Goal: Task Accomplishment & Management: Complete application form

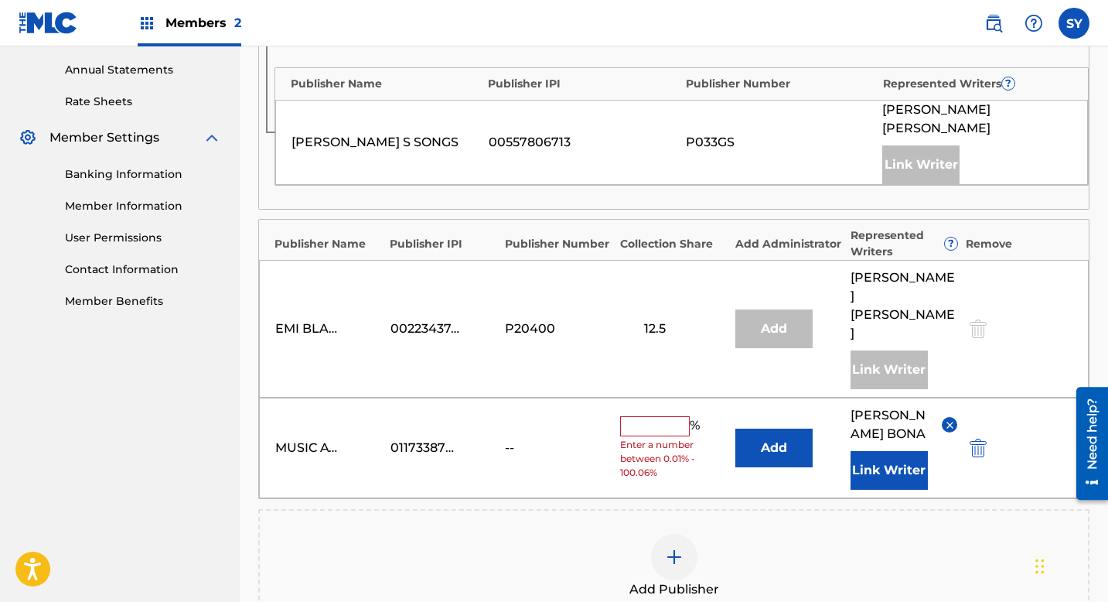
click at [249, 87] on div "Claiming Tool Search Add Publishers & Shares Review Submit Add Publishers & Sha…" at bounding box center [674, 163] width 869 height 1271
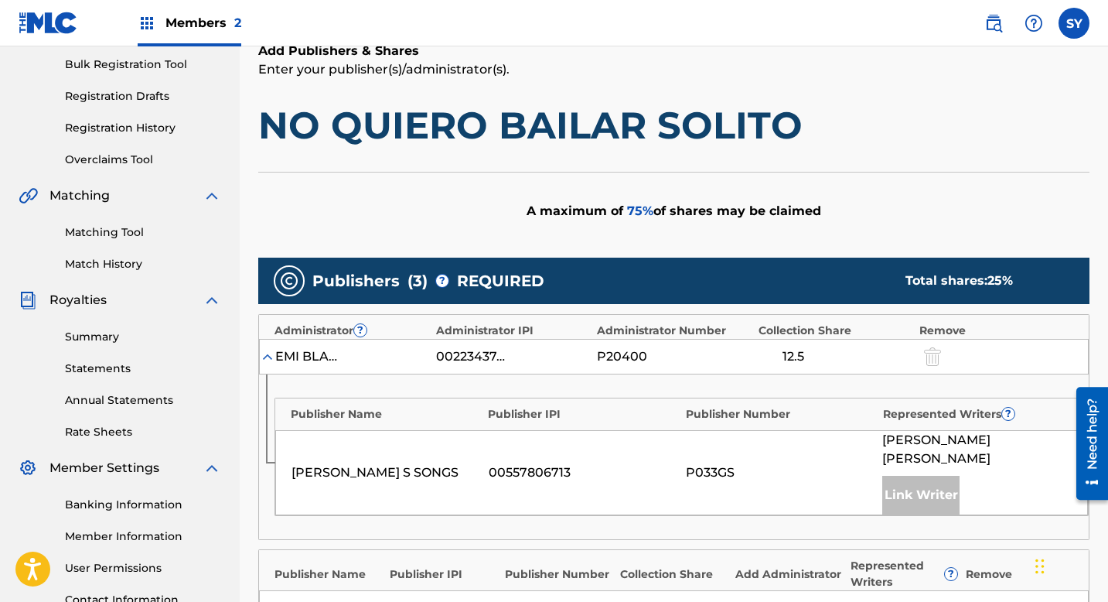
scroll to position [217, 0]
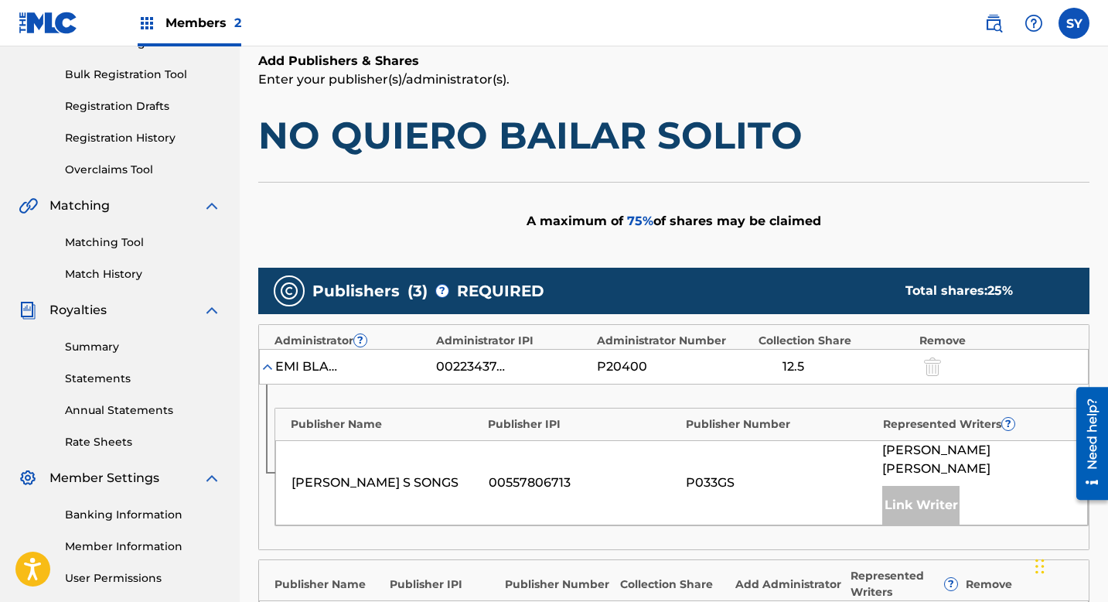
click at [405, 127] on h1 "NO QUIERO BAILAR SOLITO" at bounding box center [673, 135] width 831 height 46
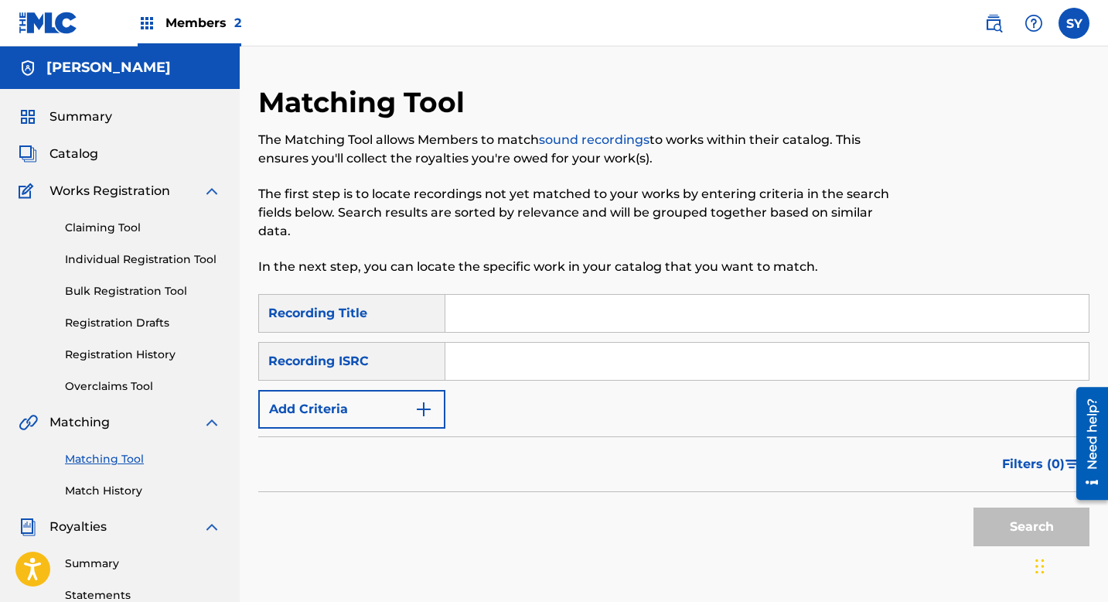
click at [404, 377] on div "Recording ISRC" at bounding box center [351, 361] width 187 height 39
click at [436, 357] on div "Recording ISRC" at bounding box center [351, 361] width 187 height 39
click at [536, 377] on input "Search Form" at bounding box center [768, 361] width 644 height 37
click at [548, 357] on input "Search Form" at bounding box center [768, 361] width 644 height 37
click at [138, 230] on link "Claiming Tool" at bounding box center [143, 228] width 156 height 16
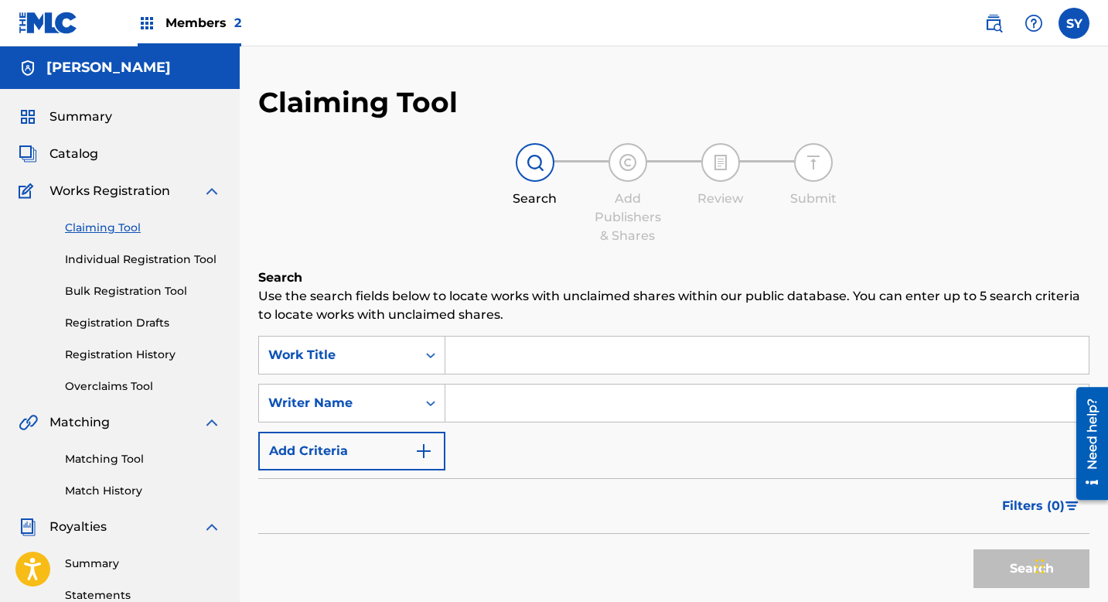
click at [138, 230] on link "Claiming Tool" at bounding box center [143, 228] width 156 height 16
click at [483, 395] on input "Search Form" at bounding box center [768, 402] width 644 height 37
type input "[PERSON_NAME]"
click at [1027, 567] on button "Search" at bounding box center [1032, 568] width 116 height 39
click at [1082, 227] on div "Search Add Publishers & Shares Review Submit" at bounding box center [673, 194] width 831 height 102
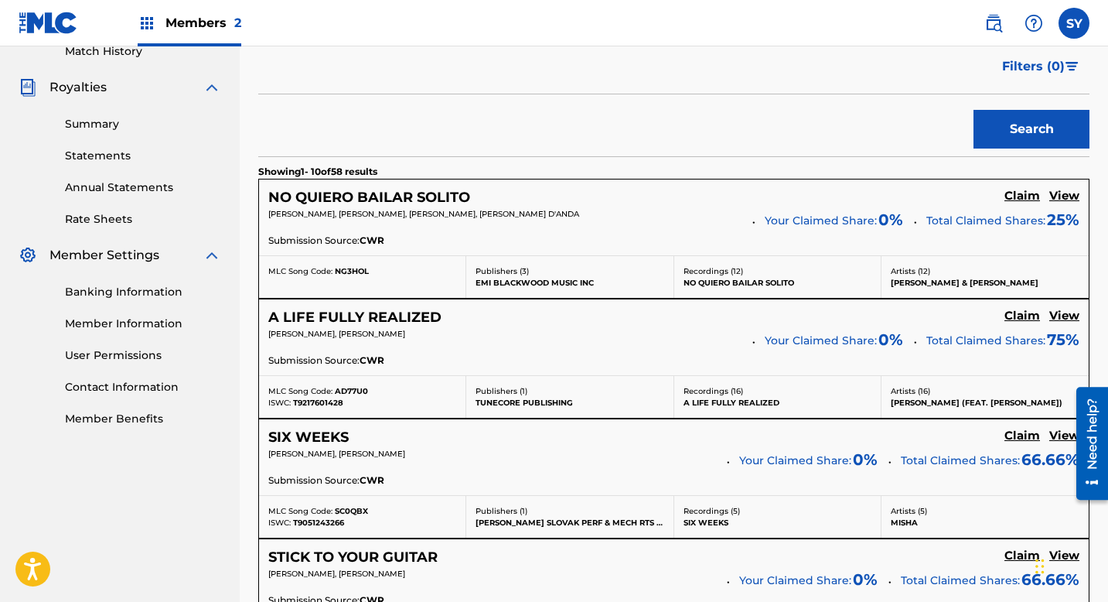
scroll to position [464, 0]
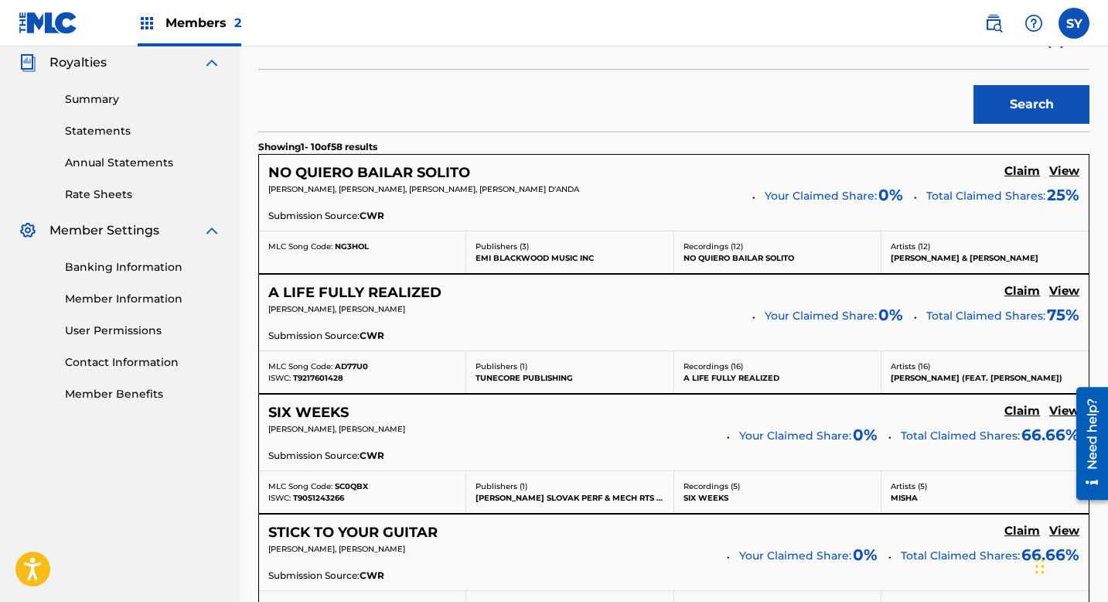
click at [667, 125] on div "Search" at bounding box center [673, 101] width 831 height 62
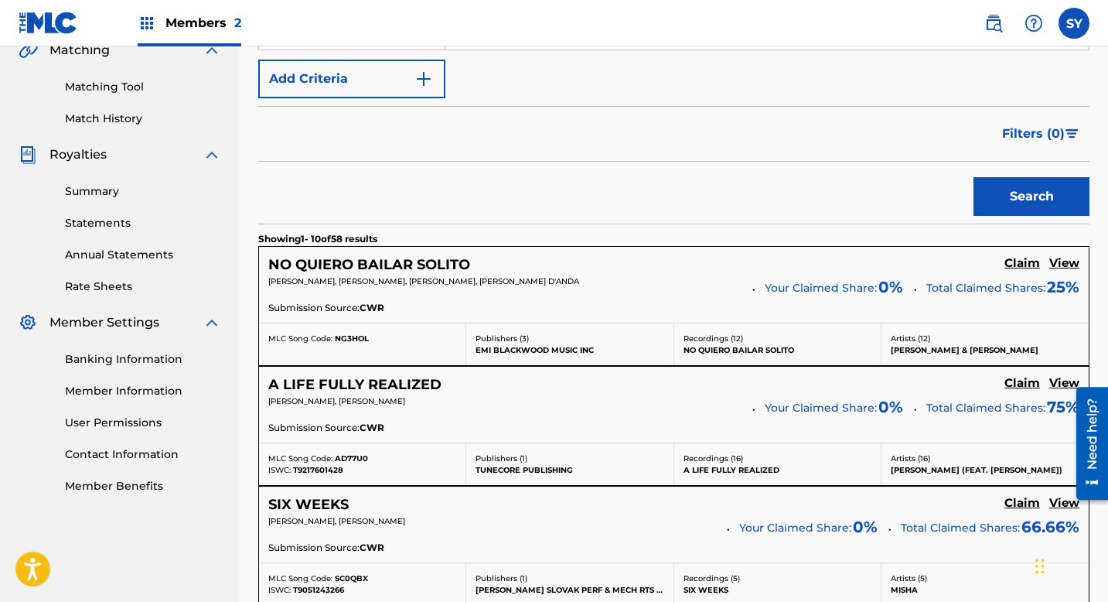
scroll to position [371, 0]
click at [1024, 269] on h5 "Claim" at bounding box center [1023, 264] width 36 height 15
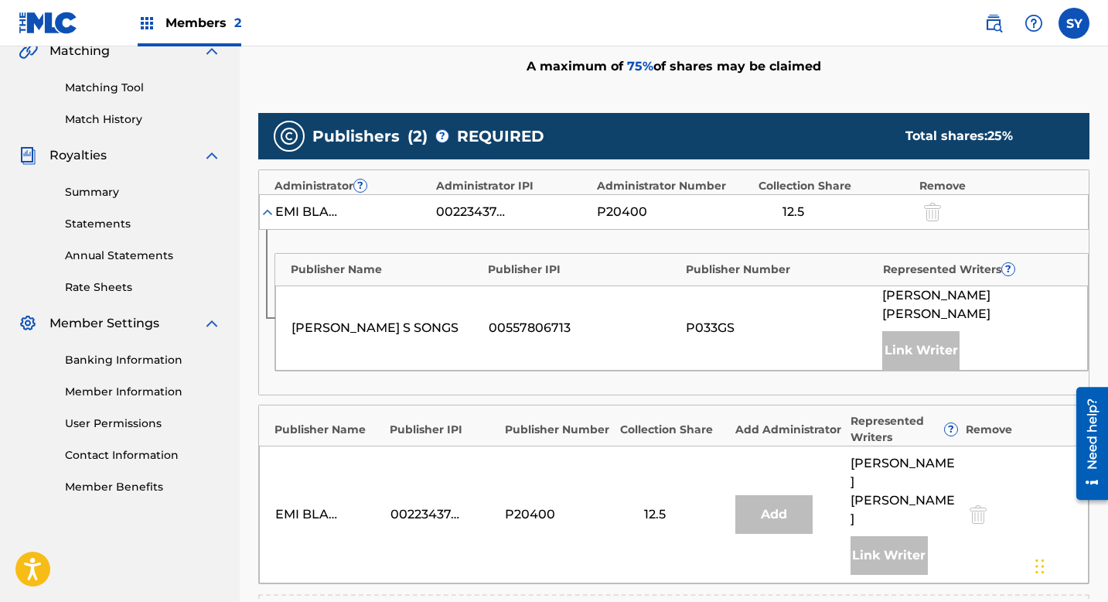
click at [541, 534] on div "Publishers ( 2 ) ? REQUIRED Total shares: 25 % Administrator ? Administrator IP…" at bounding box center [673, 411] width 831 height 596
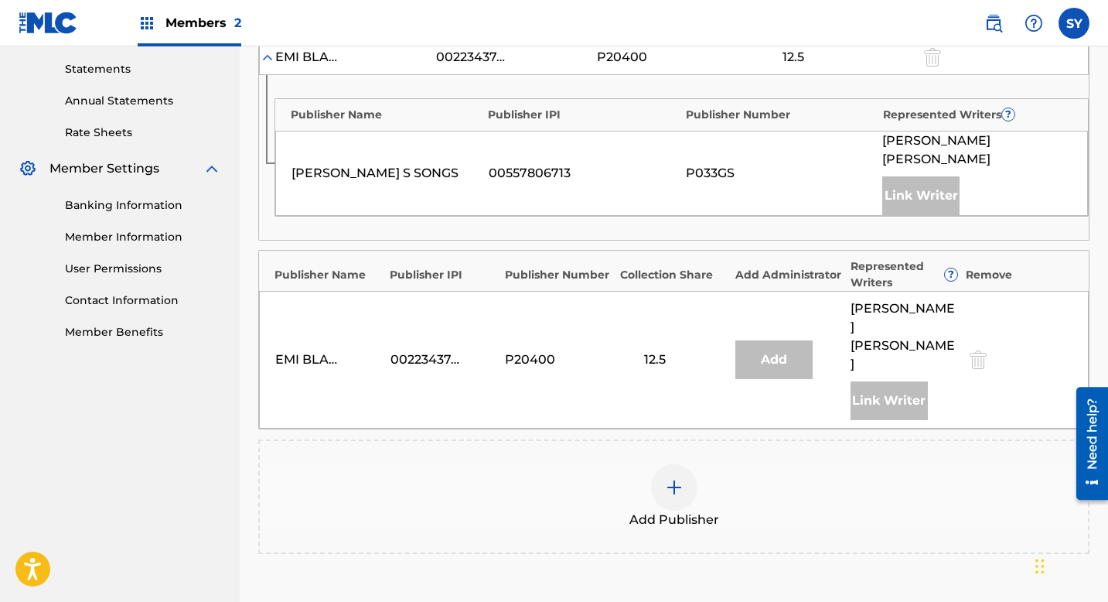
scroll to position [557, 0]
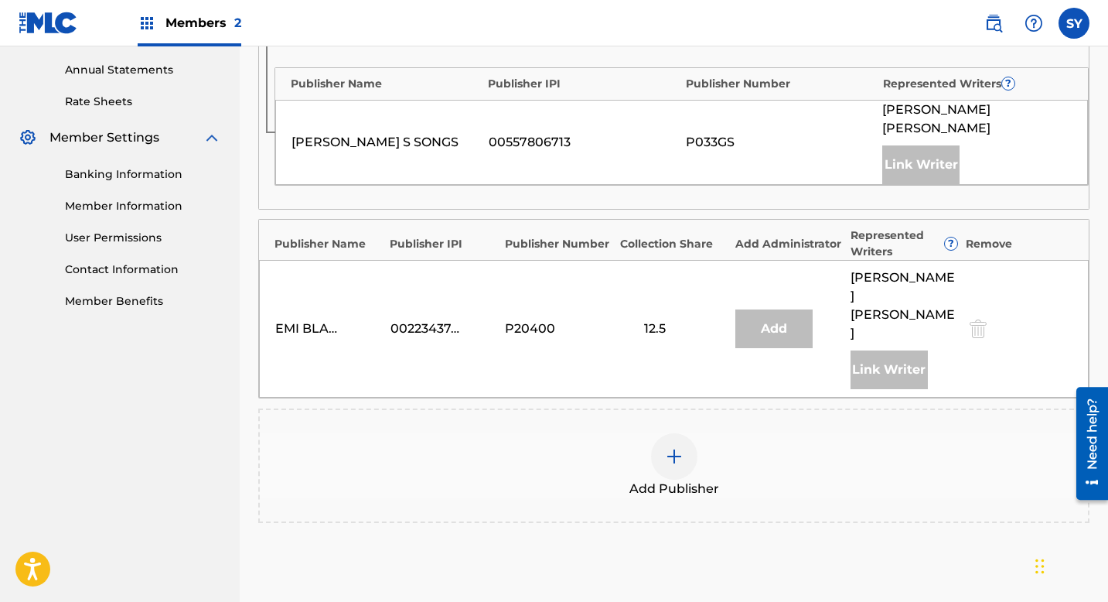
click at [676, 447] on img at bounding box center [674, 456] width 19 height 19
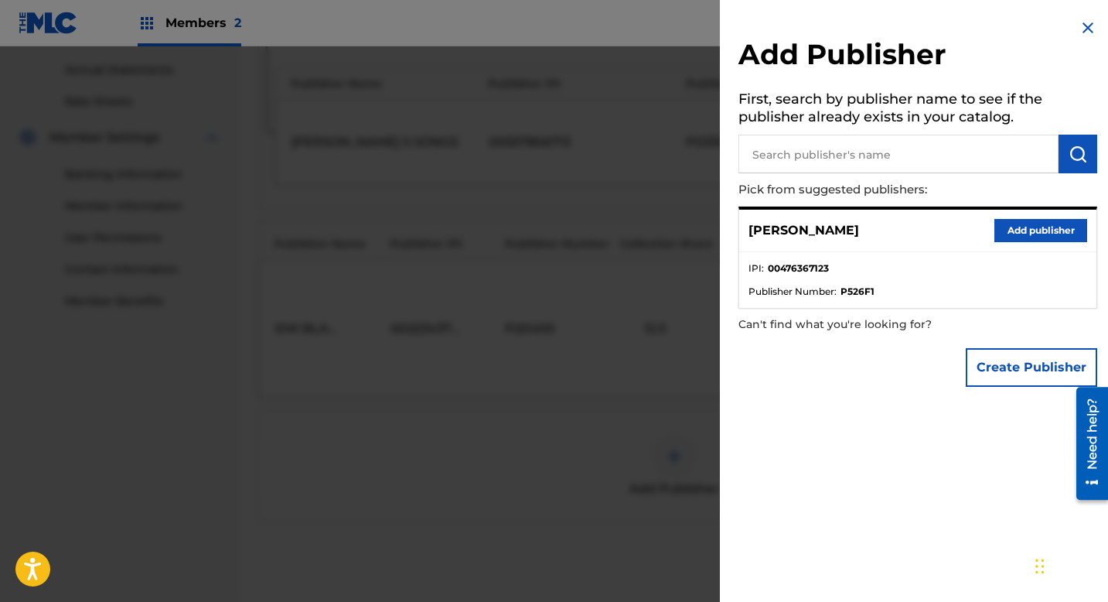
click at [855, 381] on div "Create Publisher" at bounding box center [918, 367] width 359 height 54
click at [999, 361] on button "Create Publisher" at bounding box center [1031, 367] width 131 height 39
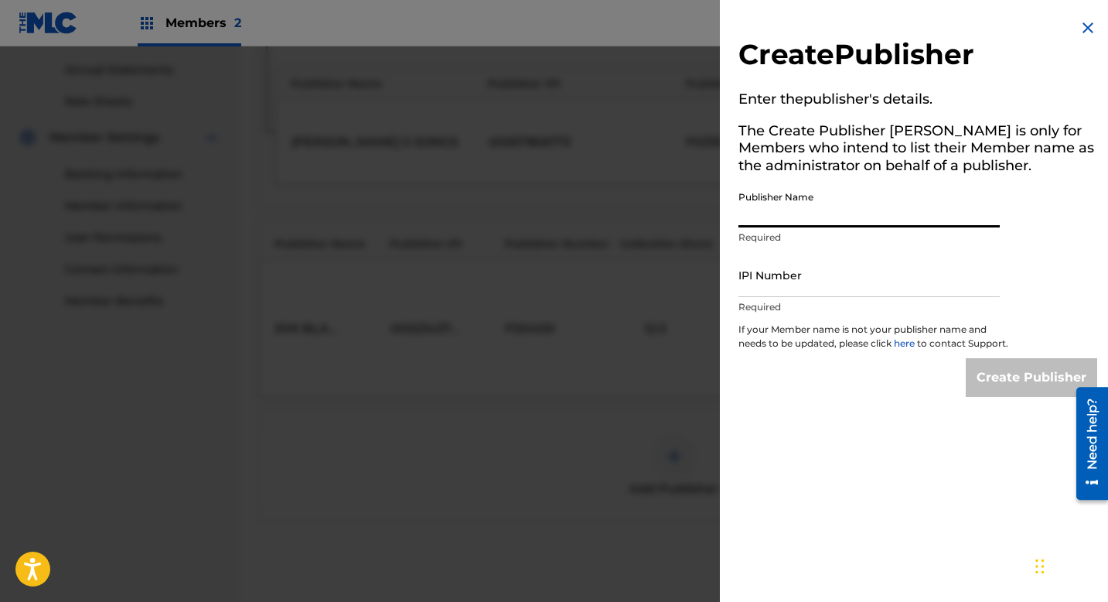
click at [782, 212] on input "Publisher Name" at bounding box center [869, 205] width 261 height 44
type input "MUSIC AVENUE RECORDS PUBLISHING"
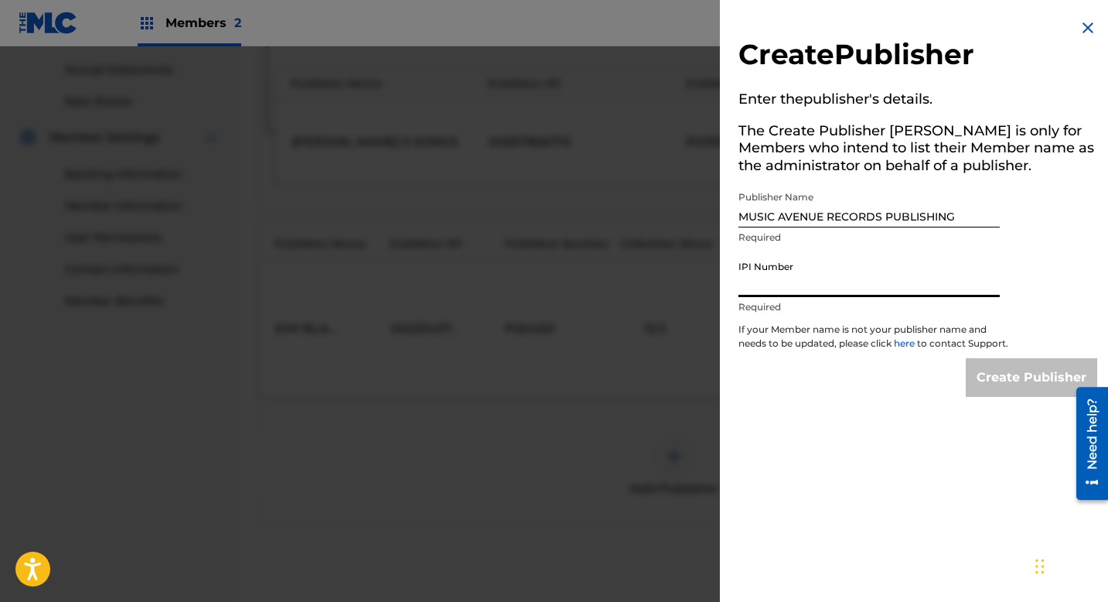
click at [796, 292] on input "IPI Number" at bounding box center [869, 275] width 261 height 44
type input "01173387050"
click at [866, 415] on div "Create Publisher Enter the publisher 's details. The Create Publisher button is…" at bounding box center [918, 207] width 396 height 415
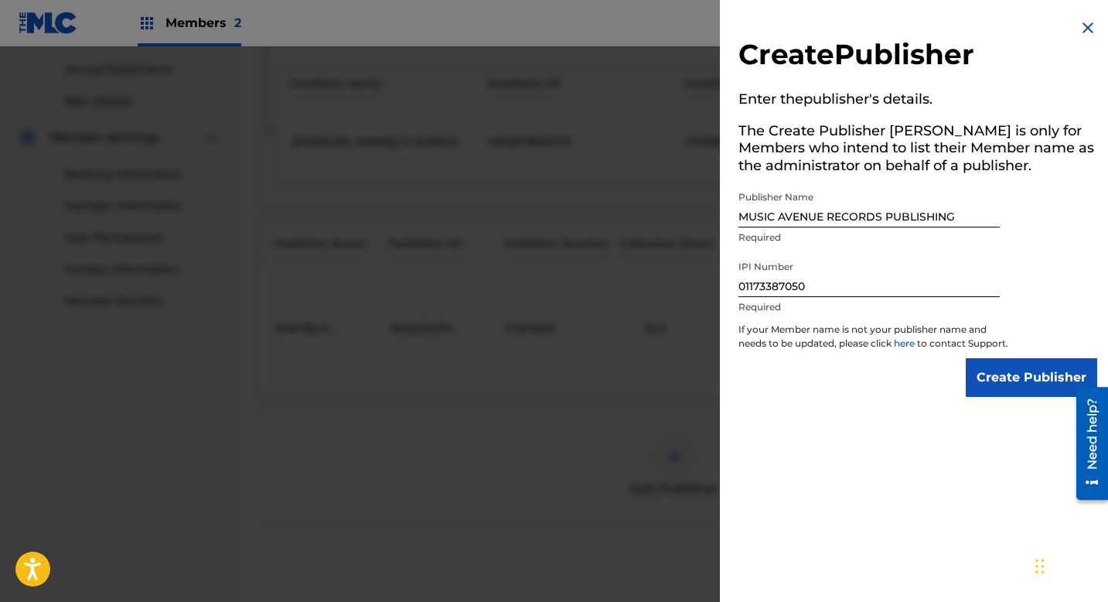
click at [1016, 390] on input "Create Publisher" at bounding box center [1031, 377] width 131 height 39
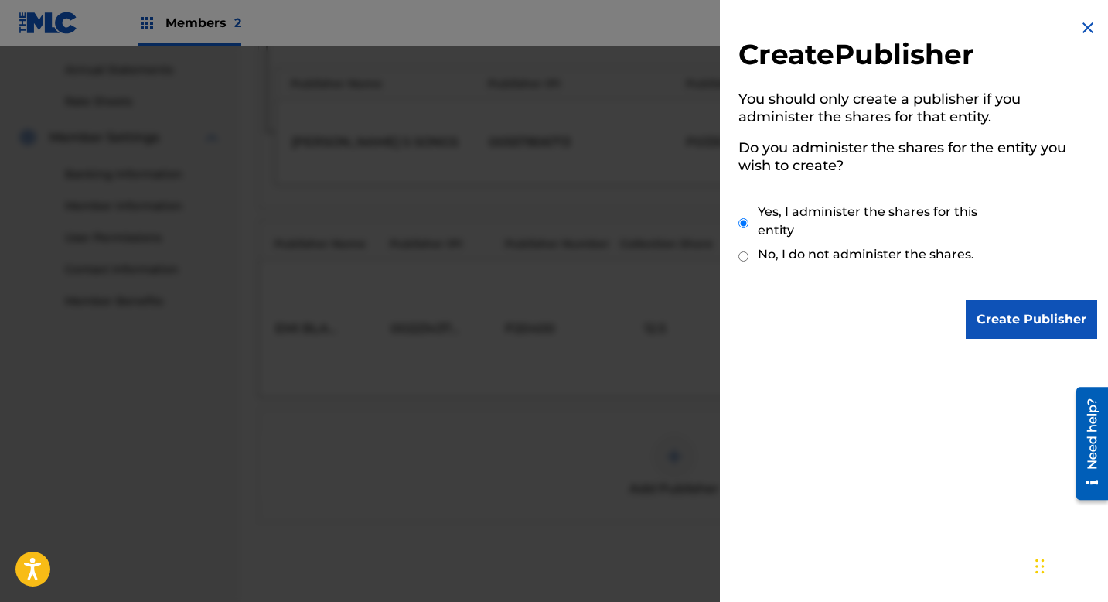
click at [1001, 308] on input "Create Publisher" at bounding box center [1031, 319] width 131 height 39
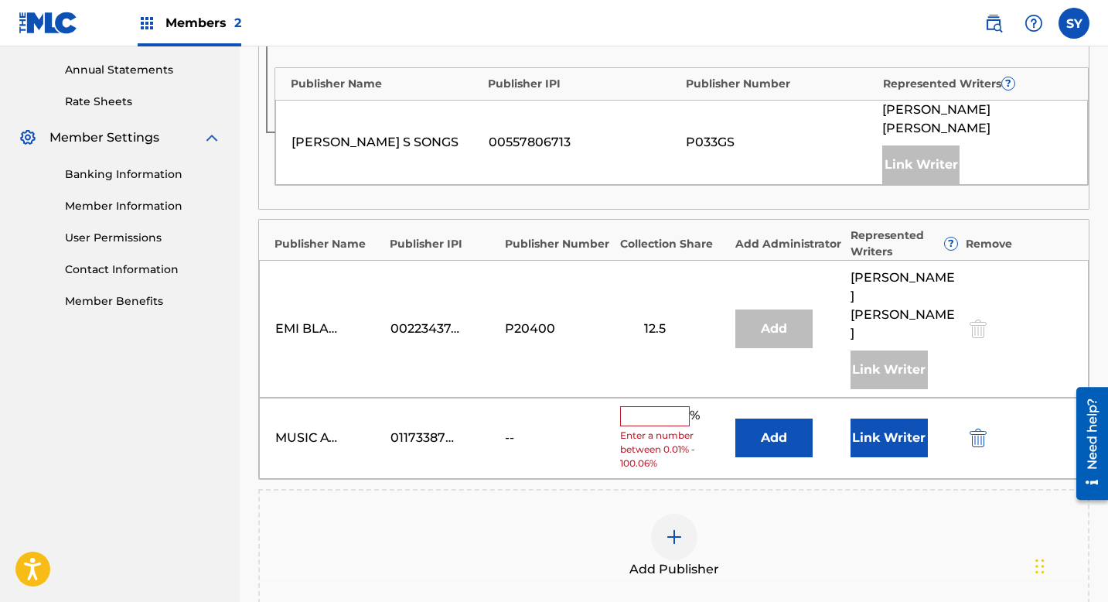
click at [655, 406] on input "text" at bounding box center [655, 416] width 70 height 20
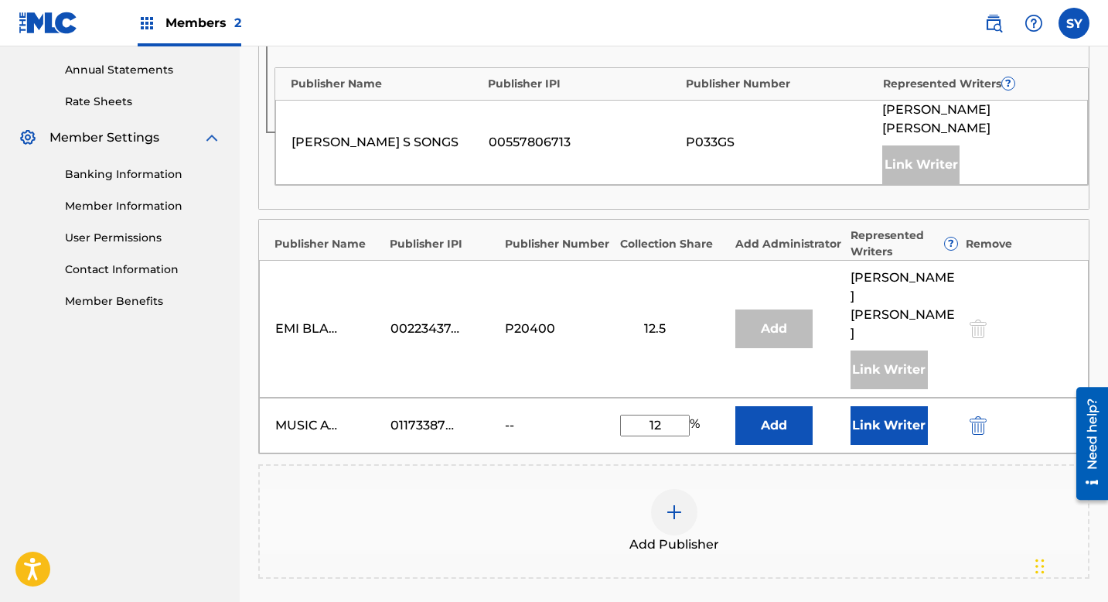
type input "1"
type input "25"
click at [790, 406] on button "Add" at bounding box center [774, 425] width 77 height 39
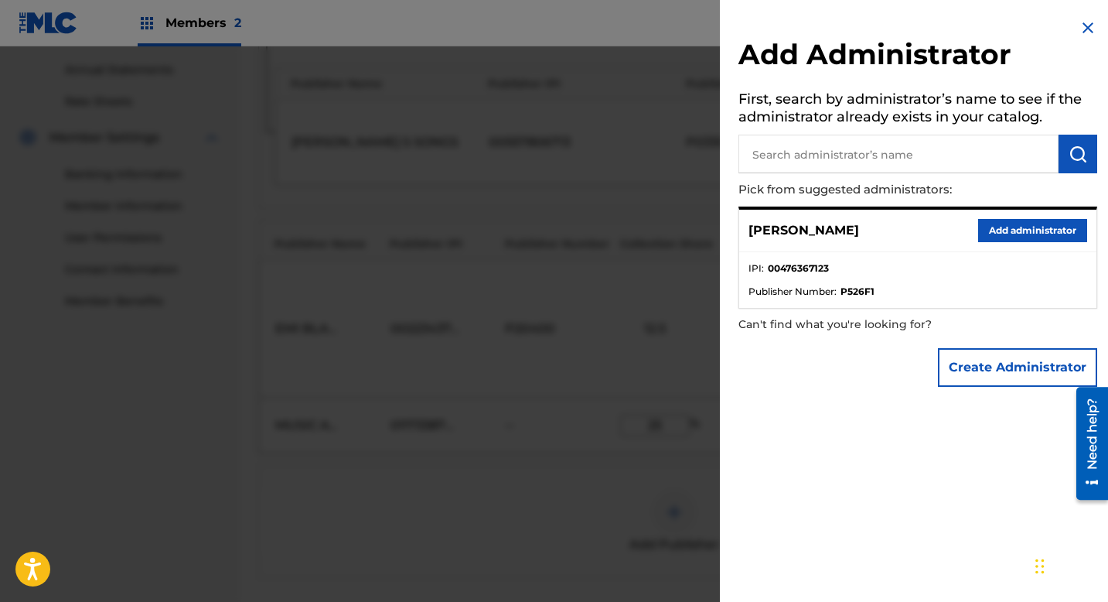
click at [977, 364] on button "Create Administrator" at bounding box center [1017, 367] width 159 height 39
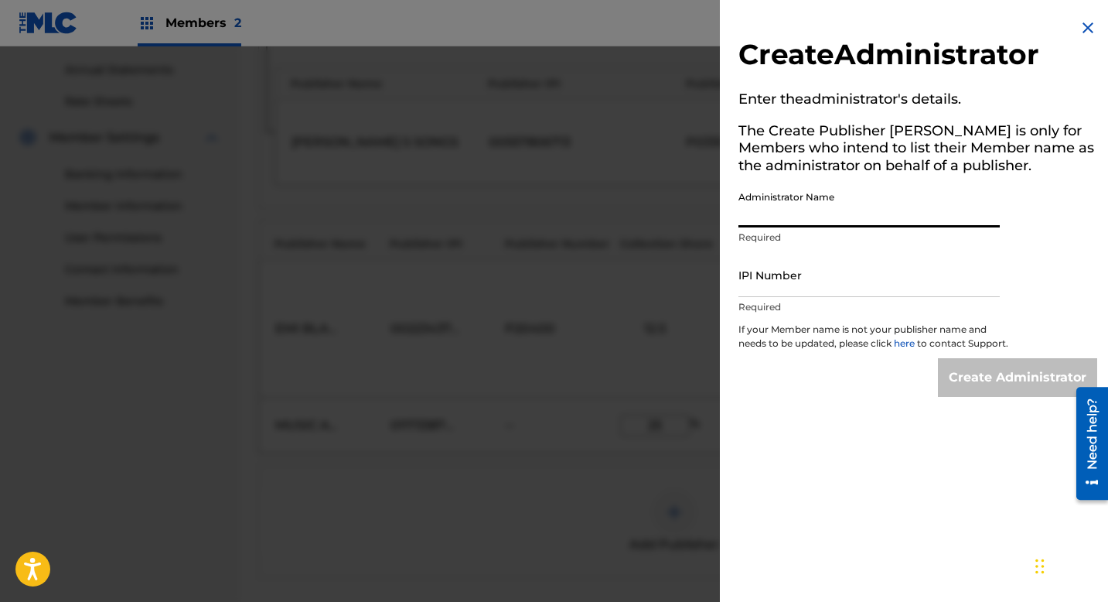
click at [872, 197] on input "Administrator Name" at bounding box center [869, 205] width 261 height 44
type input "[GEOGRAPHIC_DATA]"
click at [848, 276] on input "IPI Number" at bounding box center [869, 275] width 261 height 44
type input "01173387050"
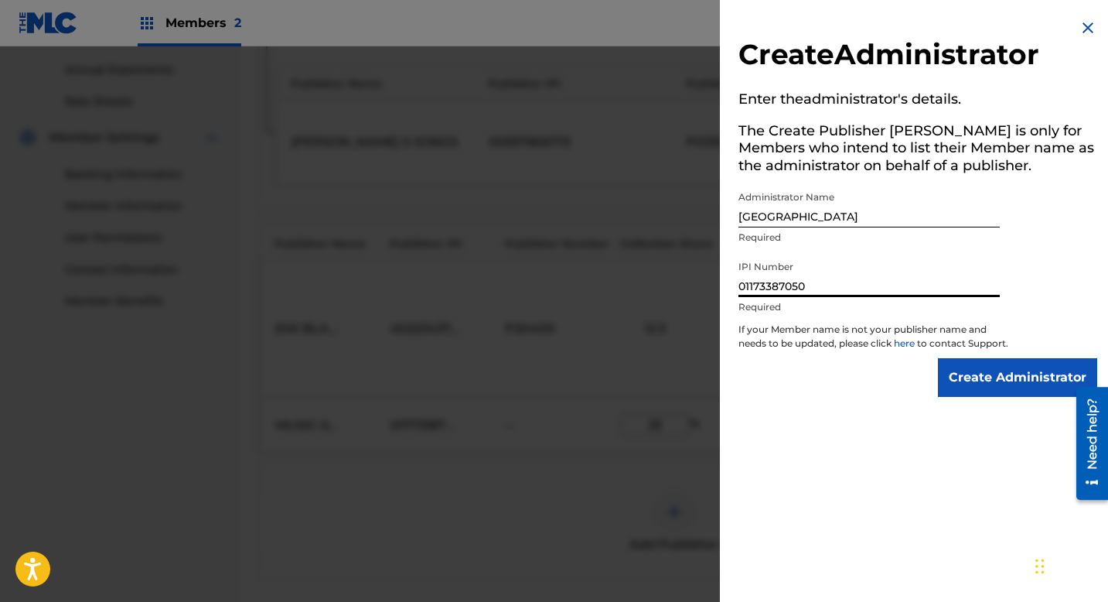
click at [968, 394] on input "Create Administrator" at bounding box center [1017, 377] width 159 height 39
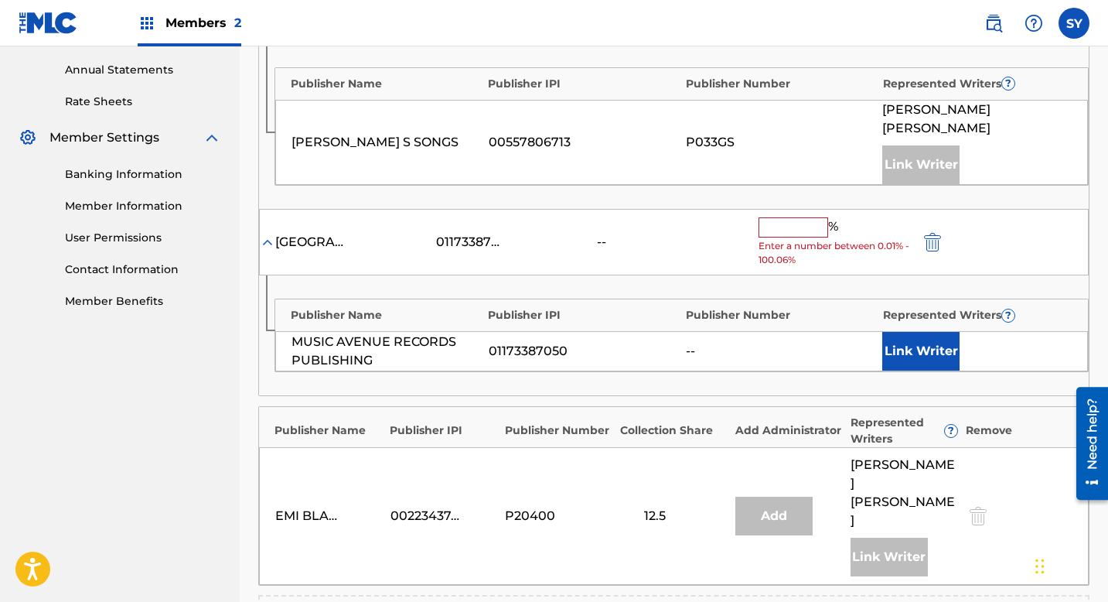
click at [791, 217] on input "text" at bounding box center [794, 227] width 70 height 20
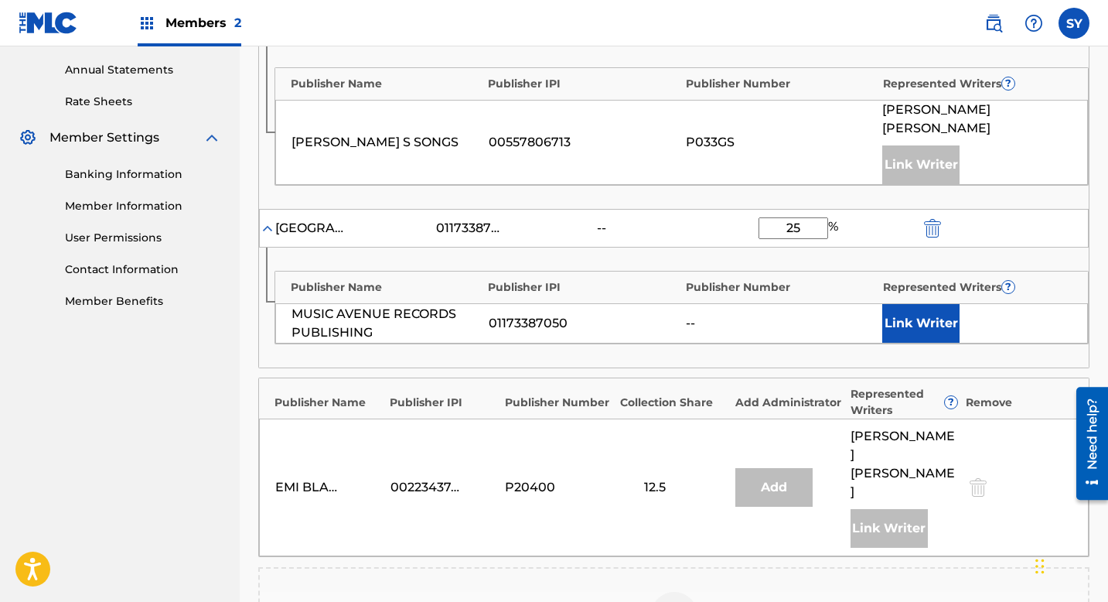
type input "25"
click at [942, 316] on button "Link Writer" at bounding box center [920, 323] width 77 height 39
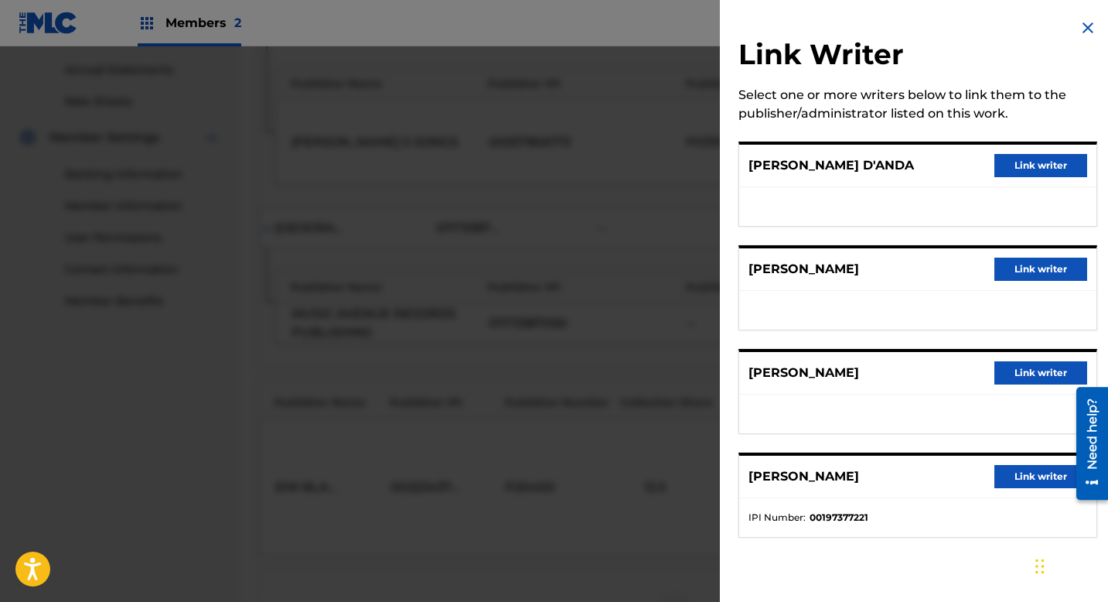
click at [1049, 276] on button "Link writer" at bounding box center [1041, 269] width 93 height 23
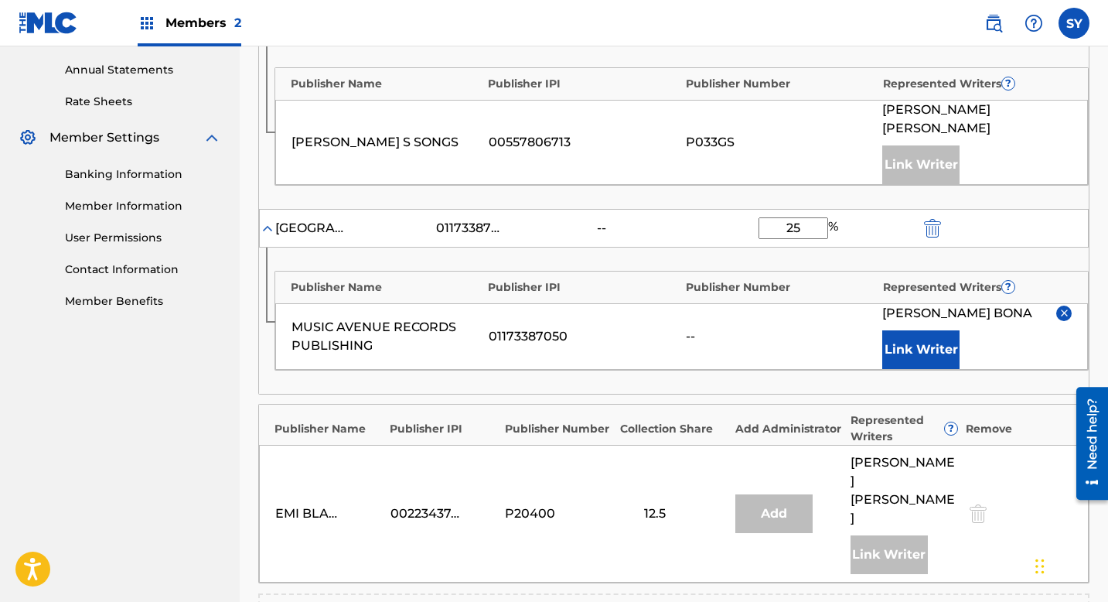
click at [1060, 248] on div "Publisher Name Publisher IPI Publisher Number Represented Writers ? MUSIC AVENU…" at bounding box center [674, 321] width 830 height 146
click at [1104, 166] on div "Claiming Tool Search Add Publishers & Shares Review Submit Add Publishers & Sha…" at bounding box center [674, 205] width 869 height 1355
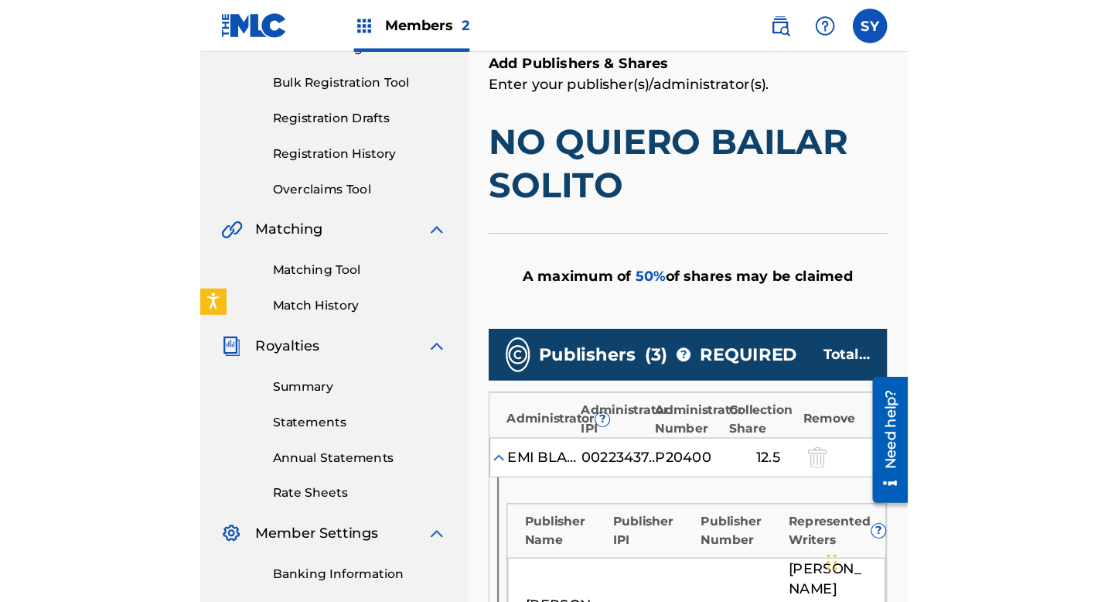
scroll to position [217, 0]
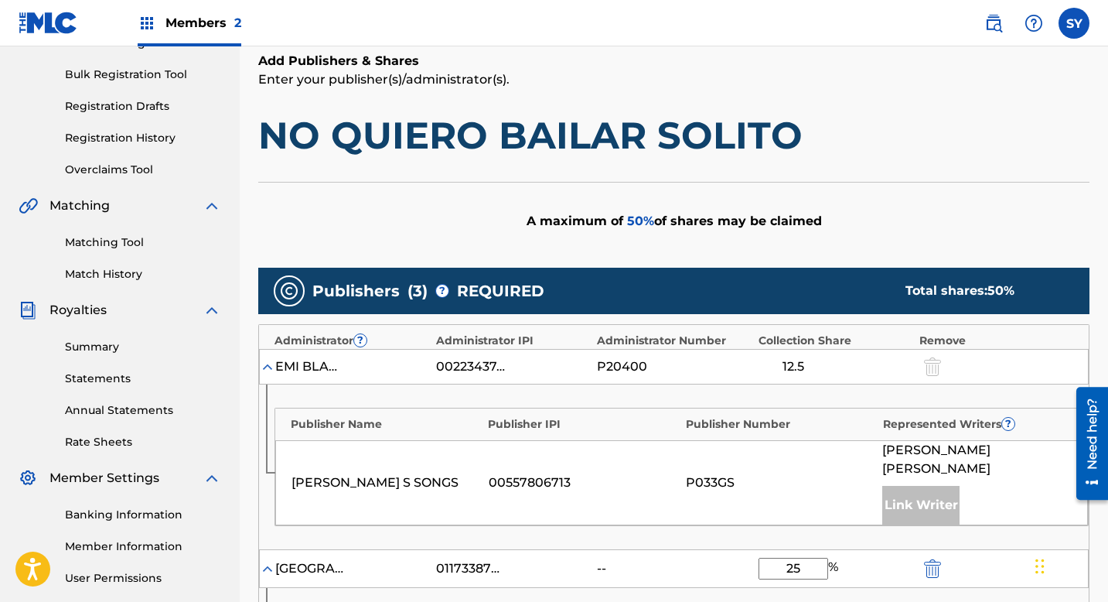
drag, startPoint x: 1113, startPoint y: 196, endPoint x: 1113, endPoint y: 282, distance: 85.9
click at [1108, 282] on html "Accessibility Screen-Reader Guide, Feedback, and Issue Reporting | New window M…" at bounding box center [554, 84] width 1108 height 602
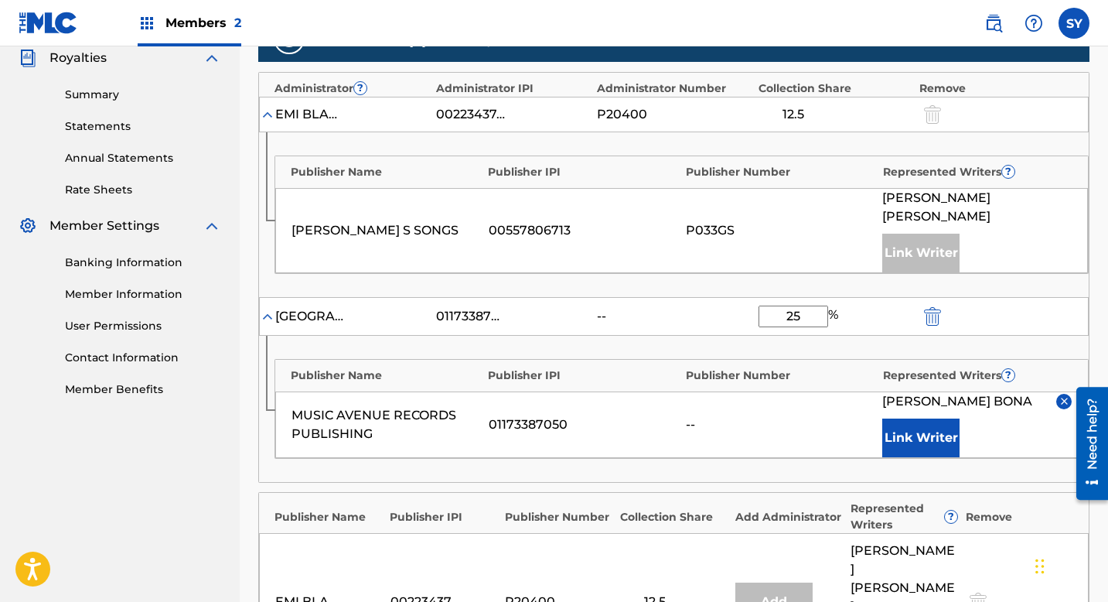
scroll to position [471, 0]
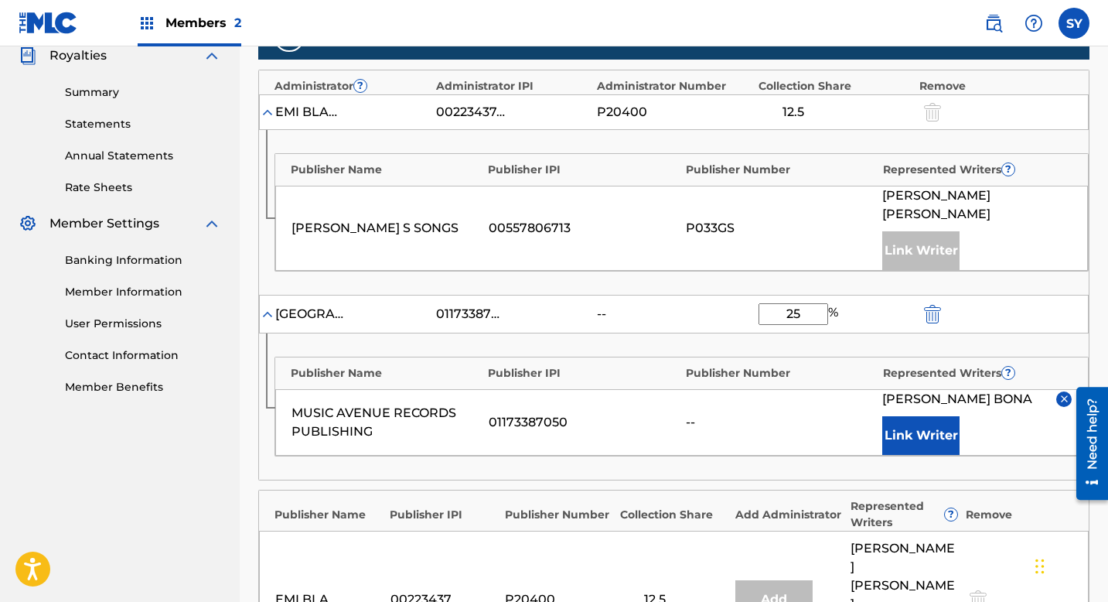
click at [1096, 197] on div "Claiming Tool Search Add Publishers & Shares Review Submit Add Publishers & Sha…" at bounding box center [674, 291] width 869 height 1355
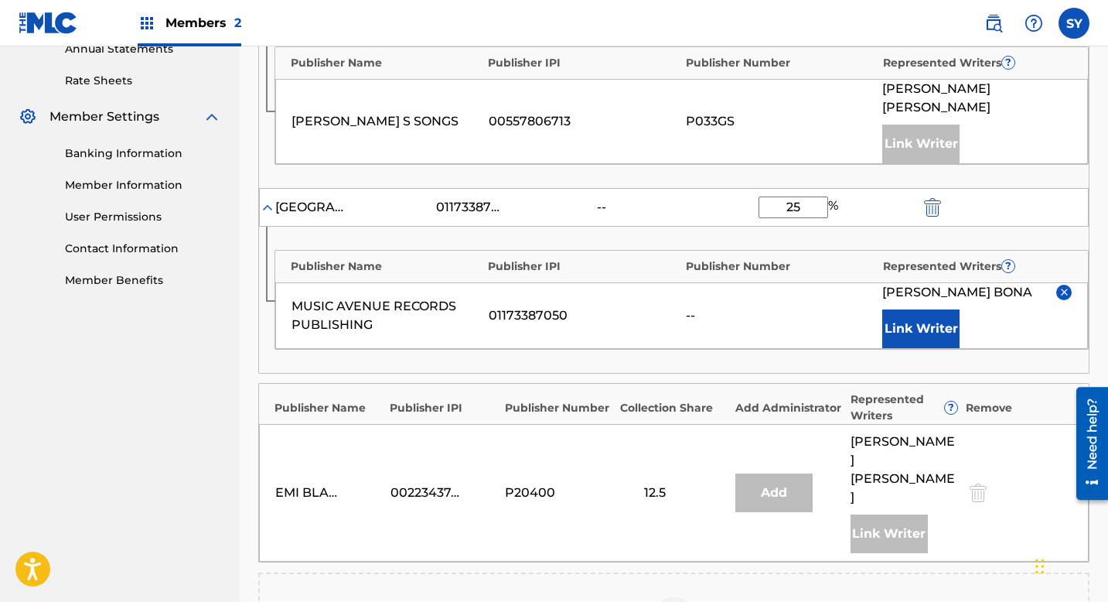
scroll to position [595, 0]
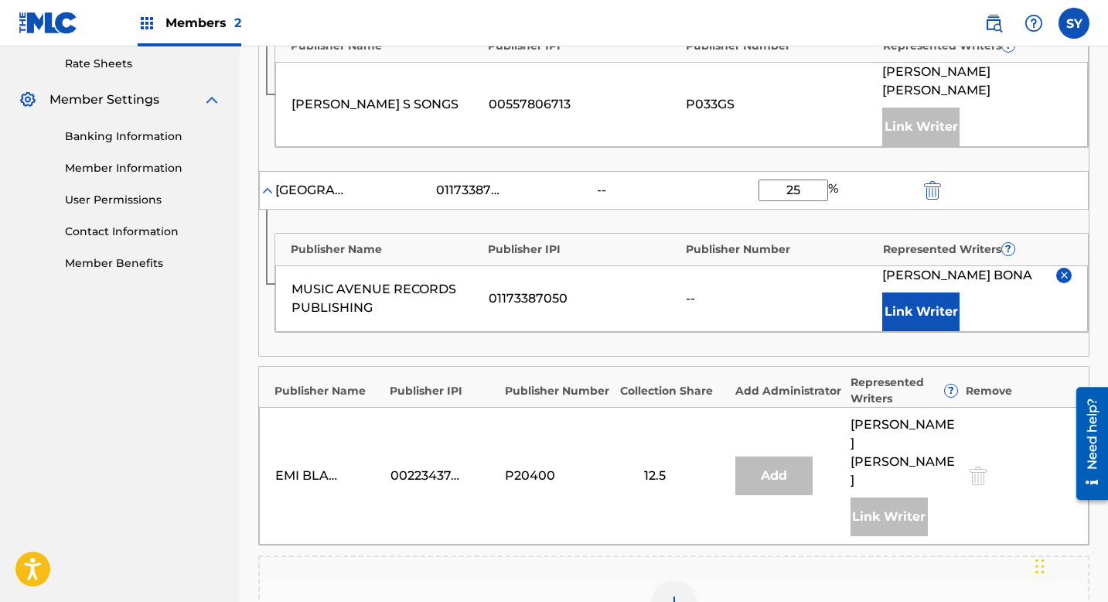
click at [1024, 333] on div "Publisher Name Publisher IPI Publisher Number Represented Writers ? MUSIC AVENU…" at bounding box center [674, 283] width 830 height 146
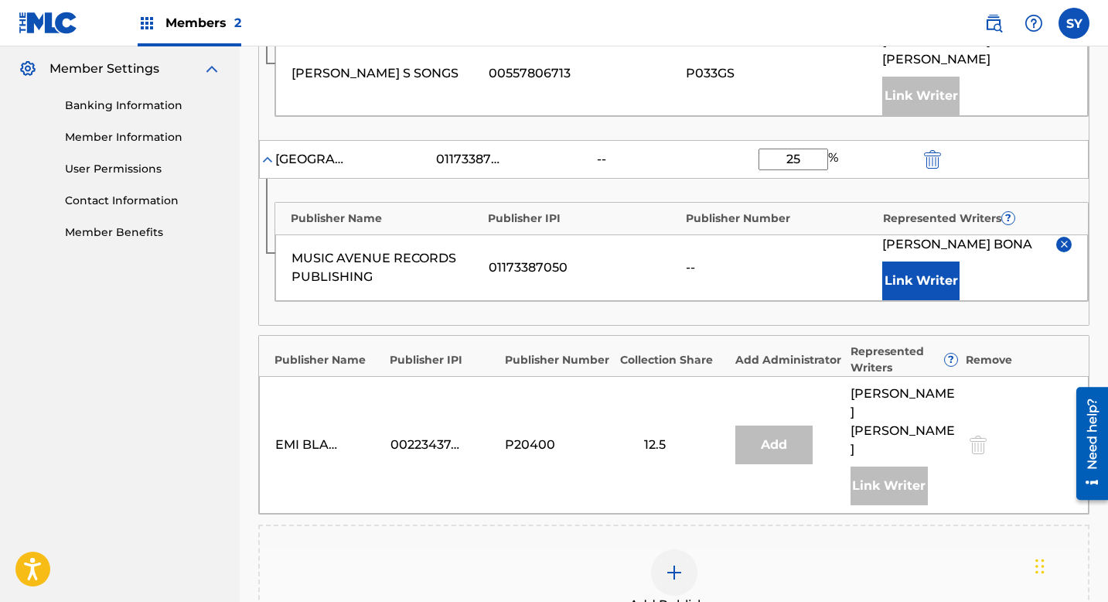
scroll to position [657, 0]
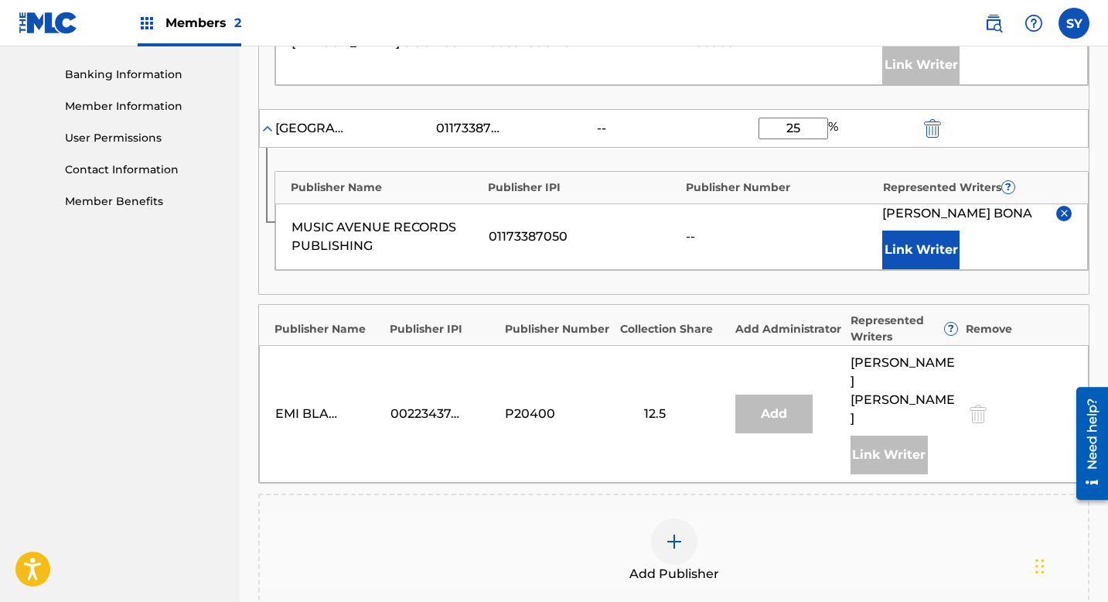
click at [998, 223] on div "[PERSON_NAME] Link Writer" at bounding box center [976, 236] width 189 height 65
click at [999, 204] on div "[PERSON_NAME]" at bounding box center [976, 213] width 189 height 19
click at [992, 204] on div "[PERSON_NAME]" at bounding box center [976, 213] width 189 height 19
click at [1090, 326] on div "Claiming Tool Search Add Publishers & Shares Review Submit Add Publishers & Sha…" at bounding box center [674, 105] width 869 height 1355
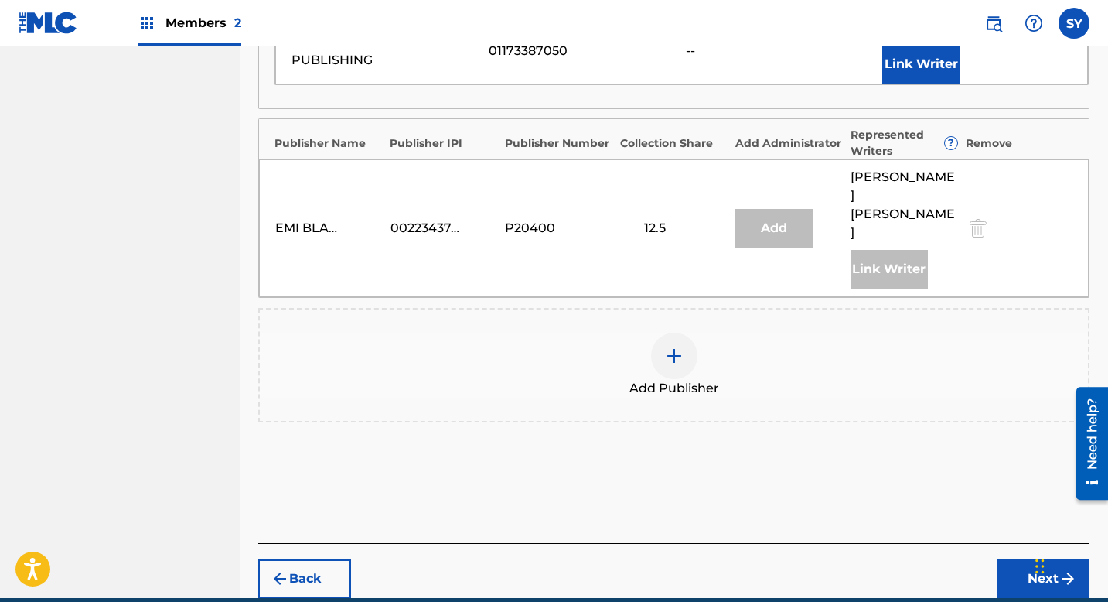
scroll to position [856, 0]
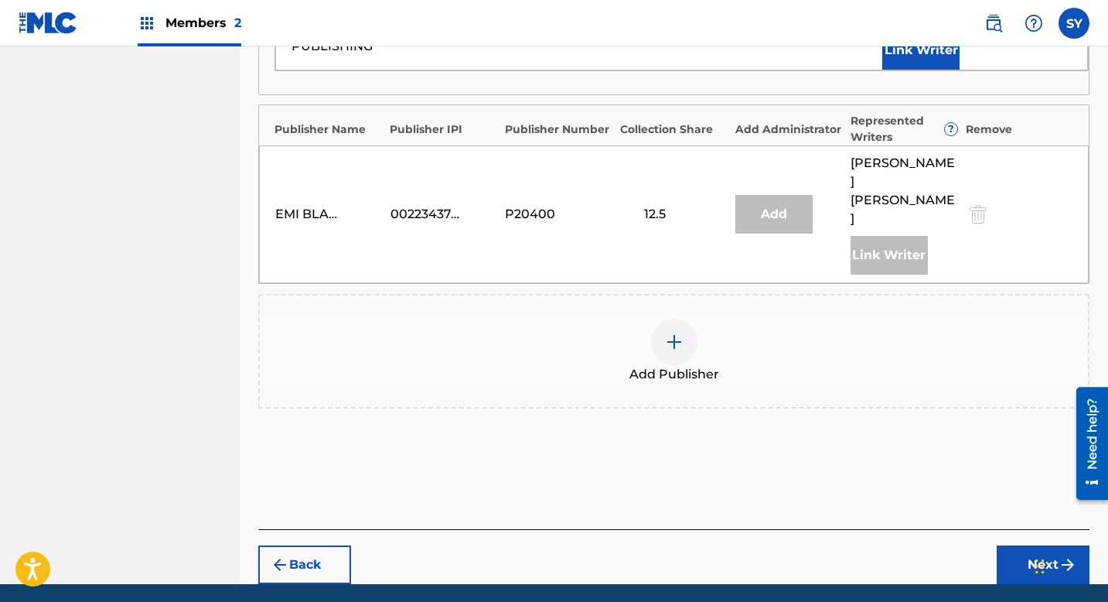
click at [1024, 545] on button "Next" at bounding box center [1043, 564] width 93 height 39
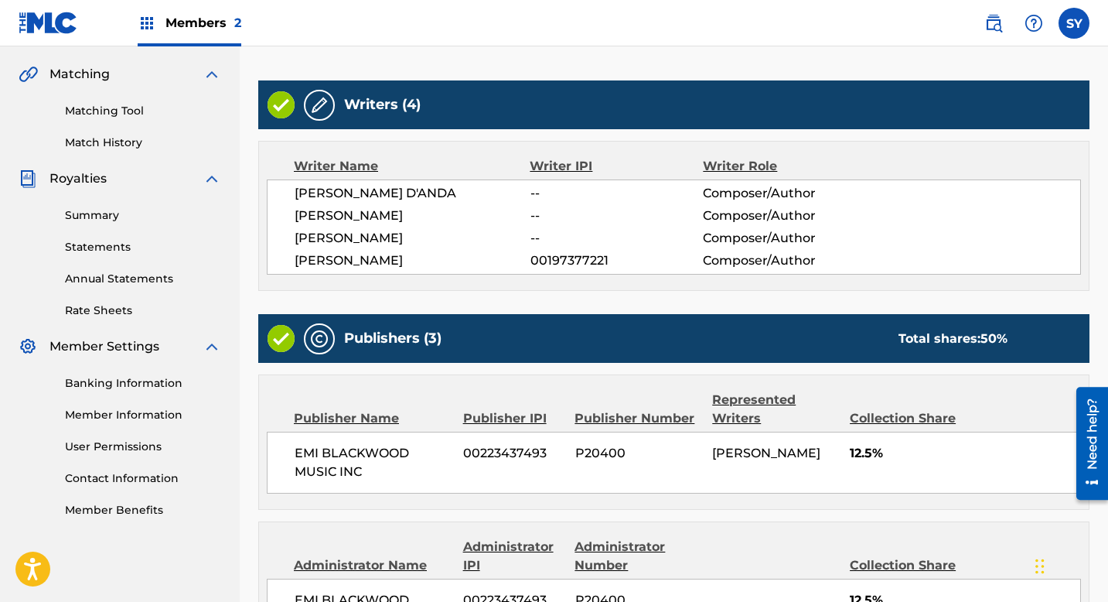
scroll to position [317, 0]
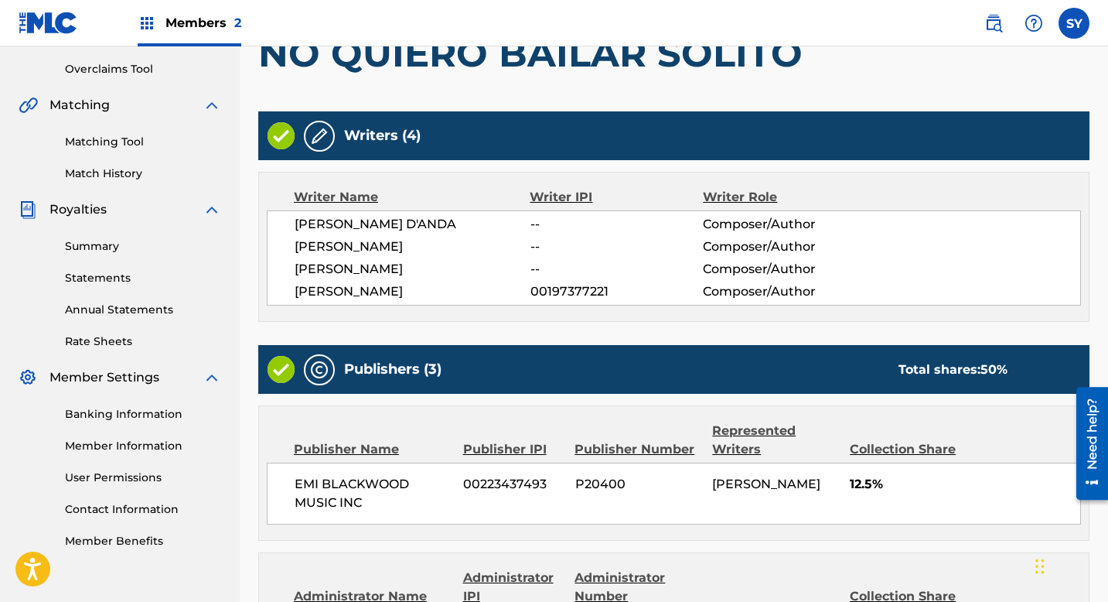
click at [387, 244] on span "[PERSON_NAME]" at bounding box center [413, 246] width 236 height 19
click at [732, 248] on span "Composer/Author" at bounding box center [781, 246] width 157 height 19
click at [323, 140] on img at bounding box center [319, 136] width 19 height 19
click at [318, 145] on img at bounding box center [319, 136] width 19 height 19
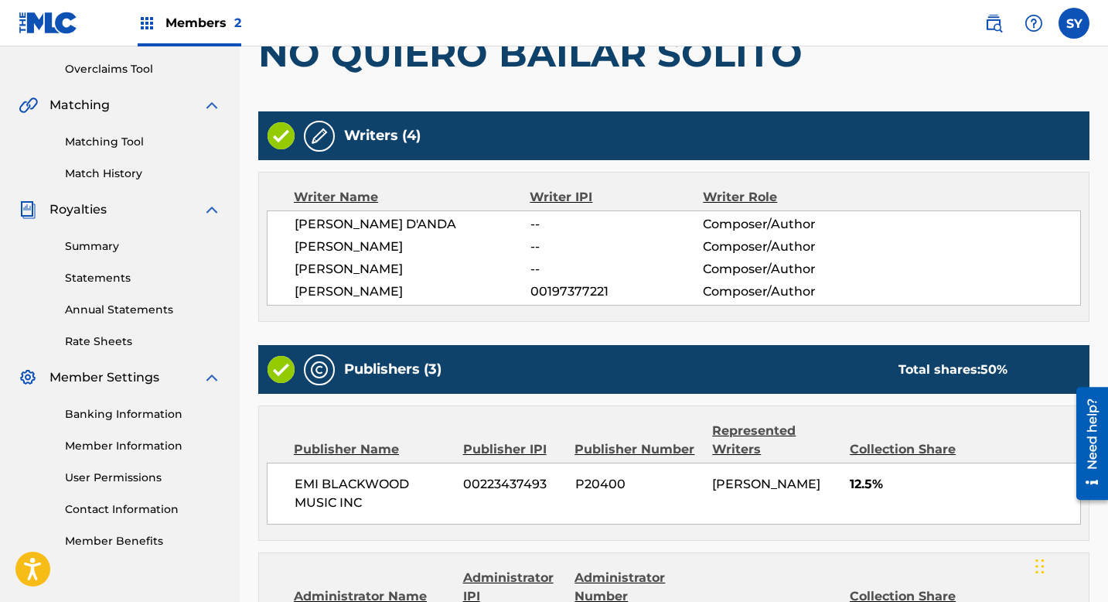
click at [318, 145] on img at bounding box center [319, 136] width 19 height 19
drag, startPoint x: 1113, startPoint y: 142, endPoint x: 1113, endPoint y: 179, distance: 36.4
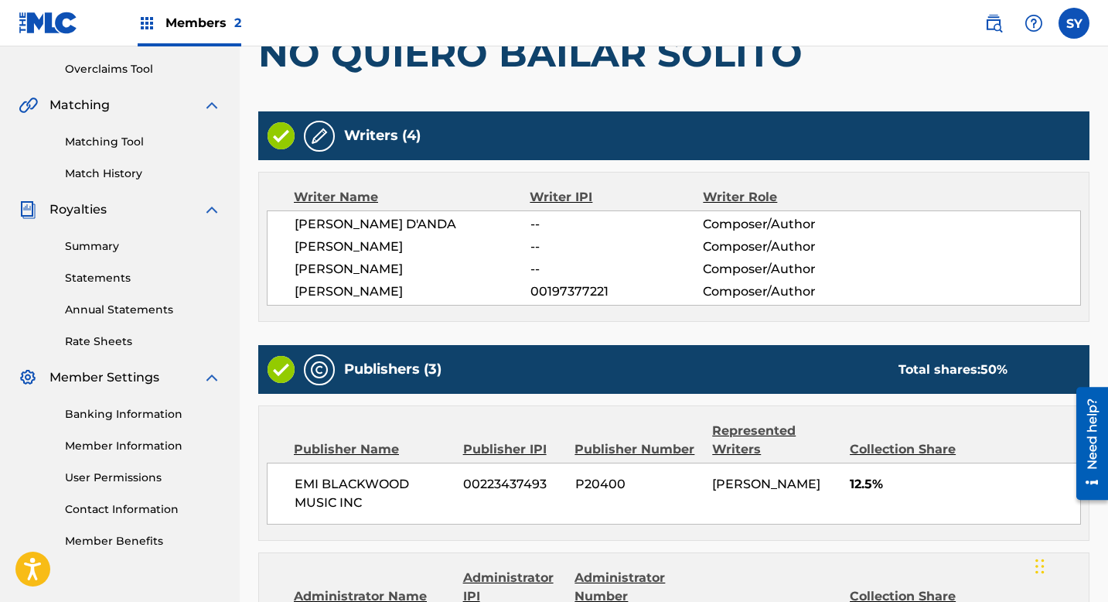
drag, startPoint x: 1113, startPoint y: 179, endPoint x: 1113, endPoint y: 273, distance: 94.4
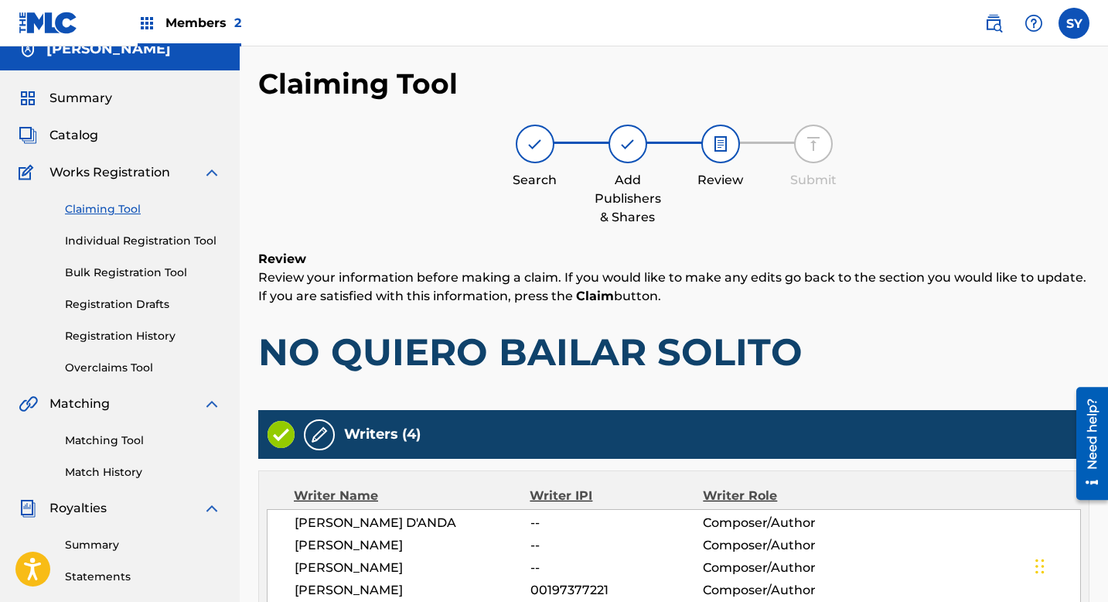
scroll to position [0, 0]
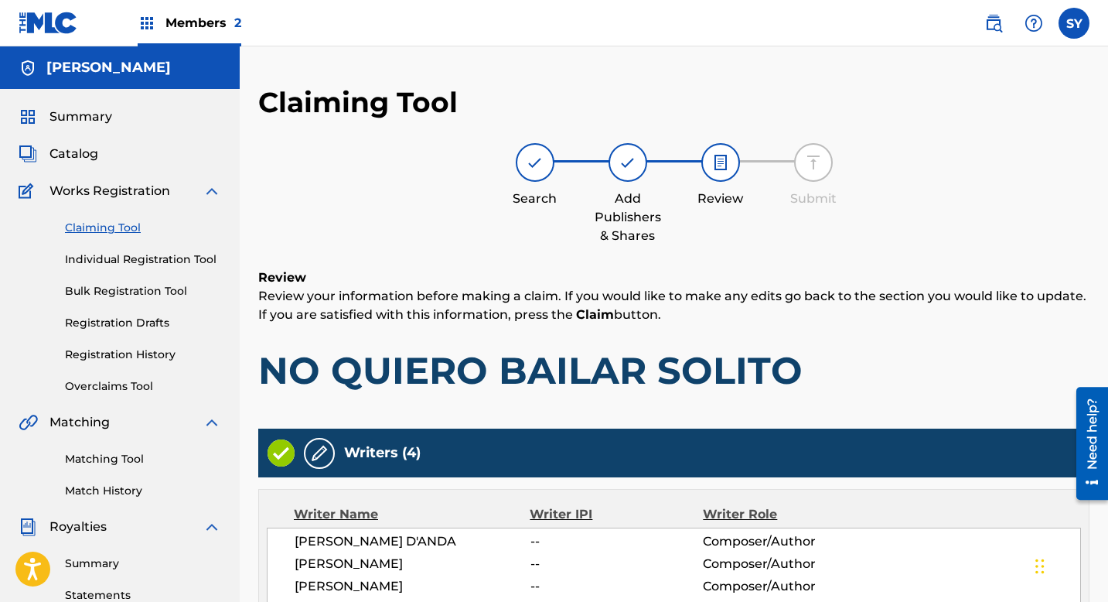
click at [629, 169] on img at bounding box center [628, 162] width 19 height 19
click at [321, 452] on img at bounding box center [319, 453] width 19 height 19
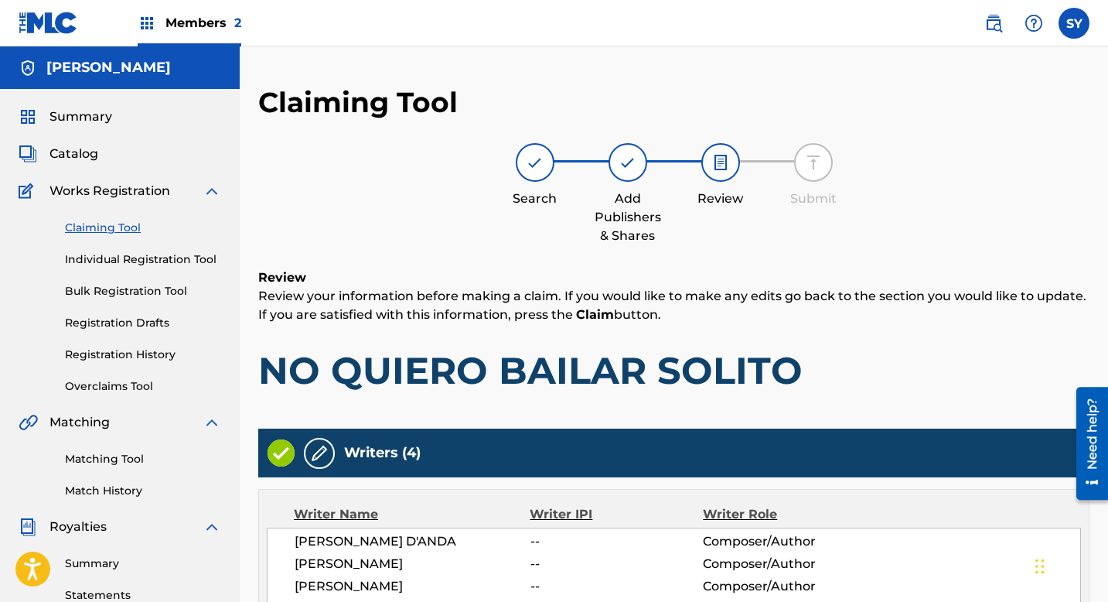
click at [321, 452] on img at bounding box center [319, 453] width 19 height 19
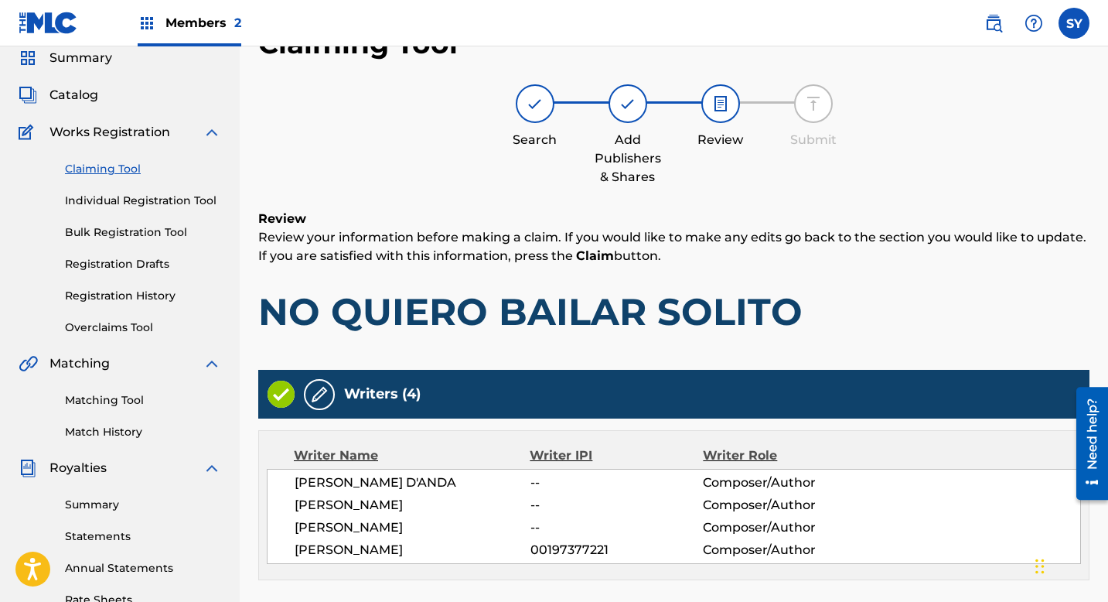
scroll to position [62, 0]
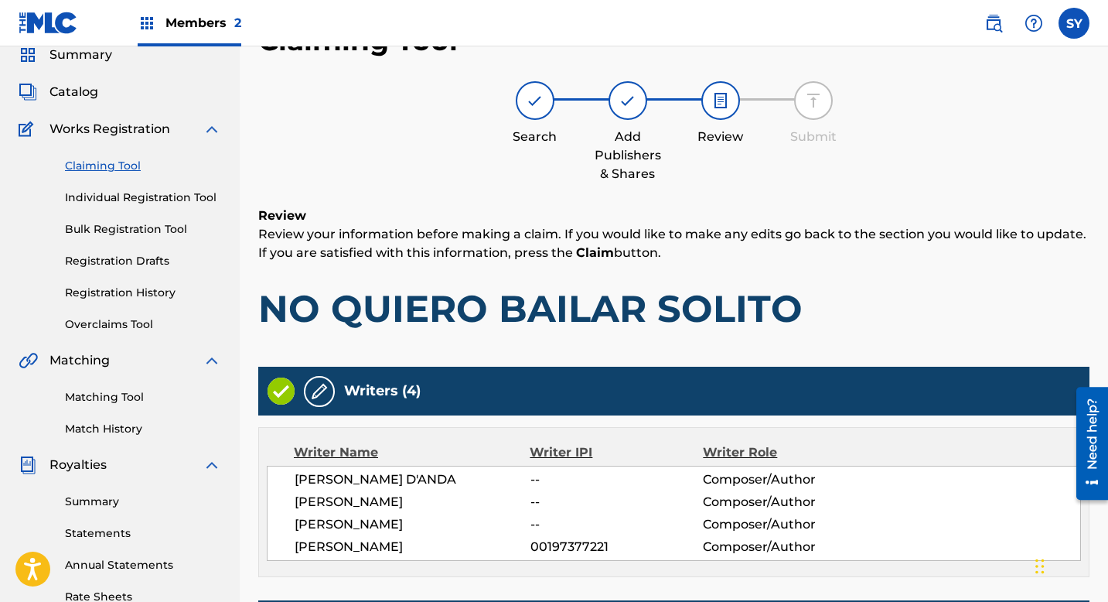
click at [326, 398] on img at bounding box center [319, 391] width 19 height 19
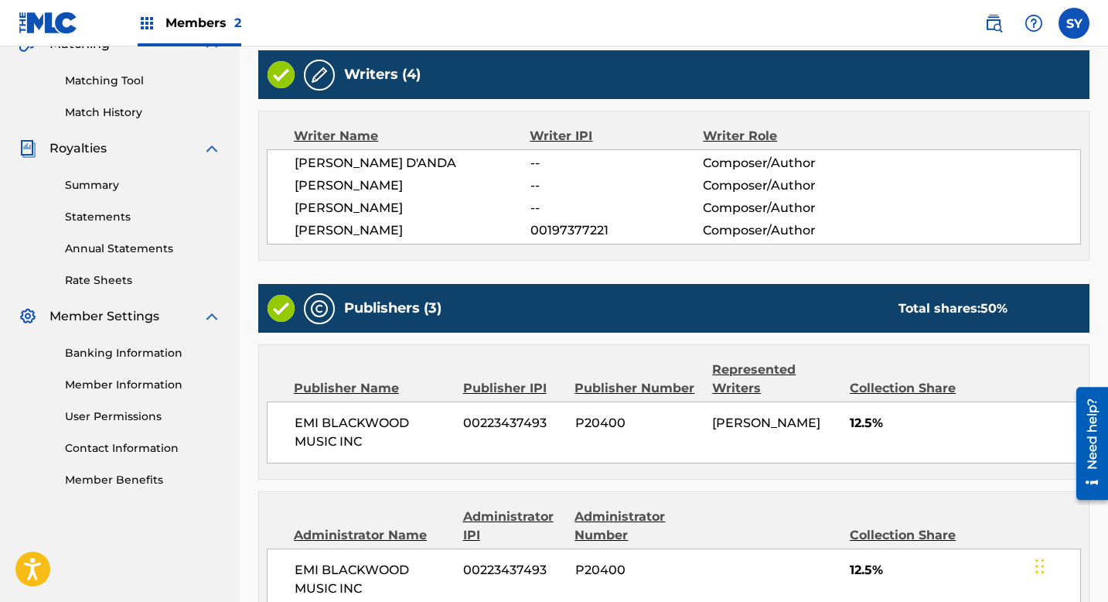
scroll to position [402, 0]
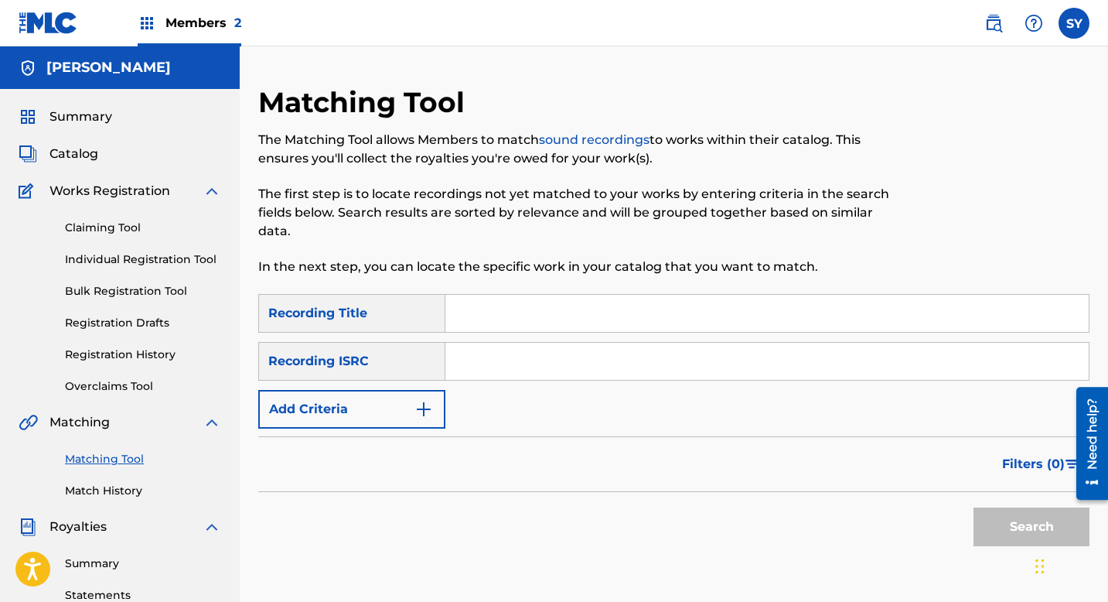
click at [432, 356] on div "Recording ISRC" at bounding box center [351, 361] width 187 height 39
click at [418, 364] on div "Recording ISRC" at bounding box center [351, 361] width 187 height 39
click at [484, 361] on input "Search Form" at bounding box center [768, 361] width 644 height 37
click at [114, 227] on link "Claiming Tool" at bounding box center [143, 228] width 156 height 16
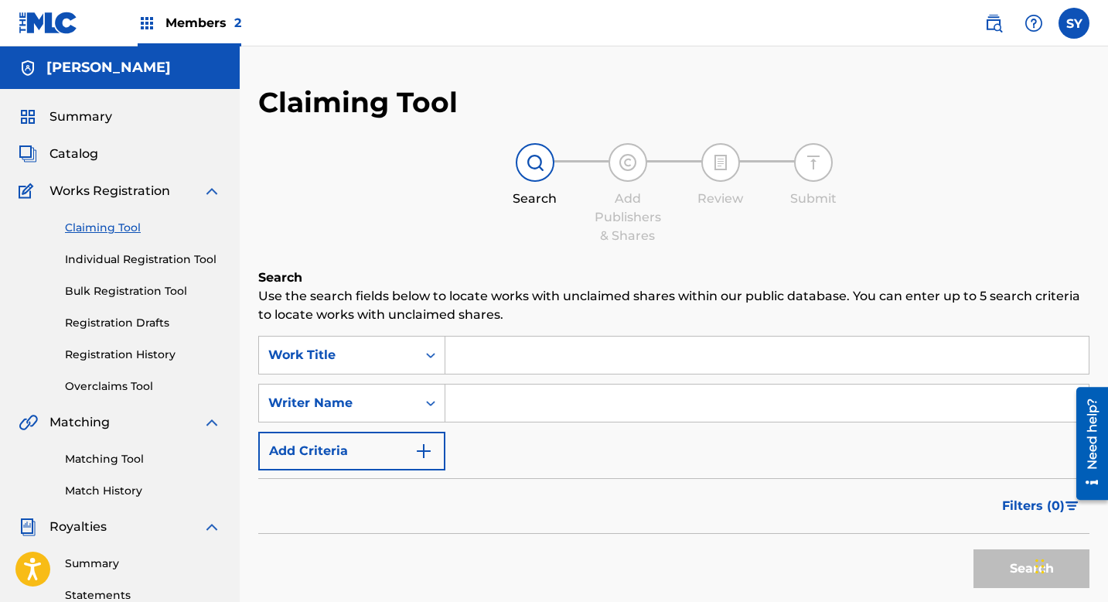
click at [517, 411] on input "Search Form" at bounding box center [768, 402] width 644 height 37
type input "[PERSON_NAME]"
click at [999, 577] on button "Search" at bounding box center [1032, 568] width 116 height 39
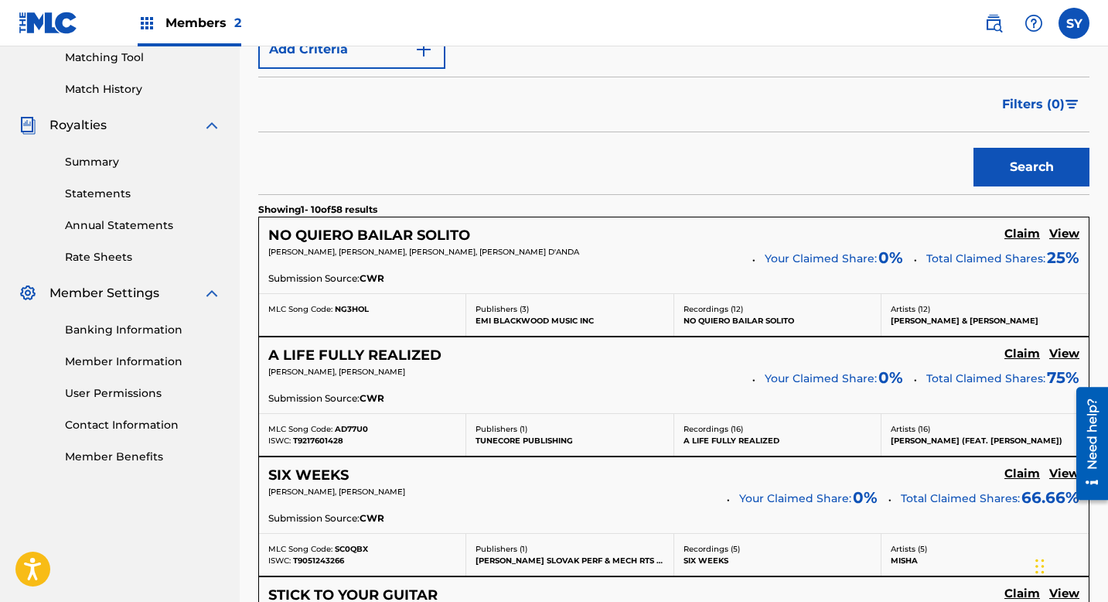
scroll to position [402, 0]
click at [1019, 237] on h5 "Claim" at bounding box center [1023, 233] width 36 height 15
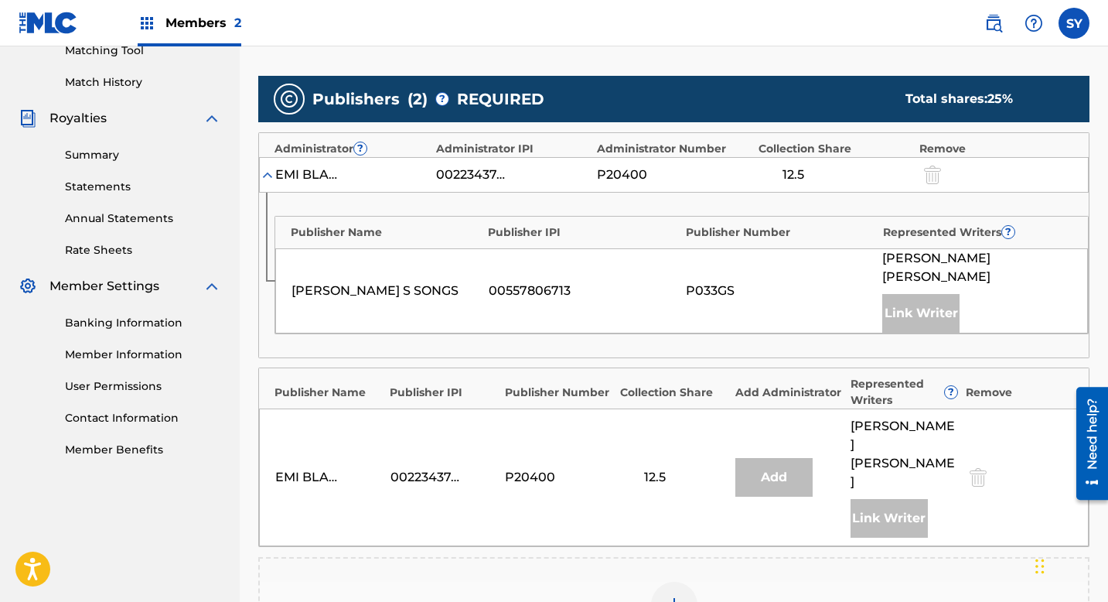
scroll to position [433, 0]
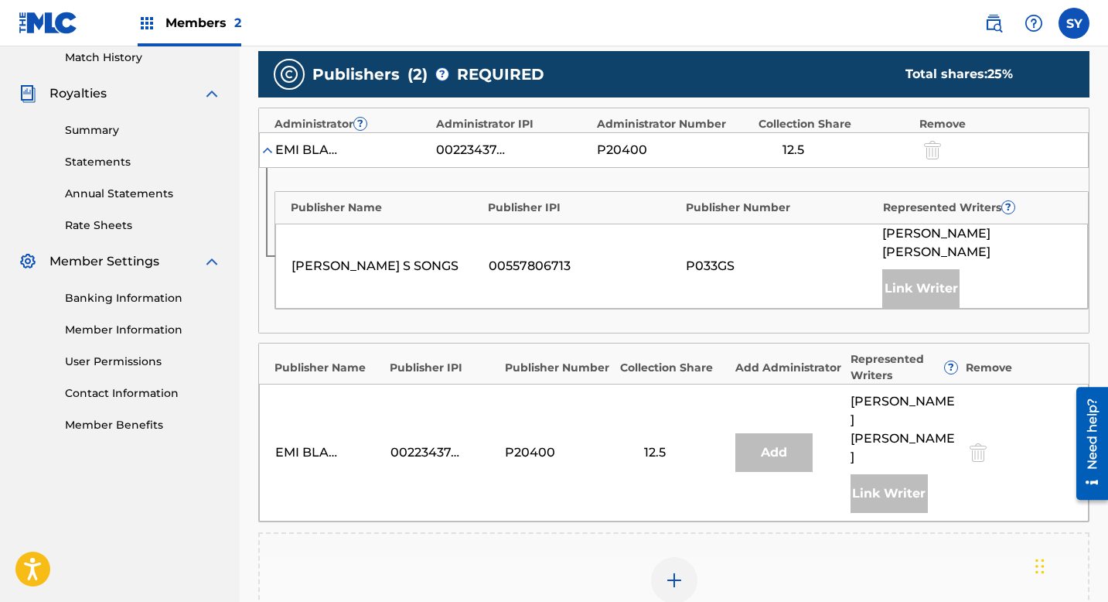
click at [167, 330] on link "Member Information" at bounding box center [143, 330] width 156 height 16
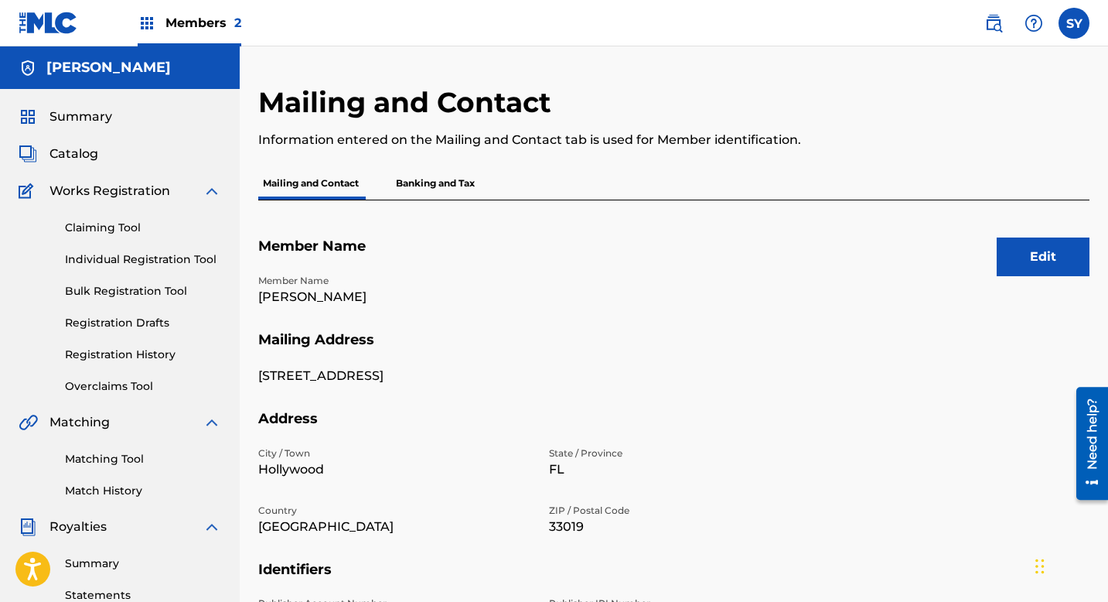
click at [75, 152] on span "Catalog" at bounding box center [74, 154] width 49 height 19
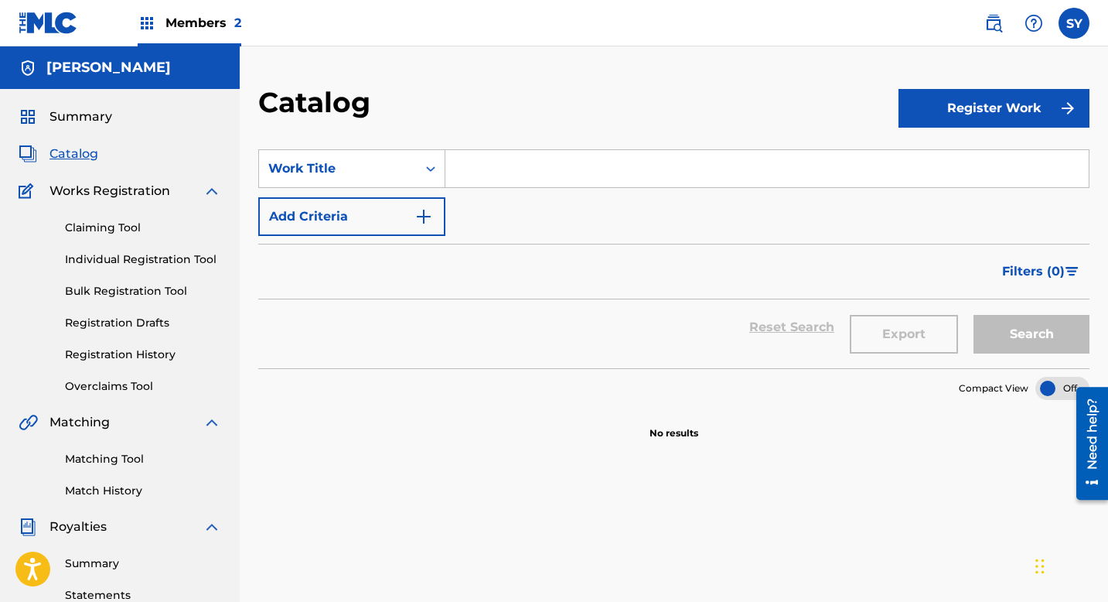
click at [83, 131] on div "Summary Catalog Works Registration Claiming Tool Individual Registration Tool B…" at bounding box center [120, 487] width 240 height 796
click at [87, 121] on span "Summary" at bounding box center [81, 117] width 63 height 19
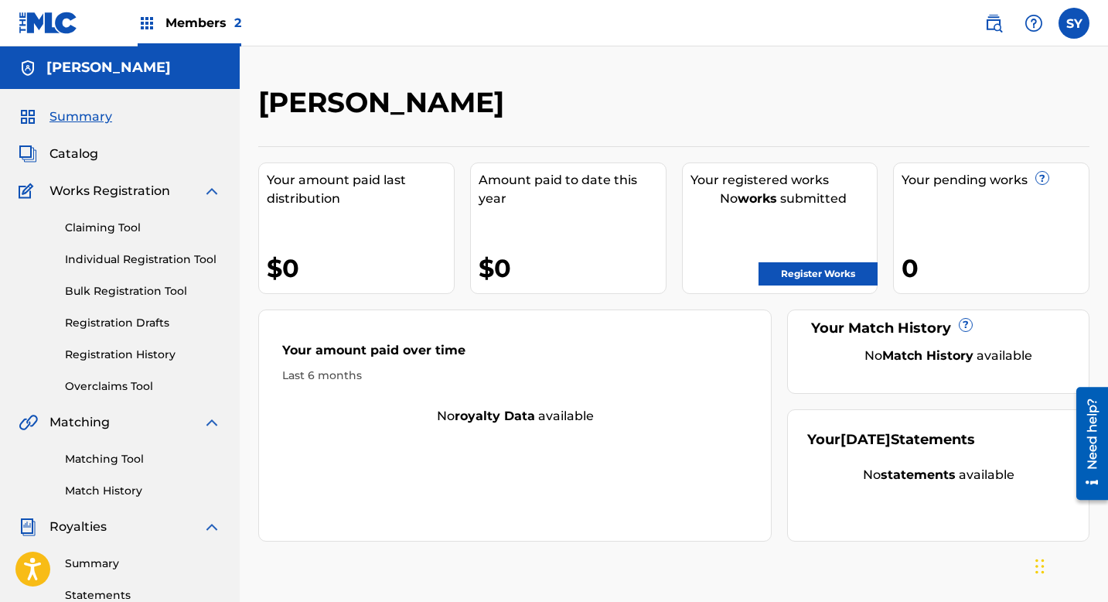
click at [83, 159] on span "Catalog" at bounding box center [74, 154] width 49 height 19
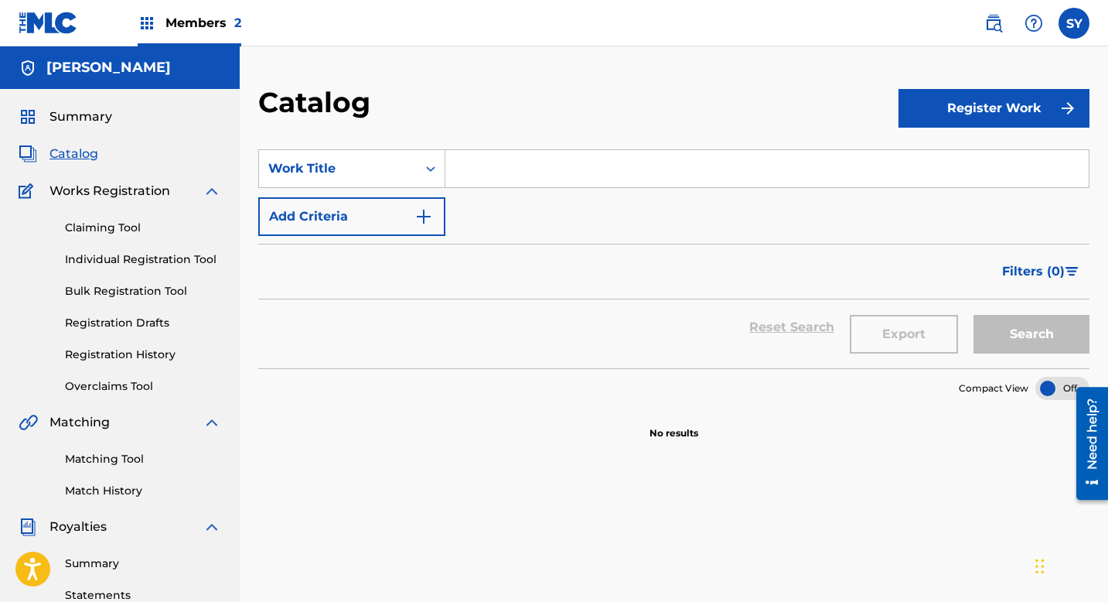
click at [137, 355] on link "Registration History" at bounding box center [143, 355] width 156 height 16
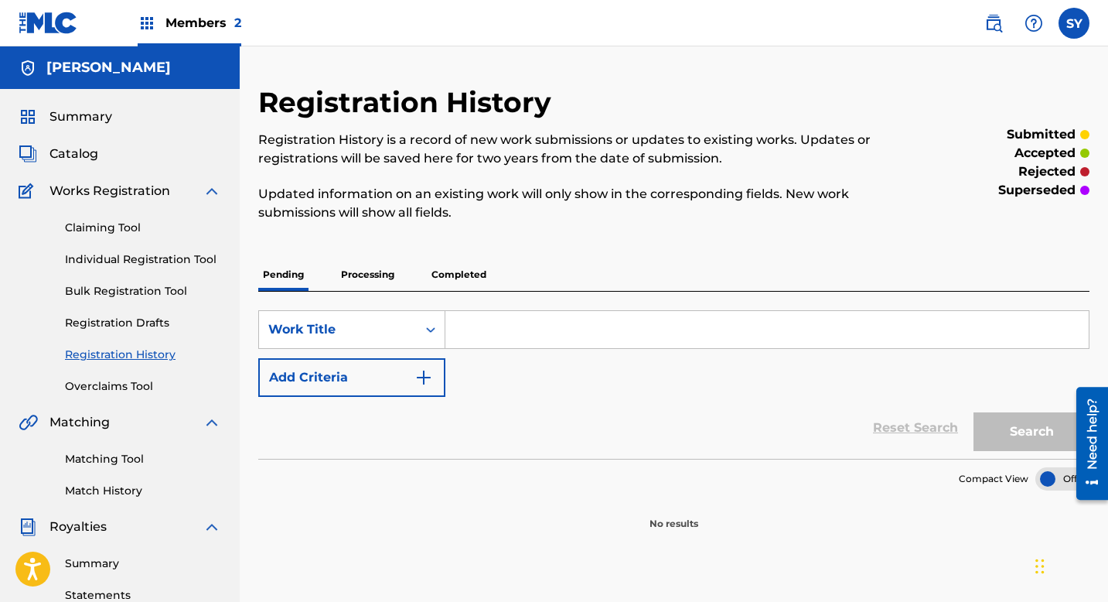
click at [135, 322] on link "Registration Drafts" at bounding box center [143, 323] width 156 height 16
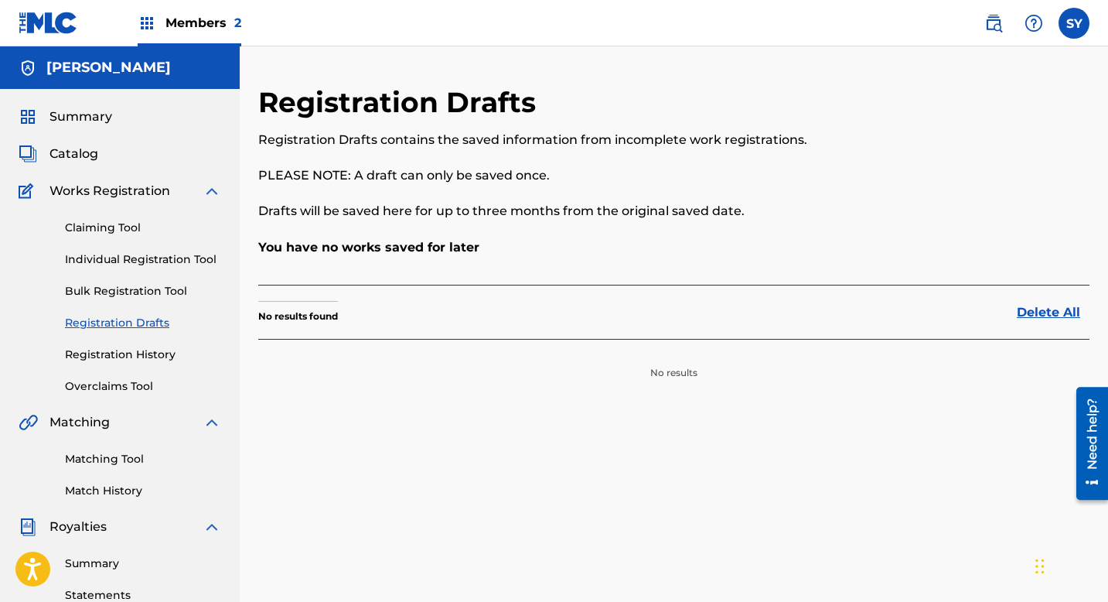
click at [136, 292] on link "Bulk Registration Tool" at bounding box center [143, 291] width 156 height 16
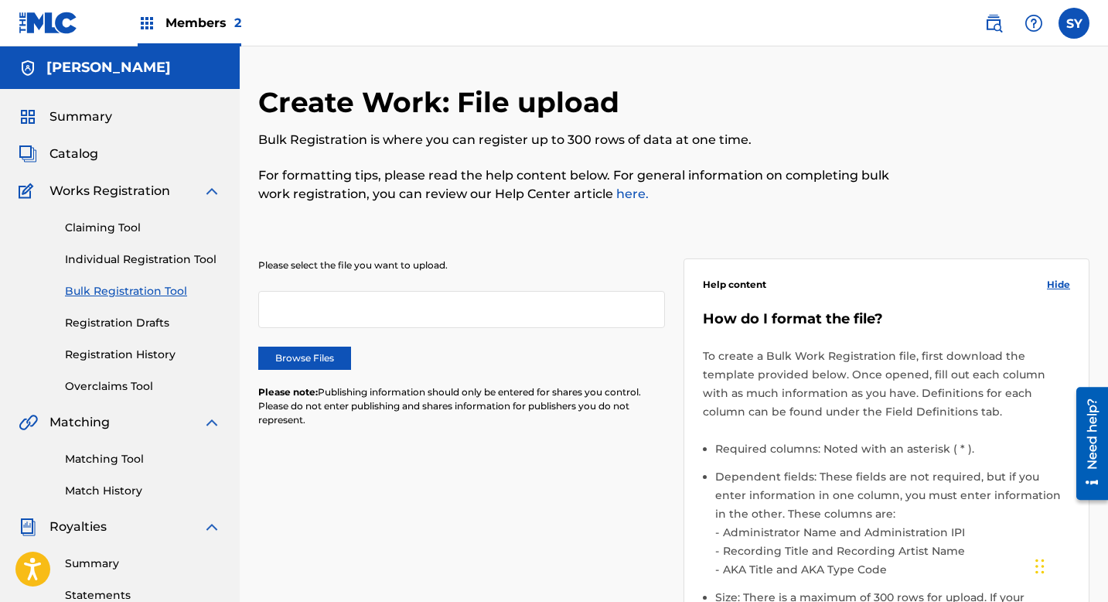
click at [138, 255] on link "Individual Registration Tool" at bounding box center [143, 259] width 156 height 16
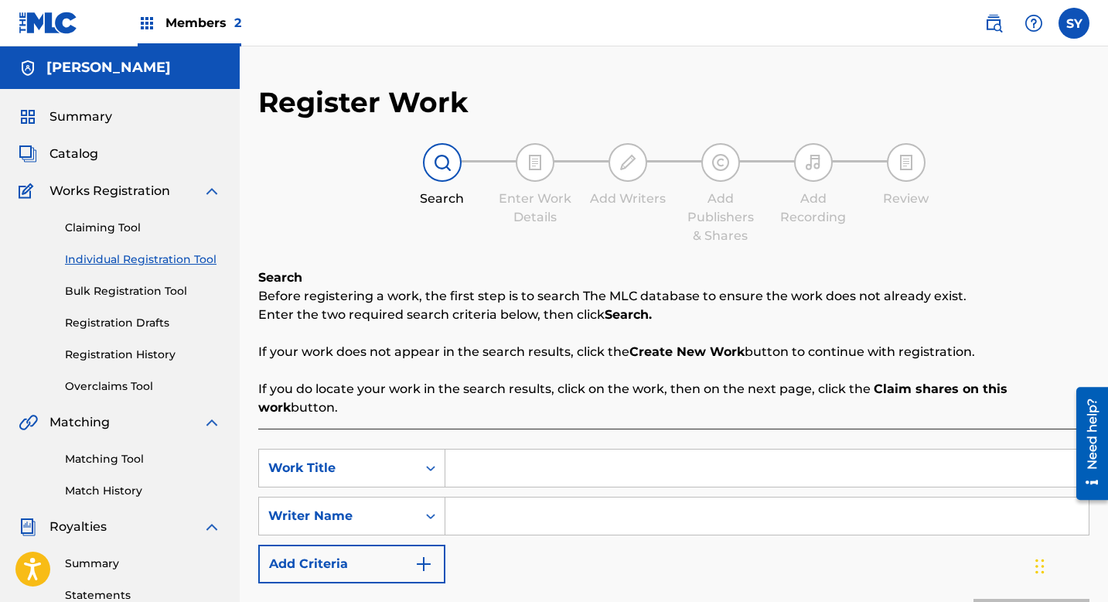
click at [112, 229] on link "Claiming Tool" at bounding box center [143, 228] width 156 height 16
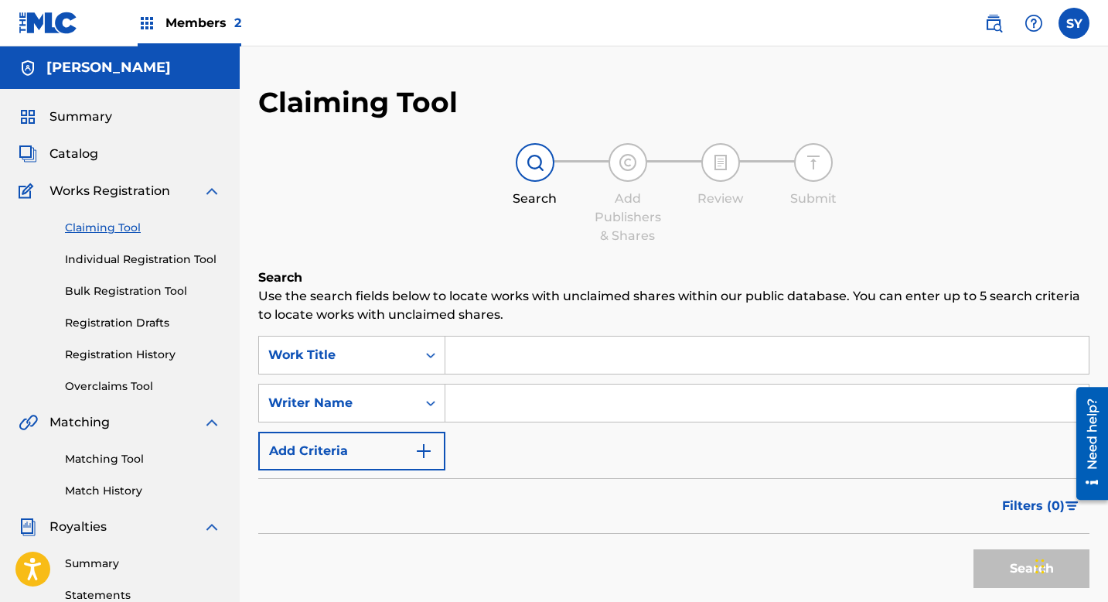
click at [475, 403] on input "Search Form" at bounding box center [768, 402] width 644 height 37
click at [197, 135] on div "Summary Catalog Works Registration Claiming Tool Individual Registration Tool B…" at bounding box center [120, 487] width 240 height 796
click at [1081, 30] on label at bounding box center [1074, 23] width 31 height 31
click at [1074, 23] on input "SY Severina Yotova severina@musicavenueco.com Notification Preferences Profile …" at bounding box center [1074, 23] width 0 height 0
click at [225, 21] on span "Members 2" at bounding box center [204, 23] width 76 height 18
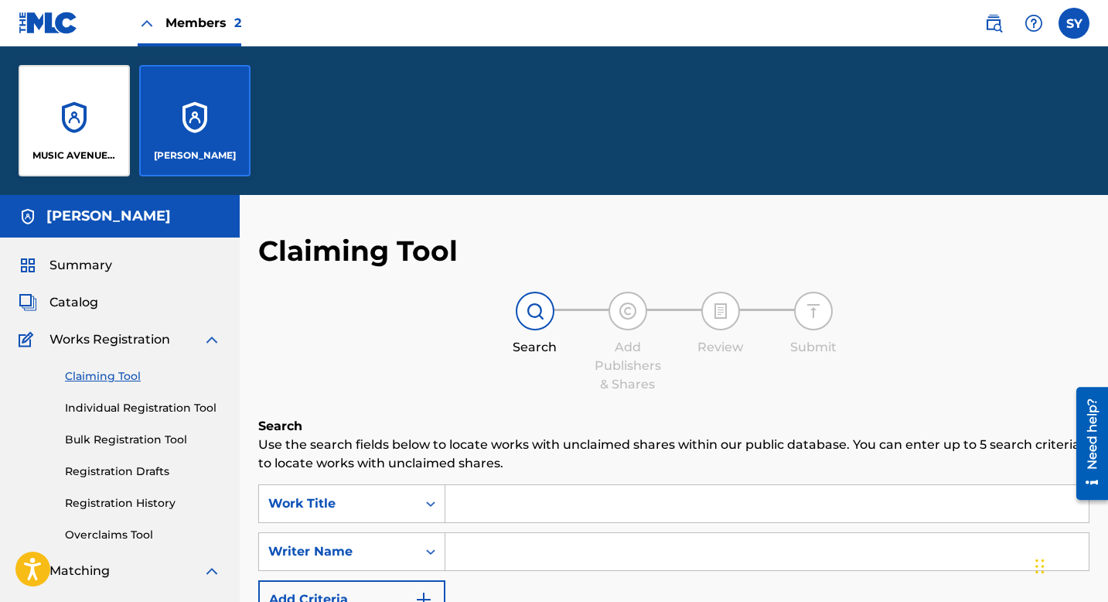
click at [207, 128] on div "[PERSON_NAME]" at bounding box center [194, 120] width 111 height 111
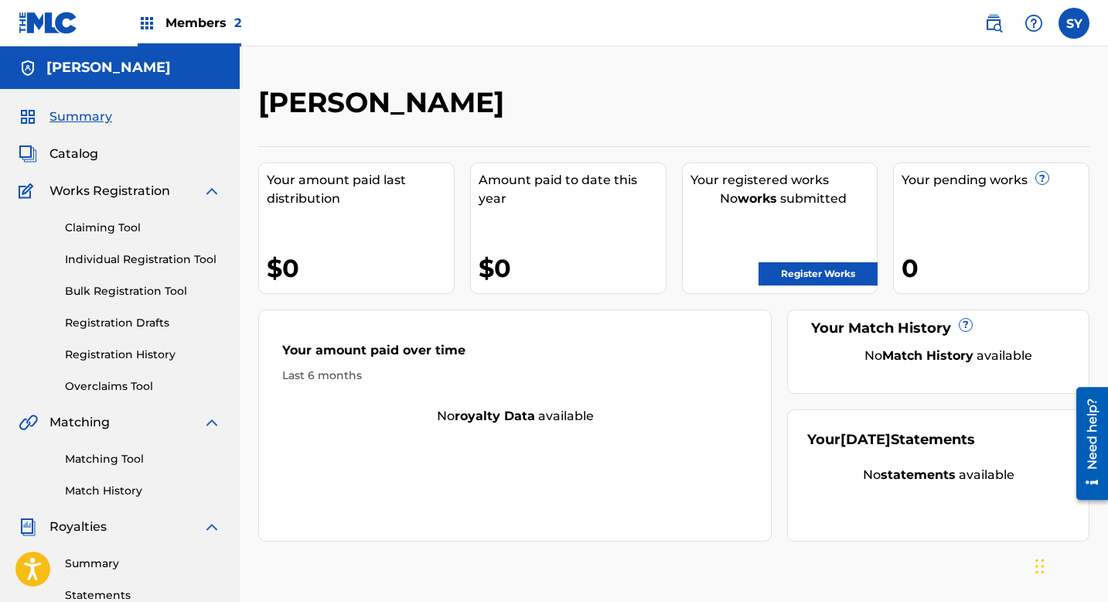
click at [101, 225] on link "Claiming Tool" at bounding box center [143, 228] width 156 height 16
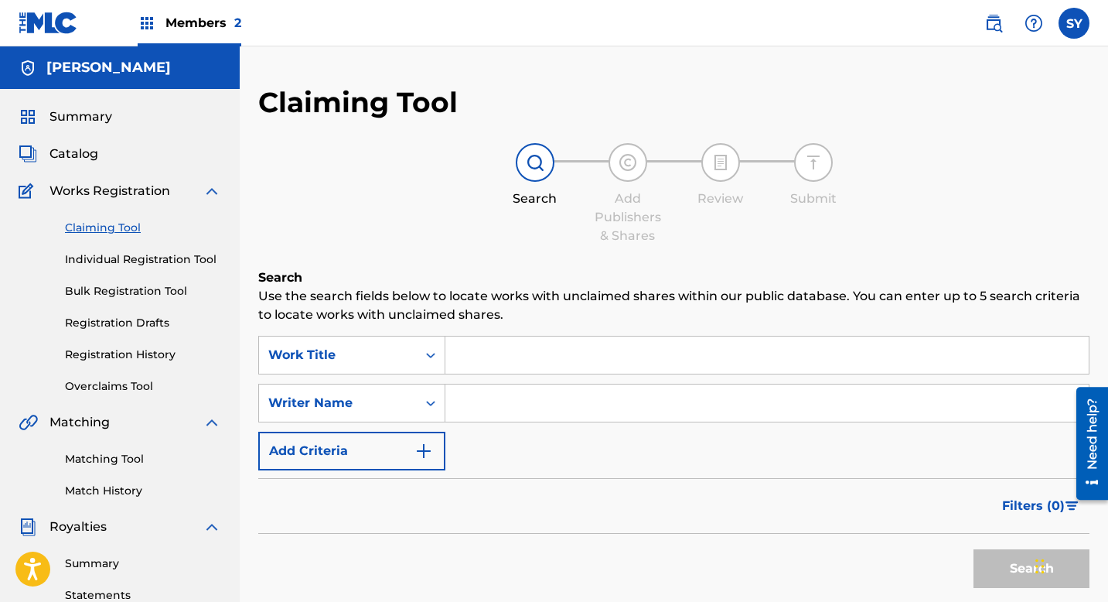
click at [473, 400] on input "Search Form" at bounding box center [768, 402] width 644 height 37
type input "[PERSON_NAME]"
click at [497, 519] on div "Filters ( 0 )" at bounding box center [673, 506] width 831 height 56
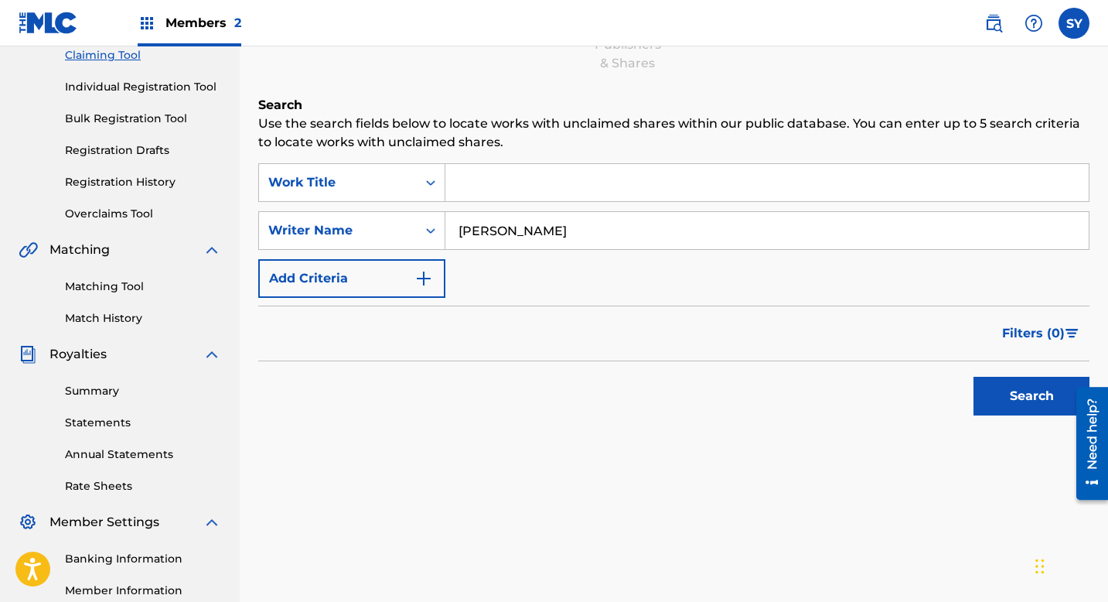
scroll to position [172, 0]
click at [1007, 387] on button "Search" at bounding box center [1032, 396] width 116 height 39
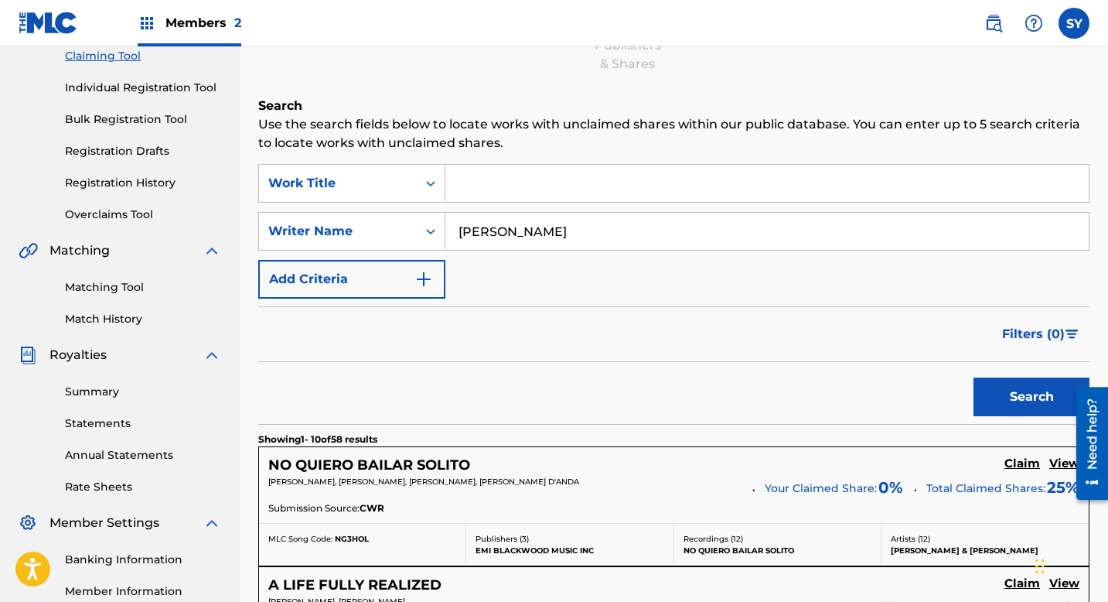
click at [663, 409] on div "Search" at bounding box center [673, 393] width 831 height 62
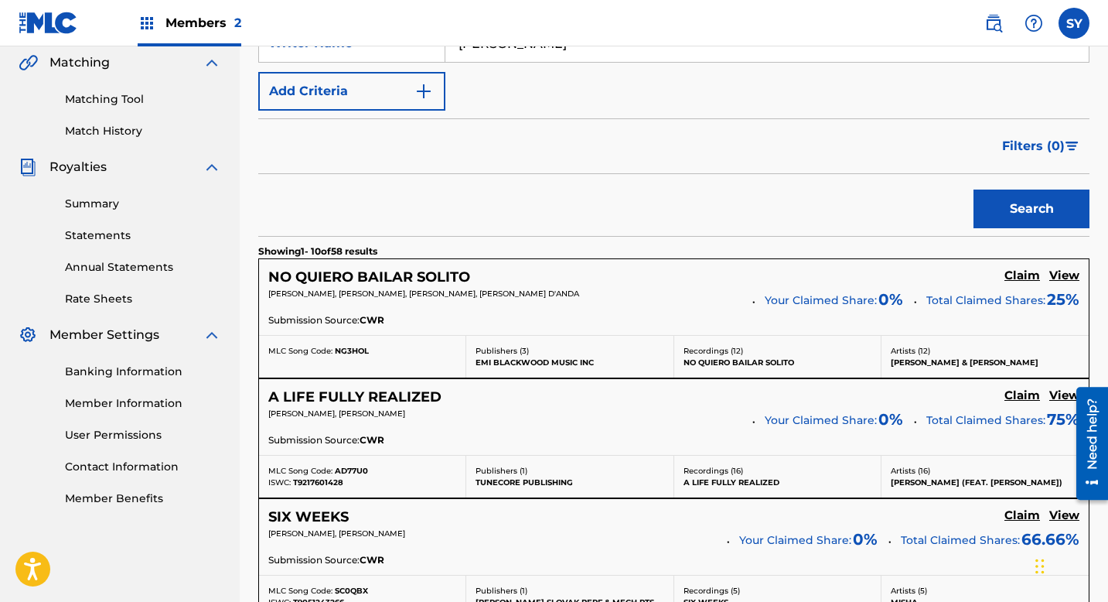
scroll to position [357, 0]
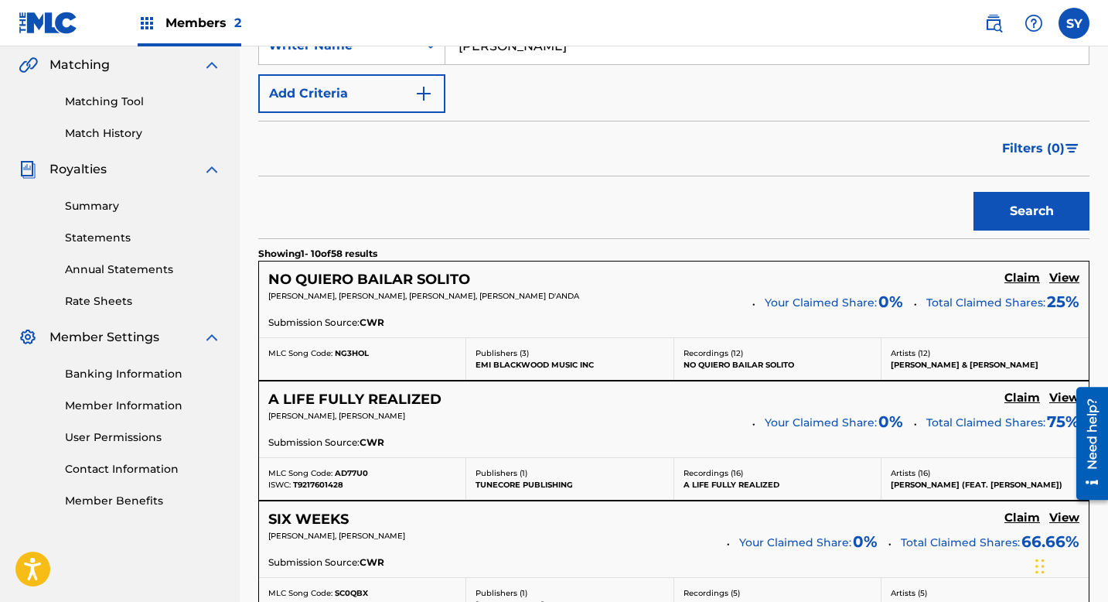
click at [113, 436] on link "User Permissions" at bounding box center [143, 437] width 156 height 16
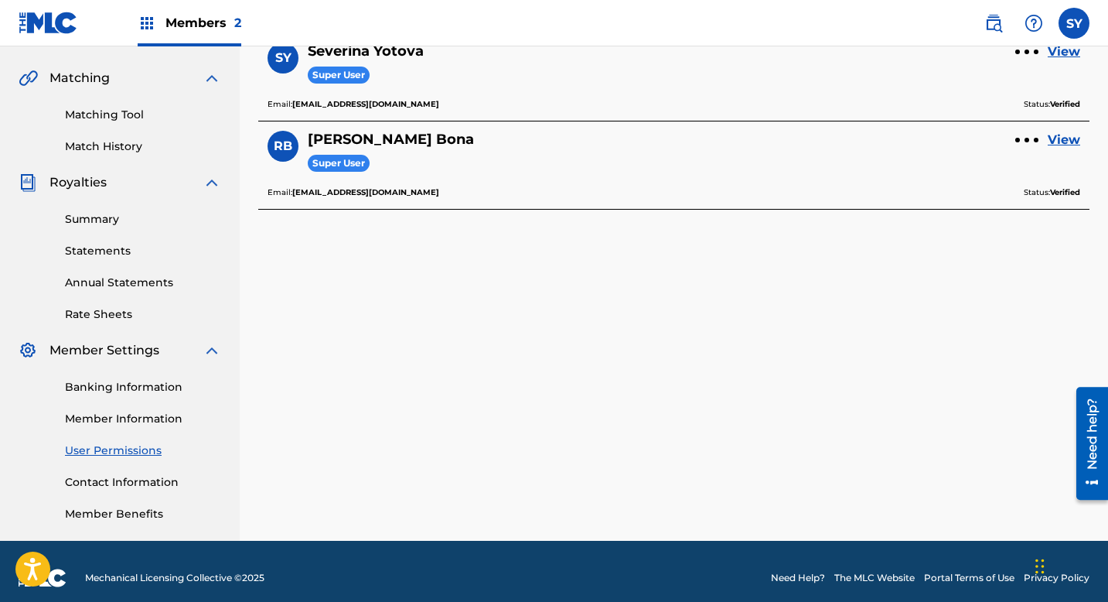
scroll to position [357, 0]
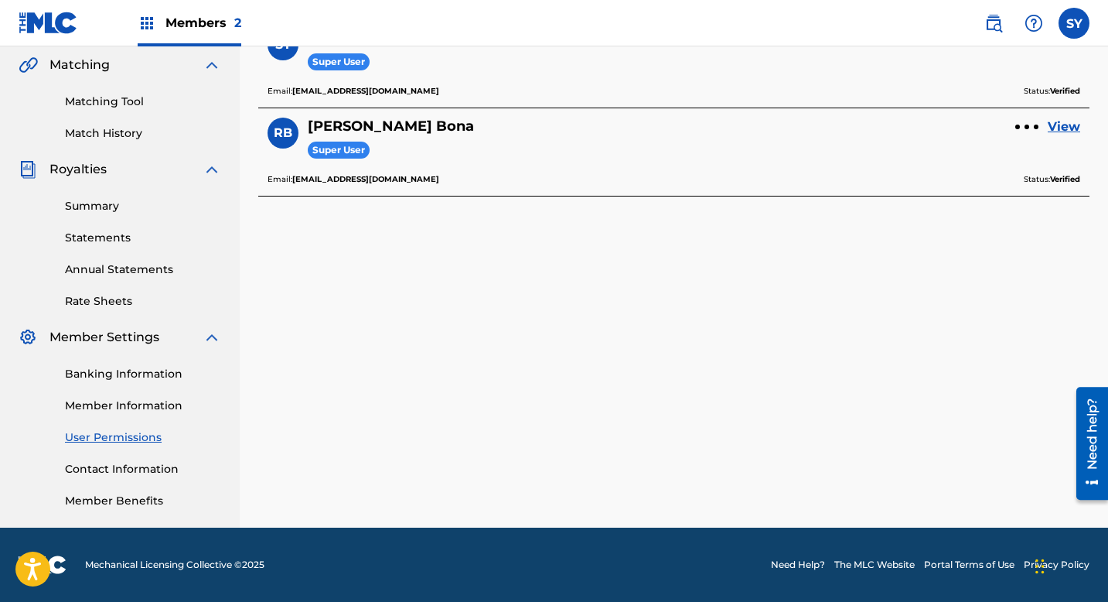
click at [79, 469] on link "Contact Information" at bounding box center [143, 469] width 156 height 16
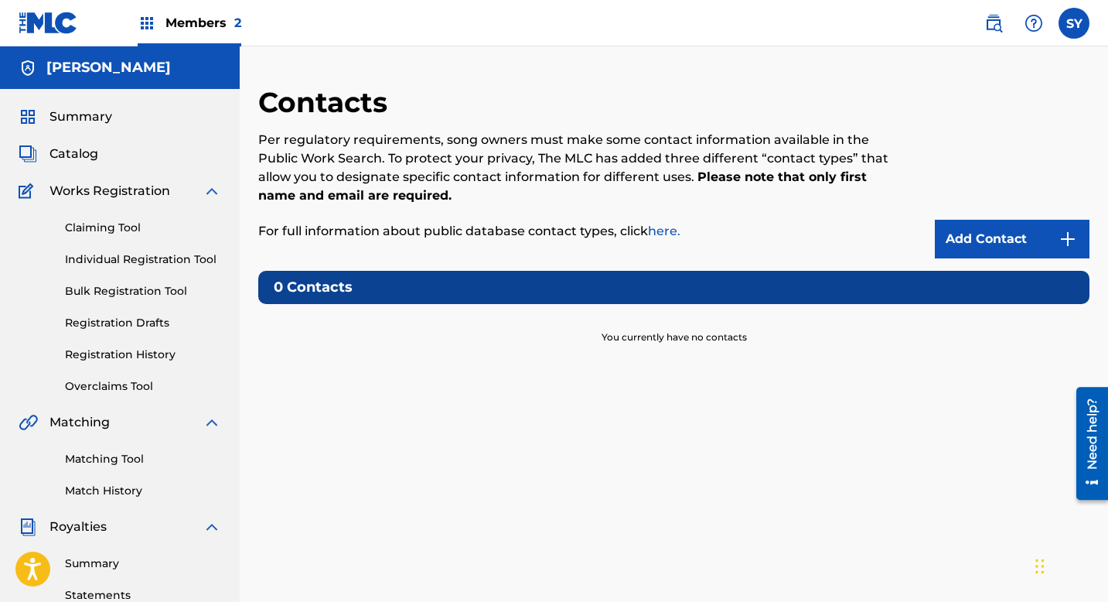
click at [76, 121] on span "Summary" at bounding box center [81, 117] width 63 height 19
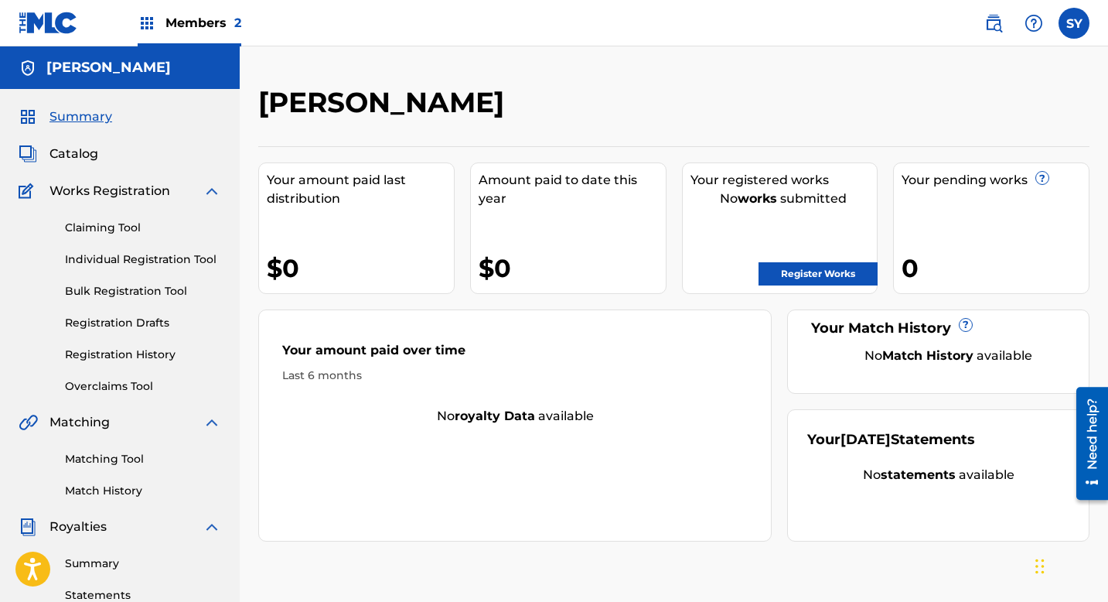
click at [79, 155] on span "Catalog" at bounding box center [74, 154] width 49 height 19
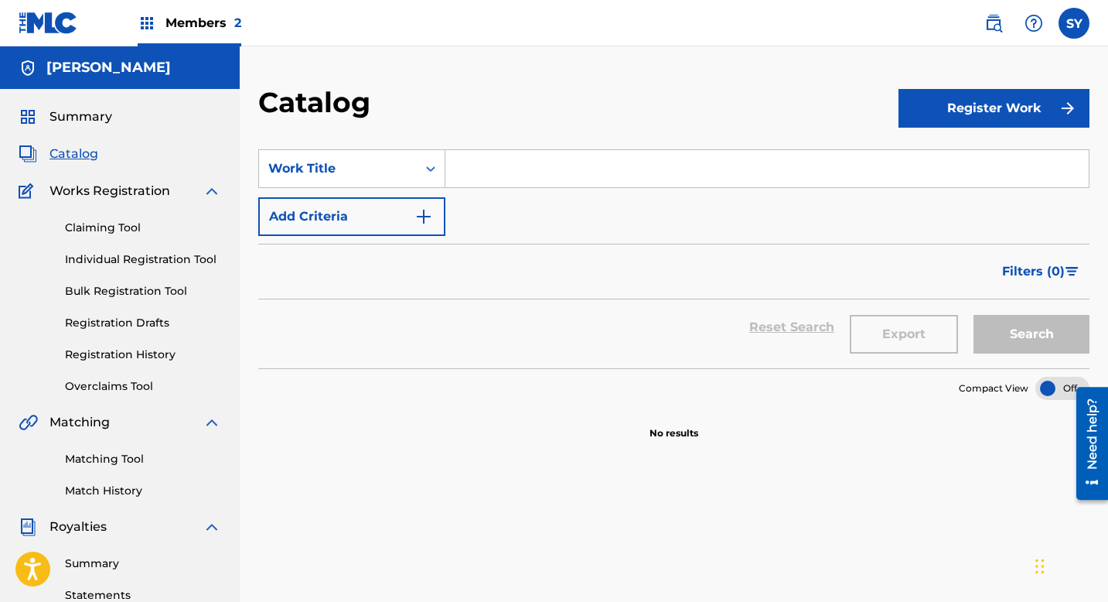
click at [94, 231] on link "Claiming Tool" at bounding box center [143, 228] width 156 height 16
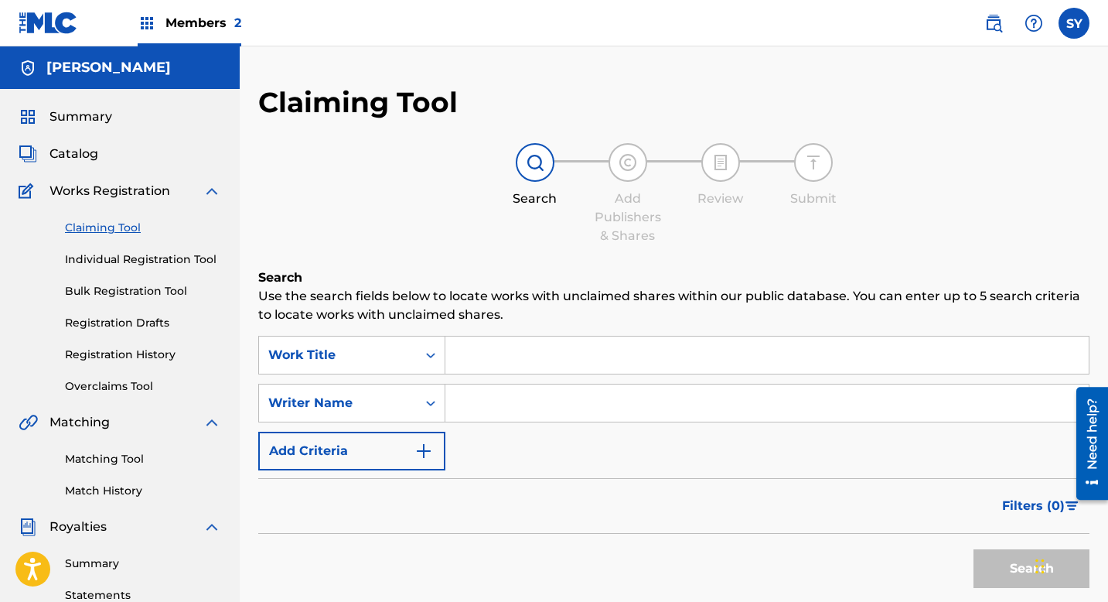
click at [521, 411] on input "Search Form" at bounding box center [768, 402] width 644 height 37
type input "[PERSON_NAME]"
click at [996, 559] on button "Search" at bounding box center [1032, 568] width 116 height 39
click at [773, 545] on div "Search" at bounding box center [673, 565] width 831 height 62
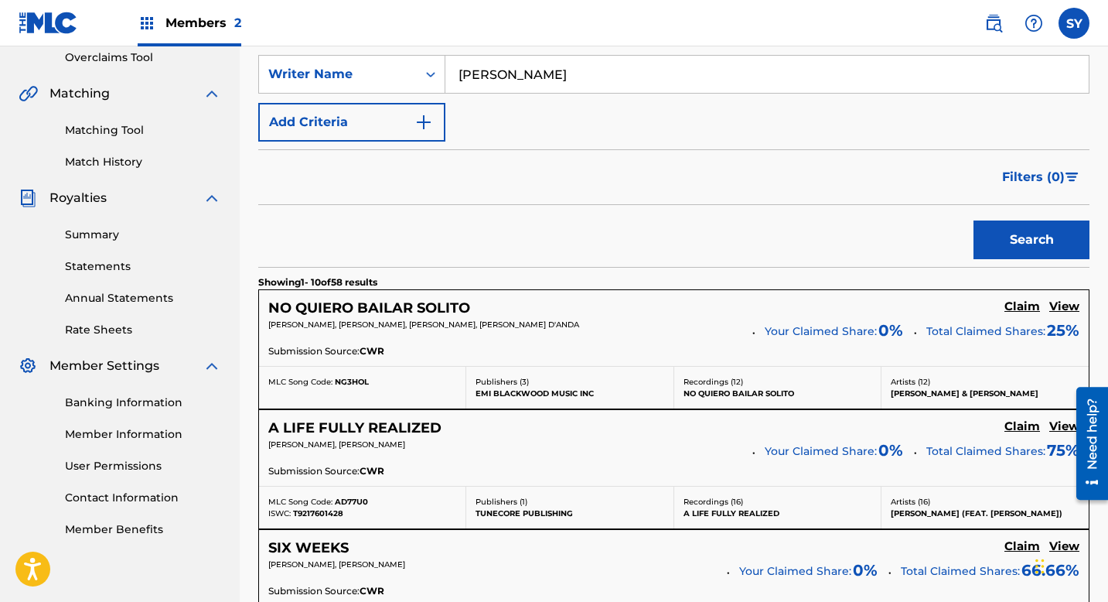
scroll to position [340, 0]
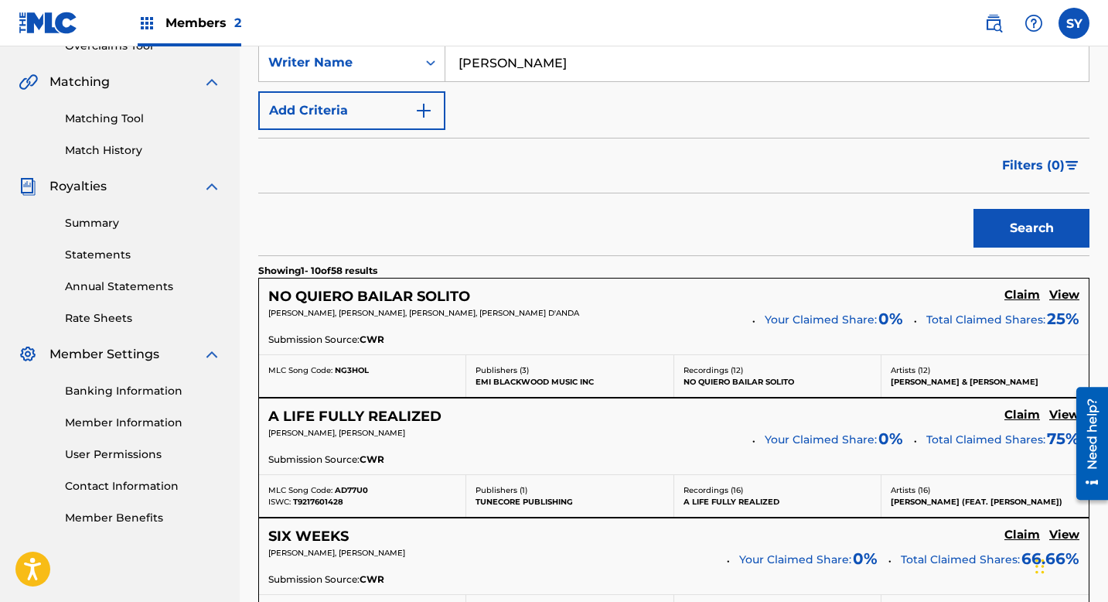
click at [1016, 297] on h5 "Claim" at bounding box center [1023, 295] width 36 height 15
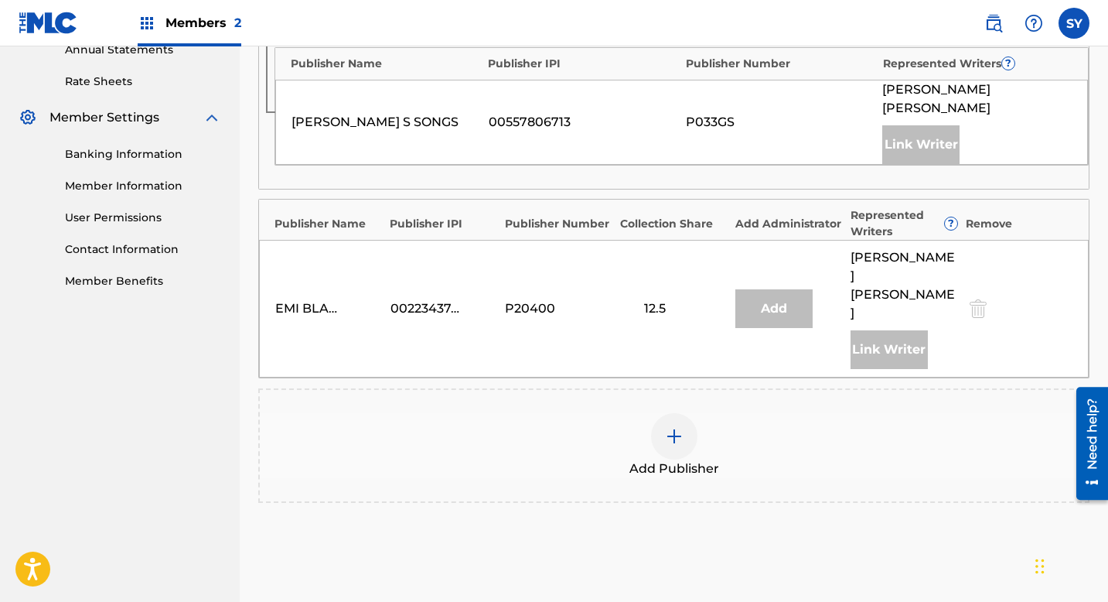
scroll to position [588, 0]
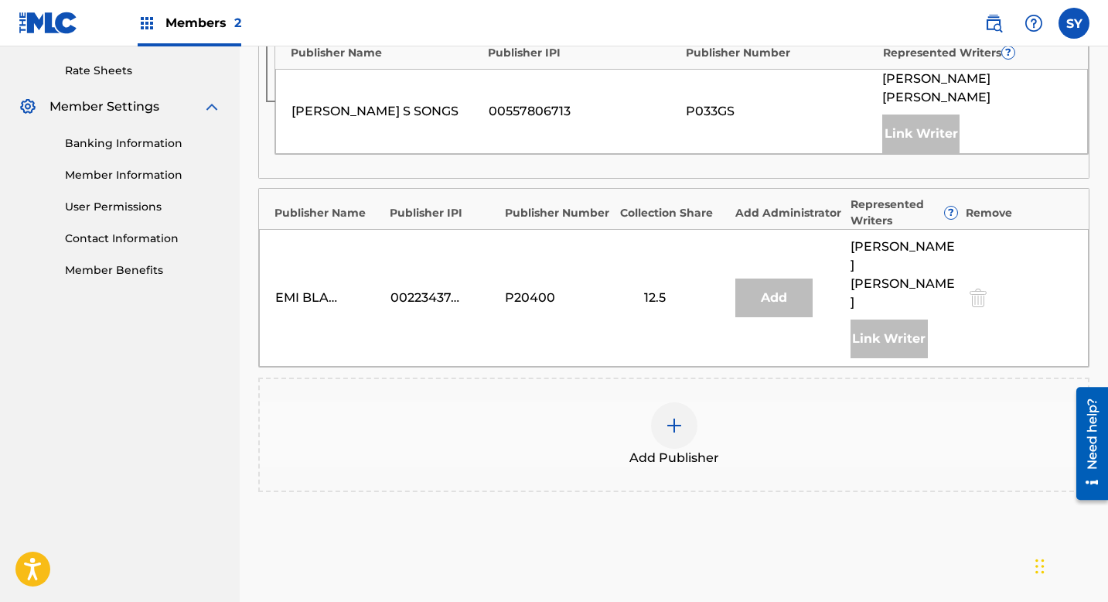
click at [679, 416] on img at bounding box center [674, 425] width 19 height 19
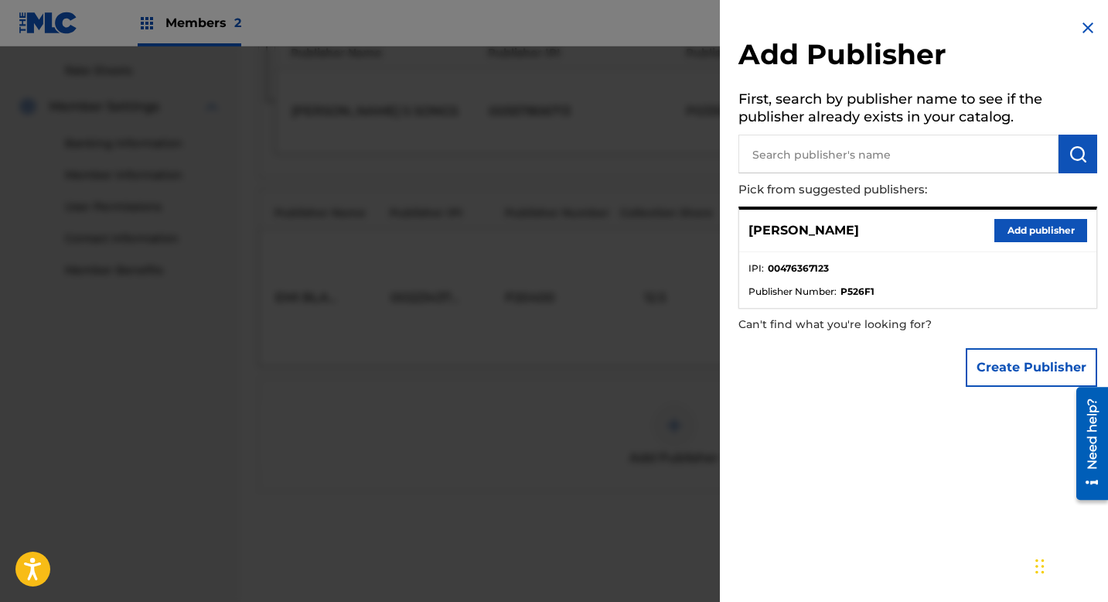
click at [989, 365] on button "Create Publisher" at bounding box center [1031, 367] width 131 height 39
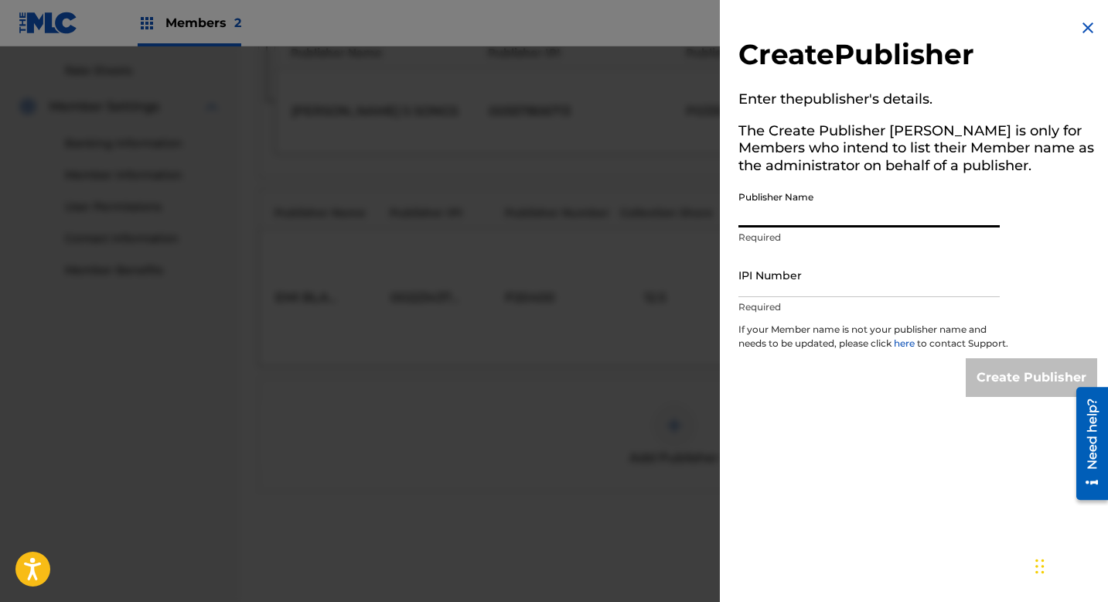
click at [939, 202] on input "Publisher Name" at bounding box center [869, 205] width 261 height 44
type input "[GEOGRAPHIC_DATA]"
click at [836, 291] on input "IPI Number" at bounding box center [869, 275] width 261 height 44
type input "01173387050"
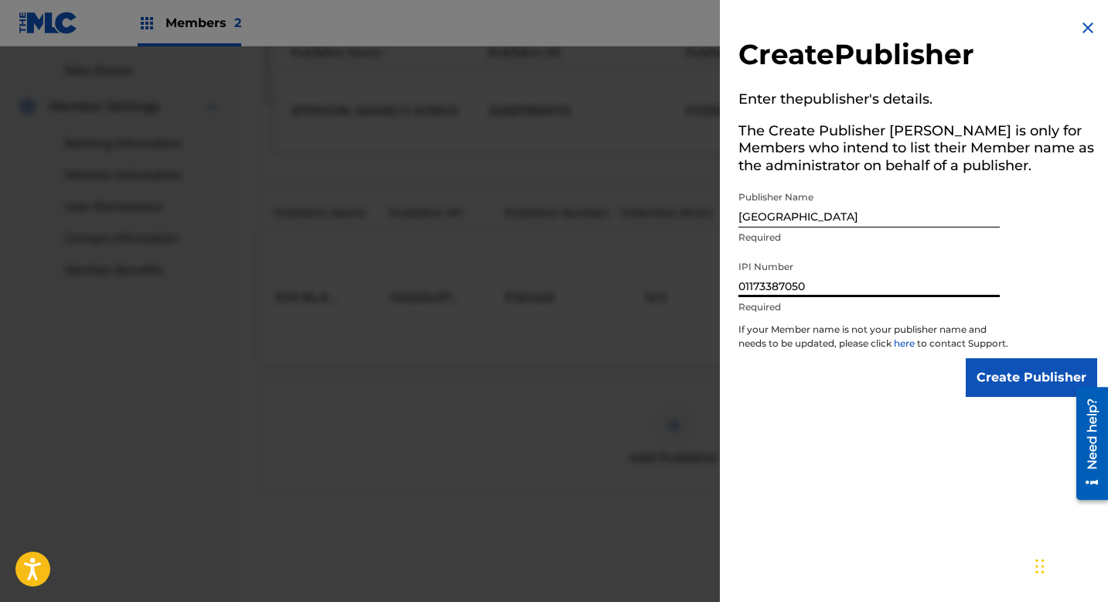
click at [1011, 391] on input "Create Publisher" at bounding box center [1031, 377] width 131 height 39
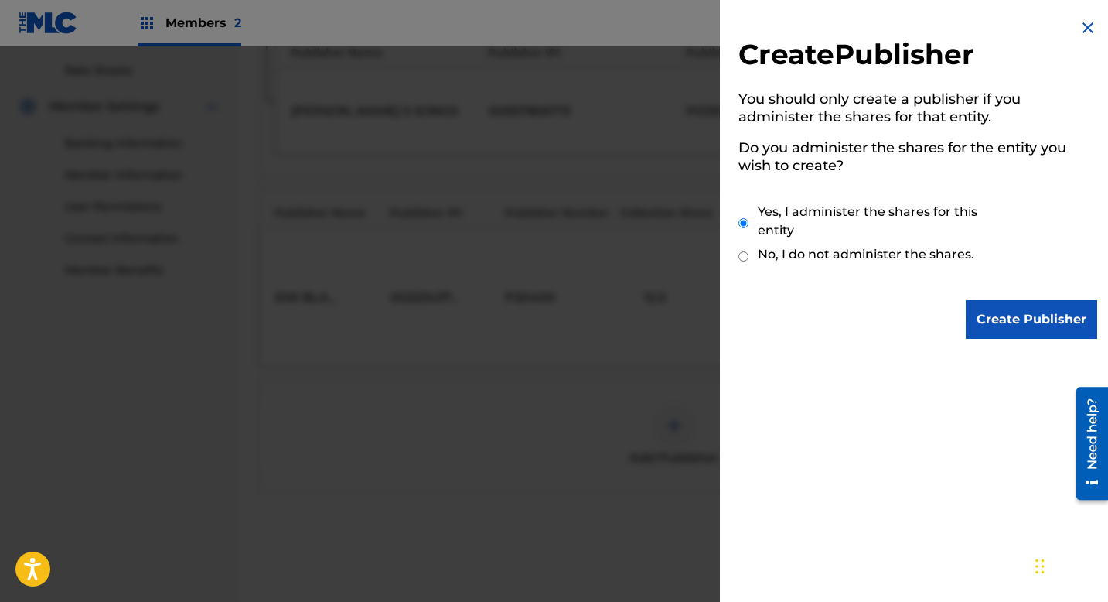
click at [961, 330] on div "Create Publisher" at bounding box center [918, 319] width 359 height 39
click at [976, 333] on input "Create Publisher" at bounding box center [1031, 319] width 131 height 39
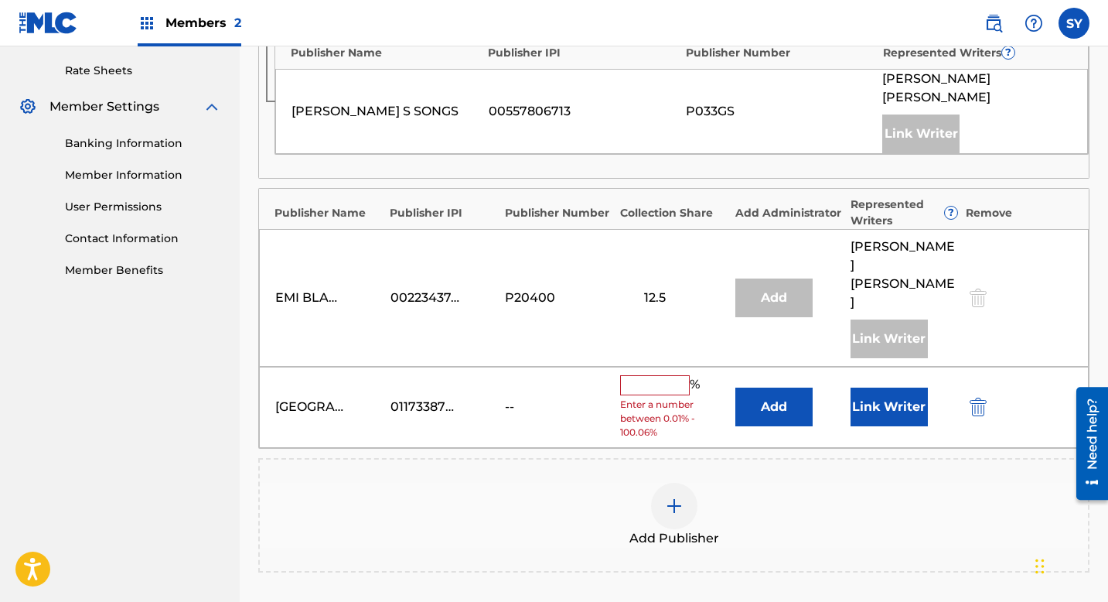
click at [633, 375] on input "text" at bounding box center [655, 385] width 70 height 20
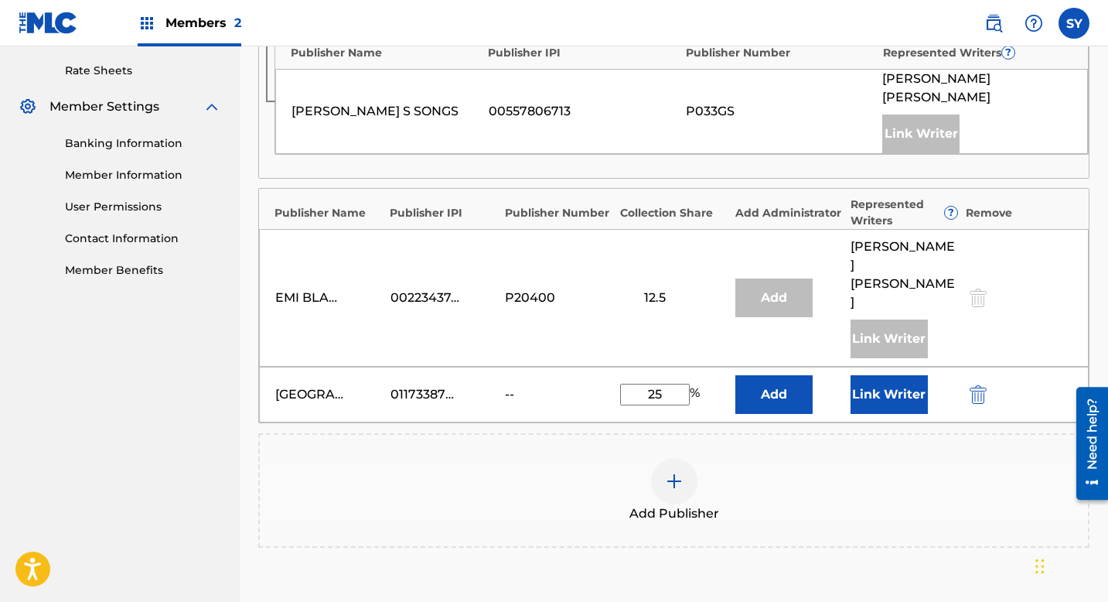
type input "25"
click at [768, 375] on button "Add" at bounding box center [774, 394] width 77 height 39
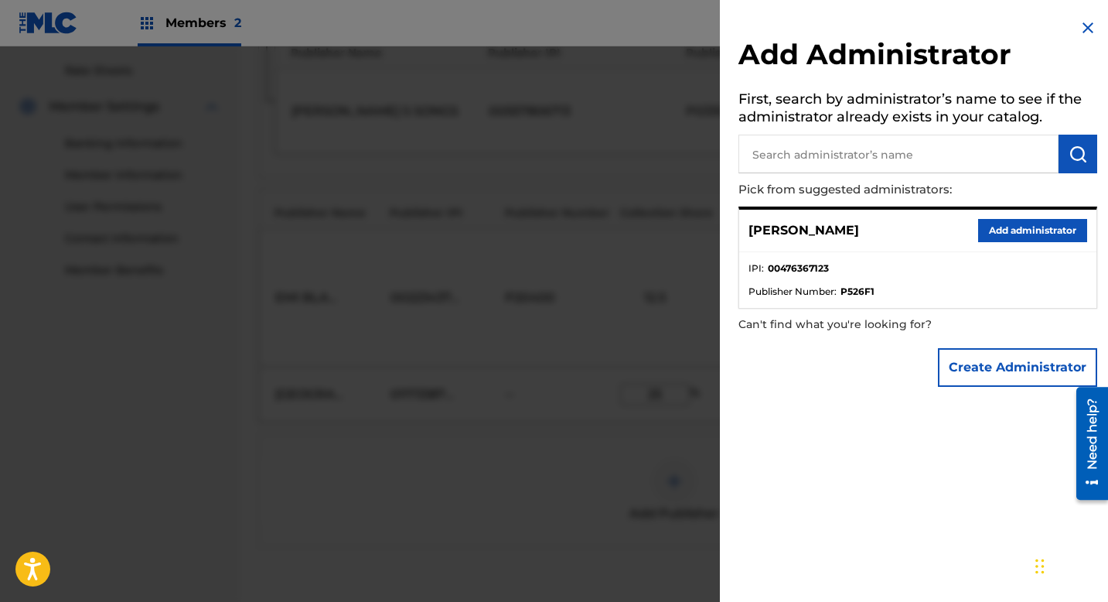
click at [977, 374] on button "Create Administrator" at bounding box center [1017, 367] width 159 height 39
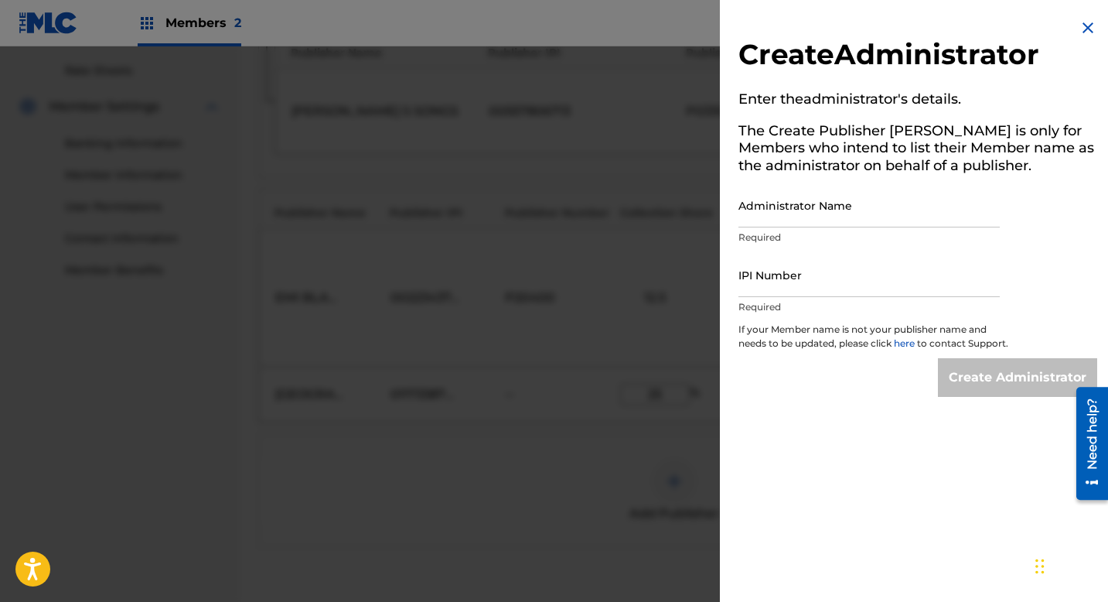
click at [872, 205] on input "Administrator Name" at bounding box center [869, 205] width 261 height 44
type input "[GEOGRAPHIC_DATA]"
click at [821, 293] on input "IPI Number" at bounding box center [869, 275] width 261 height 44
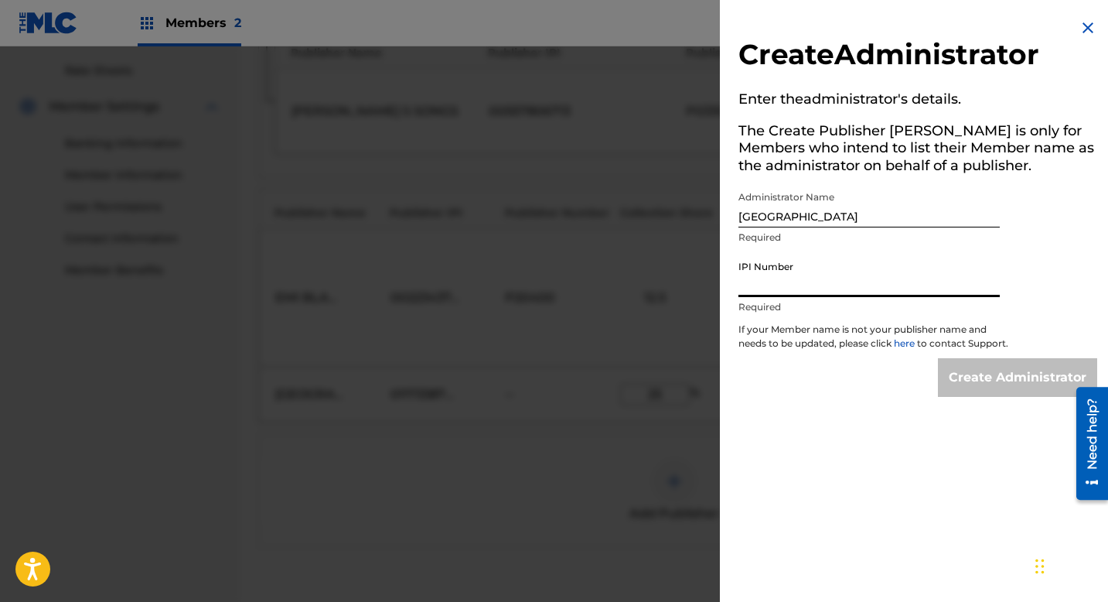
type input "01173387050"
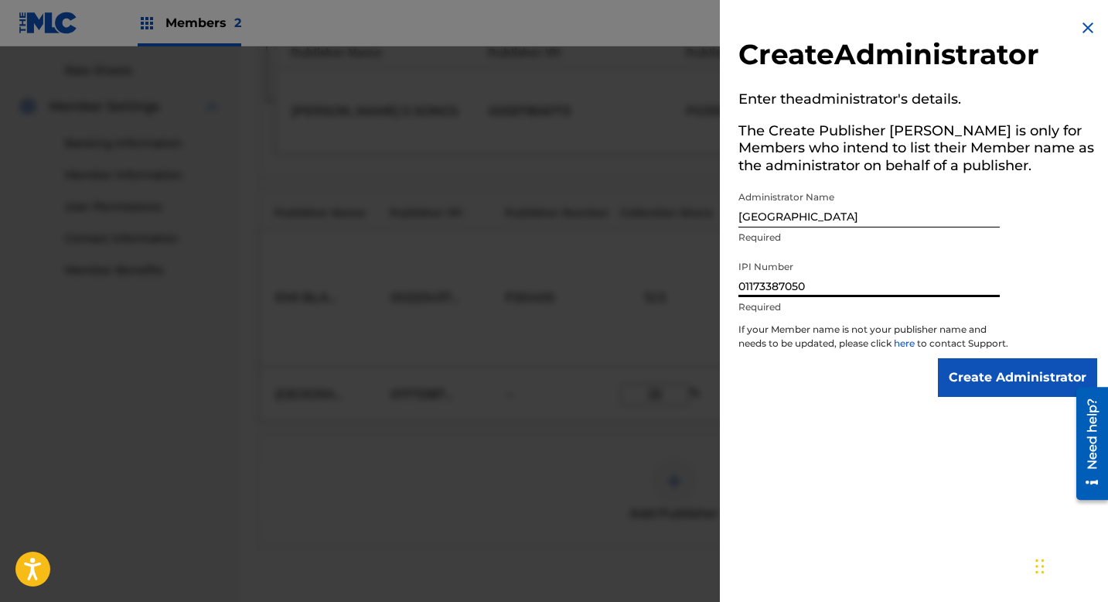
click at [994, 397] on input "Create Administrator" at bounding box center [1017, 377] width 159 height 39
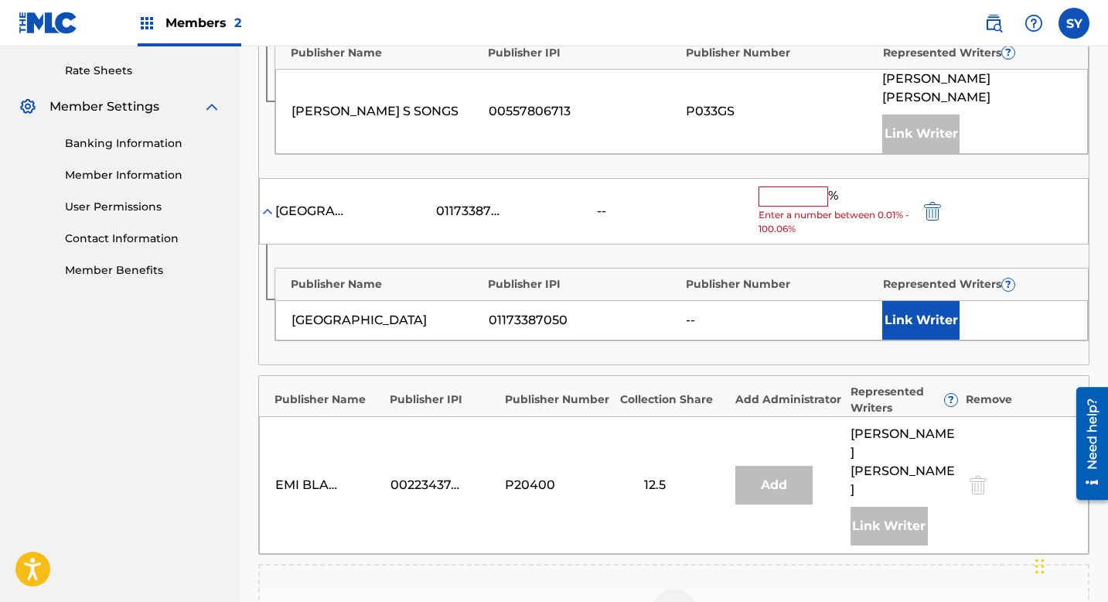
click at [910, 301] on button "Link Writer" at bounding box center [920, 320] width 77 height 39
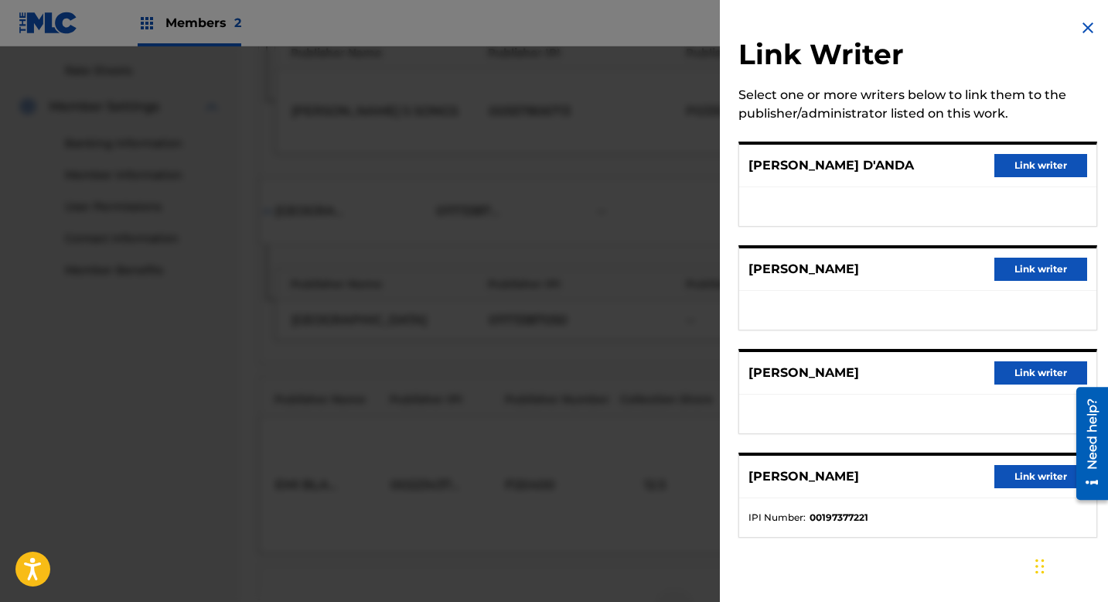
click at [1038, 275] on button "Link writer" at bounding box center [1041, 269] width 93 height 23
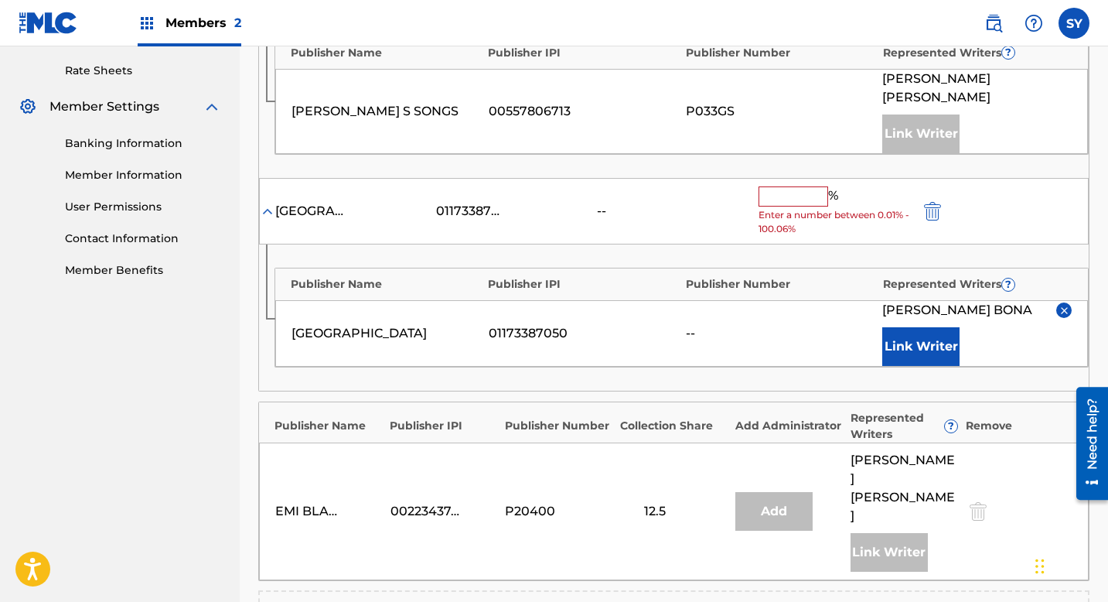
click at [813, 186] on input "text" at bounding box center [794, 196] width 70 height 20
type input "25"
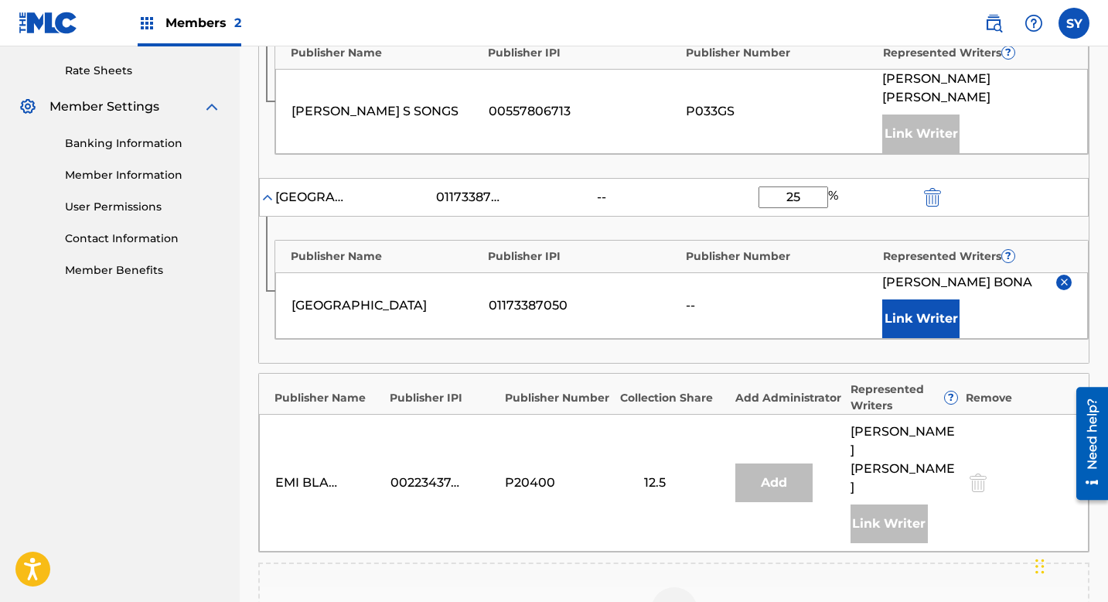
click at [1091, 353] on div "Claiming Tool Search Add Publishers & Shares Review Submit Add Publishers & Sha…" at bounding box center [674, 174] width 869 height 1355
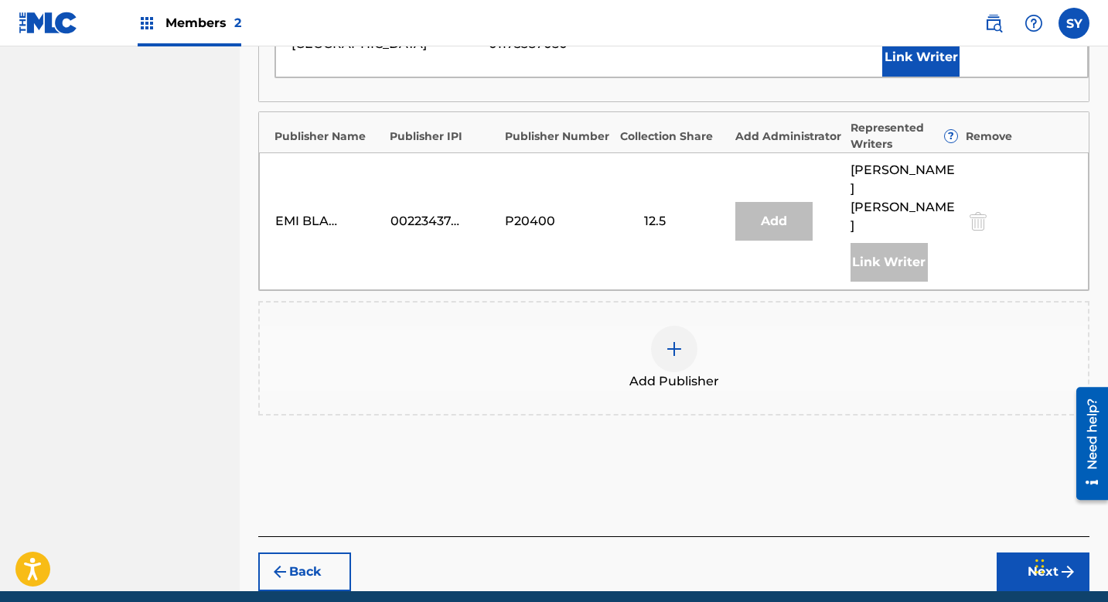
scroll to position [856, 0]
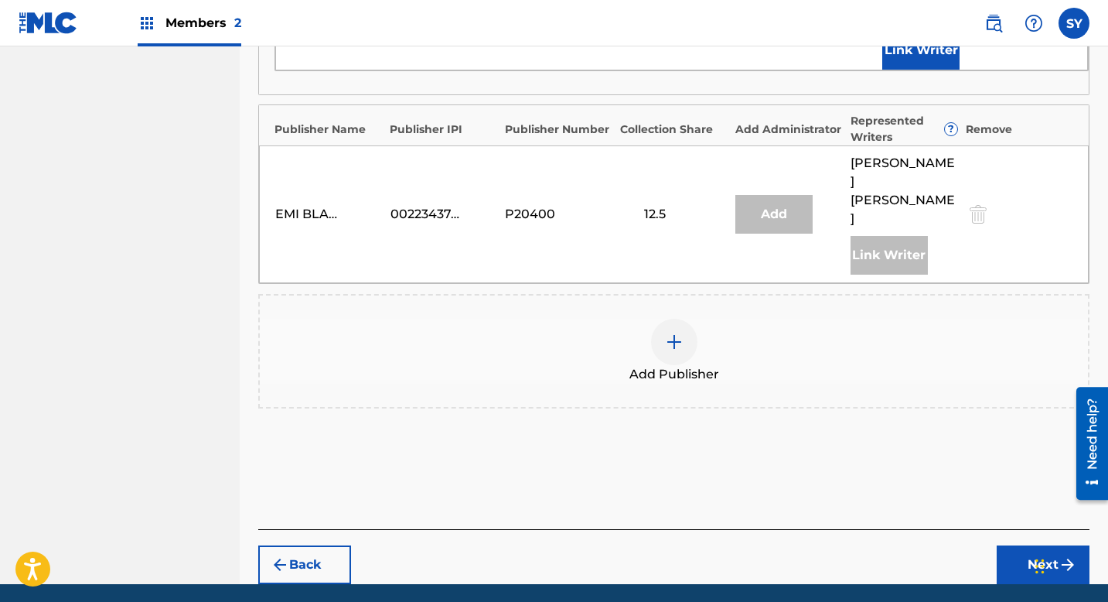
click at [1026, 545] on button "Next" at bounding box center [1043, 564] width 93 height 39
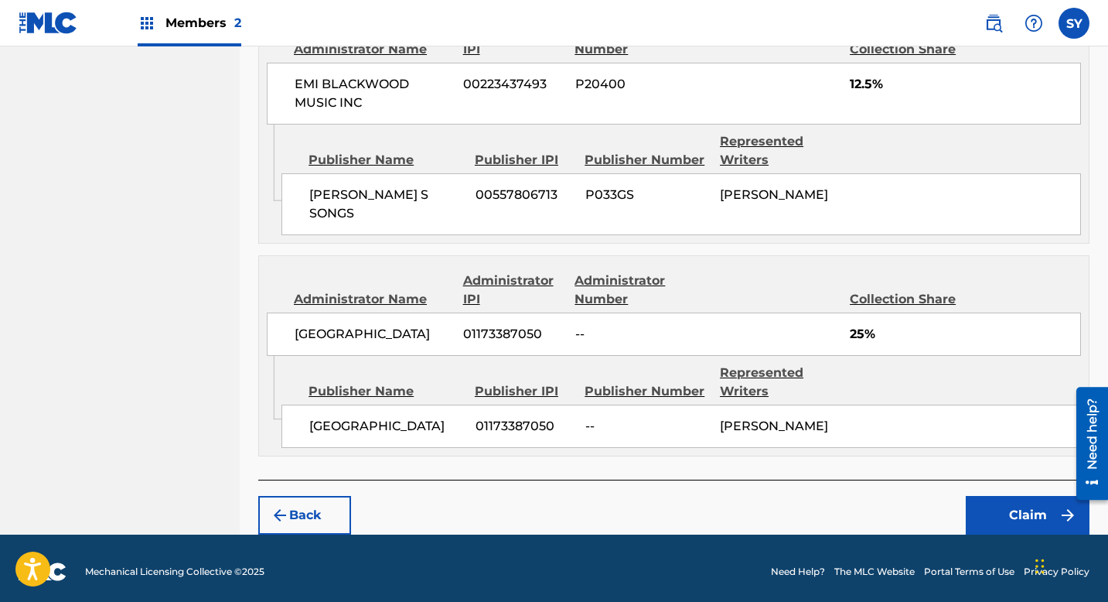
scroll to position [866, 0]
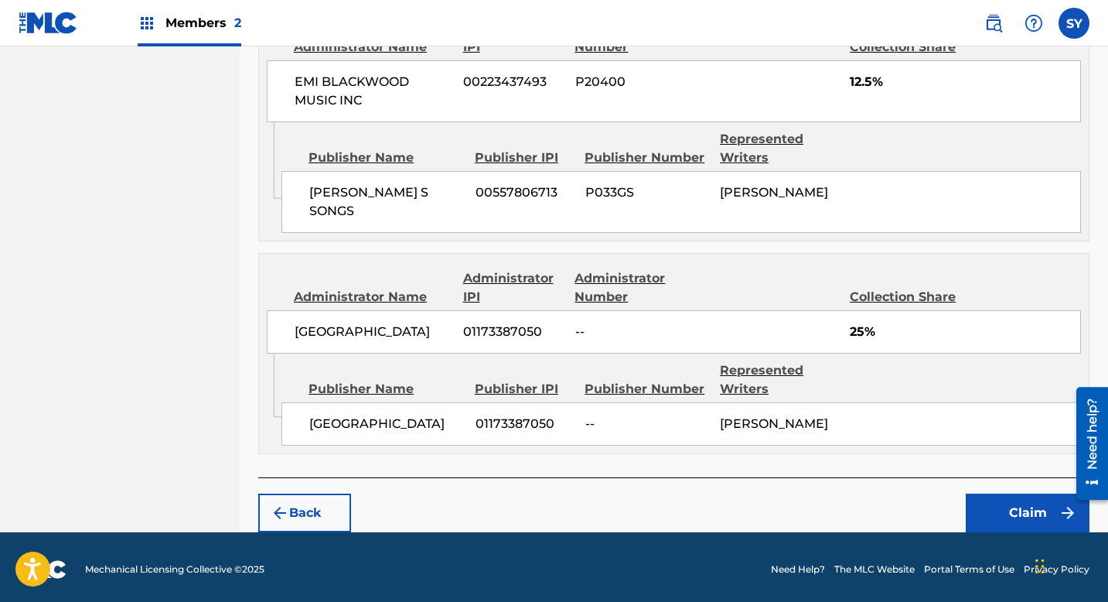
click at [1026, 500] on button "Claim" at bounding box center [1028, 512] width 124 height 39
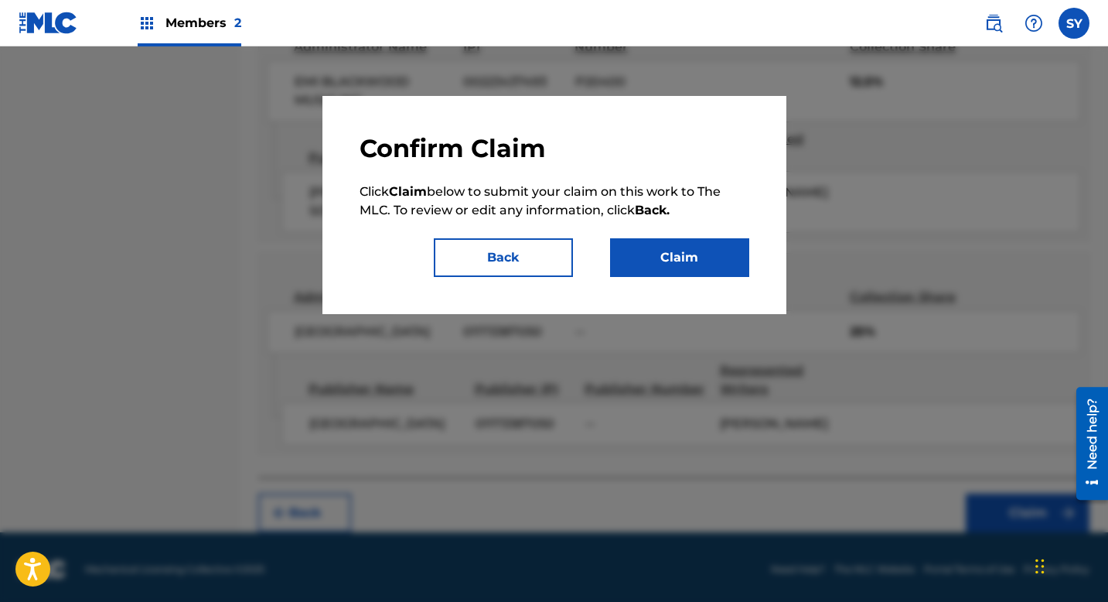
click at [668, 258] on button "Claim" at bounding box center [679, 257] width 139 height 39
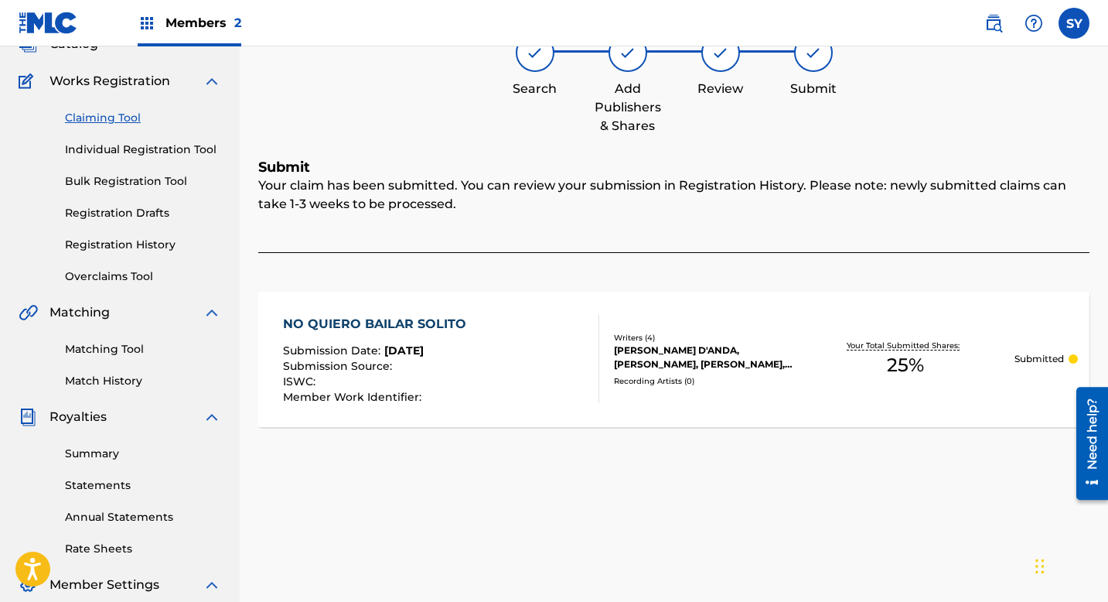
scroll to position [79, 0]
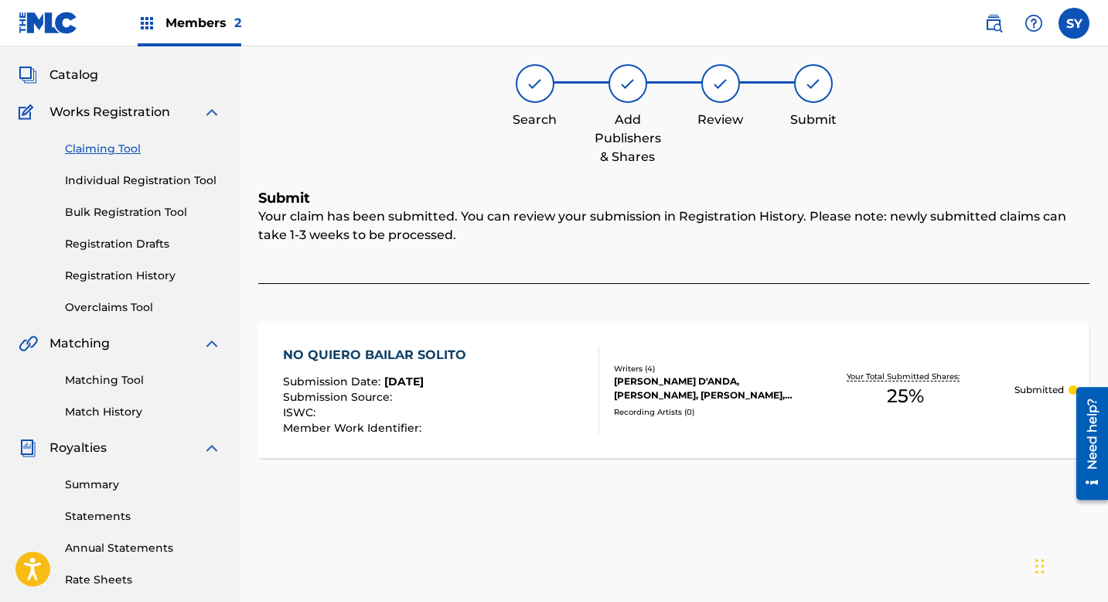
click at [100, 147] on link "Claiming Tool" at bounding box center [143, 149] width 156 height 16
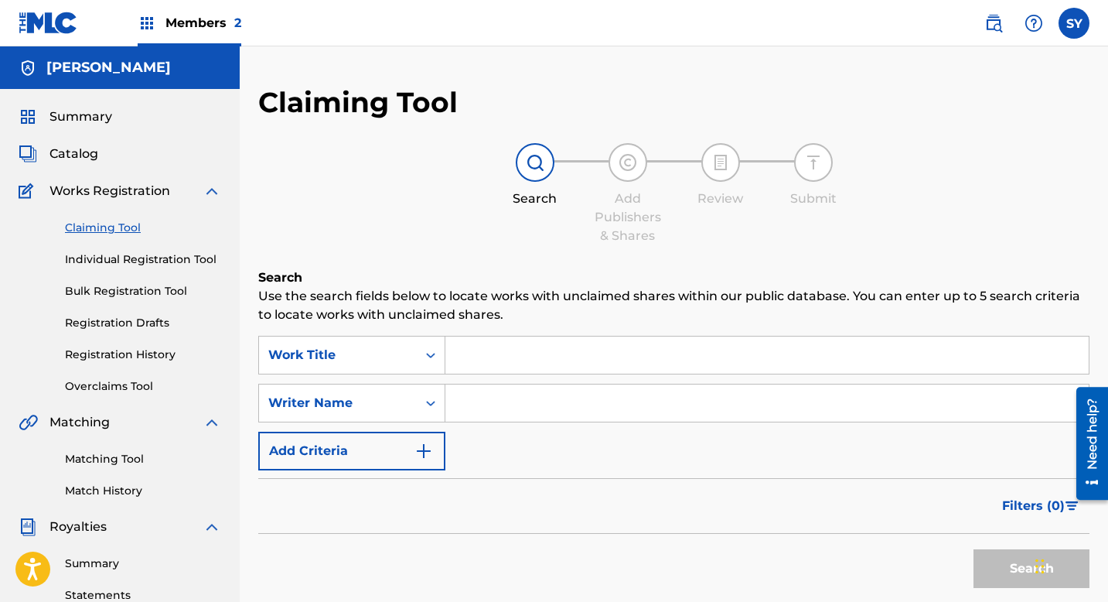
click at [474, 398] on input "Search Form" at bounding box center [768, 402] width 644 height 37
type input "[PERSON_NAME]"
click at [1009, 574] on button "Search" at bounding box center [1032, 568] width 116 height 39
click at [730, 562] on div "Search" at bounding box center [673, 565] width 831 height 62
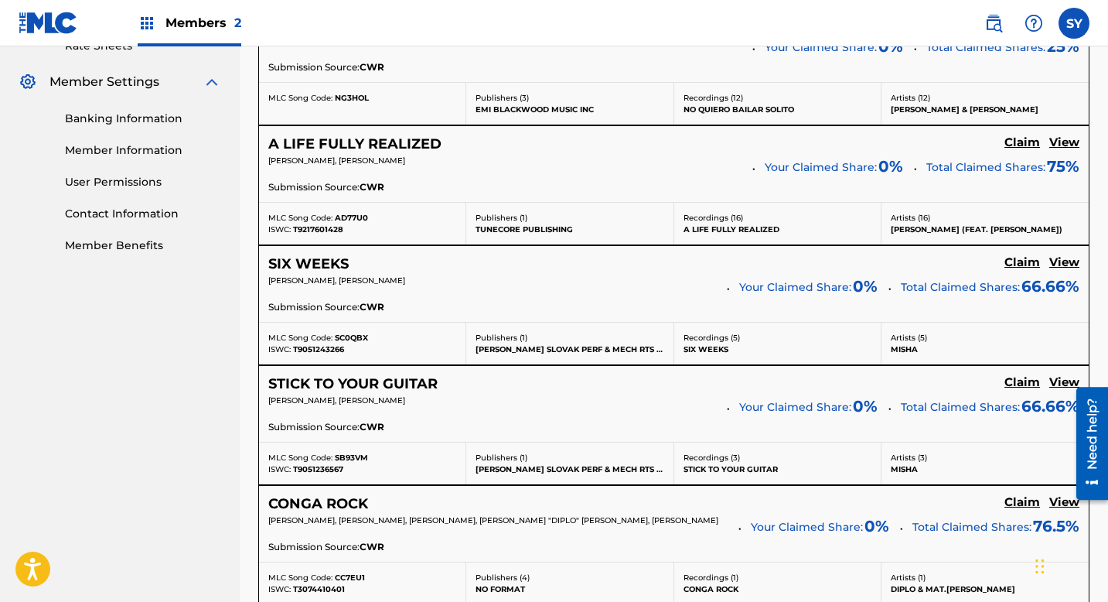
scroll to position [619, 0]
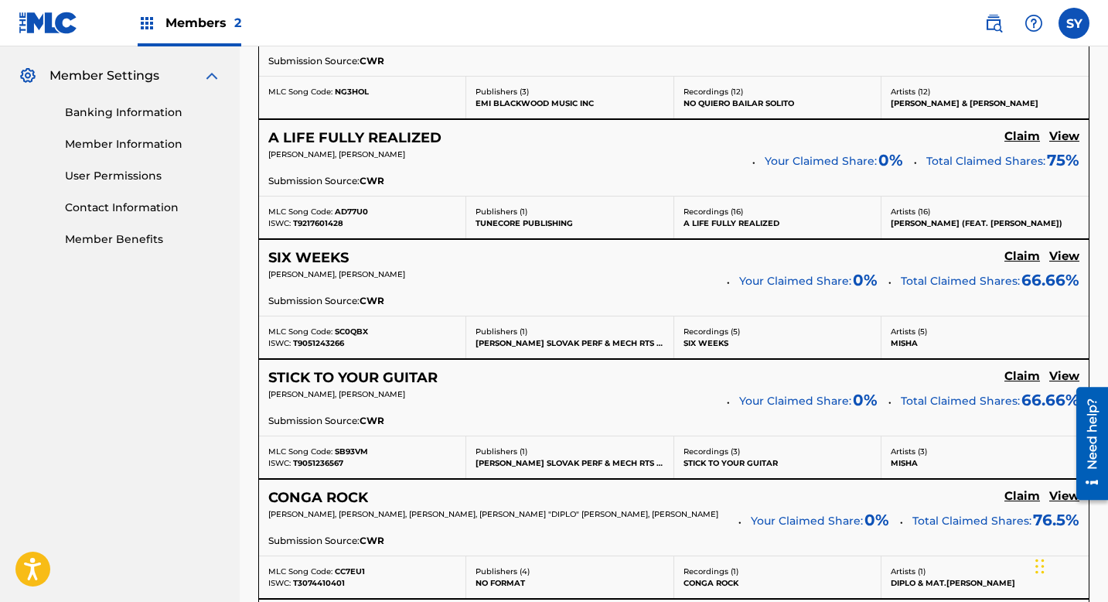
click at [1025, 24] on h5 "Claim" at bounding box center [1023, 16] width 36 height 15
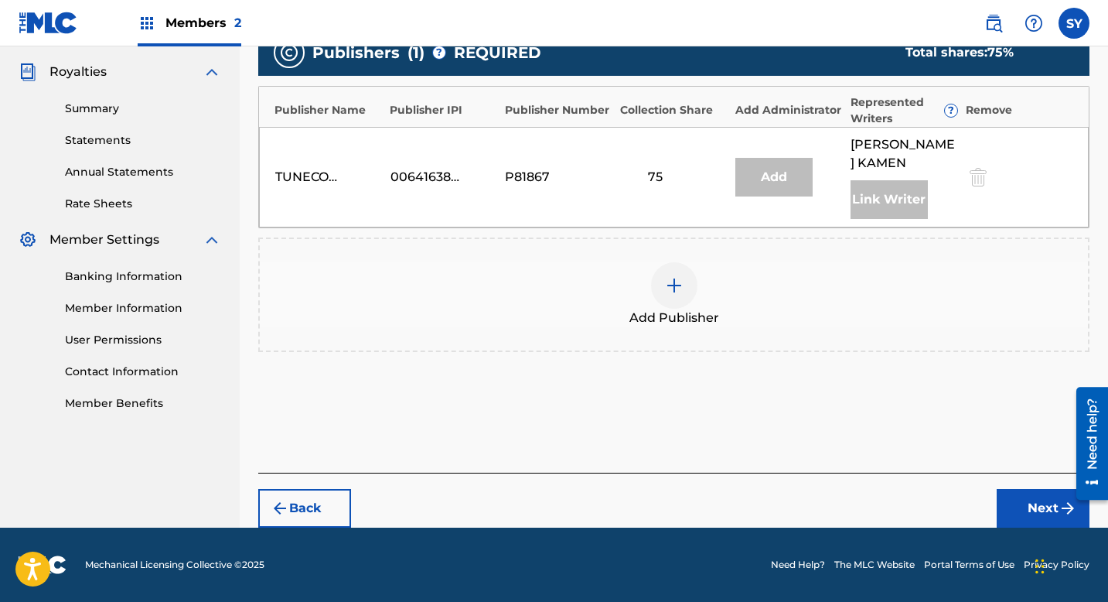
click at [682, 281] on img at bounding box center [674, 285] width 19 height 19
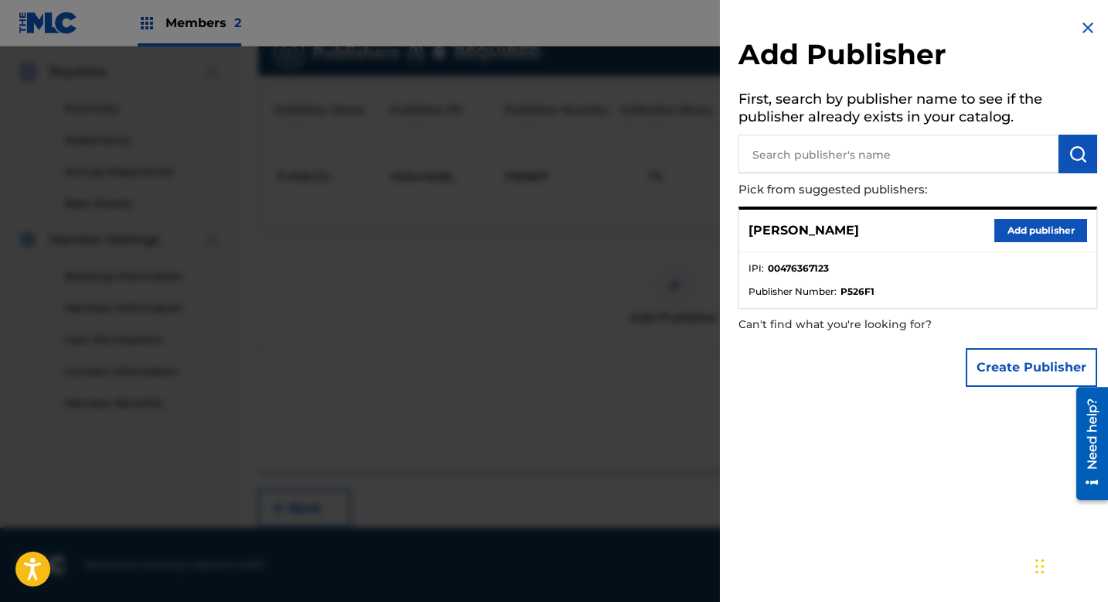
click at [974, 361] on button "Create Publisher" at bounding box center [1031, 367] width 131 height 39
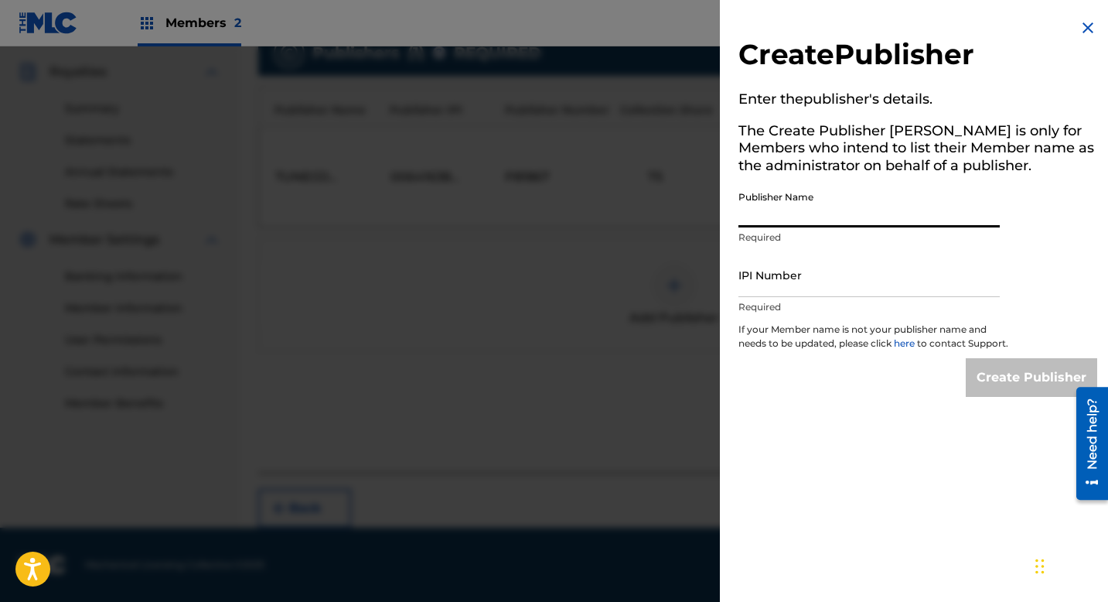
click at [804, 207] on input "Publisher Name" at bounding box center [869, 205] width 261 height 44
type input "MUSIC AVENUE RECORDS PUBLISHING"
click at [807, 287] on input "IPI Number" at bounding box center [869, 275] width 261 height 44
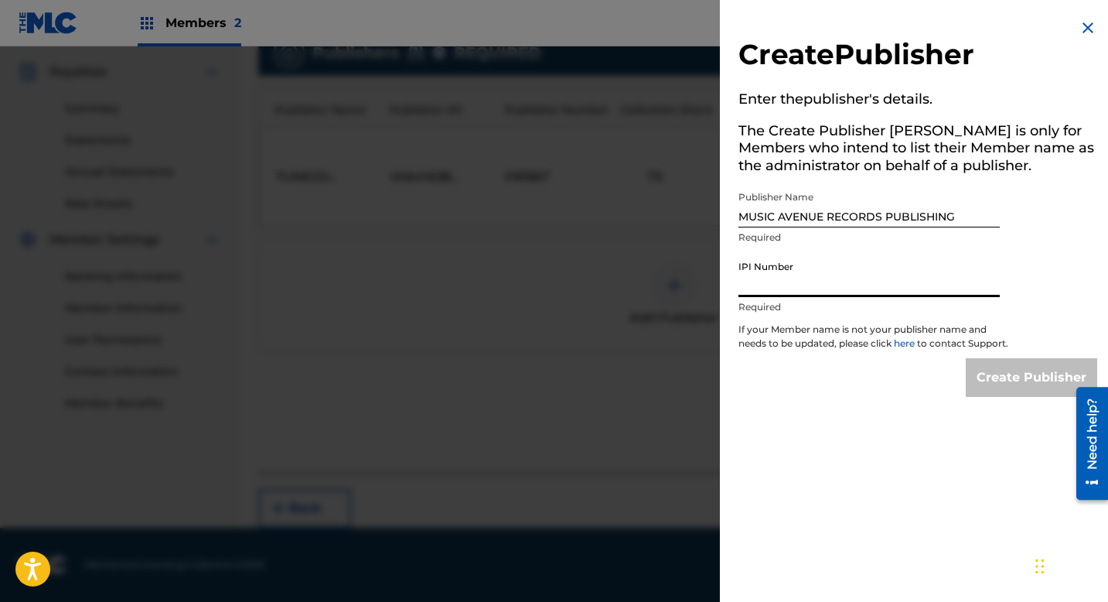
type input "01173387050"
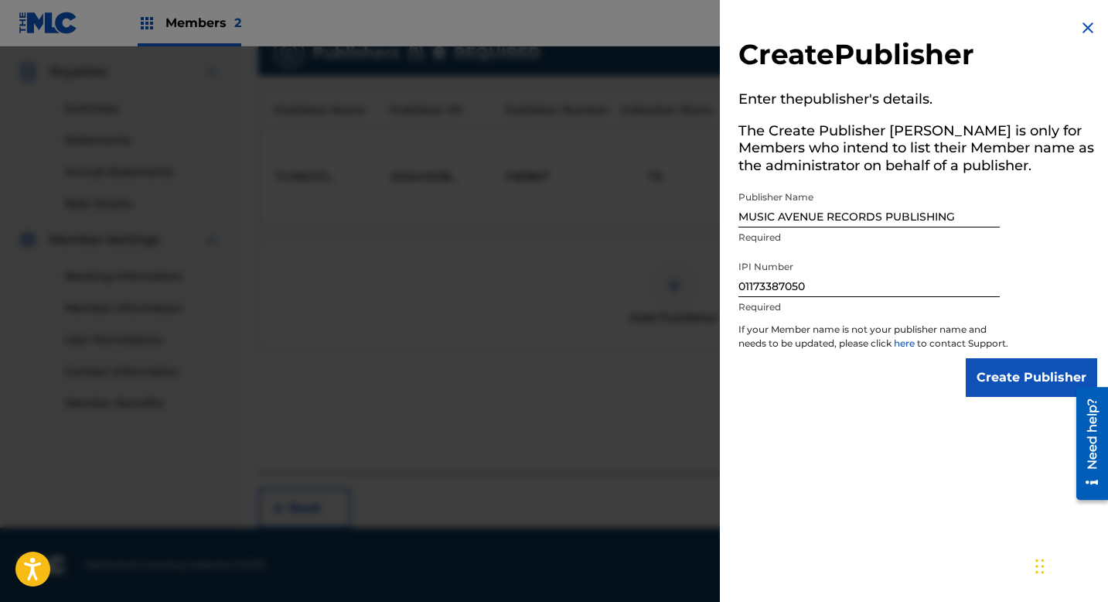
click at [1008, 411] on div "Create Publisher Enter the publisher 's details. The Create Publisher button is…" at bounding box center [918, 207] width 396 height 415
click at [1013, 397] on input "Create Publisher" at bounding box center [1031, 377] width 131 height 39
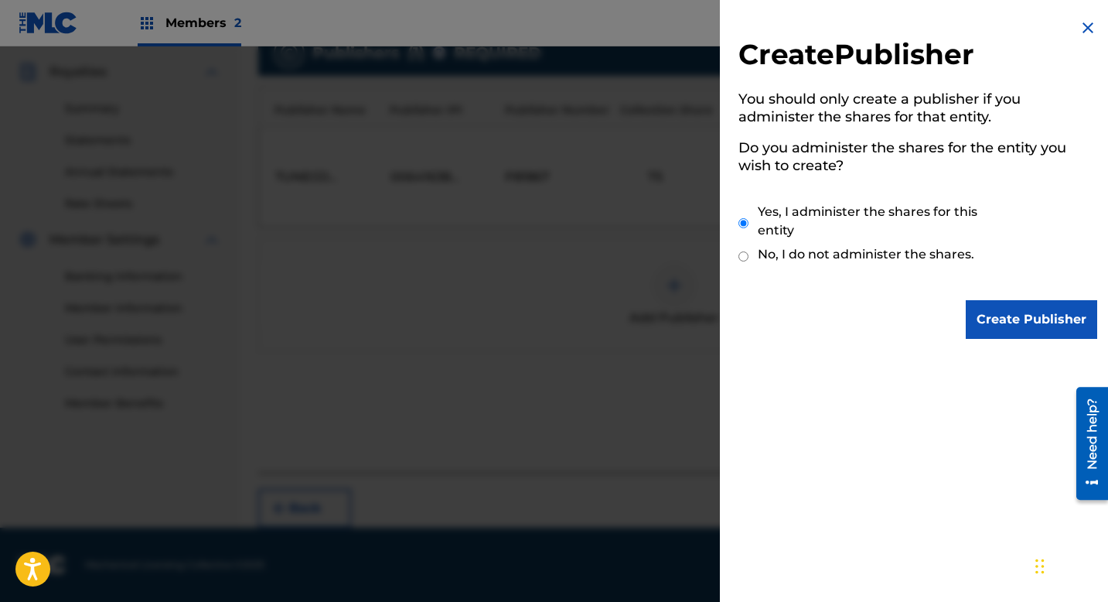
click at [1054, 333] on input "Create Publisher" at bounding box center [1031, 319] width 131 height 39
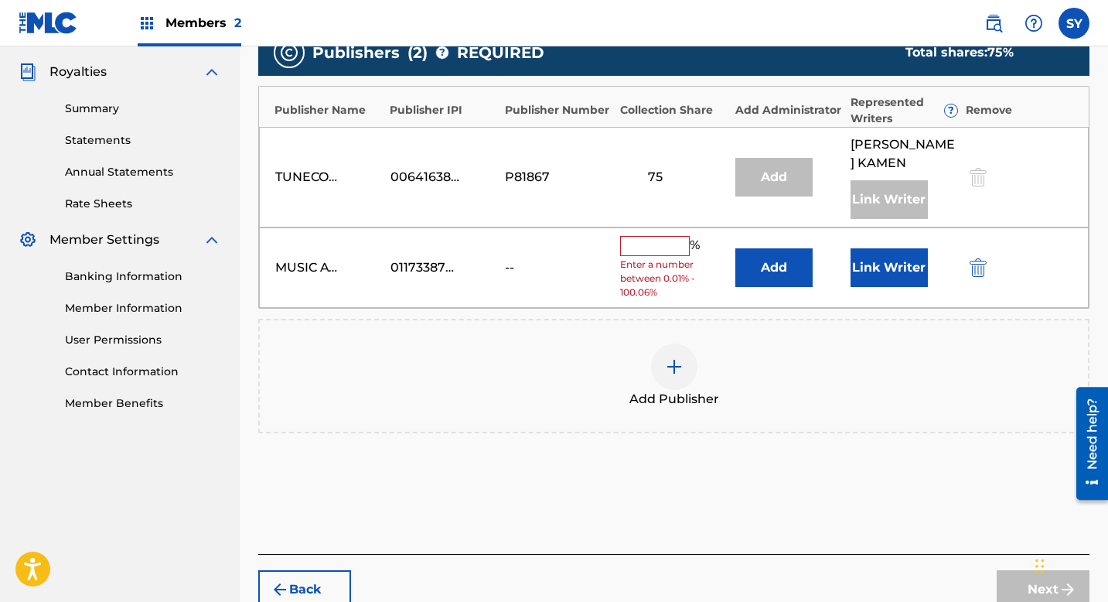
click at [750, 276] on button "Add" at bounding box center [774, 267] width 77 height 39
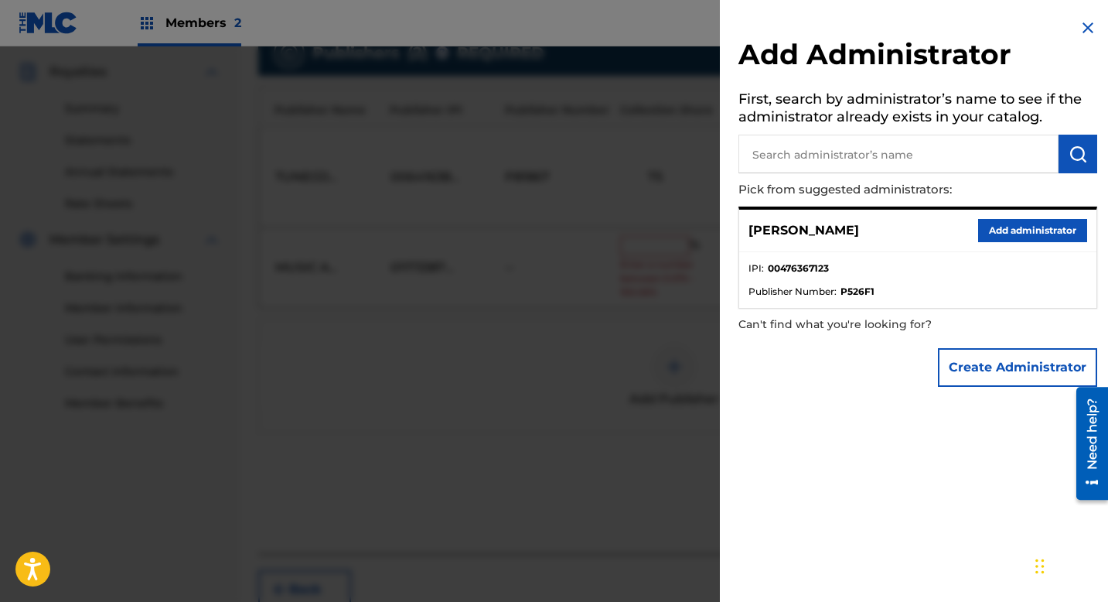
click at [776, 147] on input "text" at bounding box center [899, 154] width 320 height 39
click at [978, 359] on button "Create Administrator" at bounding box center [1017, 367] width 159 height 39
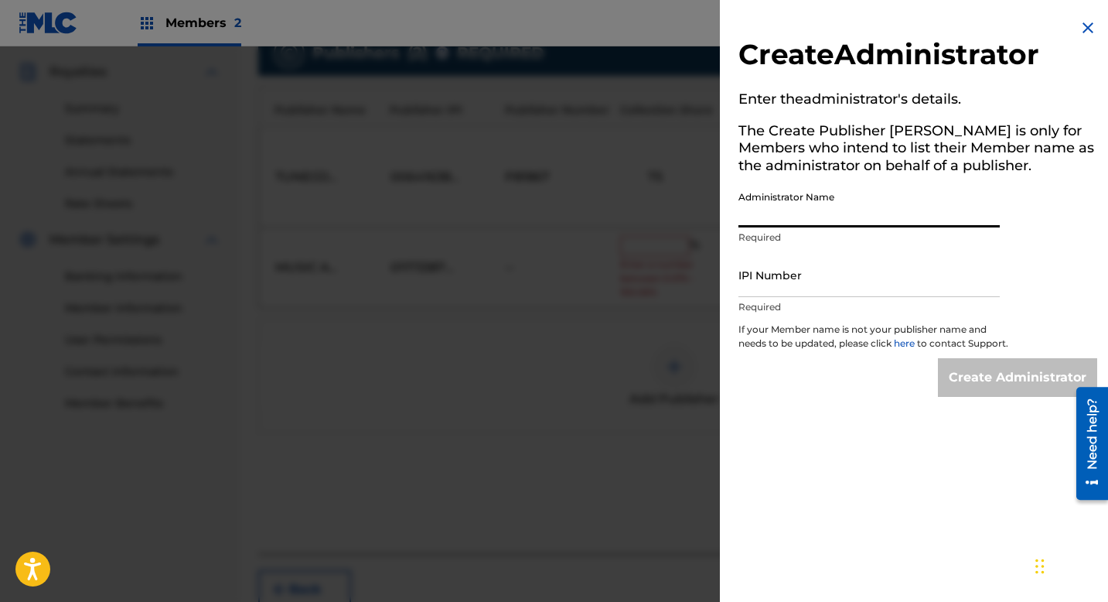
click at [838, 211] on input "Administrator Name" at bounding box center [869, 205] width 261 height 44
type input "[GEOGRAPHIC_DATA]"
click at [821, 262] on input "IPI Number" at bounding box center [869, 275] width 261 height 44
type input "01173387050"
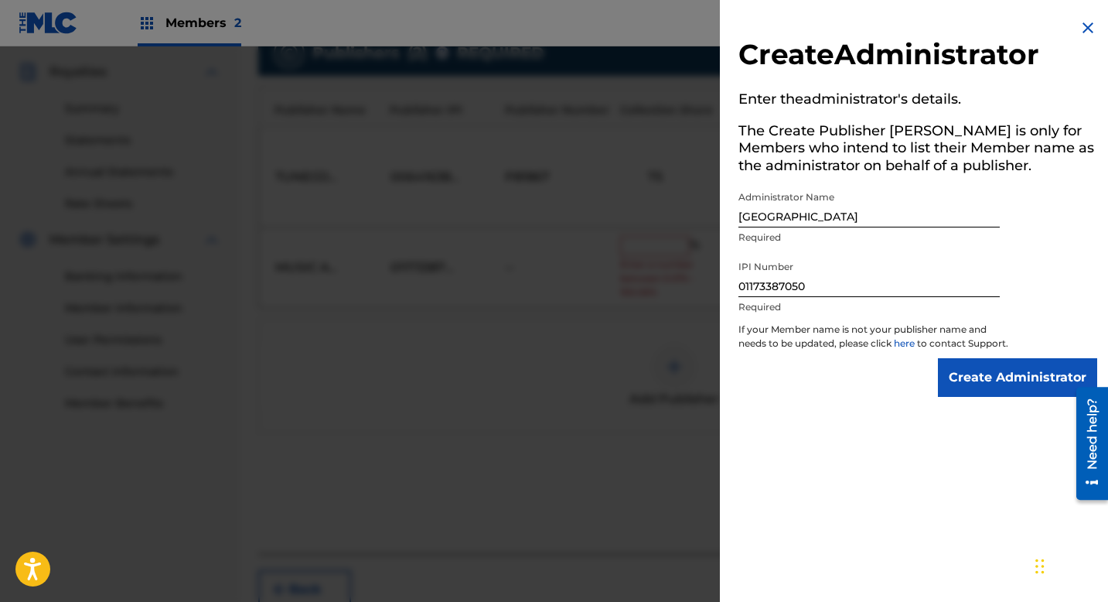
click at [948, 385] on input "Create Administrator" at bounding box center [1017, 377] width 159 height 39
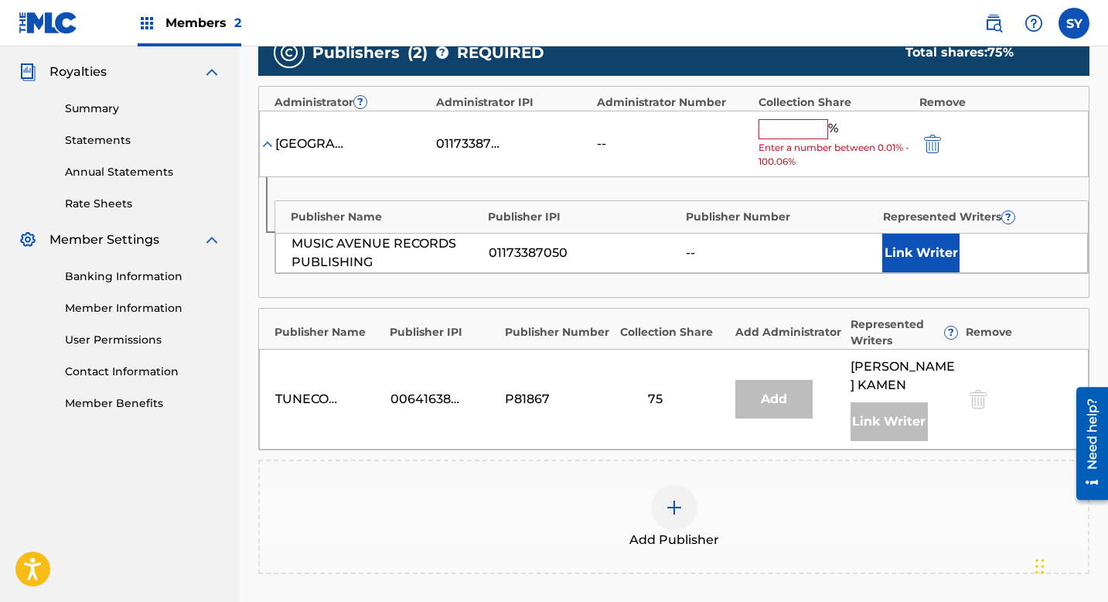
click at [794, 134] on input "text" at bounding box center [794, 129] width 70 height 20
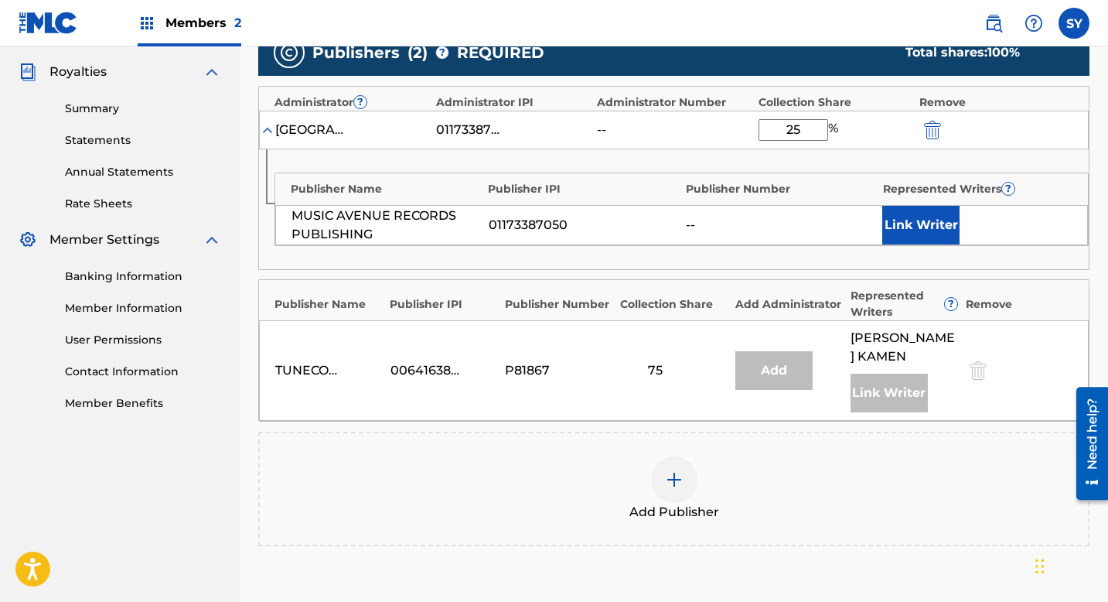
type input "25"
click at [785, 273] on div "Publishers ( 2 ) ? REQUIRED Total shares: 100 % Administrator ? Administrator I…" at bounding box center [673, 287] width 831 height 517
click at [934, 232] on button "Link Writer" at bounding box center [920, 225] width 77 height 39
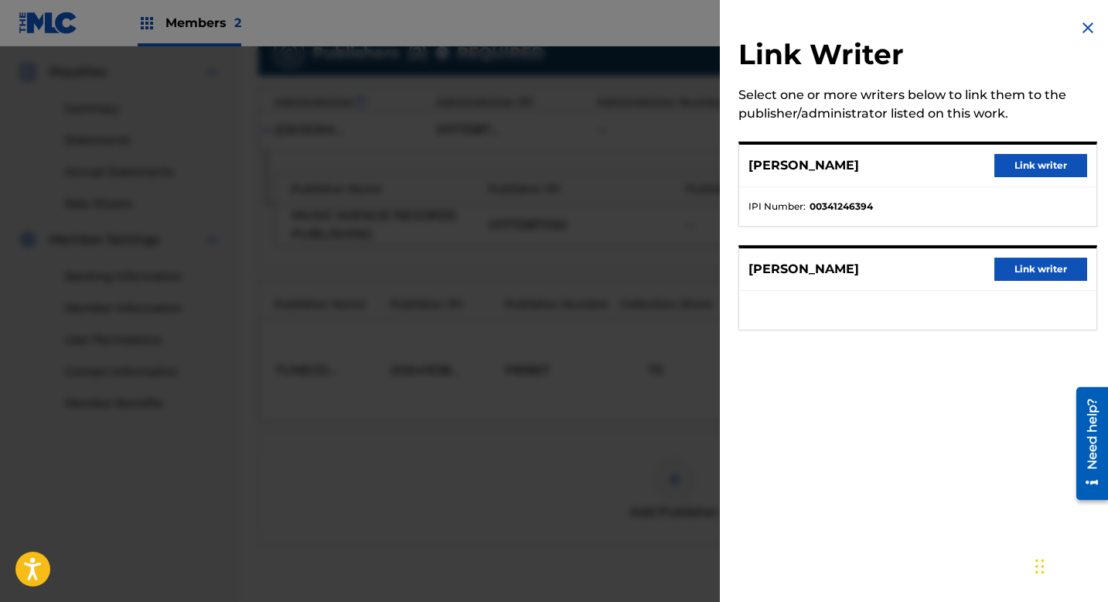
click at [1016, 271] on button "Link writer" at bounding box center [1041, 269] width 93 height 23
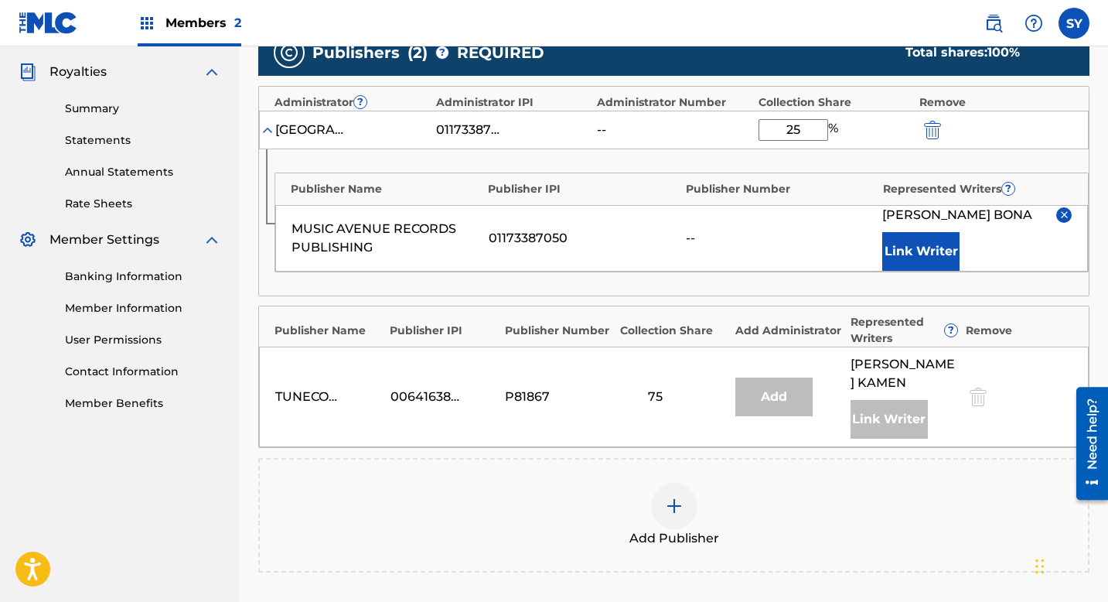
click at [1022, 298] on div "Publishers ( 2 ) ? REQUIRED Total shares: 100 % Administrator ? Administrator I…" at bounding box center [673, 300] width 831 height 543
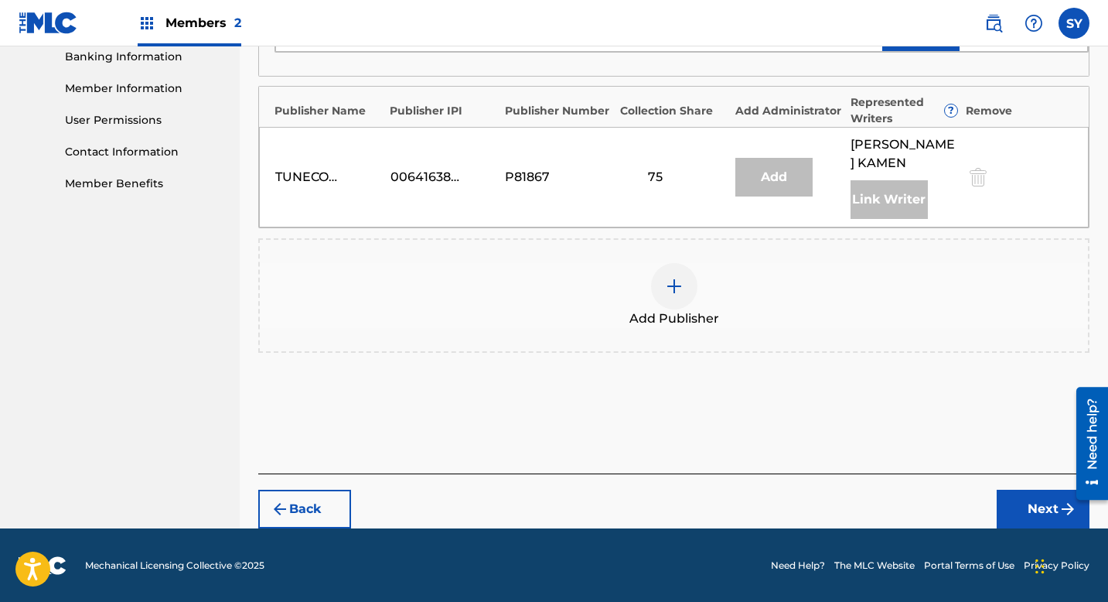
scroll to position [674, 0]
click at [1031, 498] on button "Next" at bounding box center [1043, 509] width 93 height 39
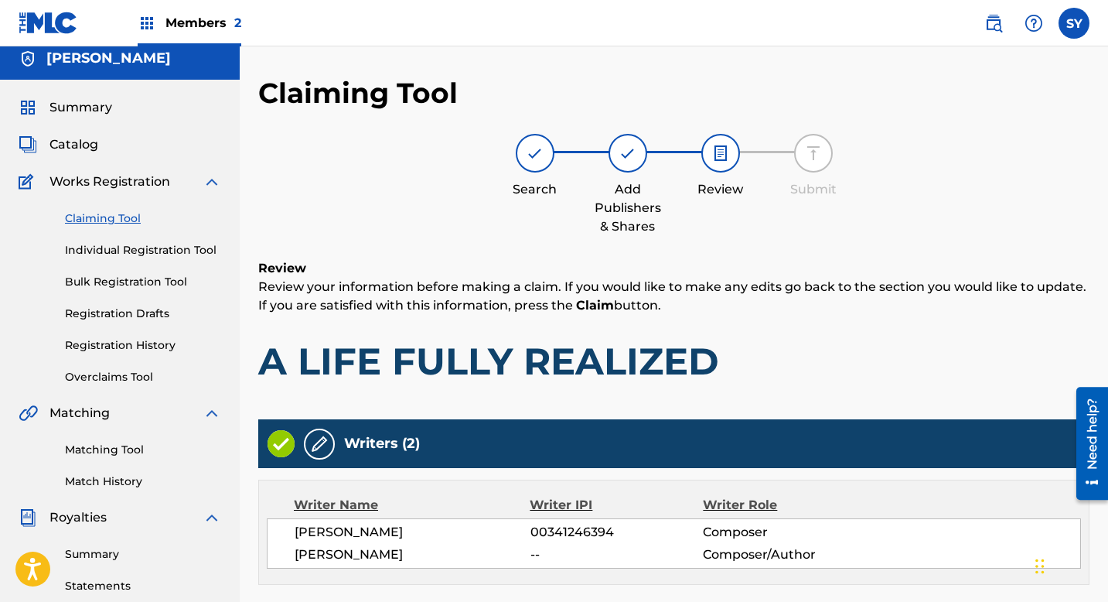
scroll to position [0, 0]
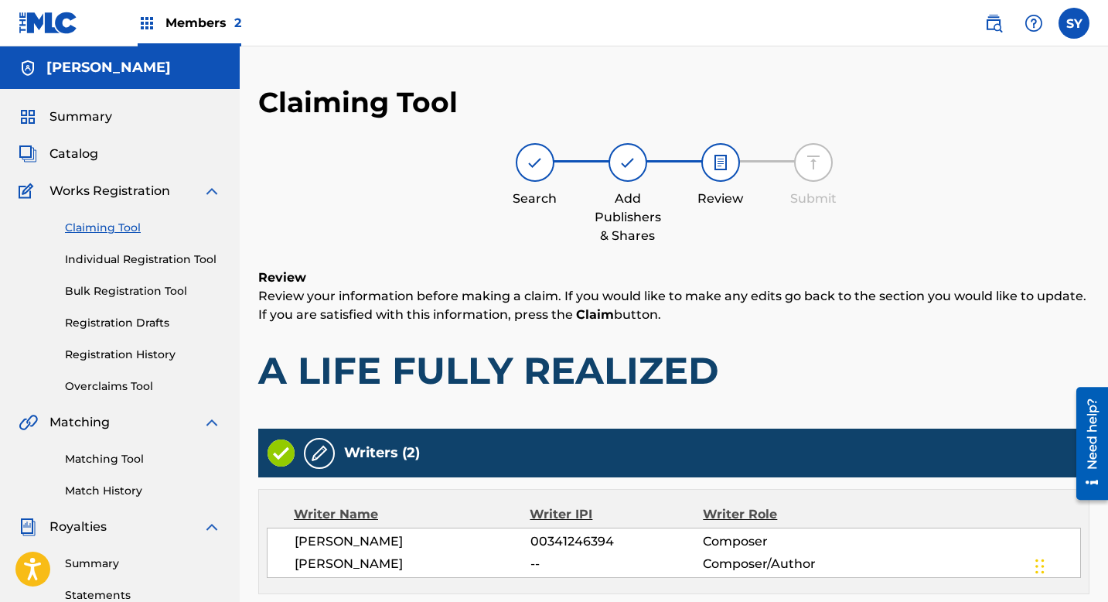
click at [134, 73] on h5 "[PERSON_NAME]" at bounding box center [108, 68] width 125 height 18
click at [127, 73] on h5 "[PERSON_NAME]" at bounding box center [108, 68] width 125 height 18
click at [995, 17] on img at bounding box center [994, 23] width 19 height 19
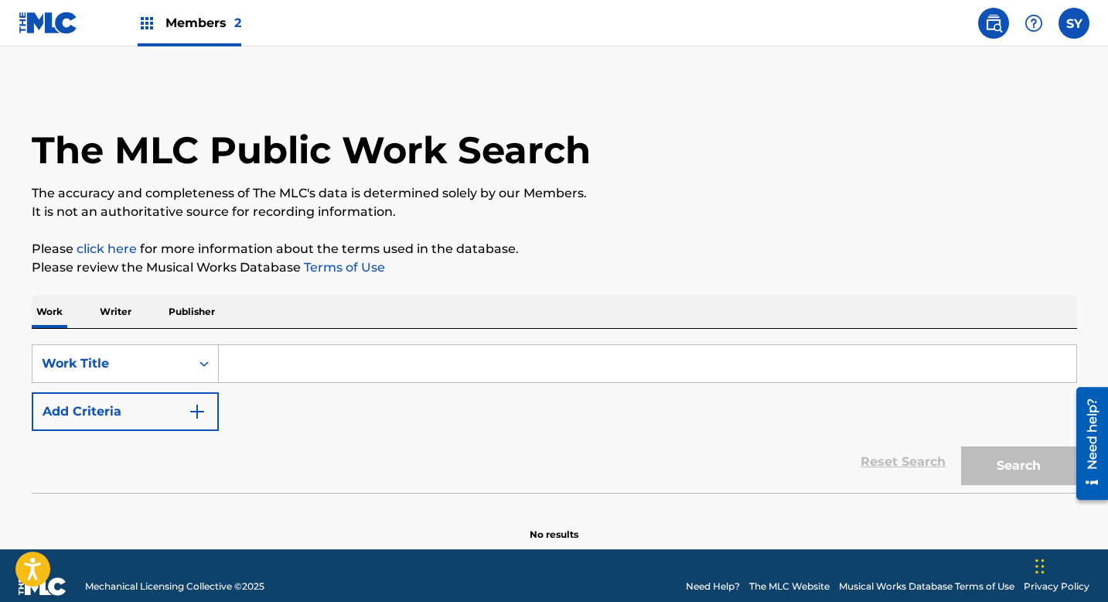
click at [862, 84] on main "The MLC Public Work Search The accuracy and completeness of The MLC's data is d…" at bounding box center [554, 297] width 1108 height 503
click at [1036, 22] on img at bounding box center [1034, 23] width 19 height 19
click at [893, 132] on div "The MLC Public Work Search" at bounding box center [555, 141] width 1046 height 113
click at [186, 22] on span "Members 2" at bounding box center [204, 23] width 76 height 18
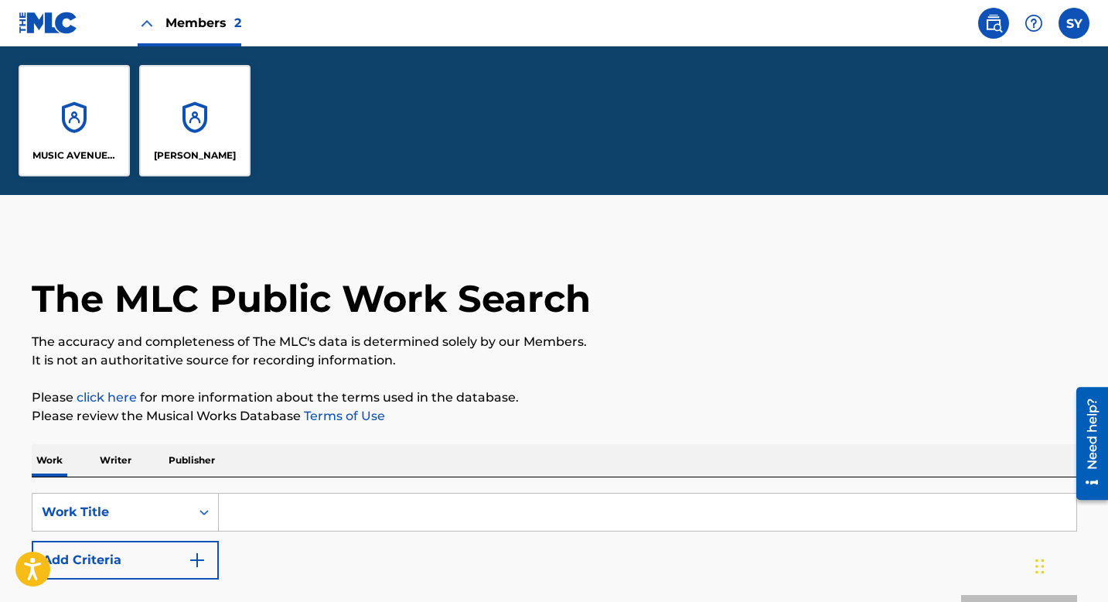
click at [186, 132] on div "[PERSON_NAME]" at bounding box center [194, 120] width 111 height 111
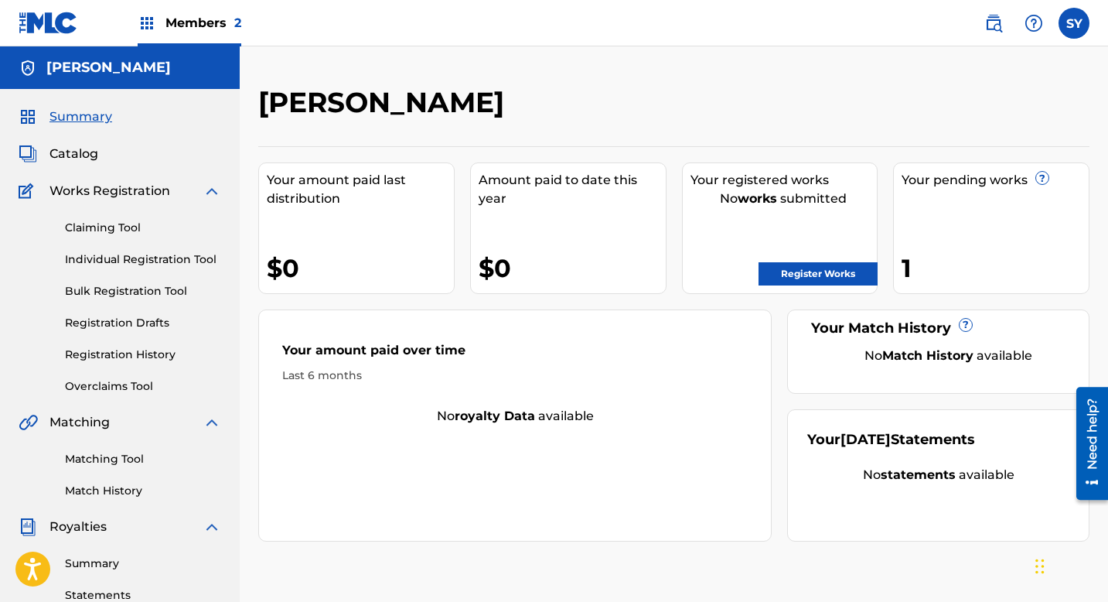
click at [1070, 17] on label at bounding box center [1074, 23] width 31 height 31
click at [1074, 23] on input "SY Severina Yotova severina@musicavenueco.com Notification Preferences Profile …" at bounding box center [1074, 23] width 0 height 0
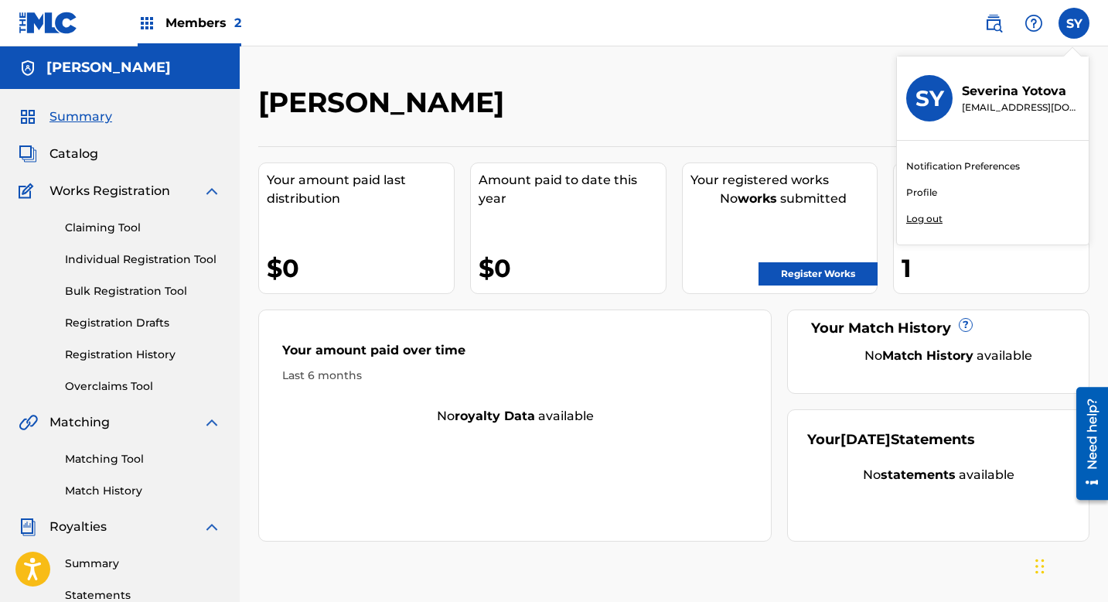
click at [919, 195] on link "Profile" at bounding box center [921, 193] width 31 height 14
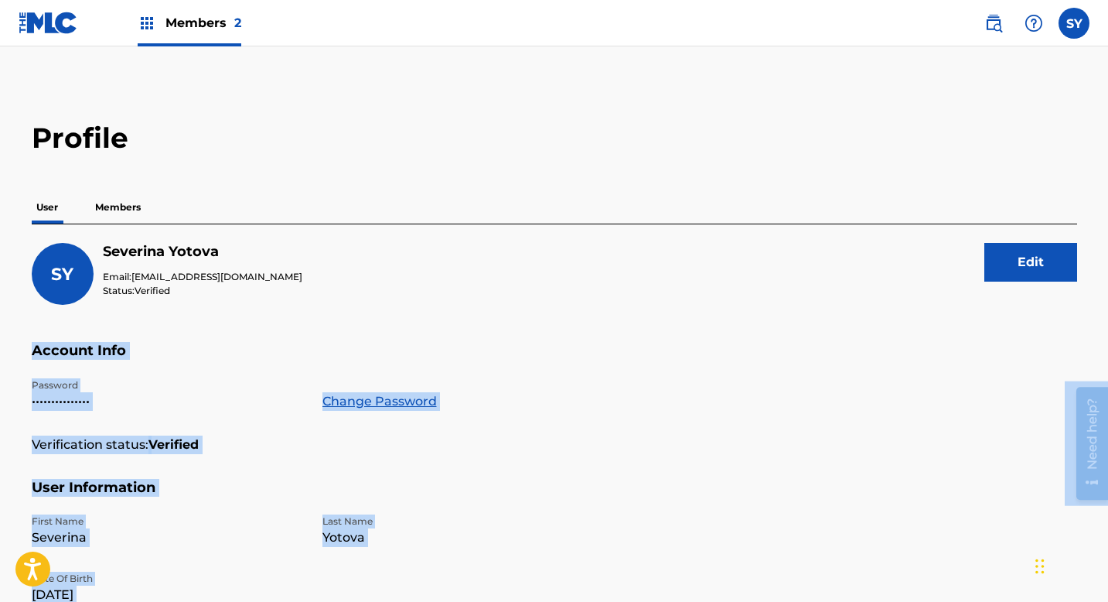
drag, startPoint x: 2178, startPoint y: 678, endPoint x: 1088, endPoint y: 424, distance: 1119.1
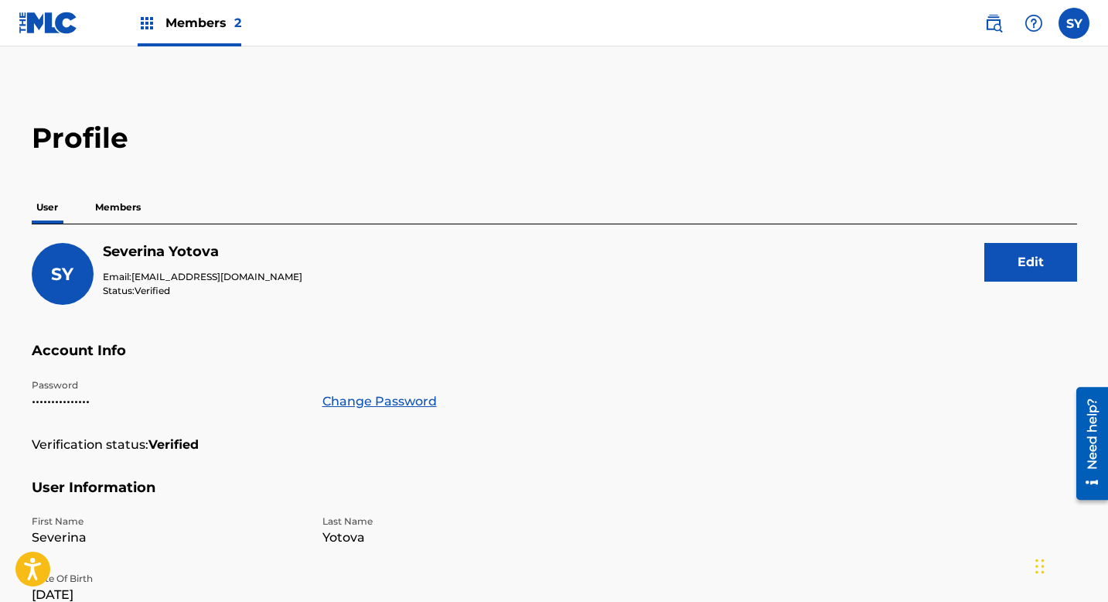
click at [1100, 121] on main "Profile User Members SY Severina Yotova Email: severina@musicavenueco.com Statu…" at bounding box center [554, 506] width 1108 height 920
click at [111, 205] on p "Members" at bounding box center [117, 207] width 55 height 32
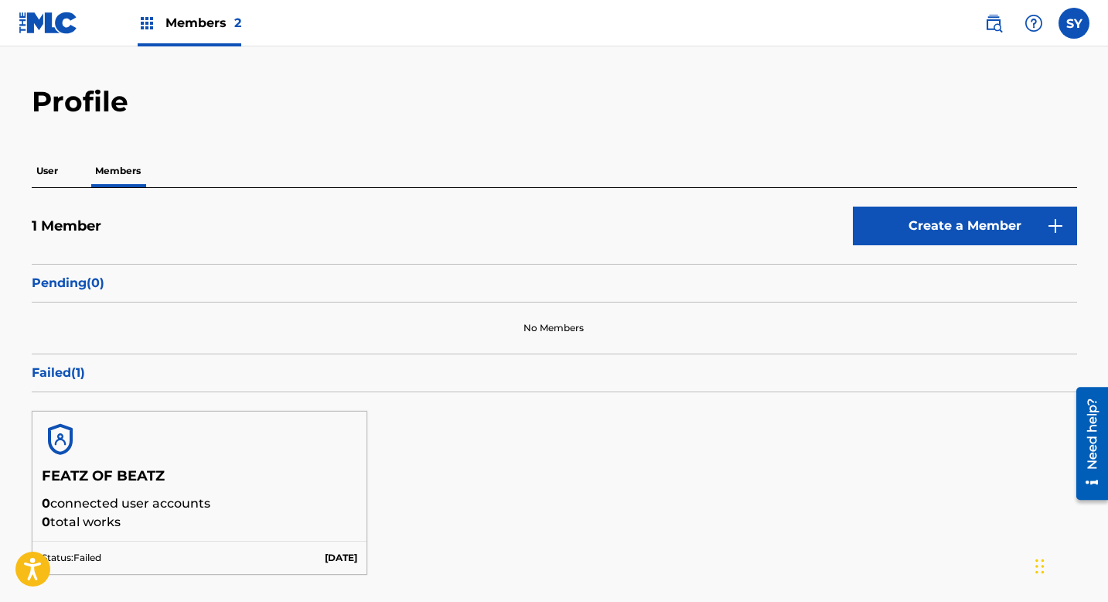
scroll to position [37, 0]
click at [996, 20] on img at bounding box center [994, 23] width 19 height 19
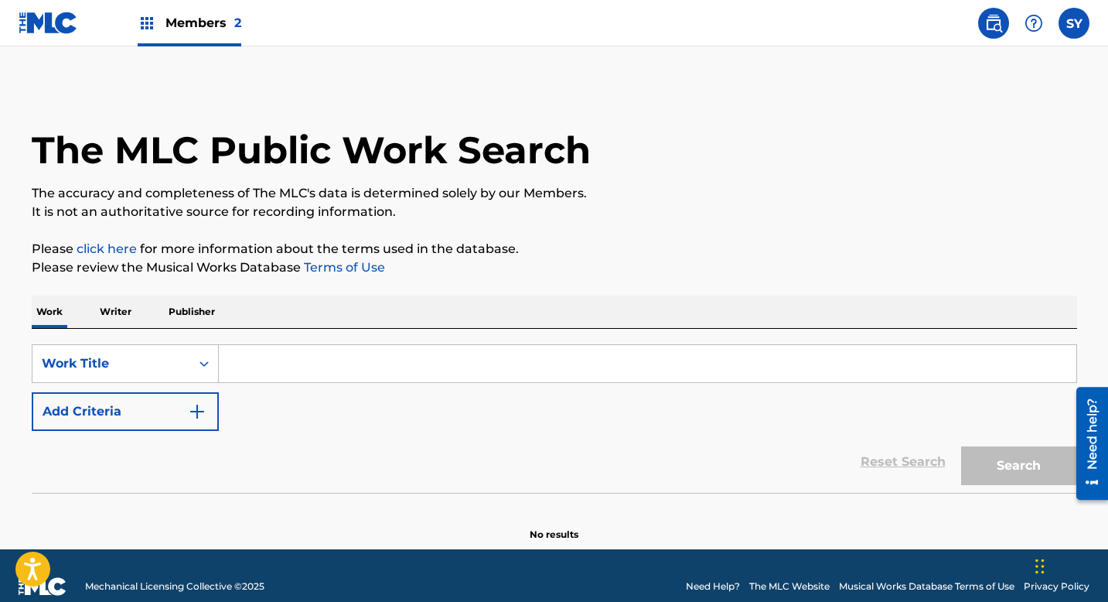
click at [1040, 26] on img at bounding box center [1034, 23] width 19 height 19
click at [1006, 101] on p "View portal intro" at bounding box center [1033, 102] width 131 height 37
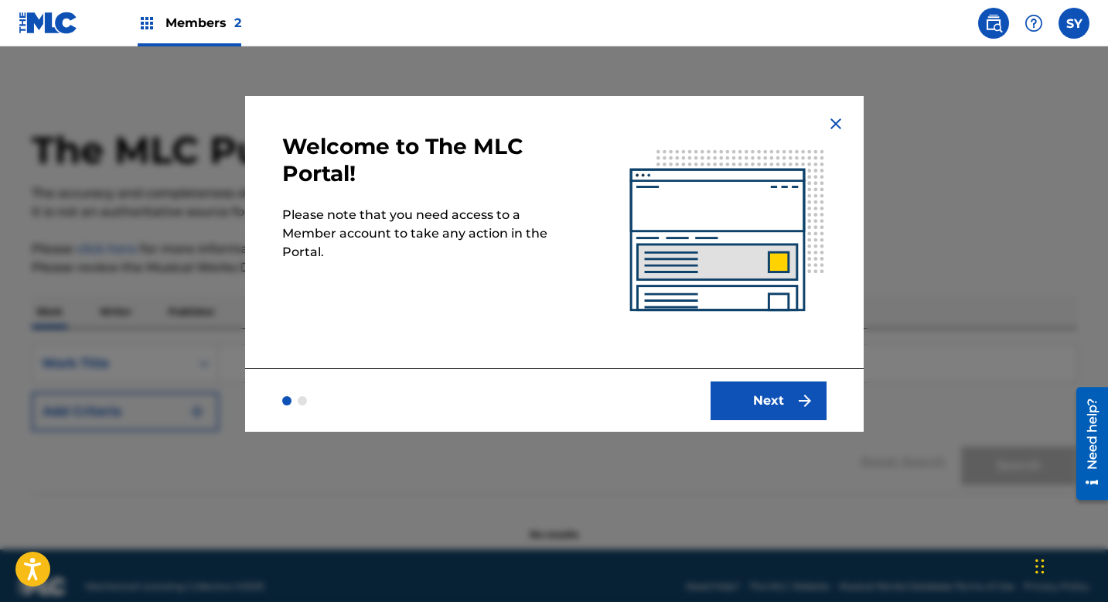
click at [831, 121] on img at bounding box center [836, 123] width 19 height 19
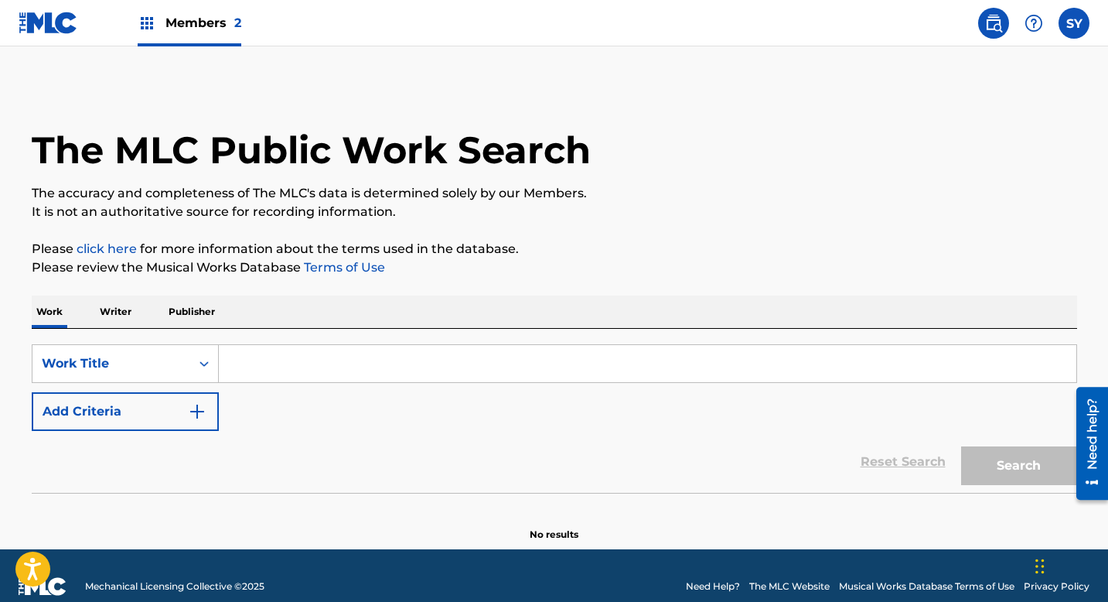
click at [122, 315] on p "Writer" at bounding box center [115, 311] width 41 height 32
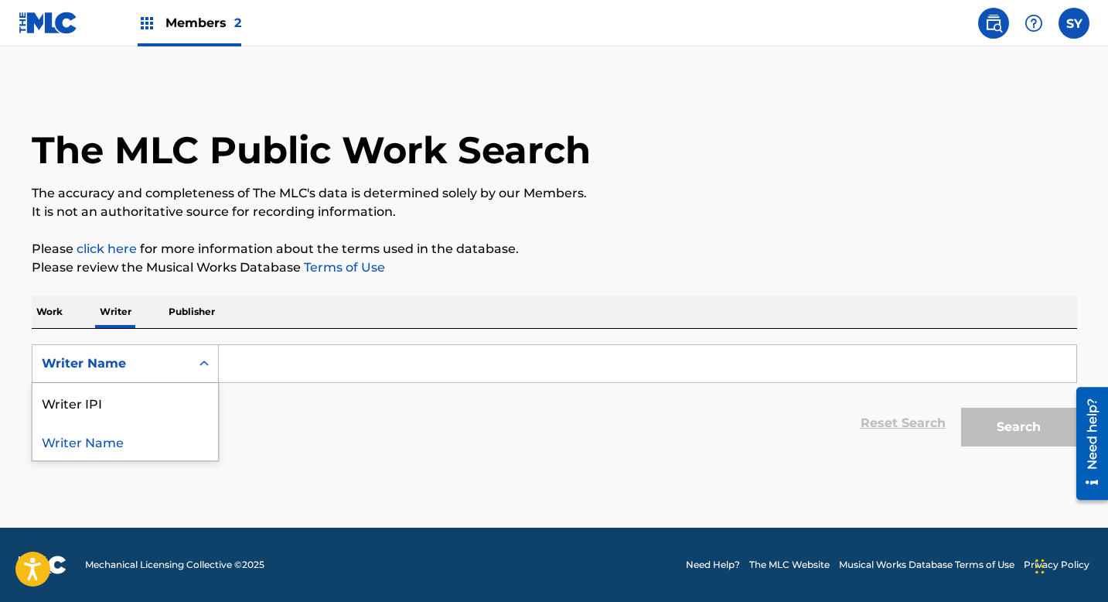
click at [205, 365] on icon "Search Form" at bounding box center [203, 363] width 15 height 15
click at [151, 417] on div "Writer IPI" at bounding box center [125, 402] width 186 height 39
click at [250, 360] on input "Search Form" at bounding box center [648, 363] width 858 height 37
click at [206, 29] on span "Members 2" at bounding box center [204, 23] width 76 height 18
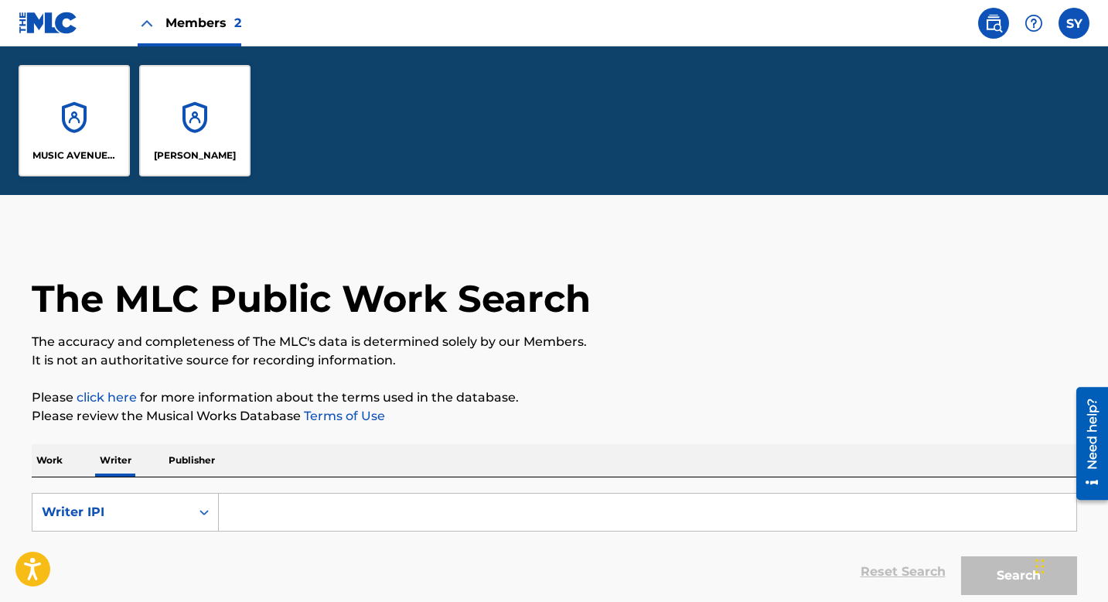
click at [215, 100] on div "[PERSON_NAME]" at bounding box center [194, 120] width 111 height 111
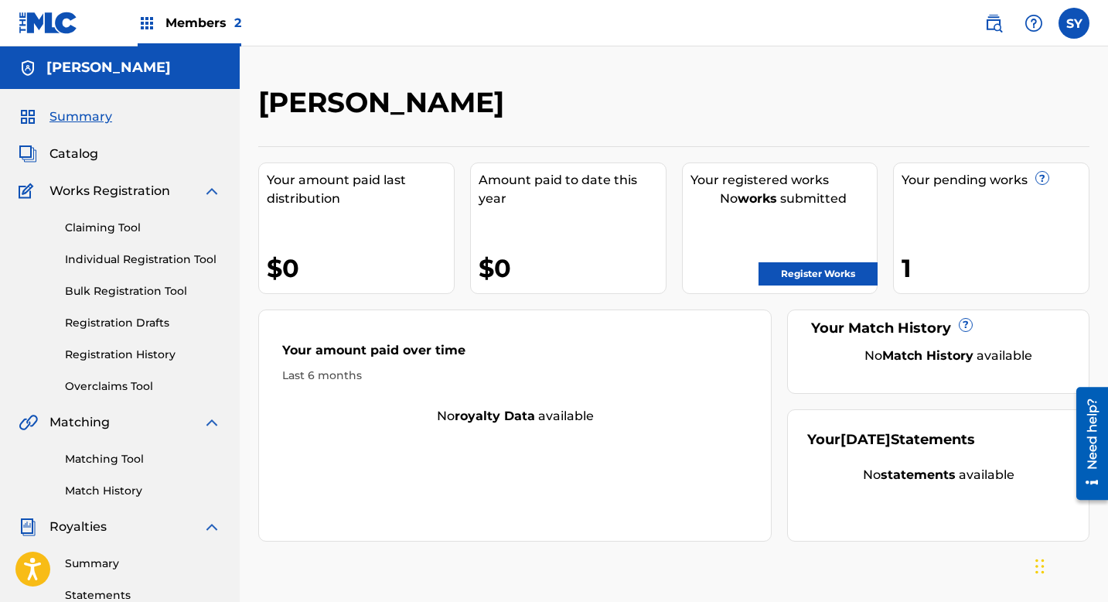
click at [134, 221] on link "Claiming Tool" at bounding box center [143, 228] width 156 height 16
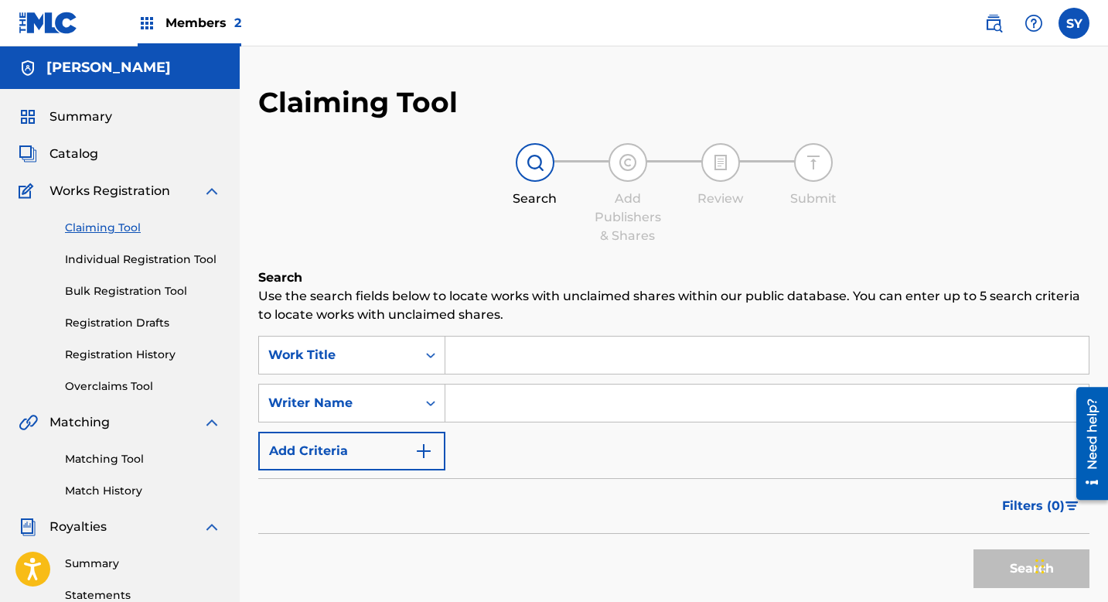
click at [473, 397] on input "Search Form" at bounding box center [768, 402] width 644 height 37
type input "[PERSON_NAME]"
click at [1006, 573] on button "Search" at bounding box center [1032, 568] width 116 height 39
click at [499, 545] on div "Search" at bounding box center [673, 565] width 831 height 62
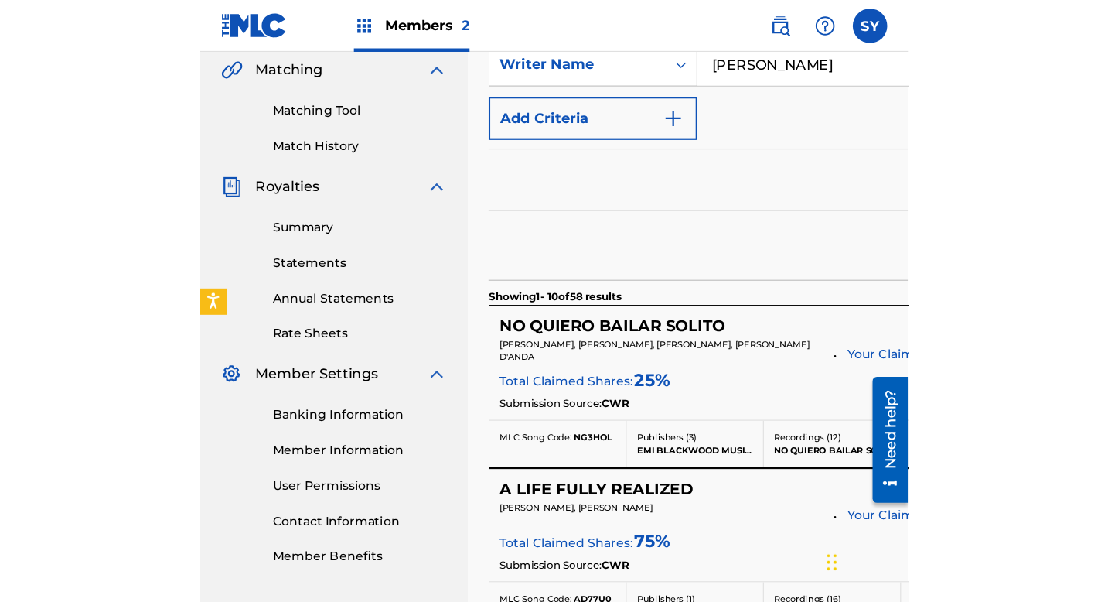
scroll to position [371, 0]
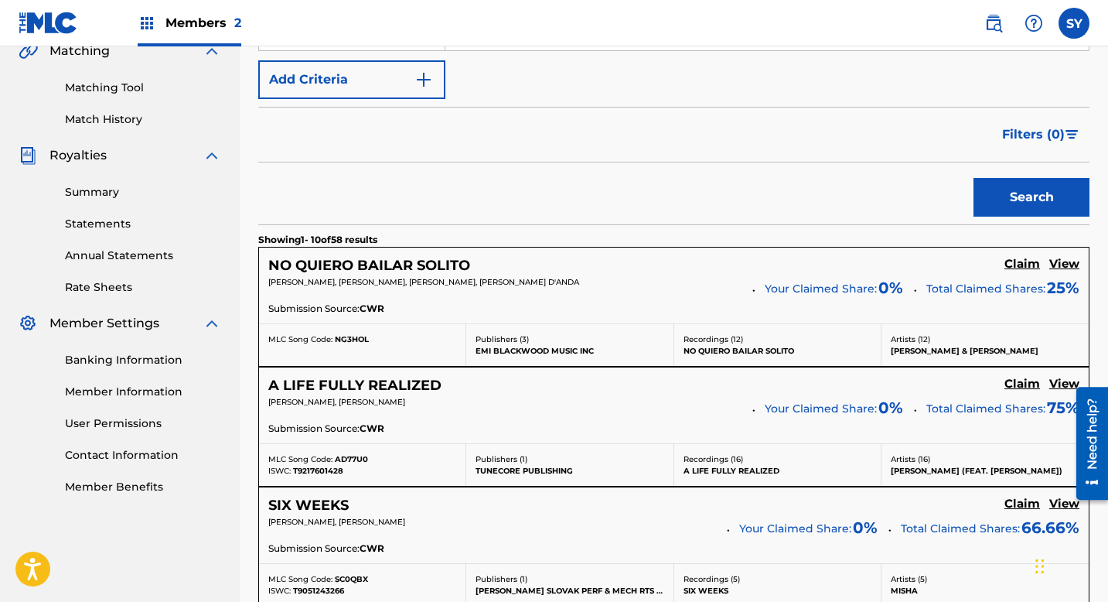
click at [678, 205] on div "Search" at bounding box center [673, 193] width 831 height 62
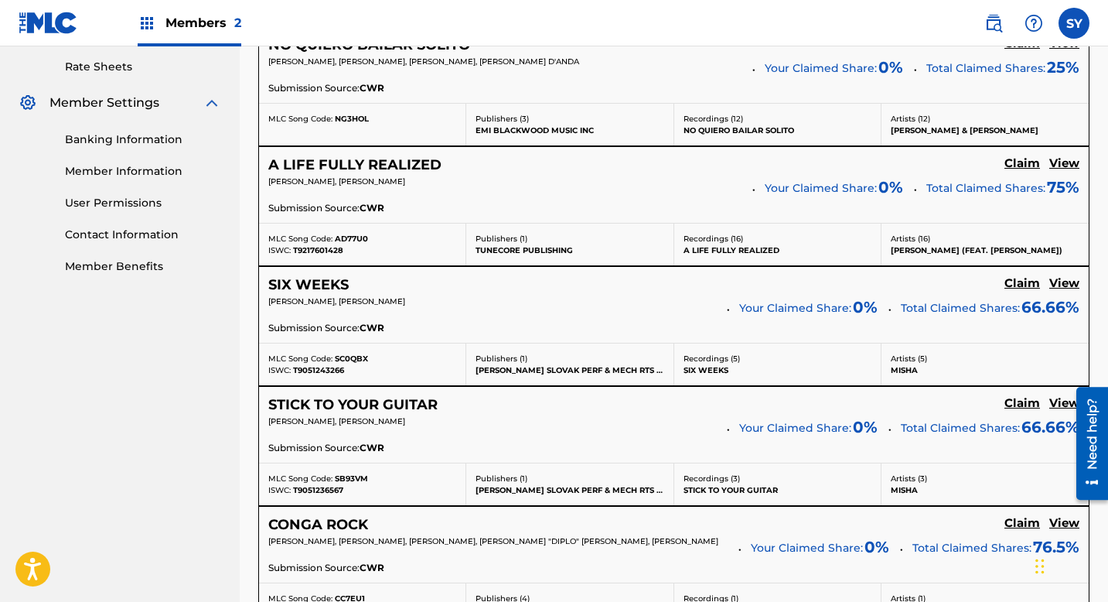
scroll to position [619, 0]
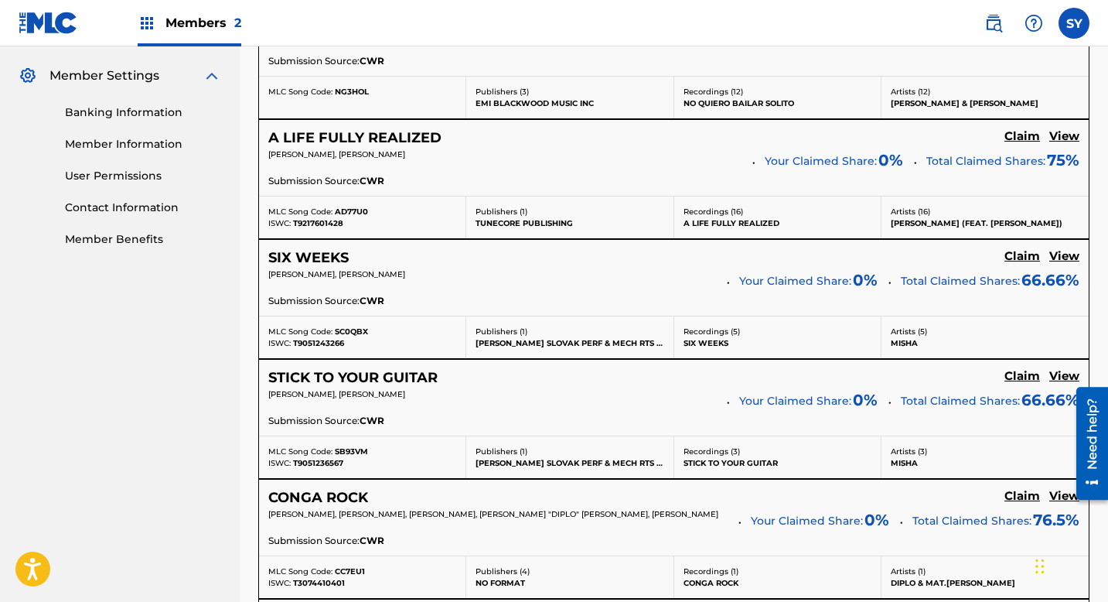
click at [1029, 24] on h5 "Claim" at bounding box center [1023, 16] width 36 height 15
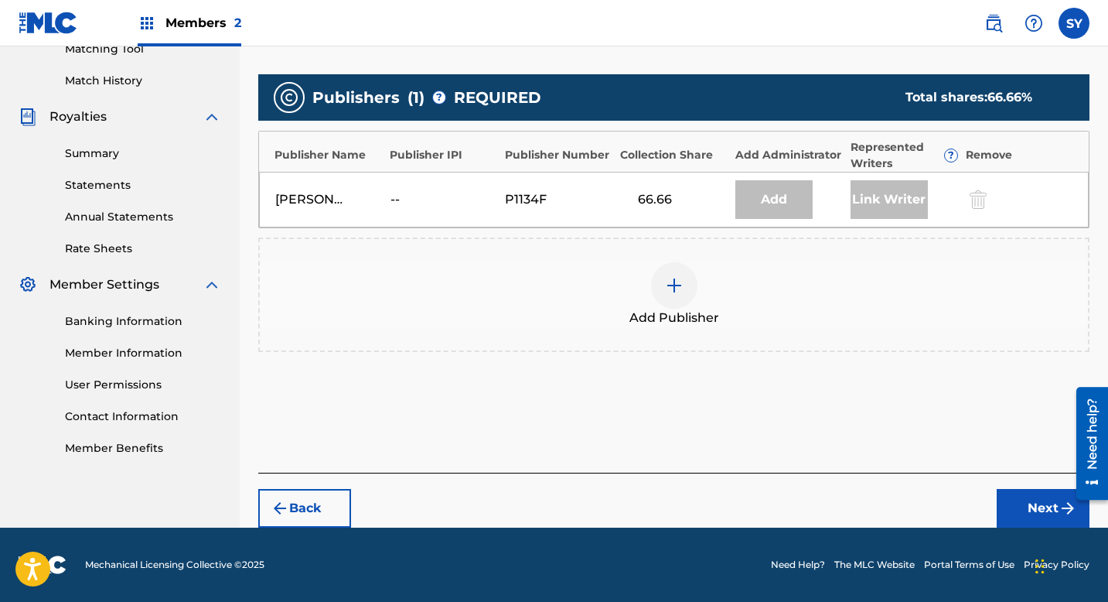
scroll to position [410, 0]
click at [683, 285] on div at bounding box center [674, 285] width 46 height 46
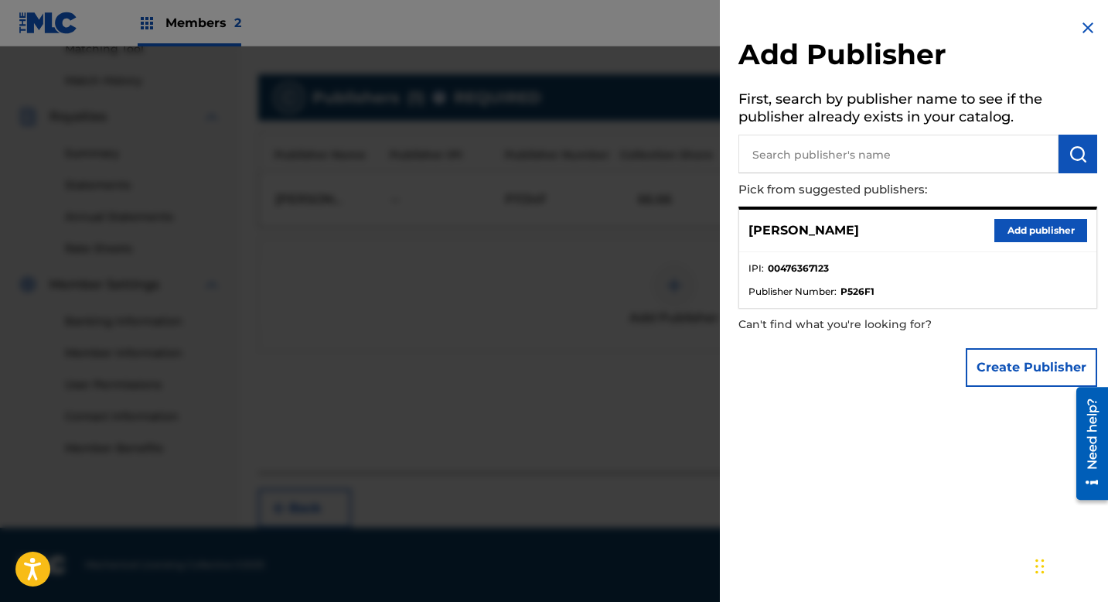
click at [547, 396] on div at bounding box center [554, 347] width 1108 height 602
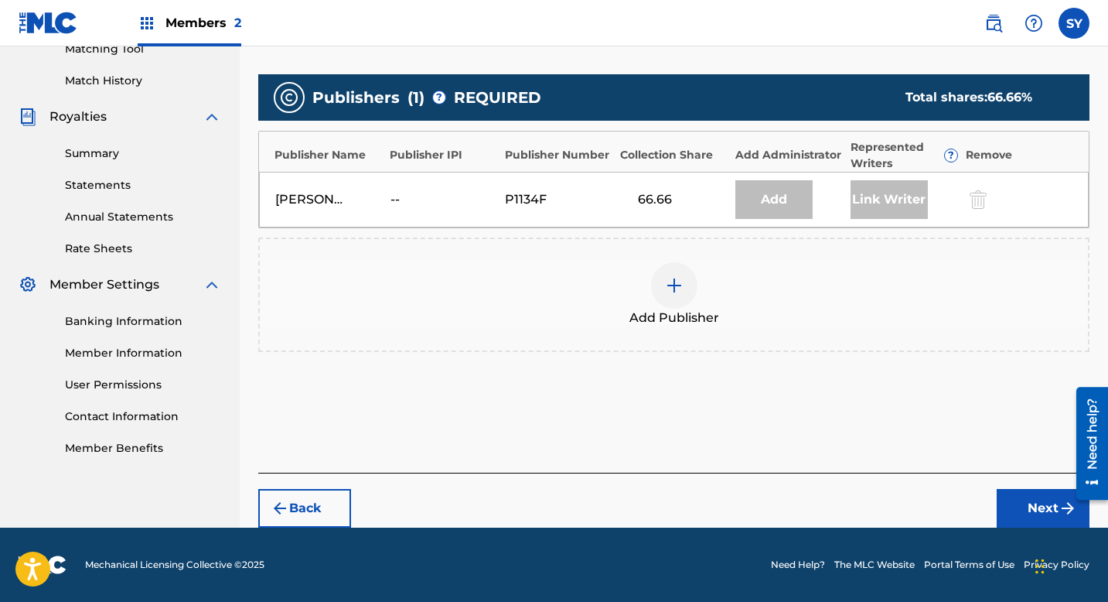
click at [670, 294] on img at bounding box center [674, 285] width 19 height 19
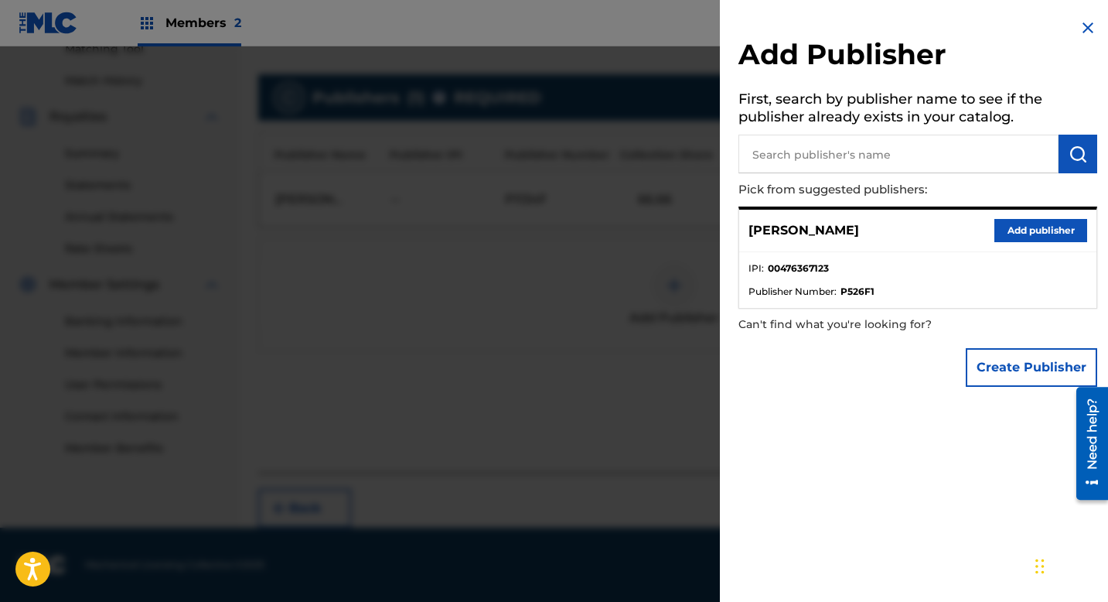
click at [1015, 377] on button "Create Publisher" at bounding box center [1031, 367] width 131 height 39
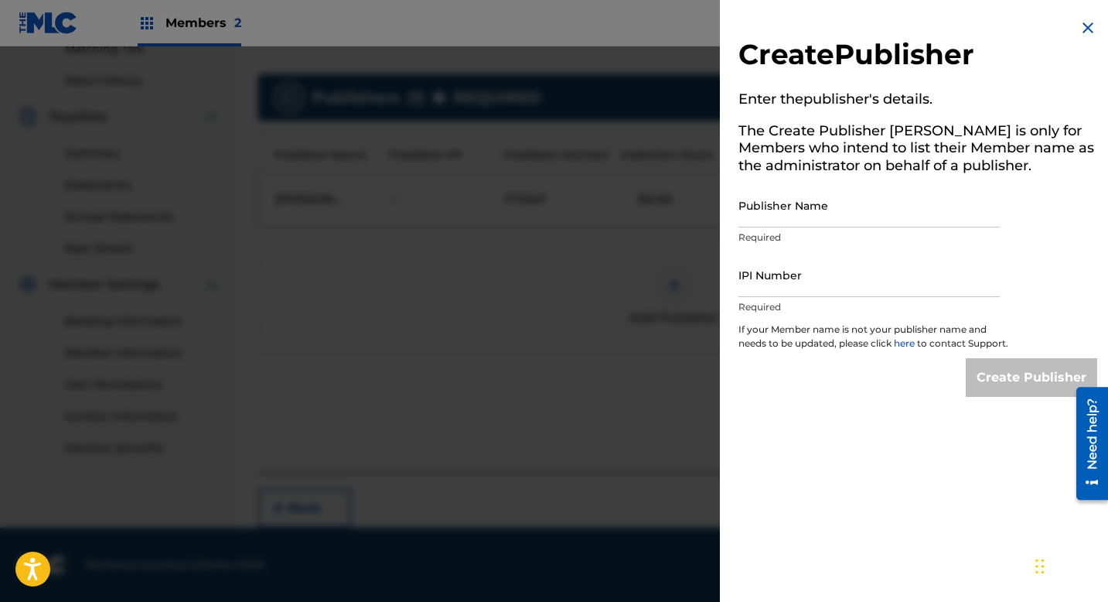
click at [835, 207] on input "Publisher Name" at bounding box center [869, 205] width 261 height 44
type input "MUSIC AVENUE RECORDS PUBLISHING"
click at [886, 285] on input "IPI Number" at bounding box center [869, 275] width 261 height 44
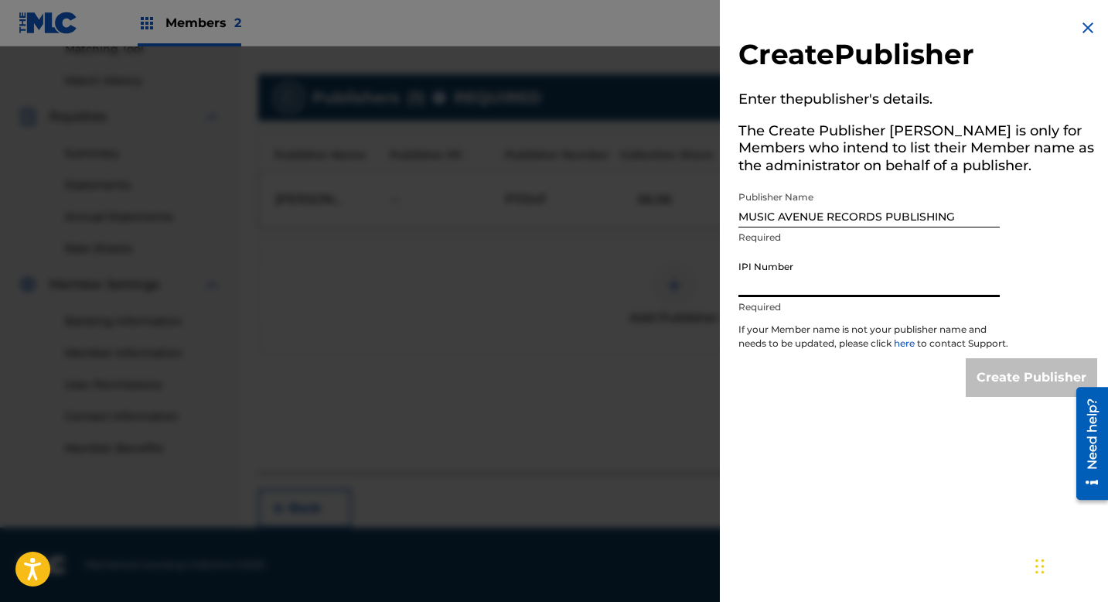
type input "01173387050"
click at [1028, 397] on input "Create Publisher" at bounding box center [1031, 377] width 131 height 39
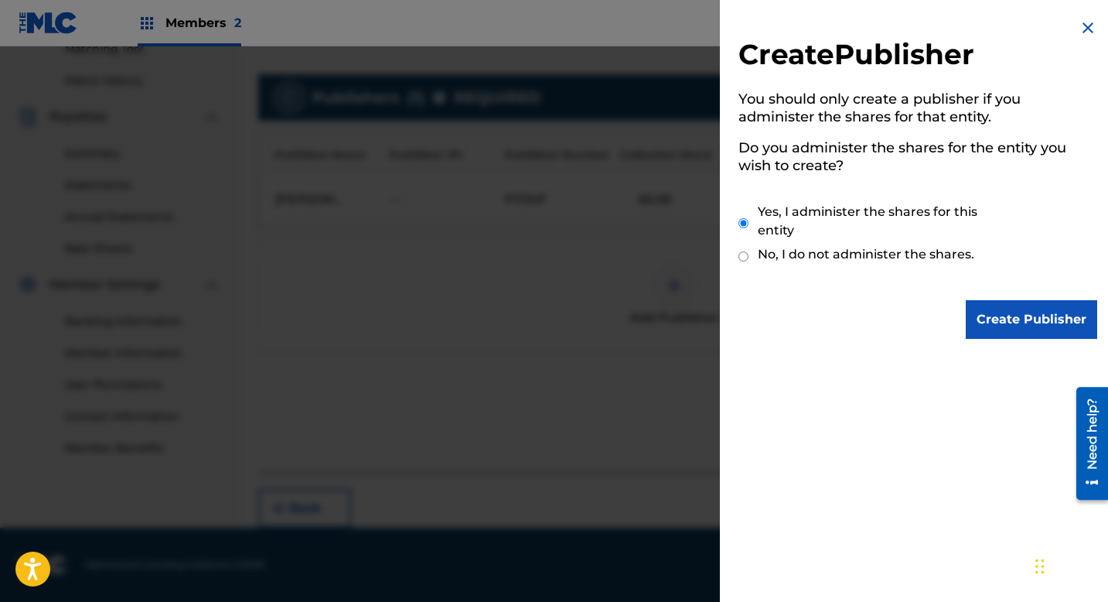
click at [978, 318] on input "Create Publisher" at bounding box center [1031, 319] width 131 height 39
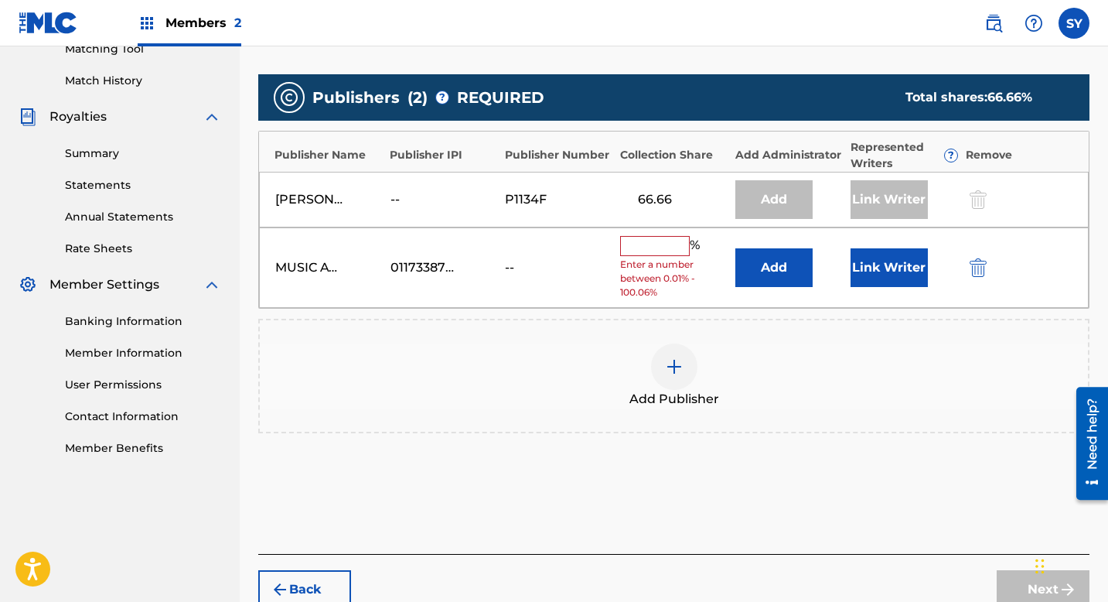
click at [772, 276] on button "Add" at bounding box center [774, 267] width 77 height 39
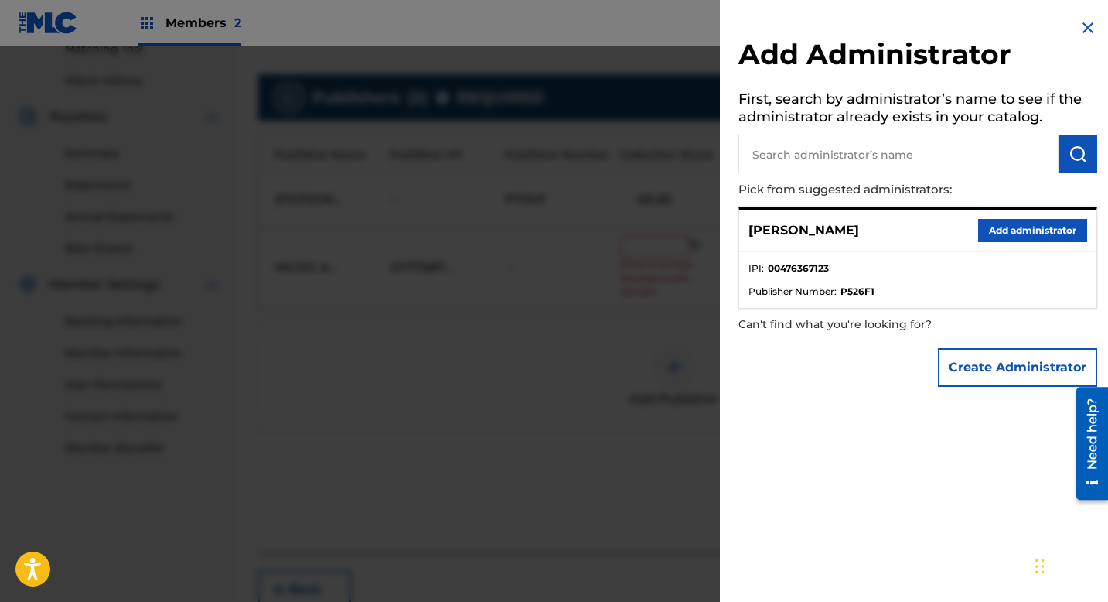
click at [946, 366] on button "Create Administrator" at bounding box center [1017, 367] width 159 height 39
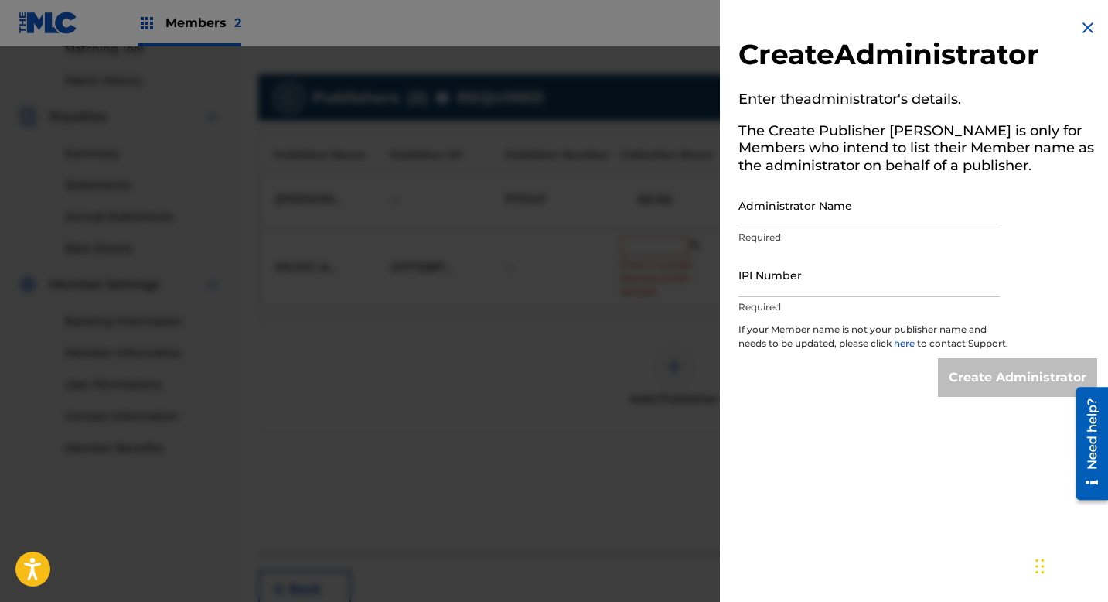
click at [816, 217] on input "Administrator Name" at bounding box center [869, 205] width 261 height 44
type input "[GEOGRAPHIC_DATA]"
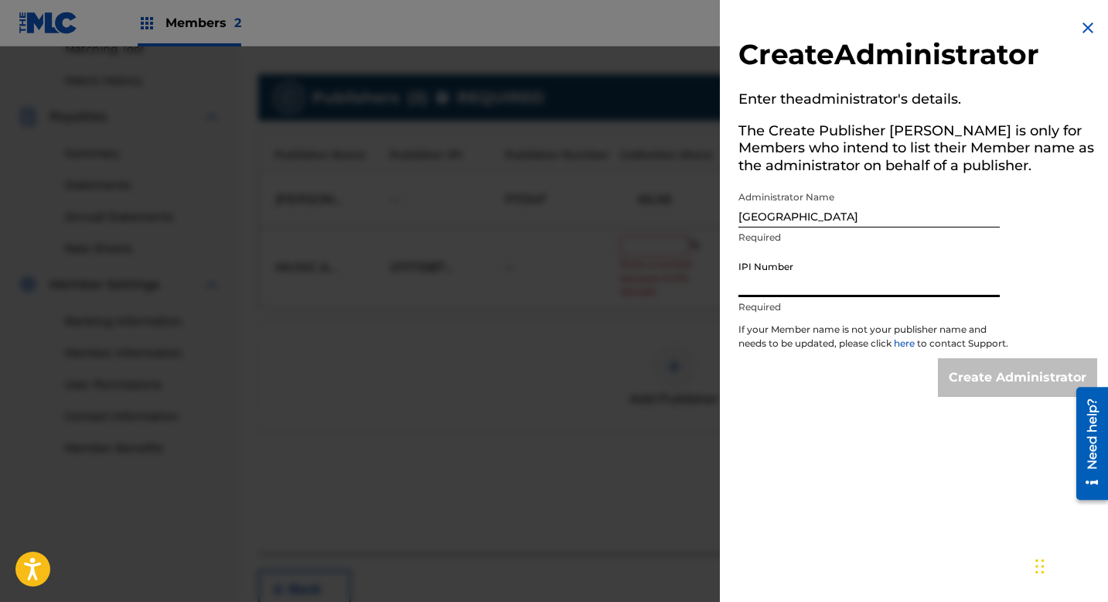
click at [817, 277] on input "IPI Number" at bounding box center [869, 275] width 261 height 44
type input "01173387050"
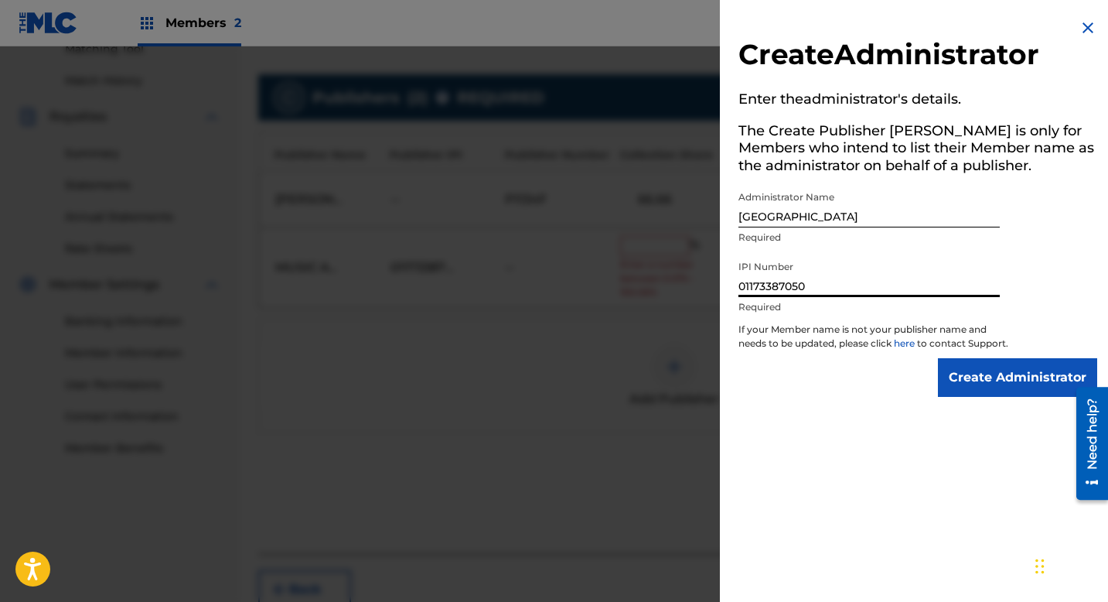
click at [971, 381] on input "Create Administrator" at bounding box center [1017, 377] width 159 height 39
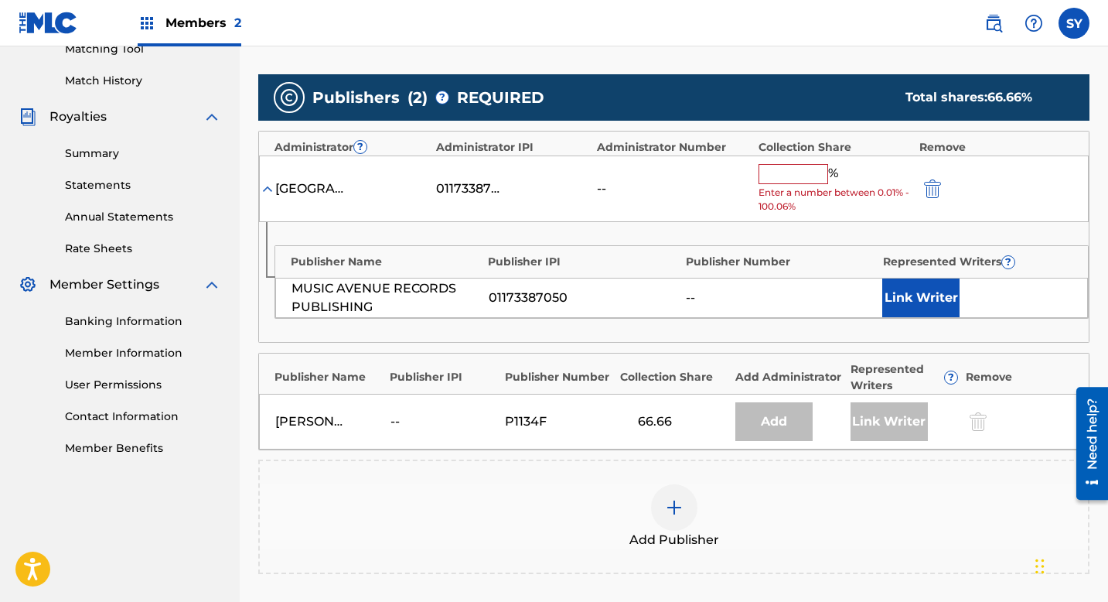
click at [795, 180] on input "text" at bounding box center [794, 174] width 70 height 20
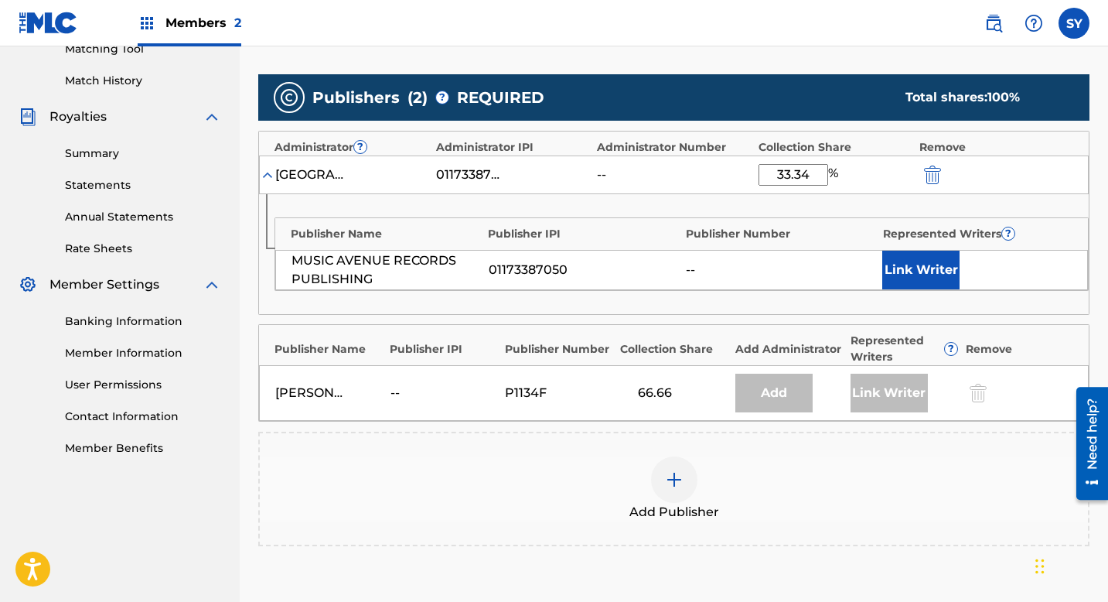
type input "33.34"
click at [822, 226] on div "Publisher Number" at bounding box center [780, 234] width 189 height 16
click at [917, 271] on button "Link Writer" at bounding box center [920, 270] width 77 height 39
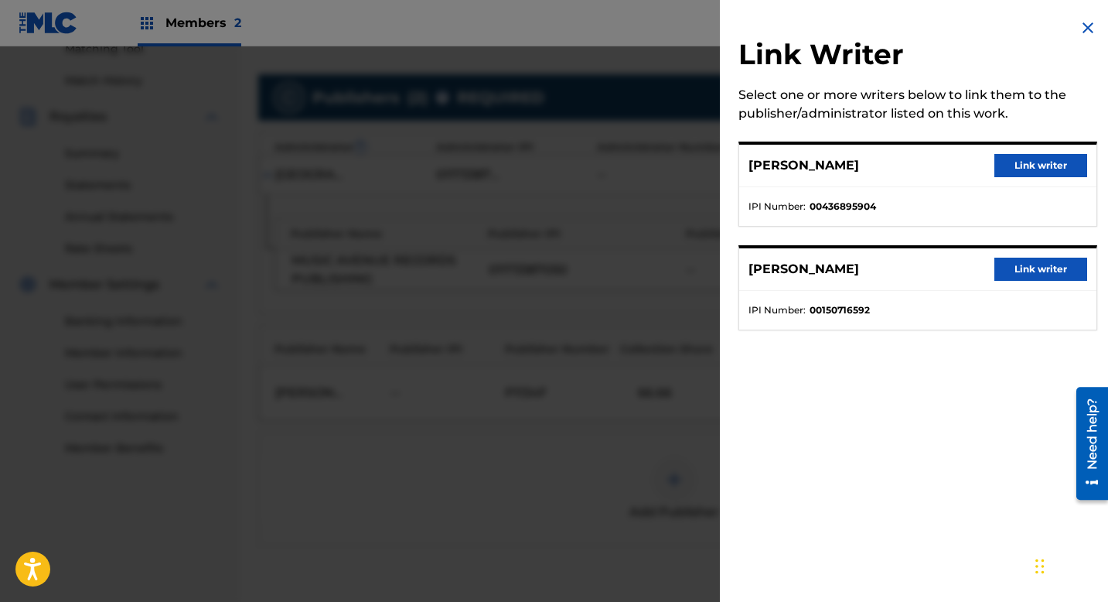
click at [1022, 269] on button "Link writer" at bounding box center [1041, 269] width 93 height 23
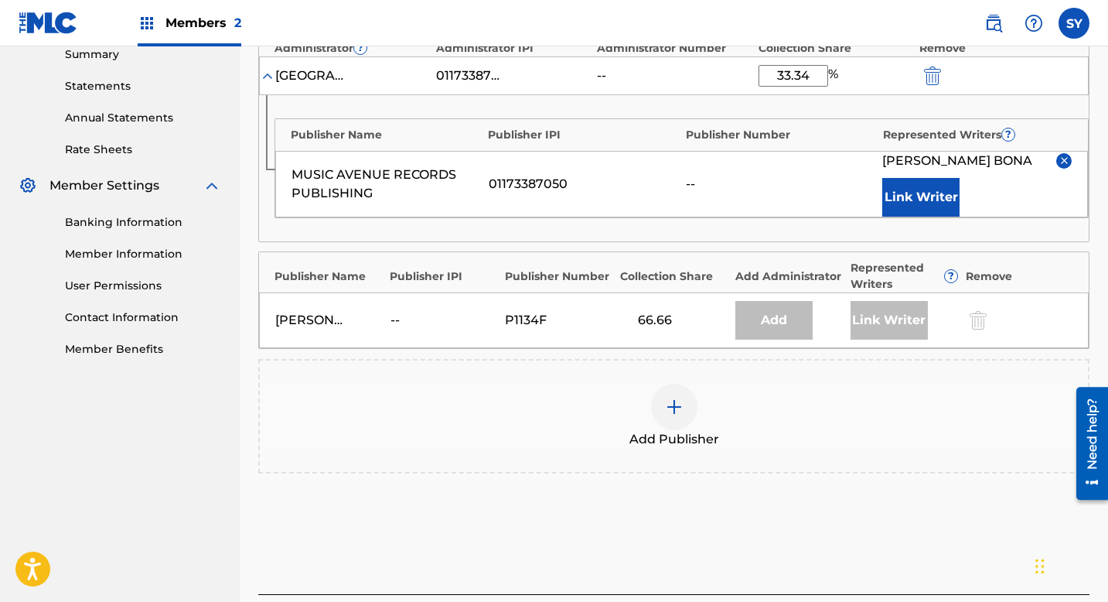
scroll to position [630, 0]
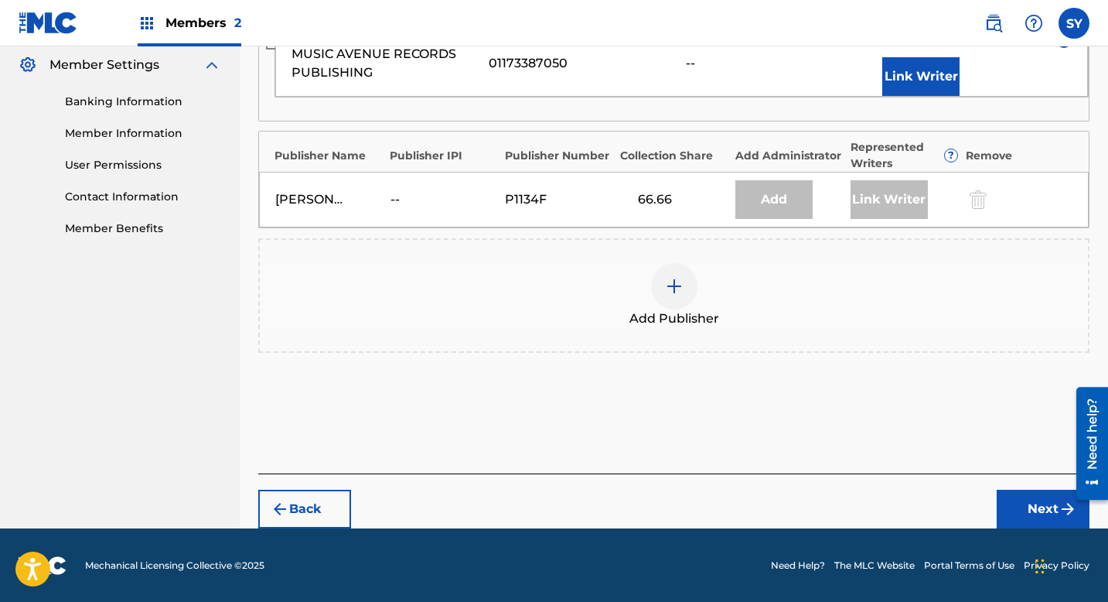
click at [1035, 509] on button "Next" at bounding box center [1043, 509] width 93 height 39
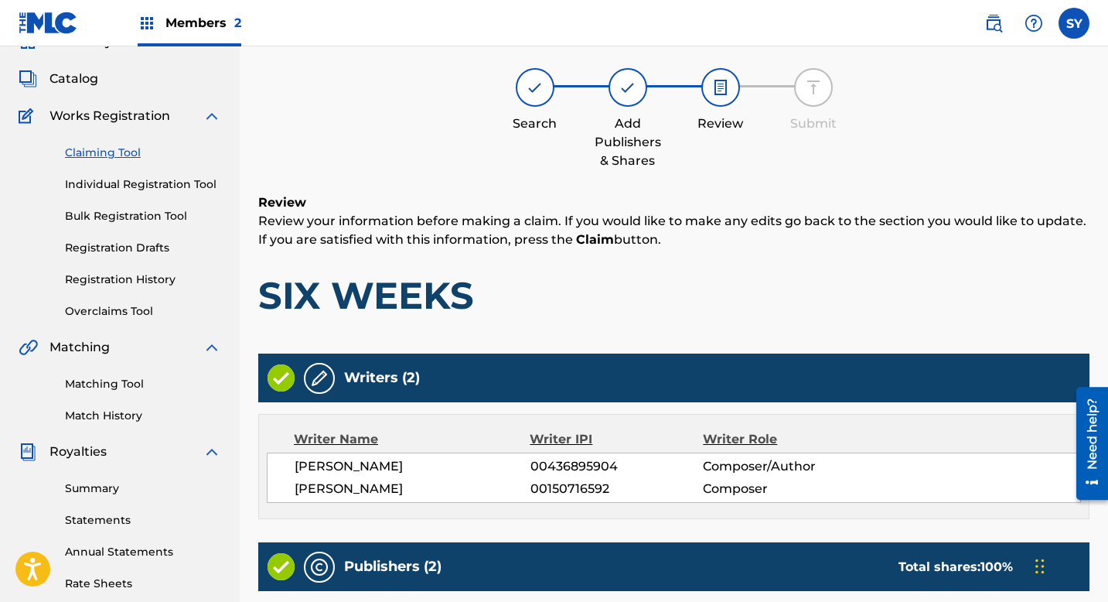
scroll to position [70, 0]
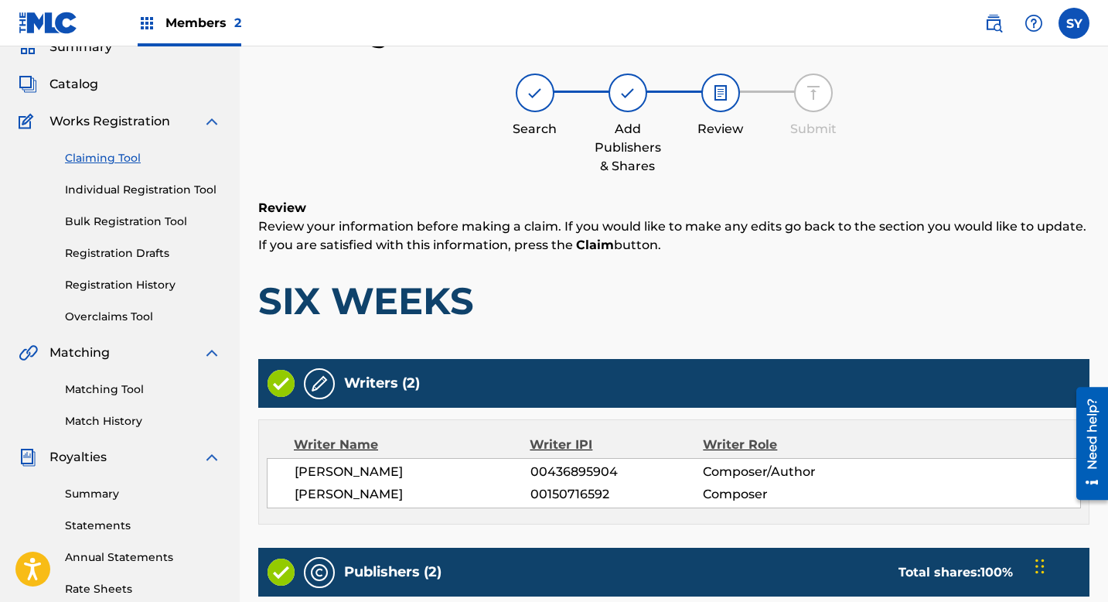
click at [665, 335] on div "Review Review your information before making a claim. If you would like to make…" at bounding box center [673, 273] width 831 height 149
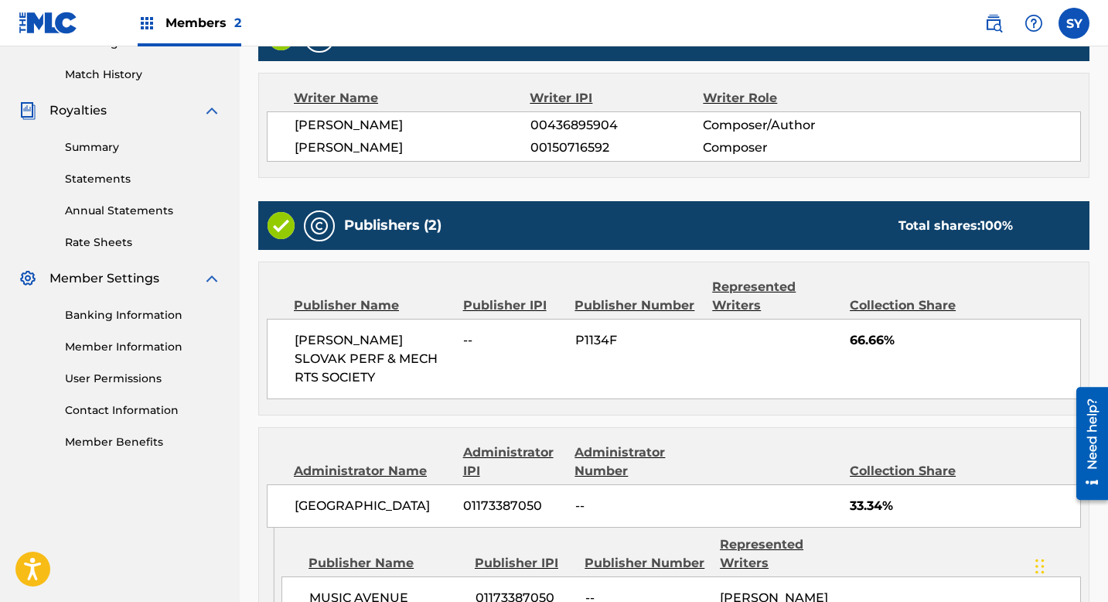
scroll to position [512, 0]
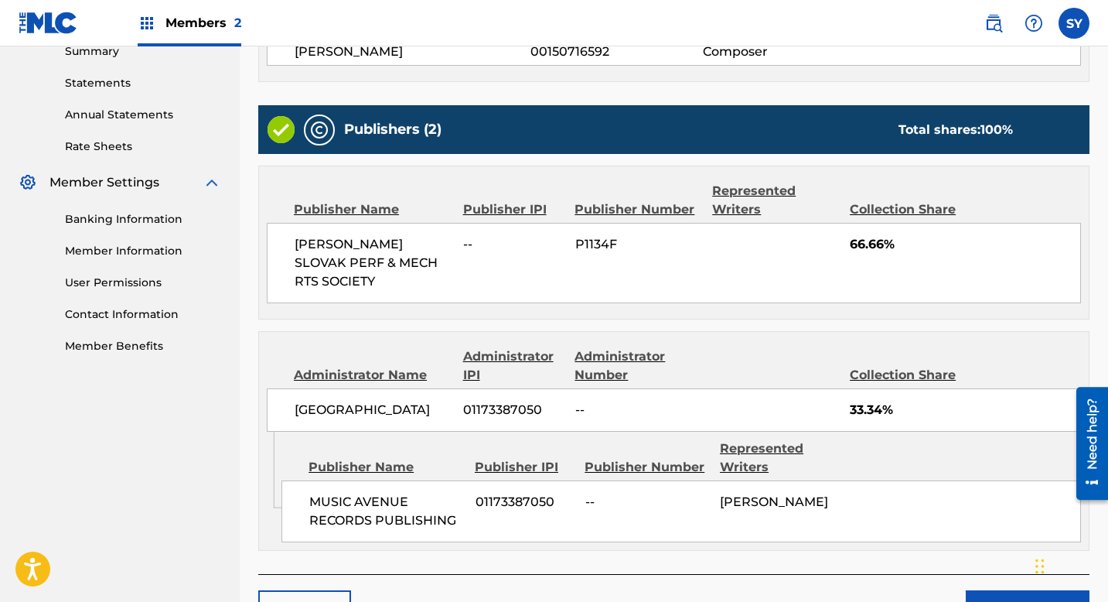
click at [1003, 590] on button "Claim" at bounding box center [1028, 609] width 124 height 39
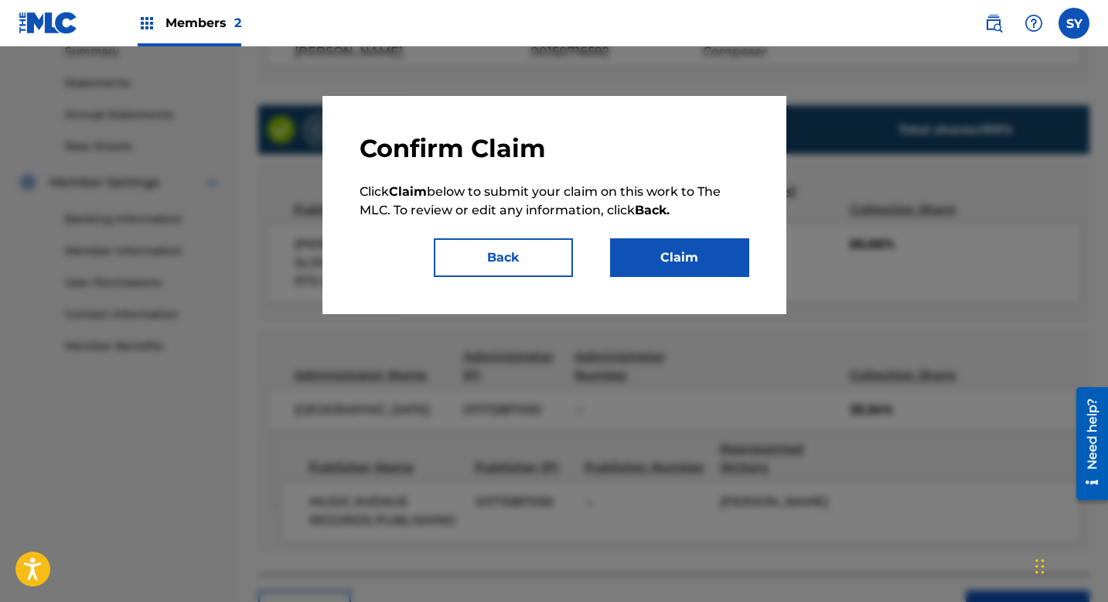
click at [690, 250] on button "Claim" at bounding box center [679, 257] width 139 height 39
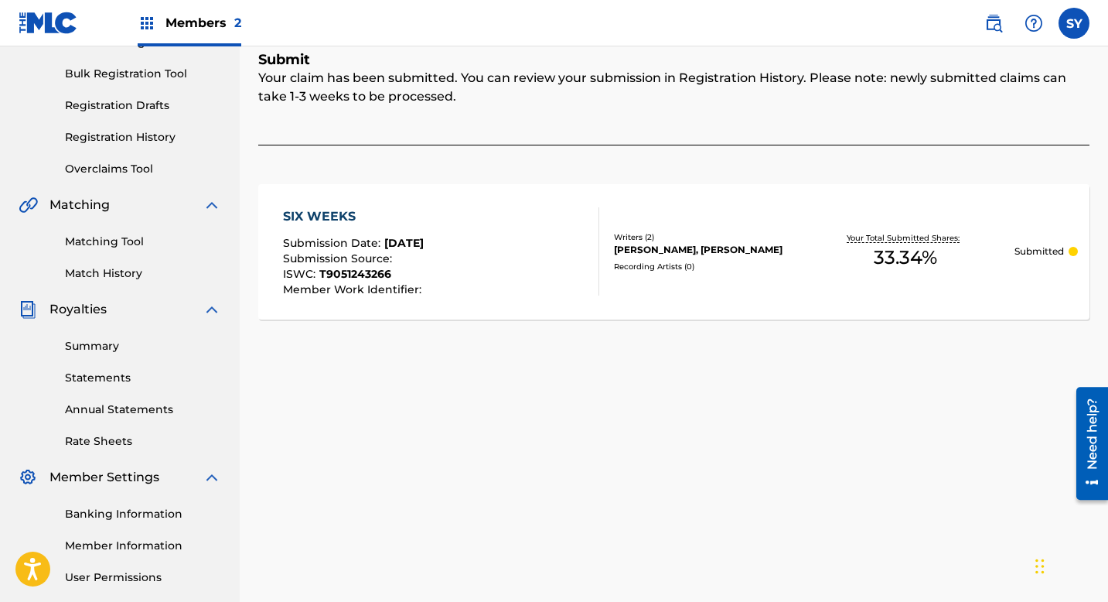
scroll to position [155, 0]
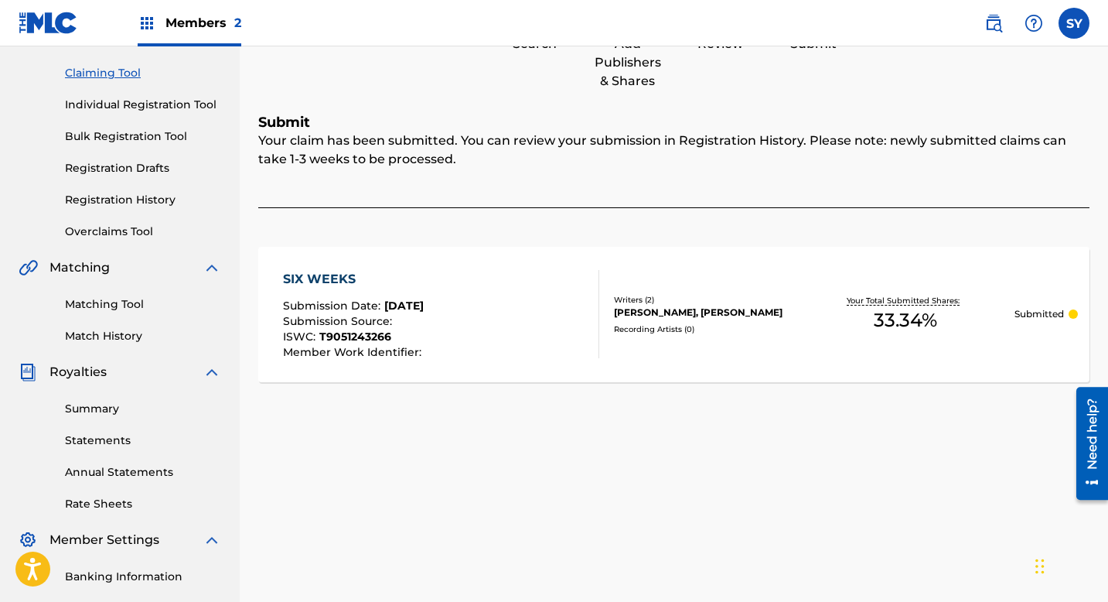
click at [118, 72] on link "Claiming Tool" at bounding box center [143, 73] width 156 height 16
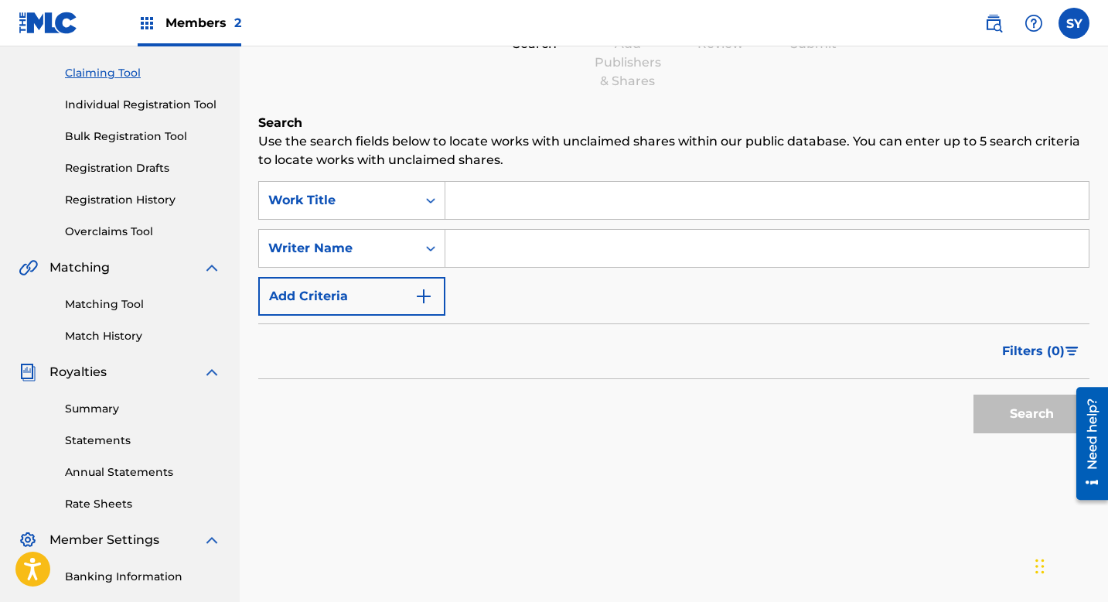
scroll to position [0, 0]
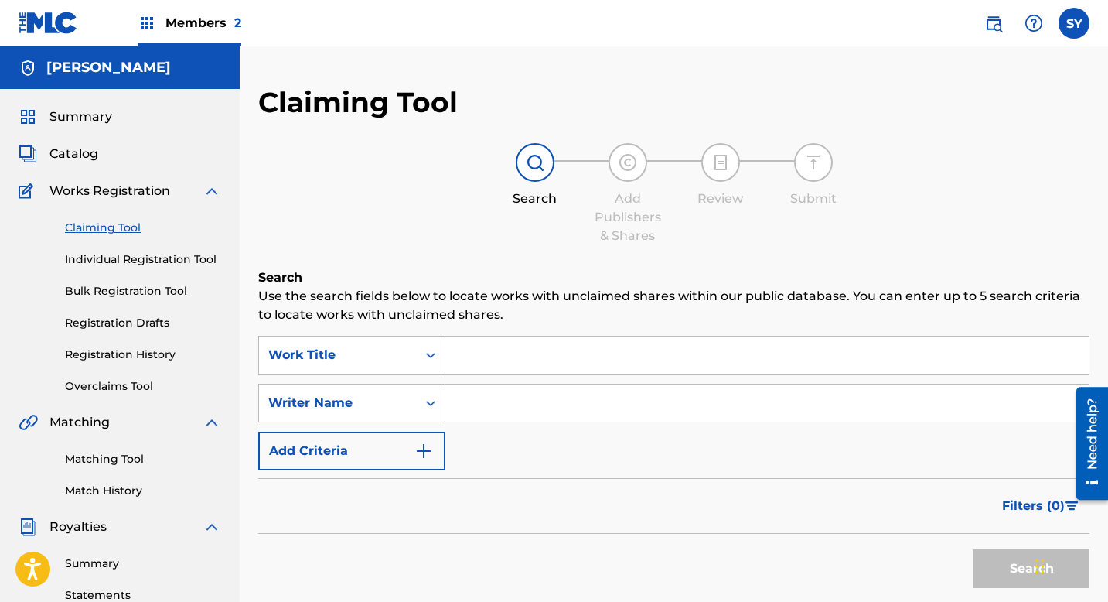
click at [84, 117] on span "Summary" at bounding box center [81, 117] width 63 height 19
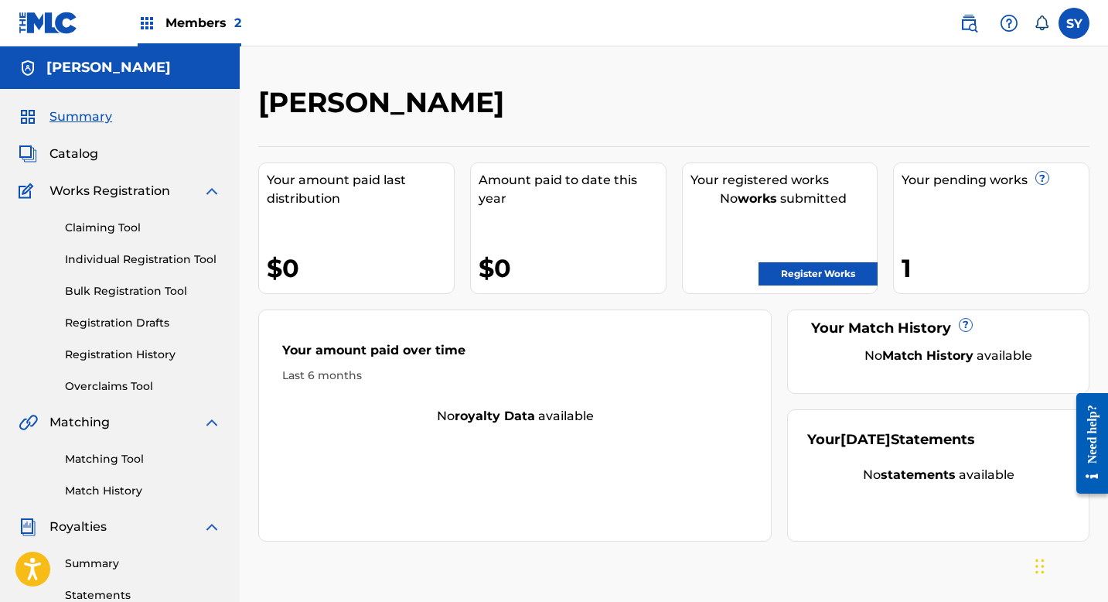
click at [909, 271] on div "1" at bounding box center [995, 268] width 187 height 35
click at [213, 522] on img at bounding box center [212, 526] width 19 height 19
click at [211, 563] on img at bounding box center [212, 564] width 19 height 19
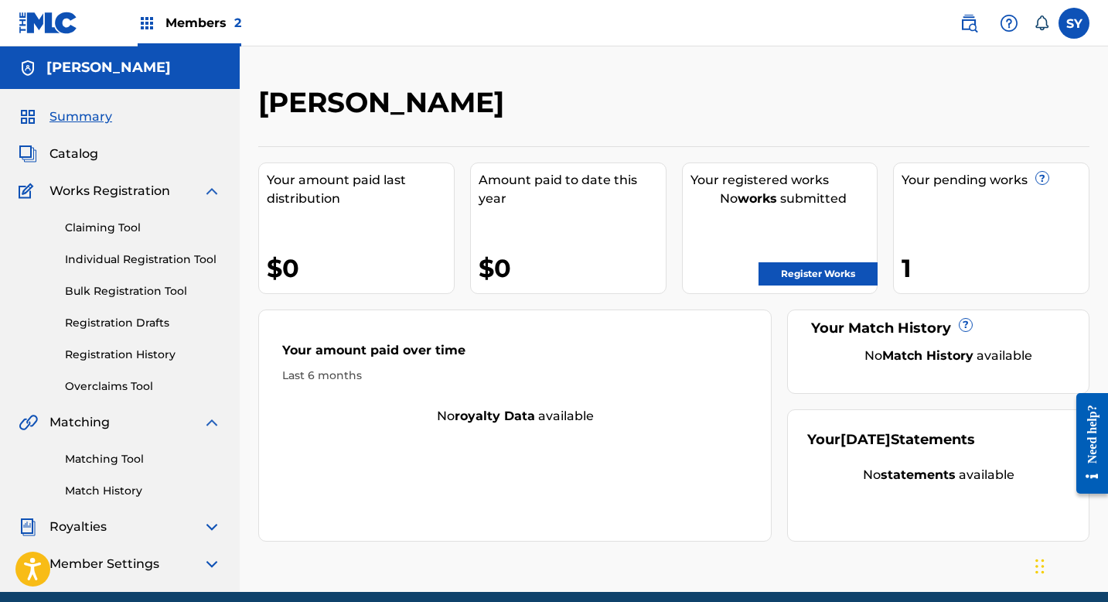
click at [212, 528] on img at bounding box center [212, 526] width 19 height 19
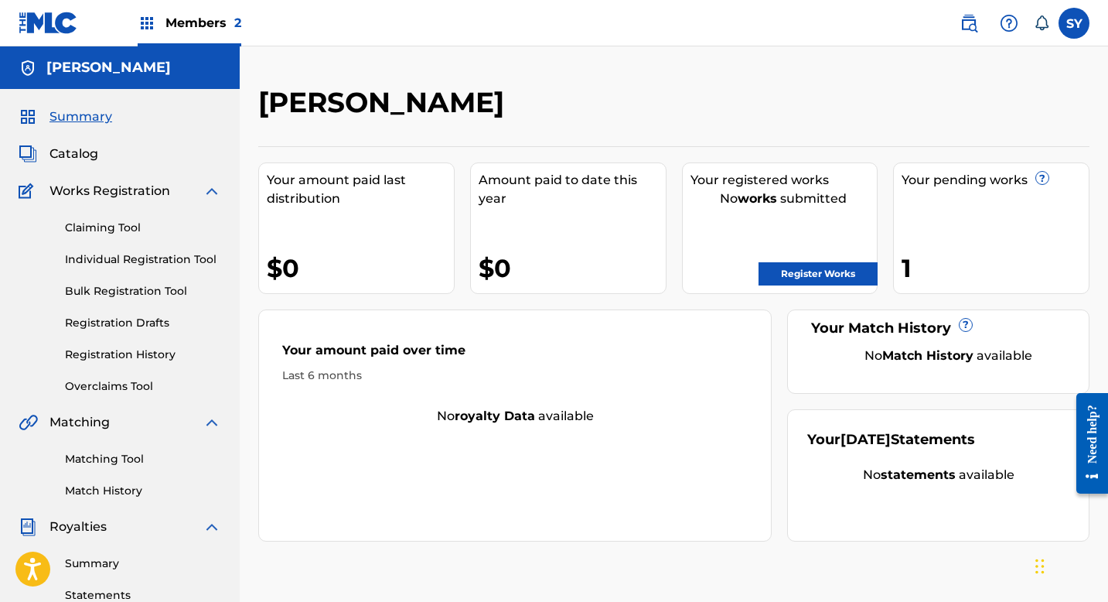
click at [95, 492] on link "Match History" at bounding box center [143, 491] width 156 height 16
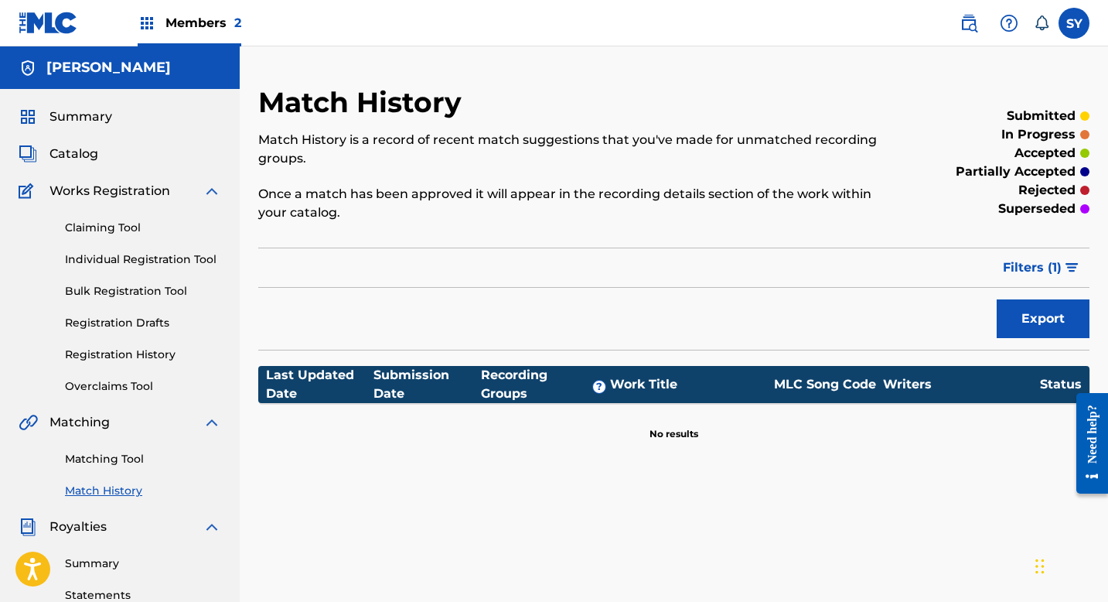
click at [119, 232] on link "Claiming Tool" at bounding box center [143, 228] width 156 height 16
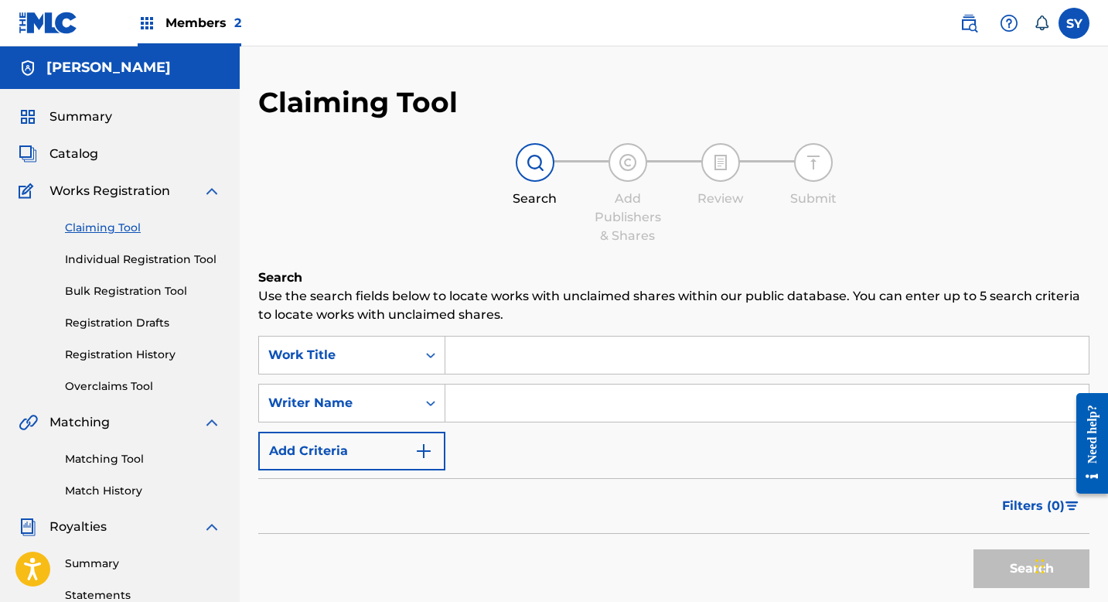
click at [503, 398] on input "Search Form" at bounding box center [768, 402] width 644 height 37
type input "[PERSON_NAME]"
click at [1014, 566] on button "Search" at bounding box center [1032, 568] width 116 height 39
click at [871, 514] on div "Filters ( 0 )" at bounding box center [673, 506] width 831 height 56
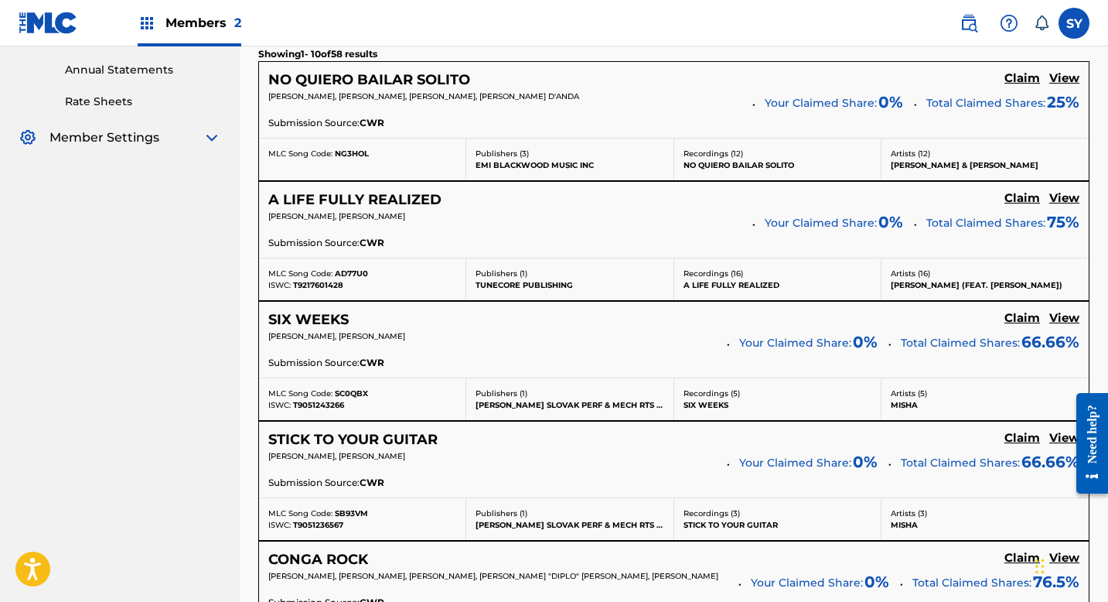
scroll to position [588, 0]
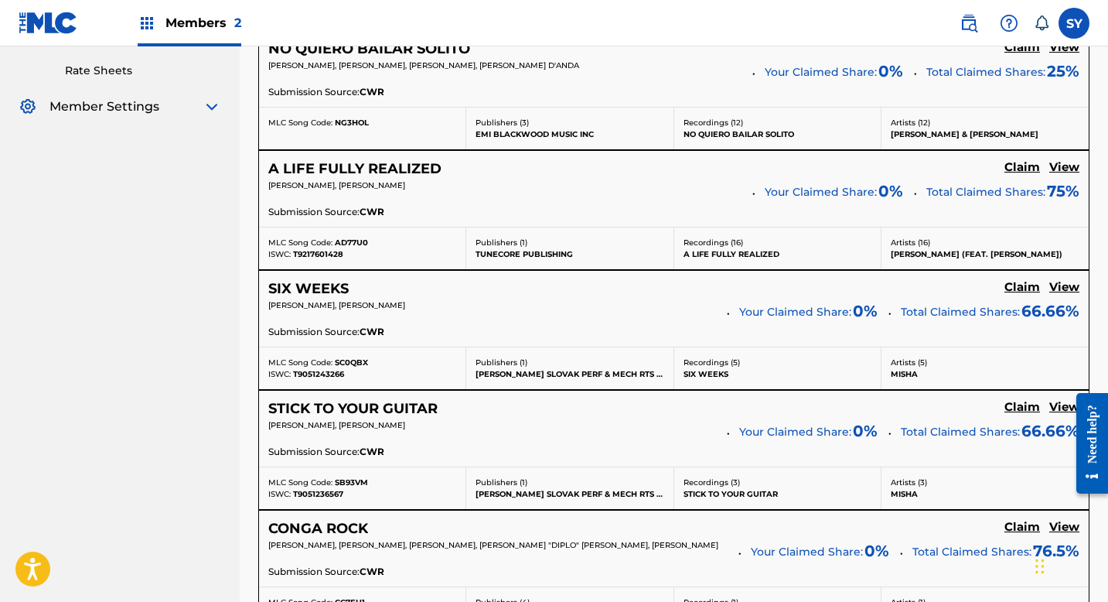
click at [1022, 55] on h5 "Claim" at bounding box center [1023, 47] width 36 height 15
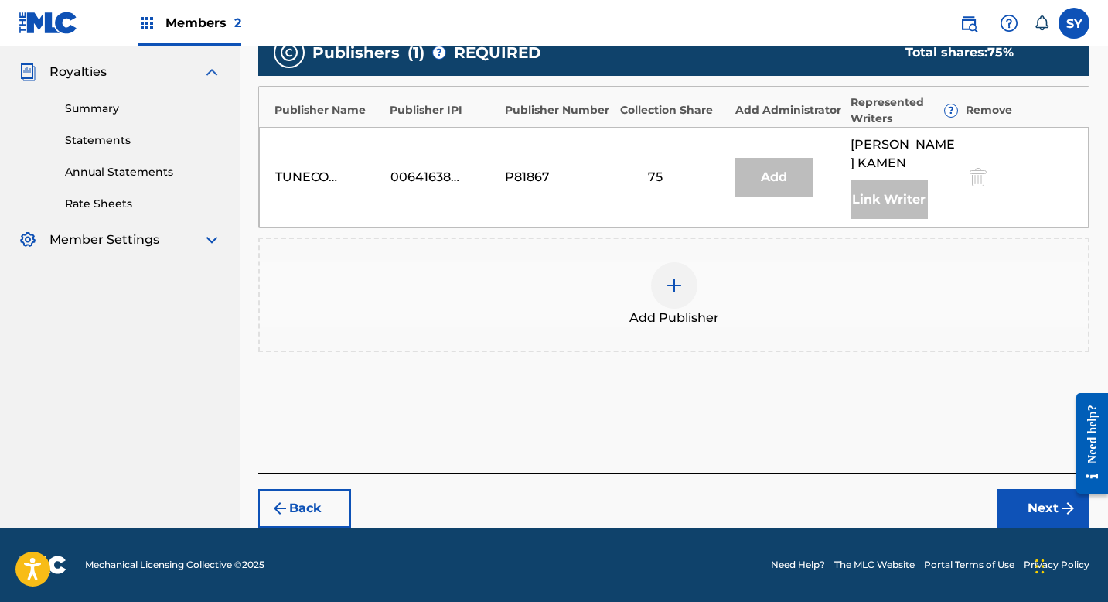
scroll to position [455, 0]
click at [675, 289] on img at bounding box center [674, 285] width 19 height 19
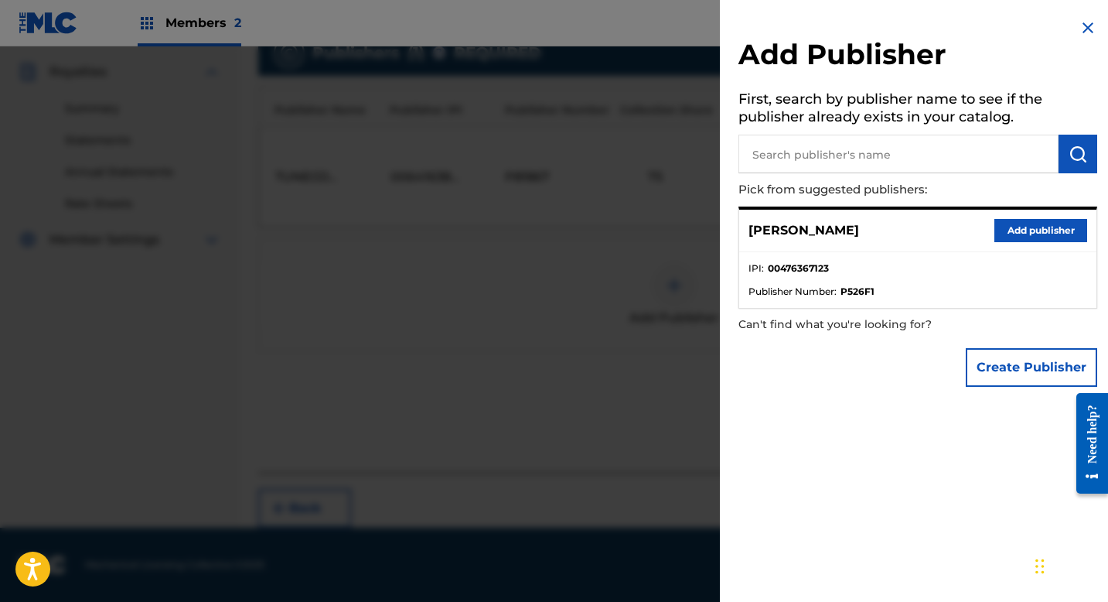
click at [968, 380] on button "Create Publisher" at bounding box center [1031, 367] width 131 height 39
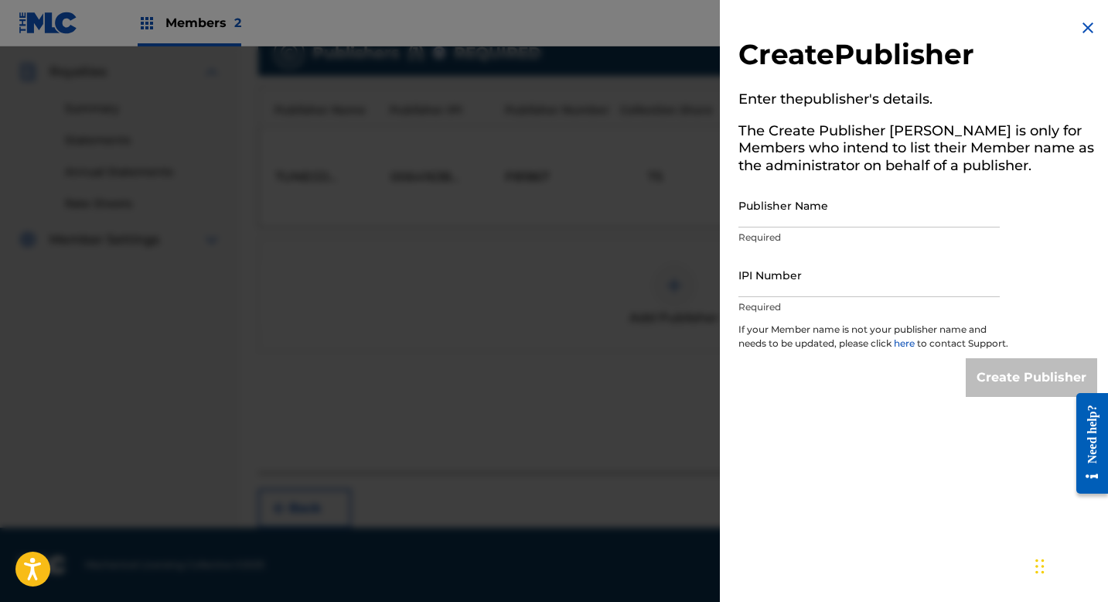
click at [918, 227] on div "Publisher Name Required" at bounding box center [869, 218] width 261 height 70
click at [926, 221] on input "Publisher Name" at bounding box center [869, 205] width 261 height 44
type input "MUSIC AVENUE RECORDS PUBLISHING"
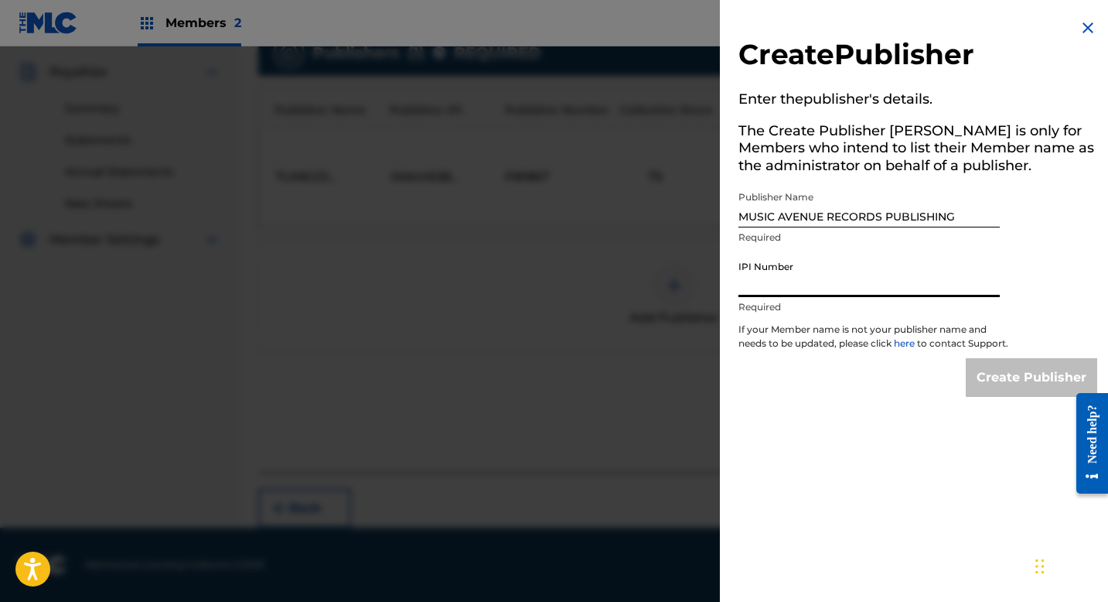
click at [903, 283] on input "IPI Number" at bounding box center [869, 275] width 261 height 44
type input "01173387050"
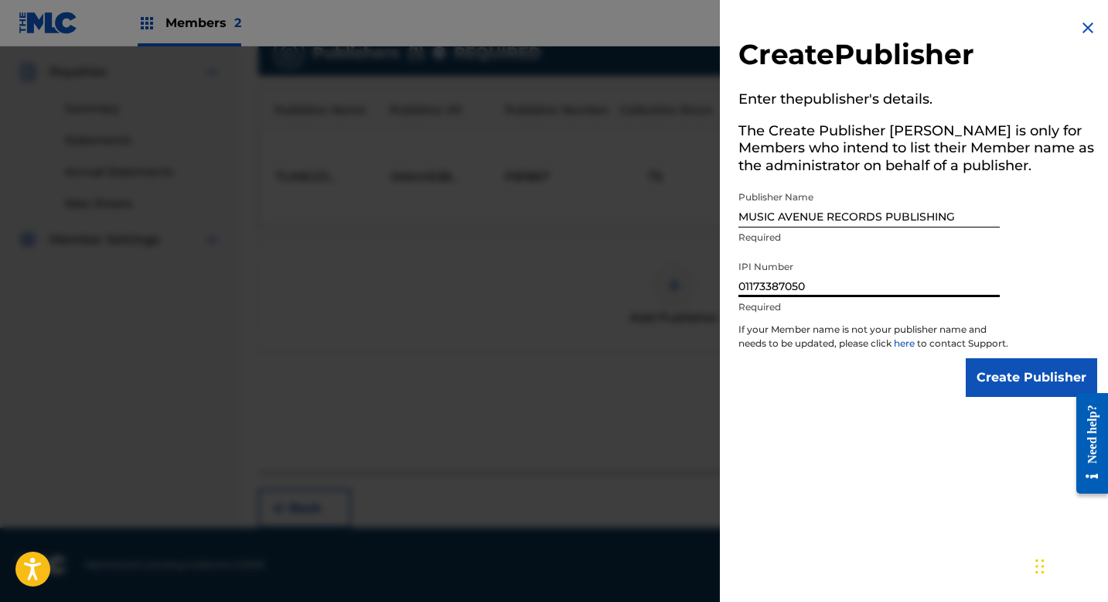
click at [986, 397] on input "Create Publisher" at bounding box center [1031, 377] width 131 height 39
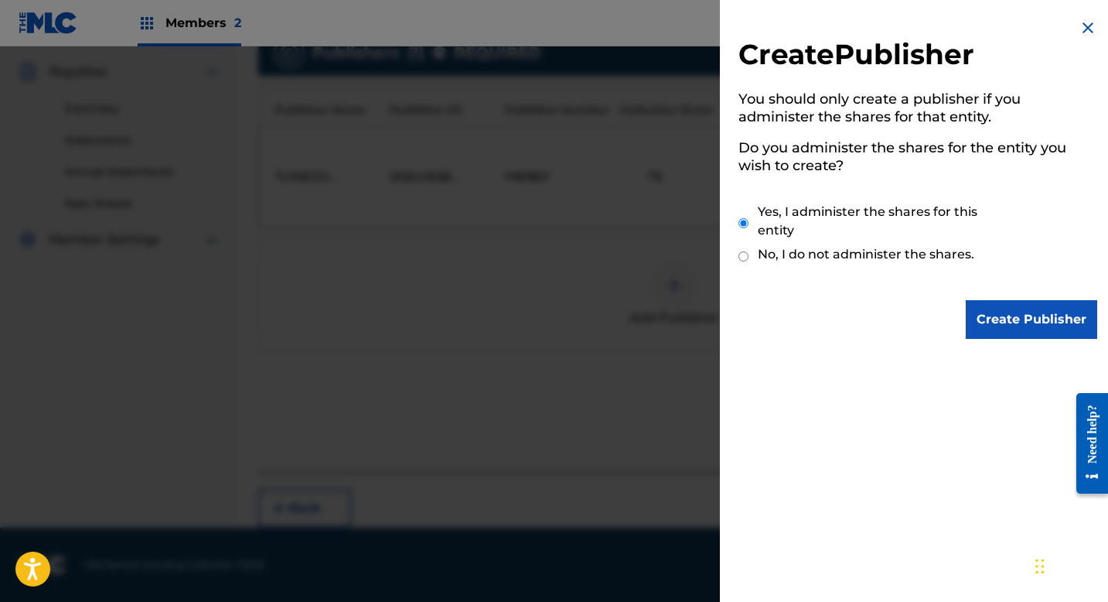
click at [1011, 325] on input "Create Publisher" at bounding box center [1031, 319] width 131 height 39
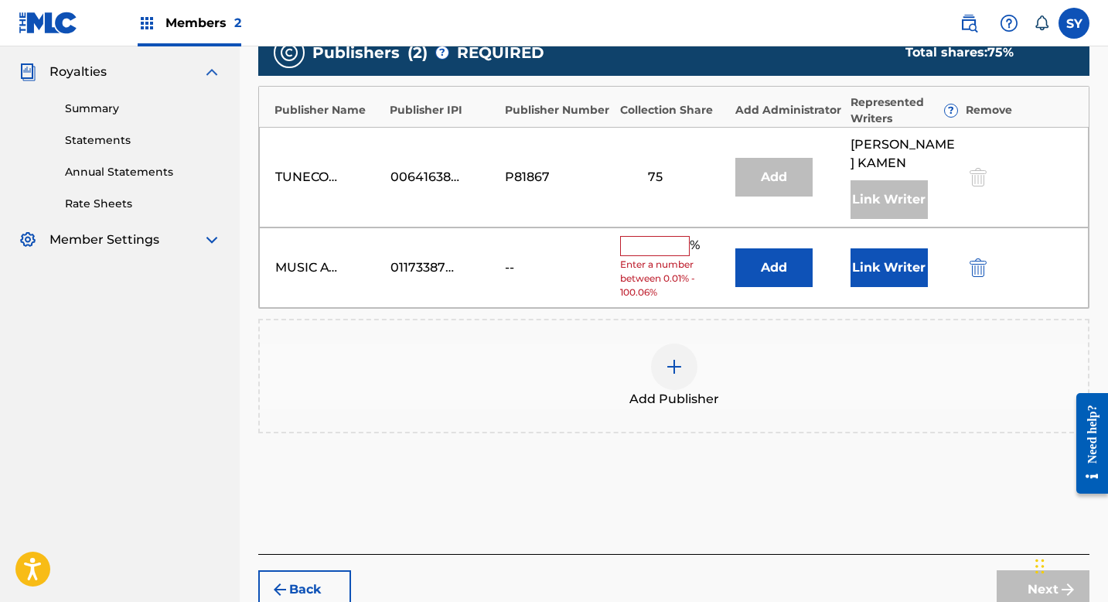
click at [753, 268] on button "Add" at bounding box center [774, 267] width 77 height 39
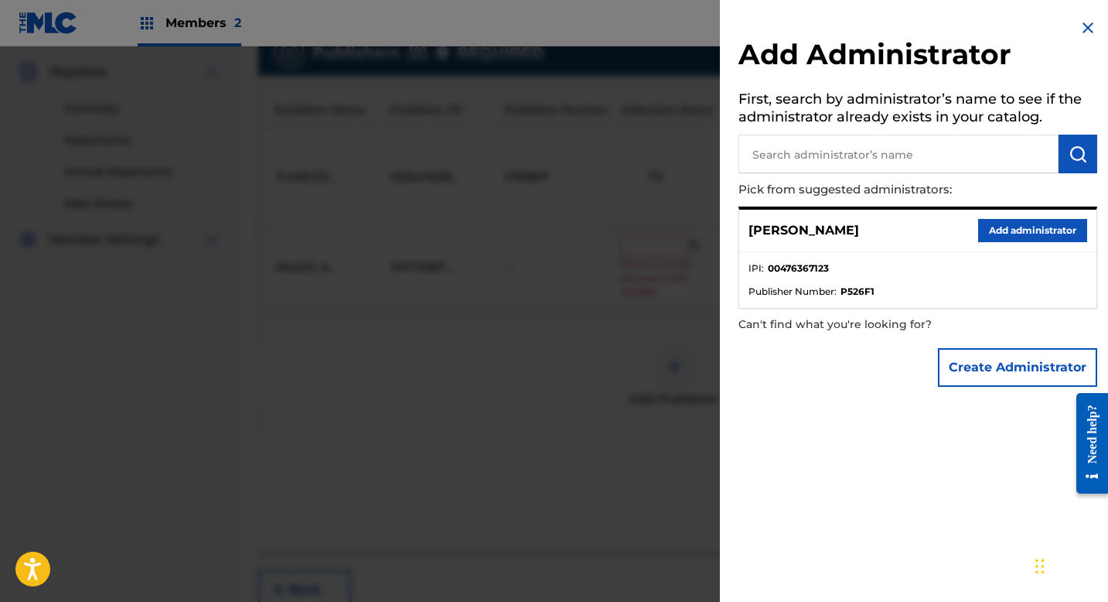
click at [976, 368] on button "Create Administrator" at bounding box center [1017, 367] width 159 height 39
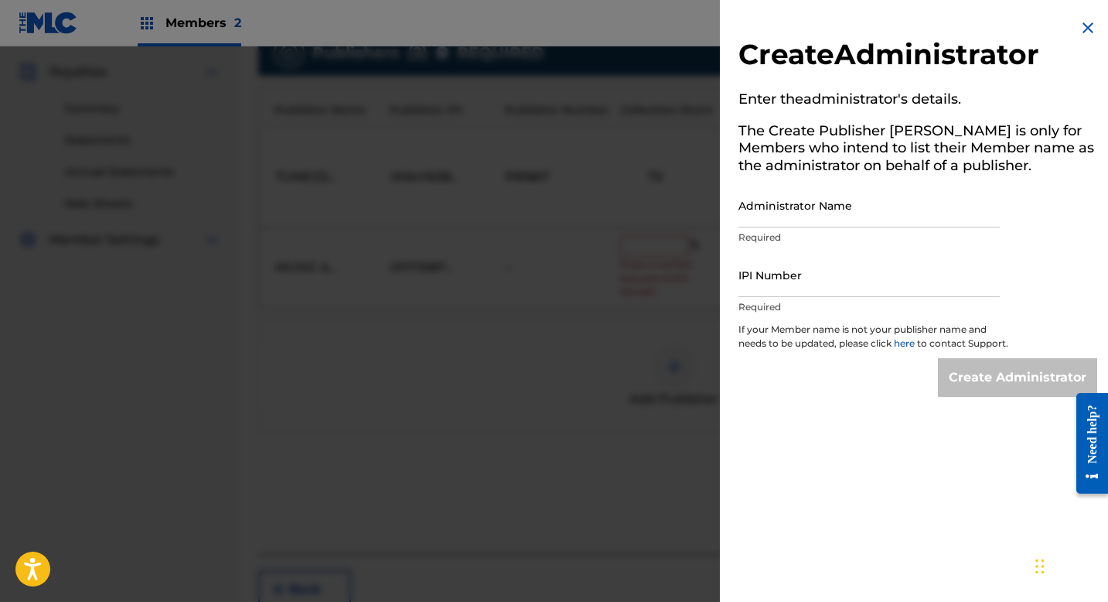
click at [863, 226] on input "Administrator Name" at bounding box center [869, 205] width 261 height 44
type input "[GEOGRAPHIC_DATA]"
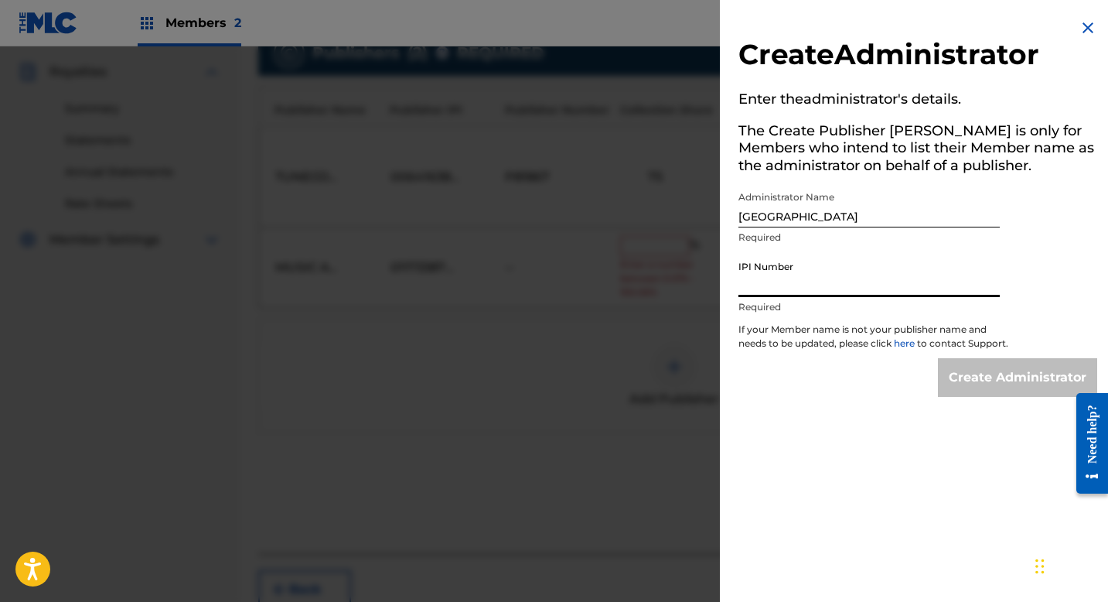
click at [824, 291] on input "IPI Number" at bounding box center [869, 275] width 261 height 44
type input "01173387050"
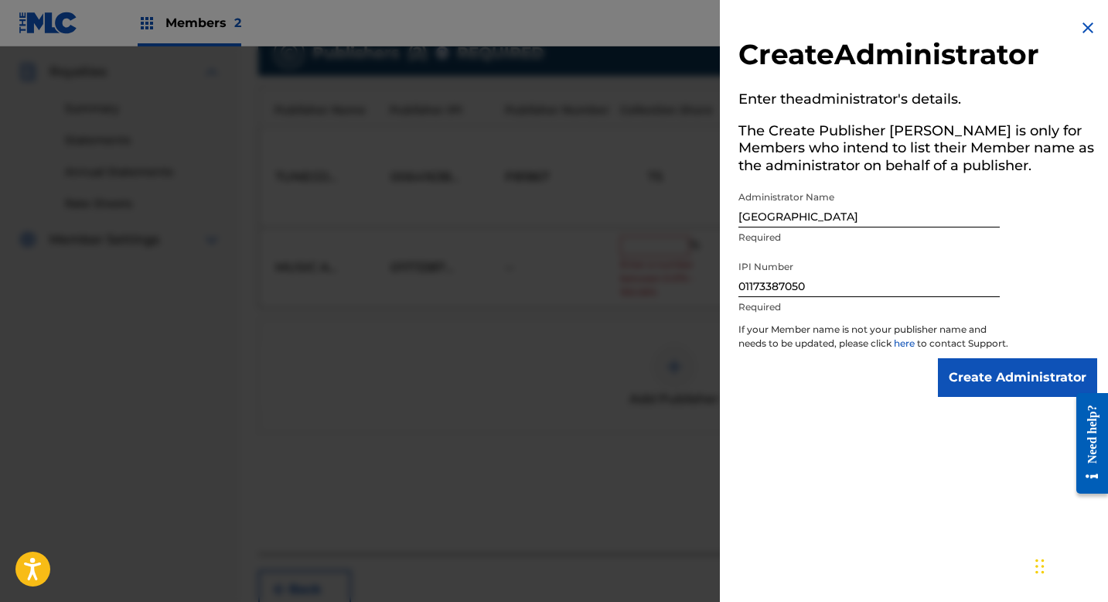
click at [966, 388] on input "Create Administrator" at bounding box center [1017, 377] width 159 height 39
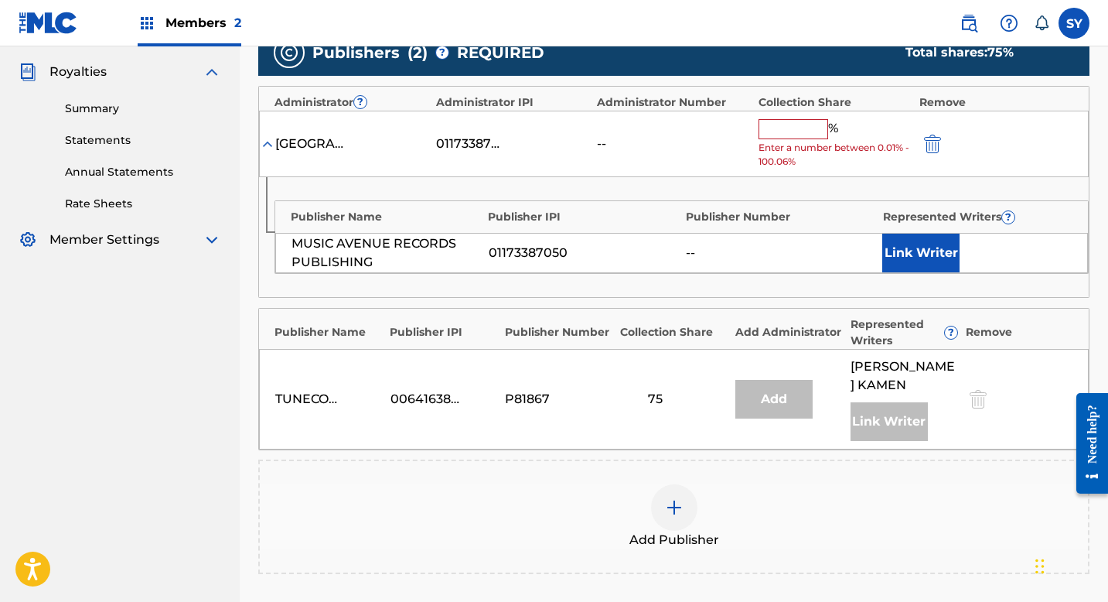
click at [945, 240] on button "Link Writer" at bounding box center [920, 253] width 77 height 39
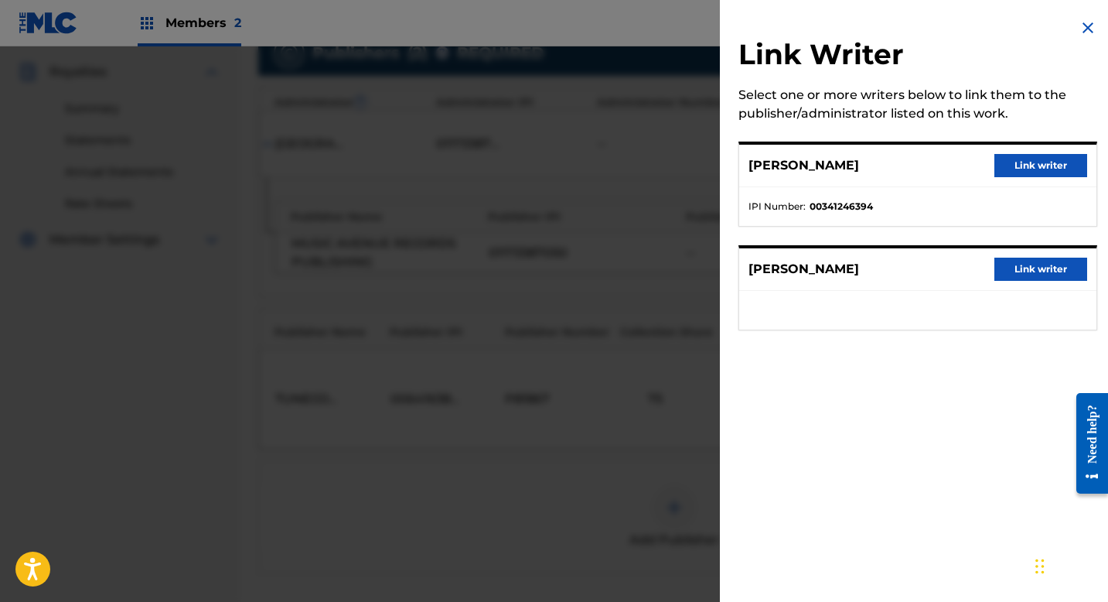
click at [1016, 273] on button "Link writer" at bounding box center [1041, 269] width 93 height 23
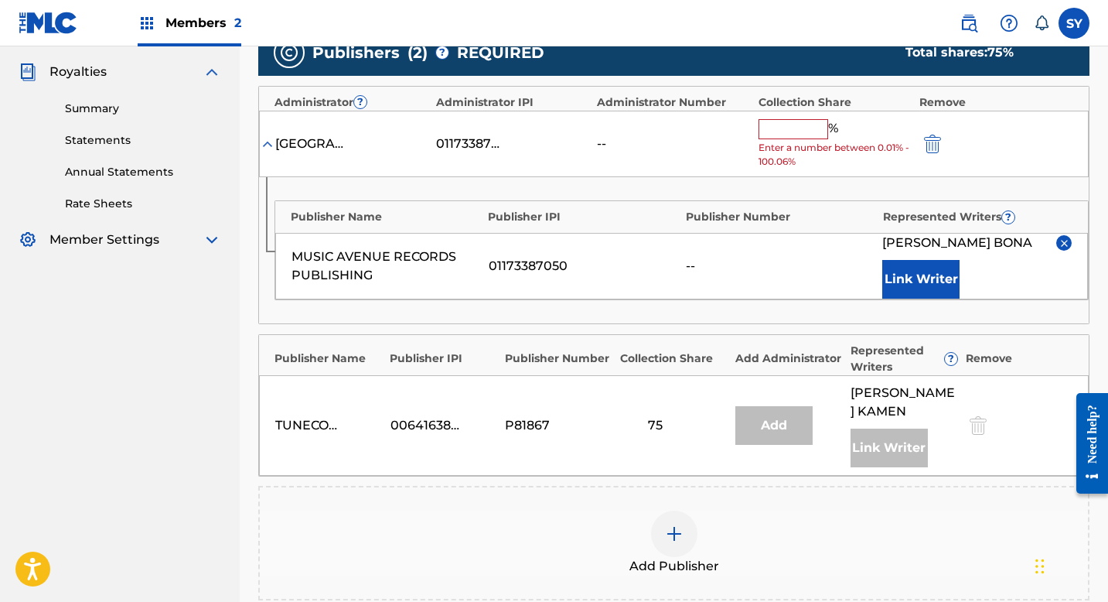
click at [805, 133] on input "text" at bounding box center [794, 129] width 70 height 20
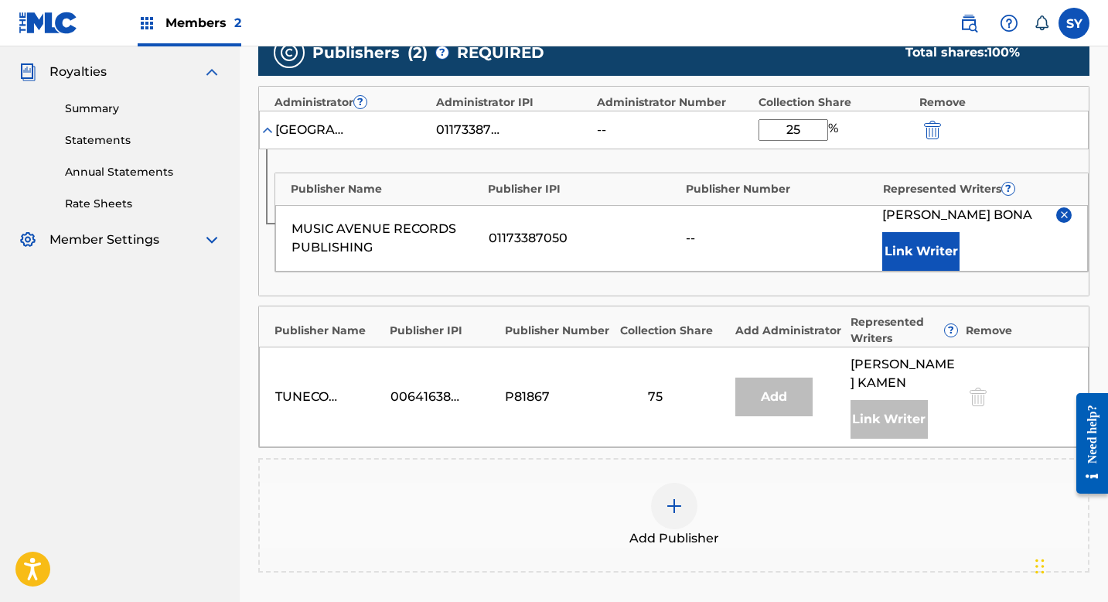
type input "25"
click at [1075, 294] on div "Publisher Name Publisher IPI Publisher Number Represented Writers ? MUSIC AVENU…" at bounding box center [674, 222] width 830 height 146
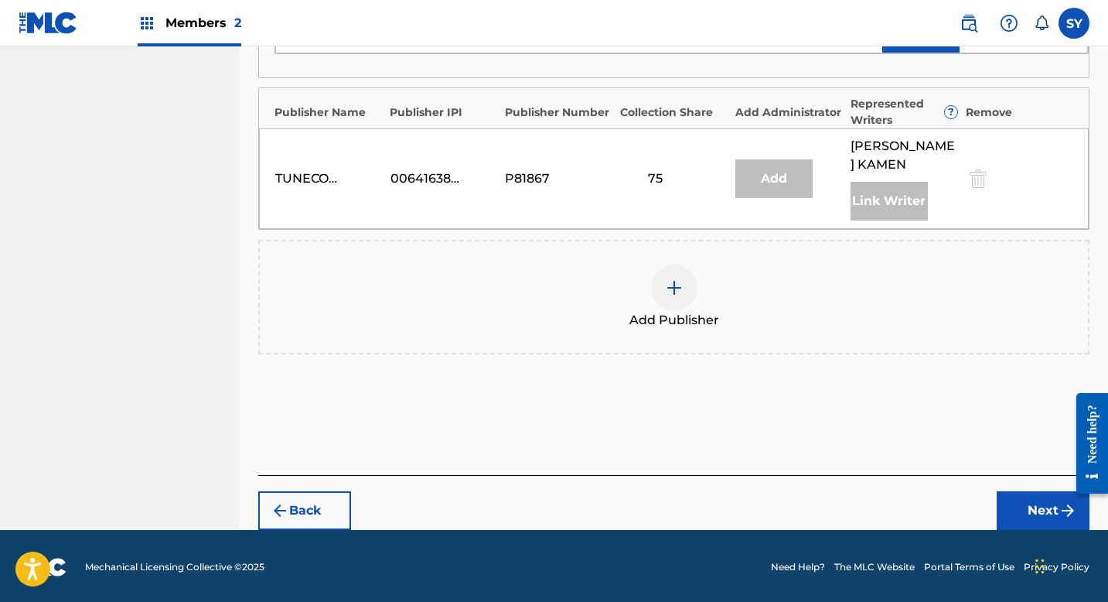
scroll to position [674, 0]
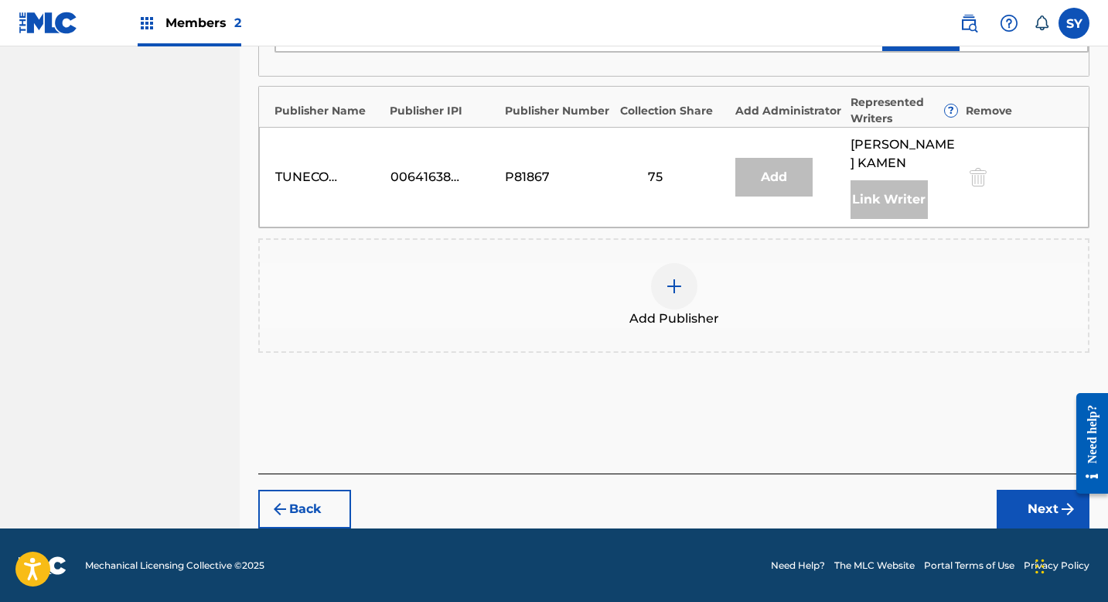
click at [1062, 330] on div "Add Publisher" at bounding box center [673, 295] width 831 height 114
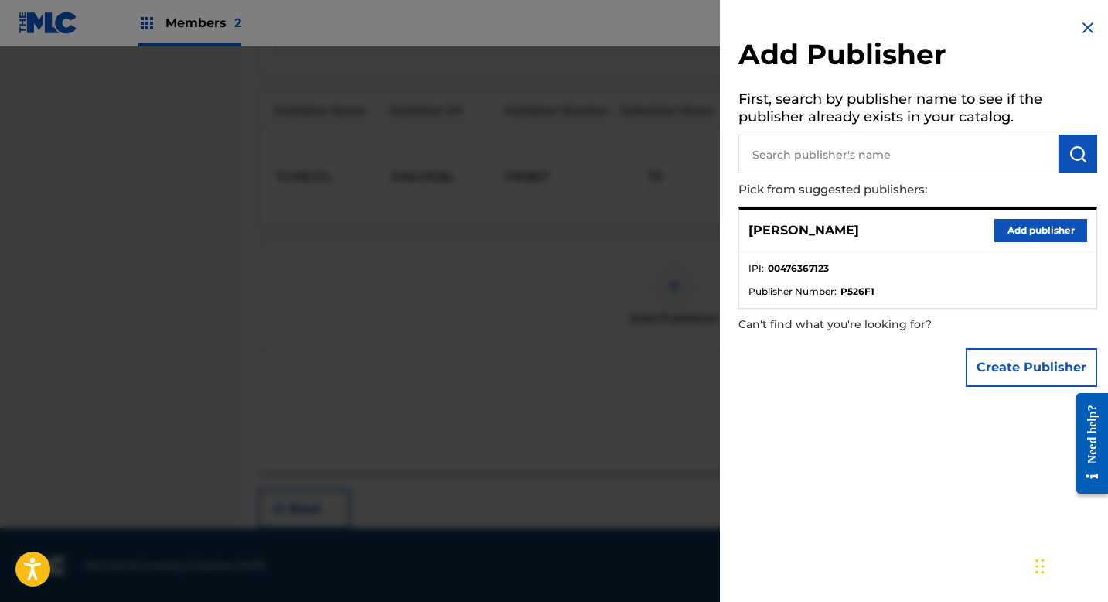
click at [677, 389] on div at bounding box center [554, 347] width 1108 height 602
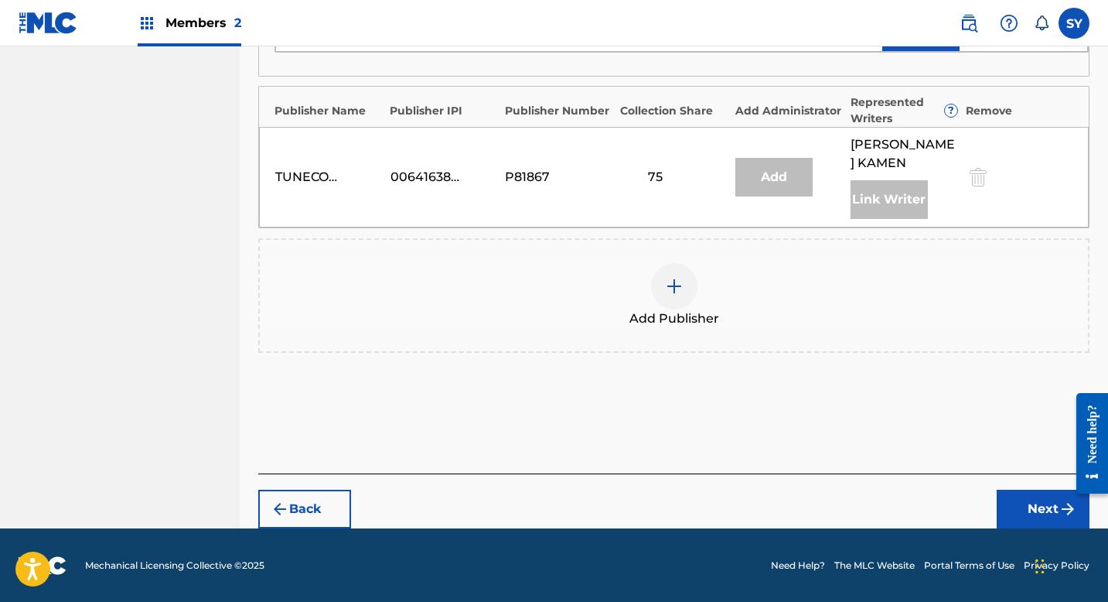
click at [1031, 498] on button "Next" at bounding box center [1043, 509] width 93 height 39
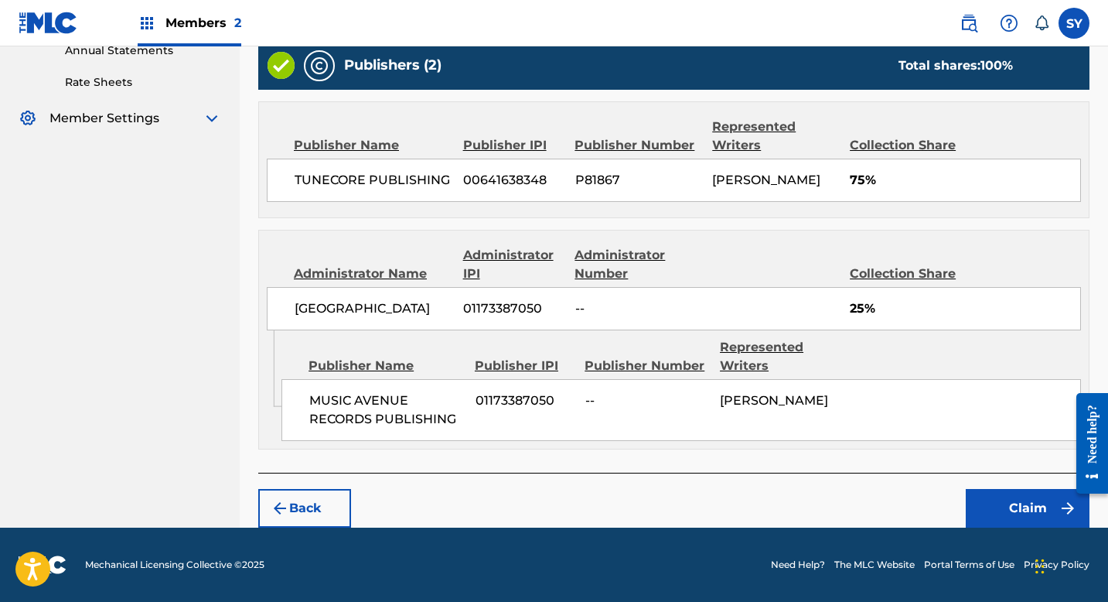
scroll to position [592, 0]
click at [1032, 511] on button "Claim" at bounding box center [1028, 508] width 124 height 39
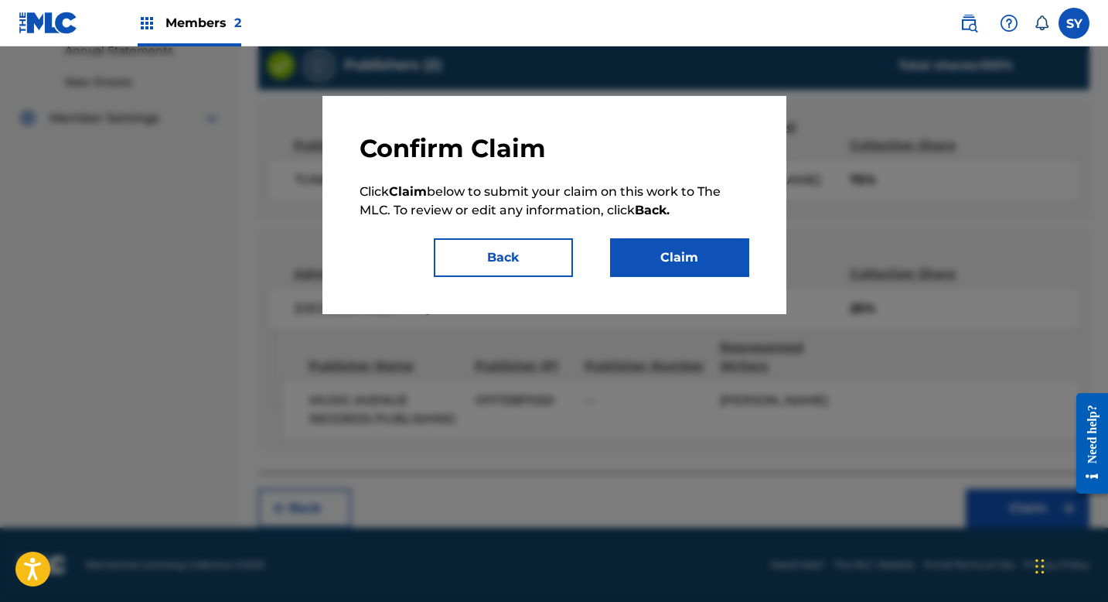
click at [701, 267] on button "Claim" at bounding box center [679, 257] width 139 height 39
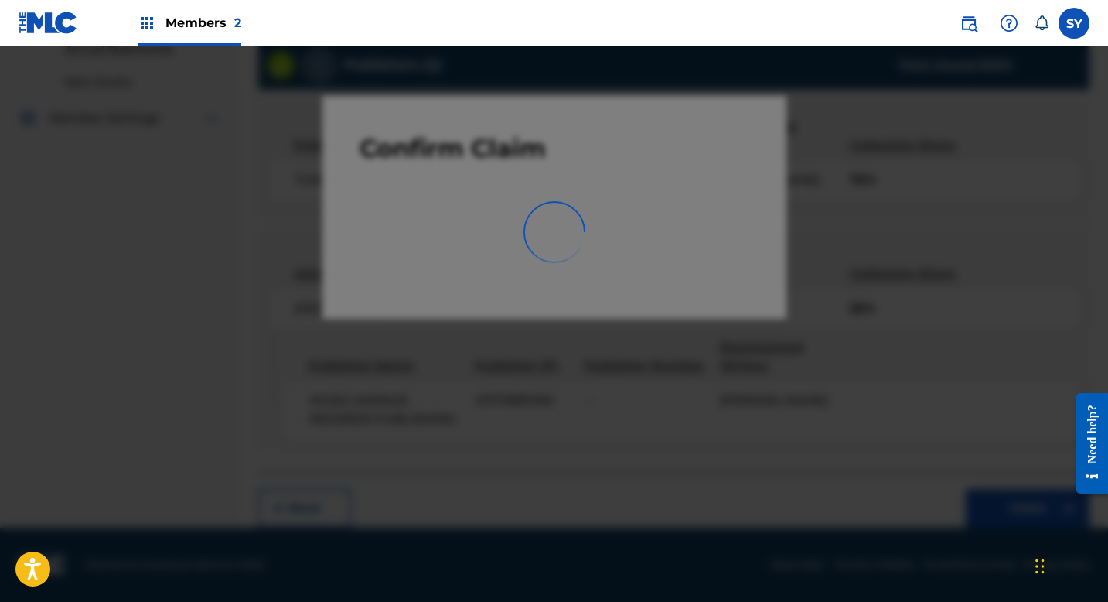
scroll to position [195, 0]
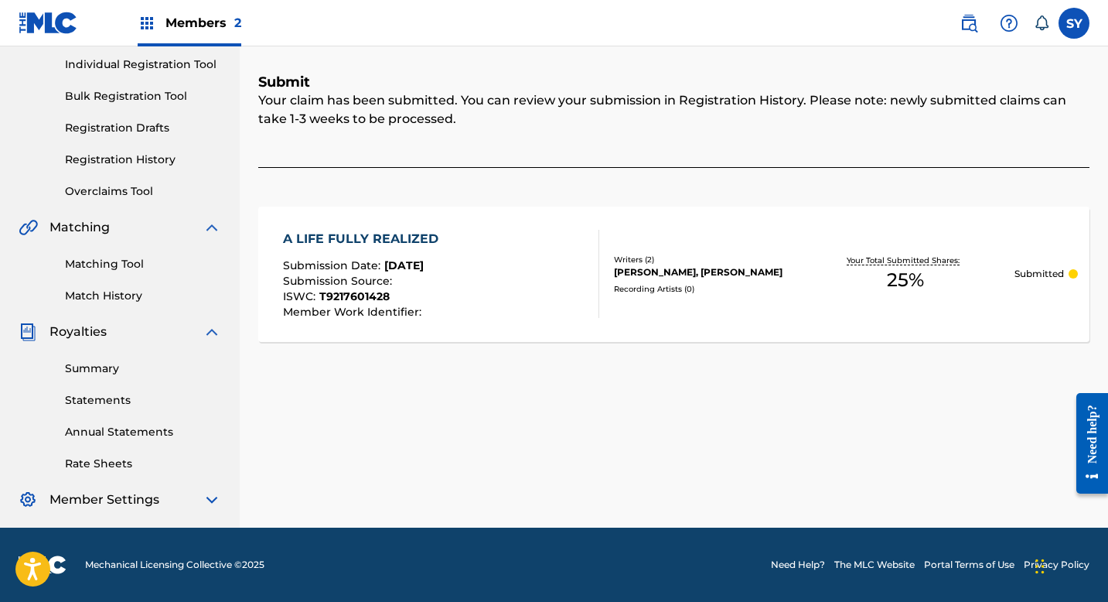
click at [251, 243] on div "Claiming Tool Search Add Publishers & Shares Review Submit Submit Your claim ha…" at bounding box center [674, 208] width 869 height 637
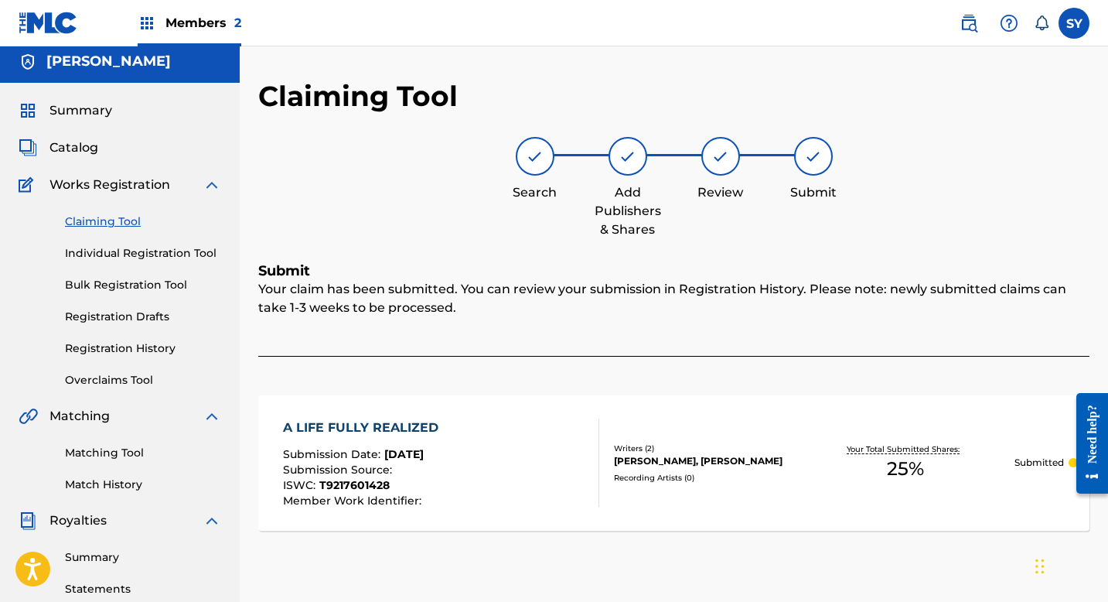
scroll to position [0, 0]
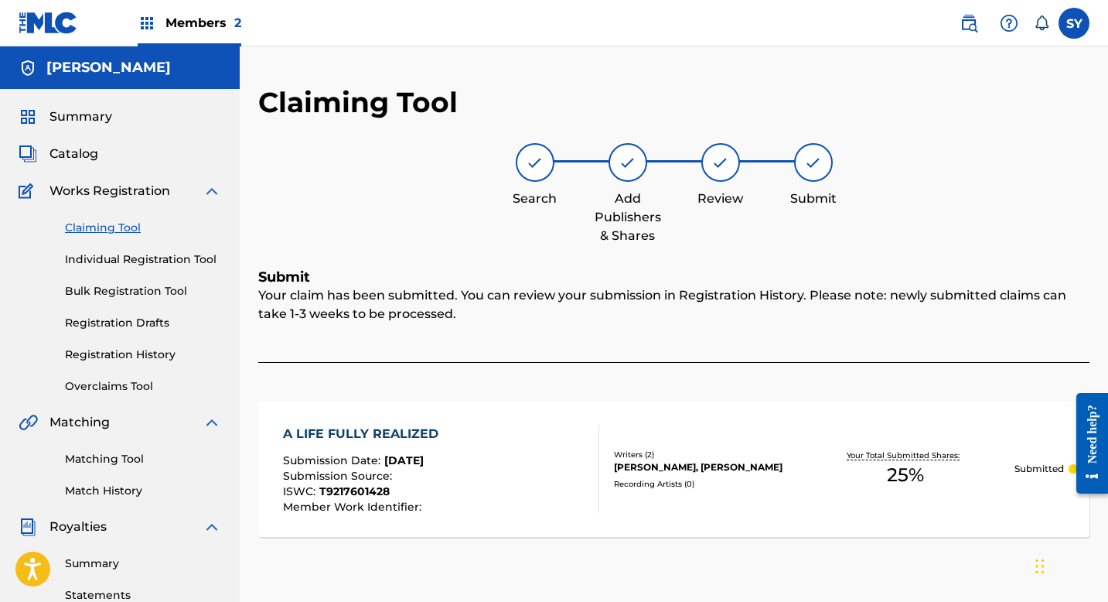
click at [101, 230] on link "Claiming Tool" at bounding box center [143, 228] width 156 height 16
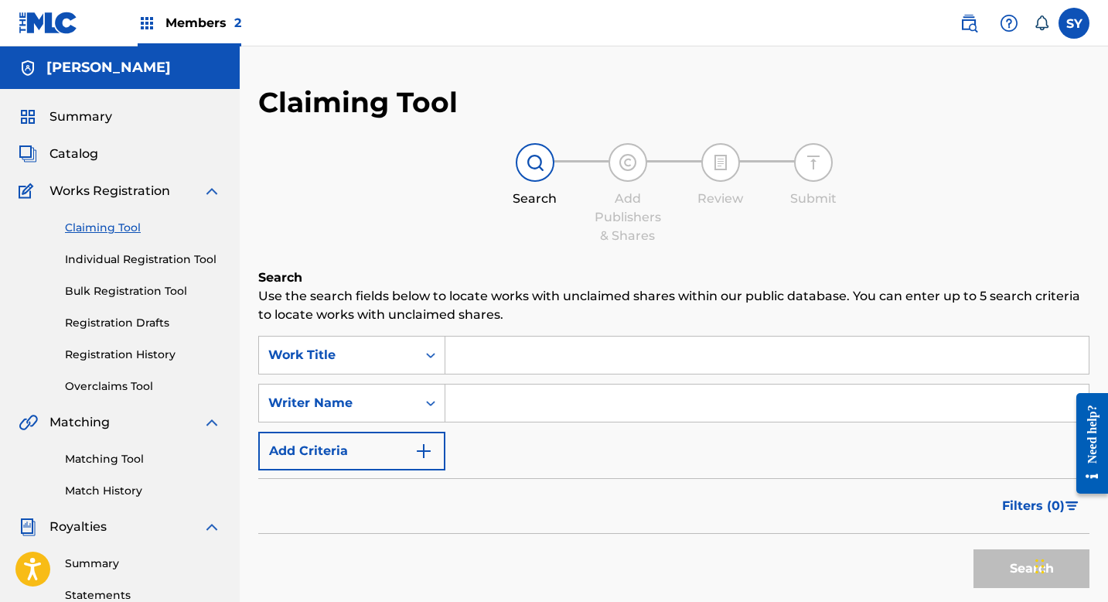
click at [476, 402] on input "Search Form" at bounding box center [768, 402] width 644 height 37
type input "[PERSON_NAME]"
click at [1022, 560] on button "Search" at bounding box center [1032, 568] width 116 height 39
click at [443, 521] on div "Filters ( 0 )" at bounding box center [673, 506] width 831 height 56
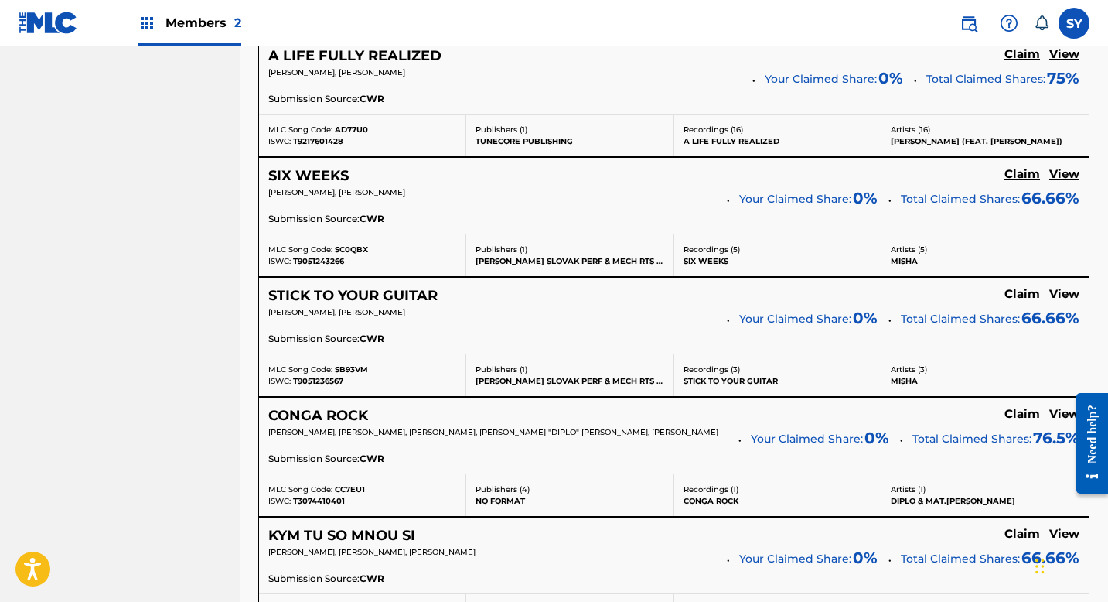
scroll to position [712, 0]
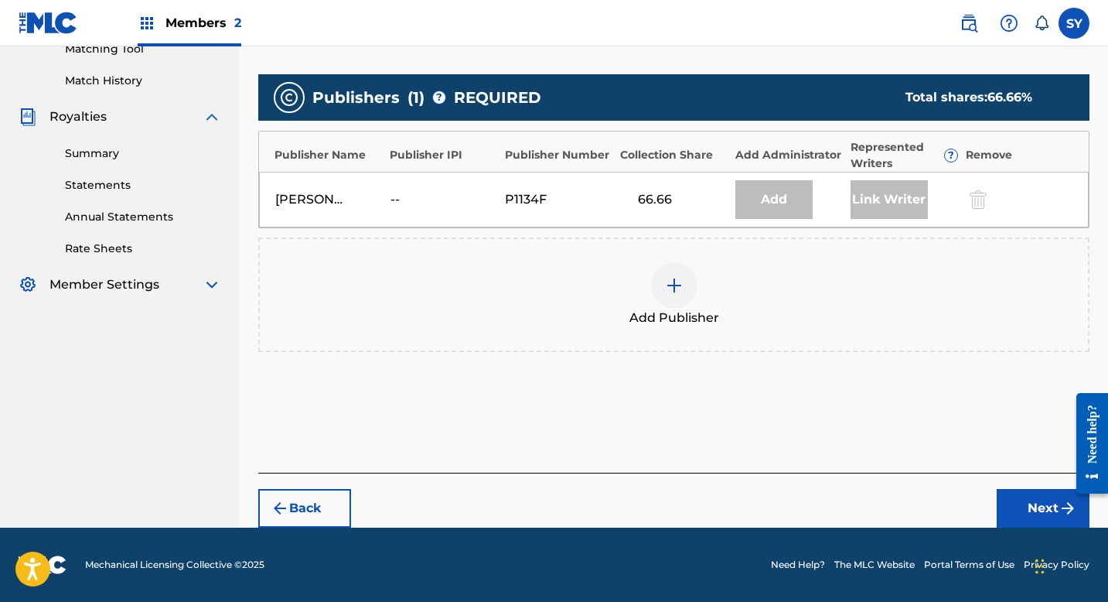
click at [707, 294] on div "Add Publisher" at bounding box center [674, 294] width 828 height 65
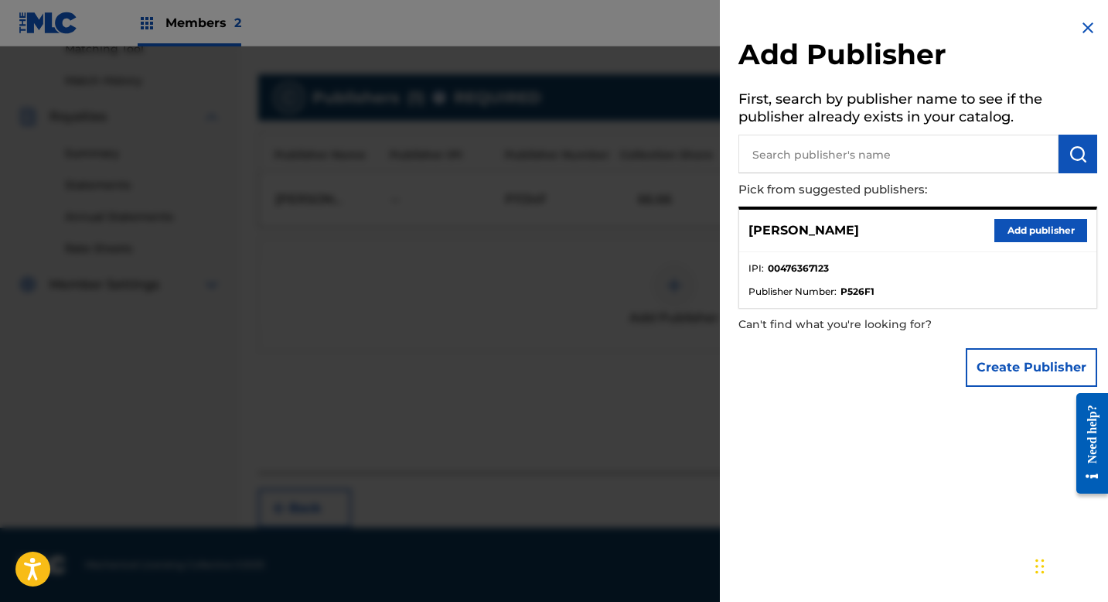
click at [996, 374] on button "Create Publisher" at bounding box center [1031, 367] width 131 height 39
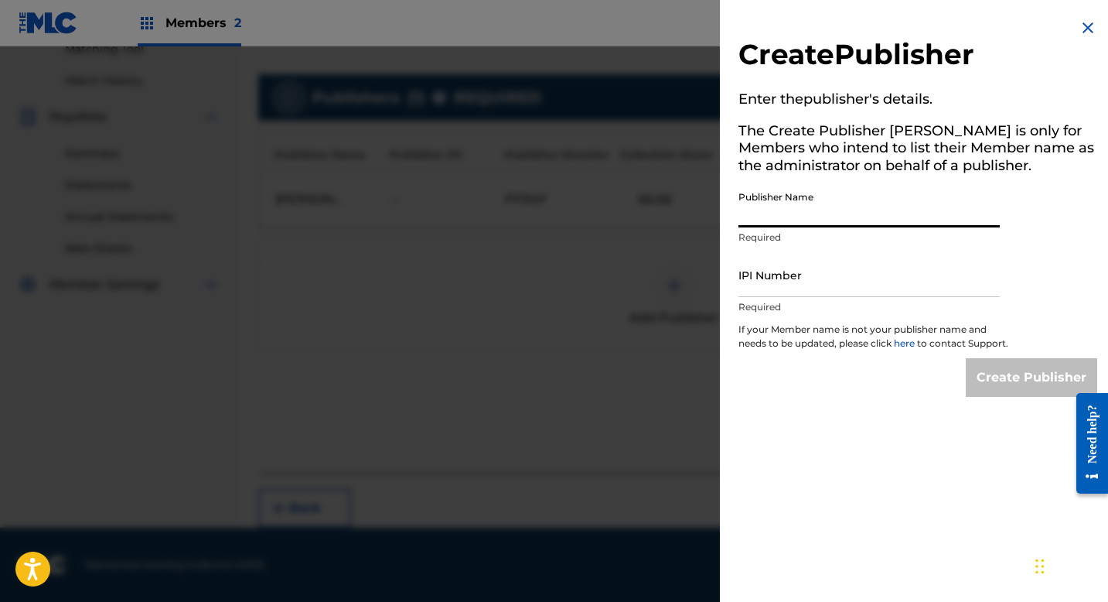
click at [868, 198] on input "Publisher Name" at bounding box center [869, 205] width 261 height 44
type input "MUSIC AVENUE RECORDS PUBLISHING"
click at [797, 290] on input "IPI Number" at bounding box center [869, 275] width 261 height 44
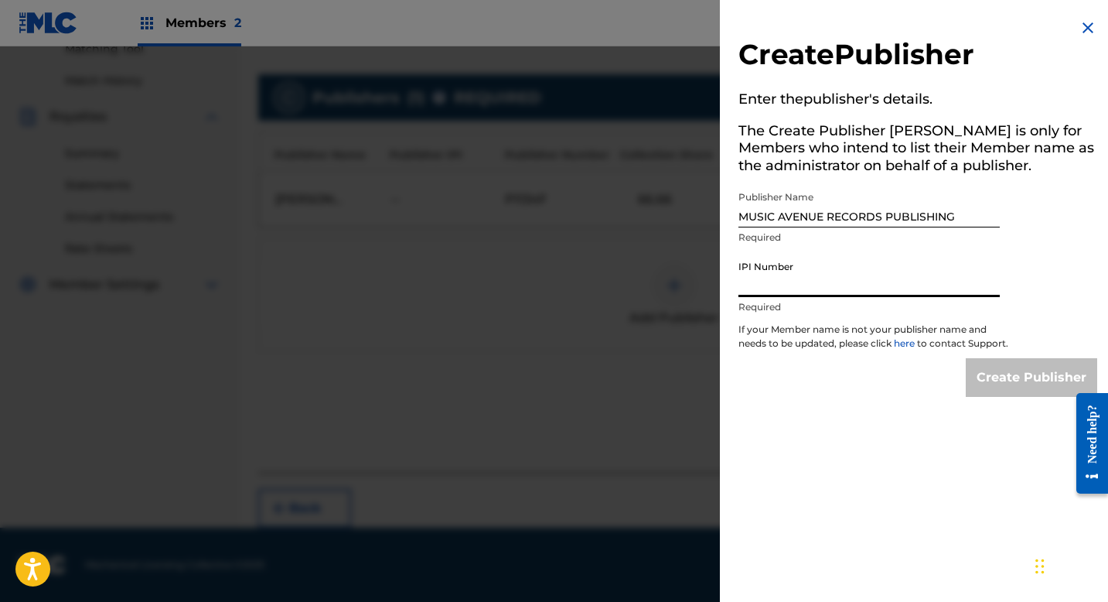
type input "01173387050"
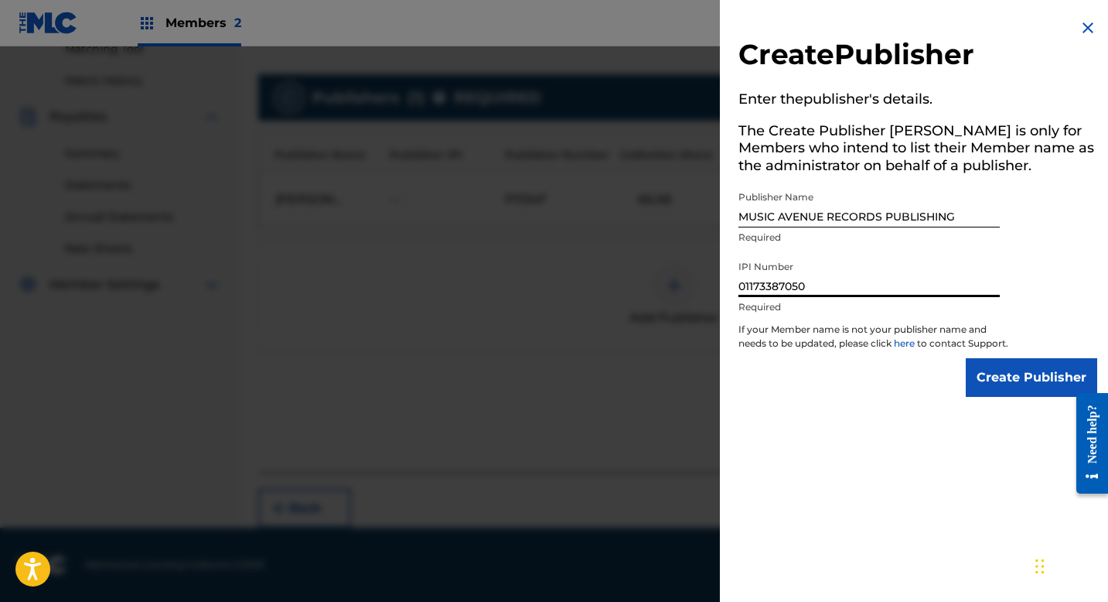
click at [1005, 392] on input "Create Publisher" at bounding box center [1031, 377] width 131 height 39
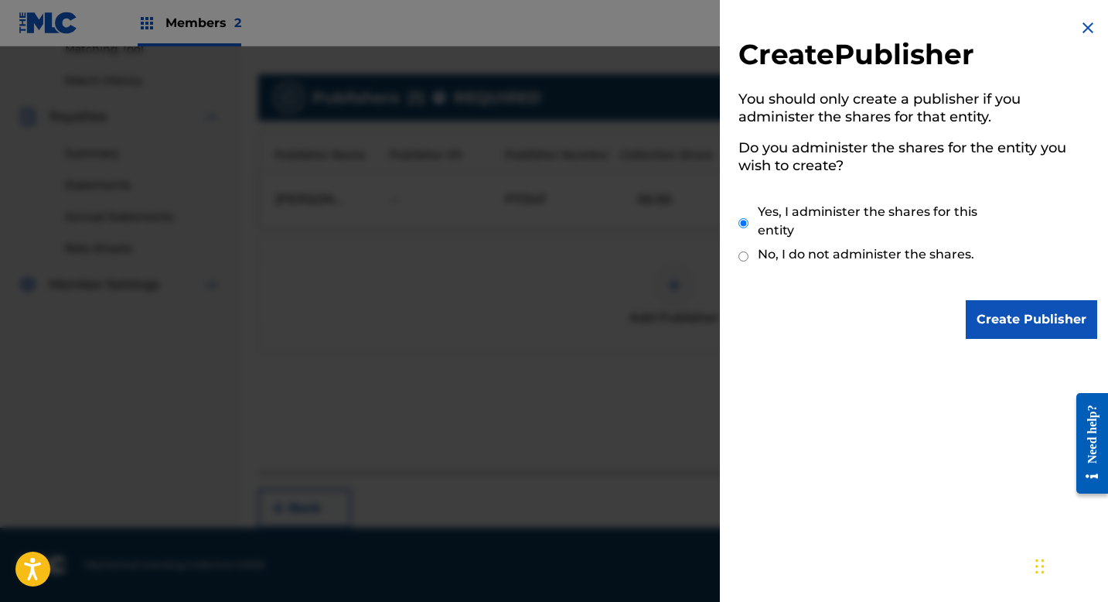
click at [970, 318] on input "Create Publisher" at bounding box center [1031, 319] width 131 height 39
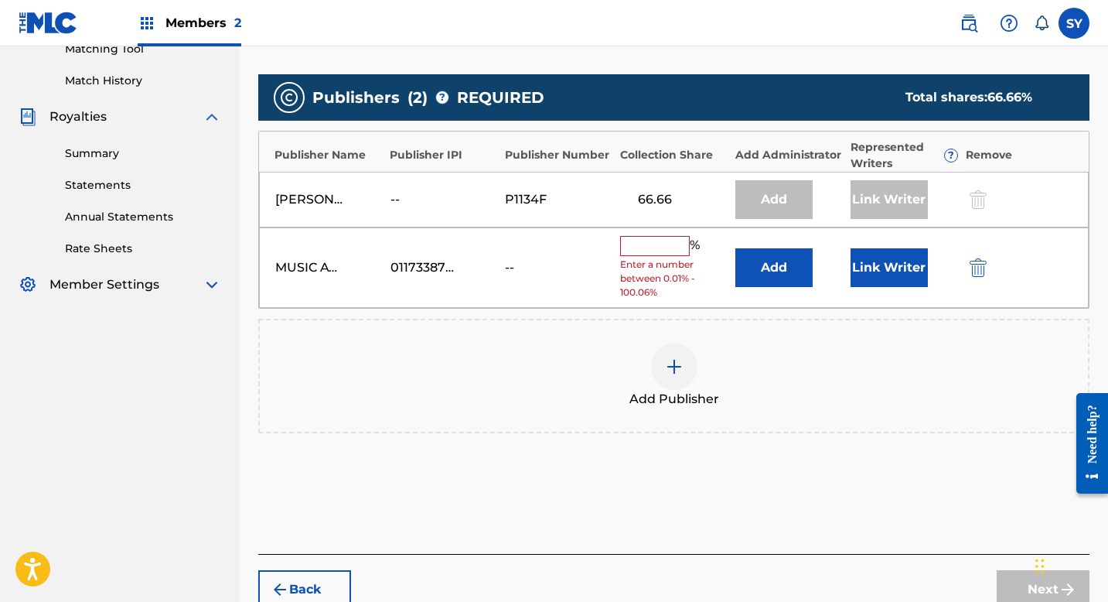
click at [779, 270] on button "Add" at bounding box center [774, 267] width 77 height 39
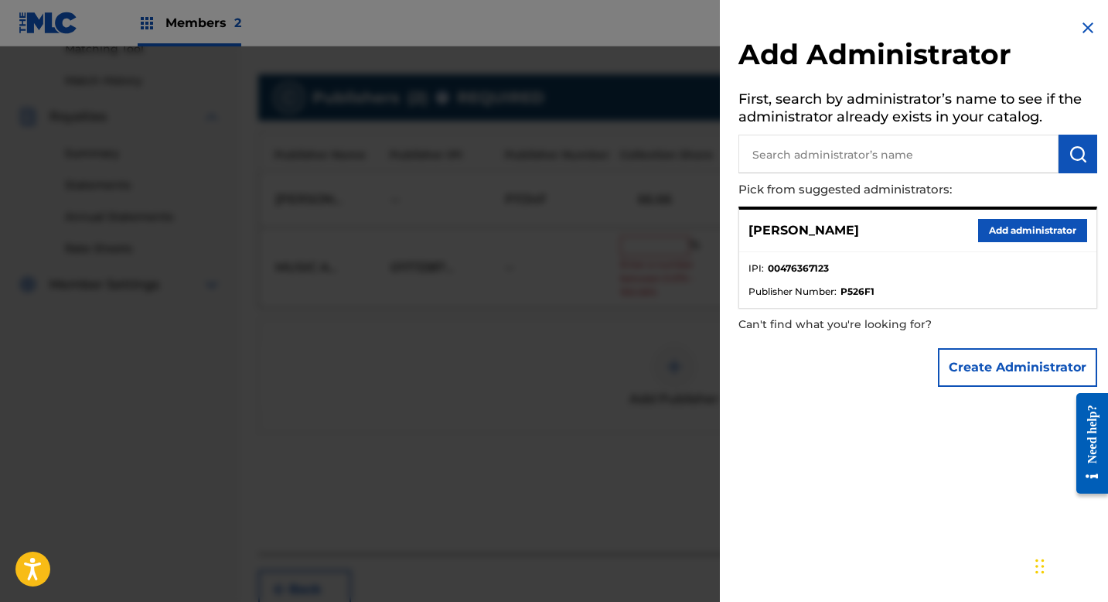
click at [970, 365] on button "Create Administrator" at bounding box center [1017, 367] width 159 height 39
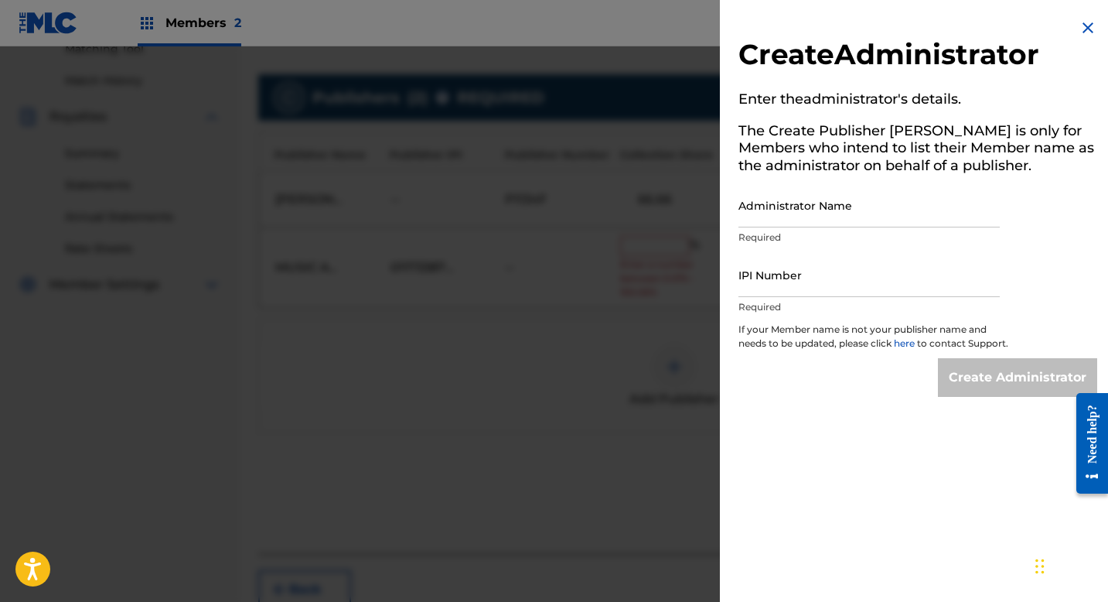
click at [883, 217] on input "Administrator Name" at bounding box center [869, 205] width 261 height 44
type input "[GEOGRAPHIC_DATA]"
click at [842, 275] on input "IPI Number" at bounding box center [869, 275] width 261 height 44
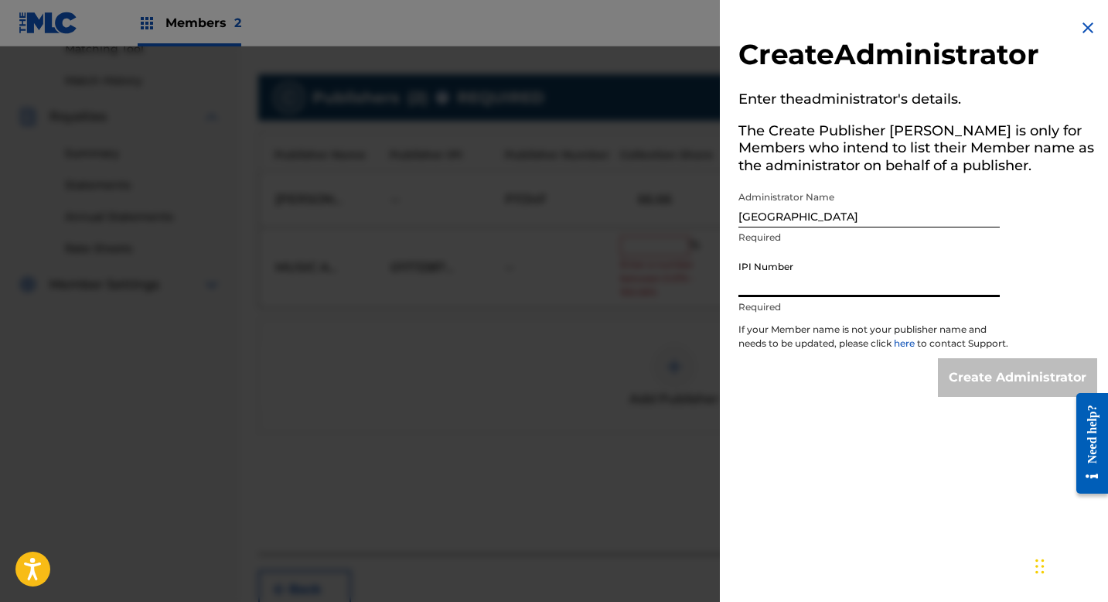
type input "01173387050"
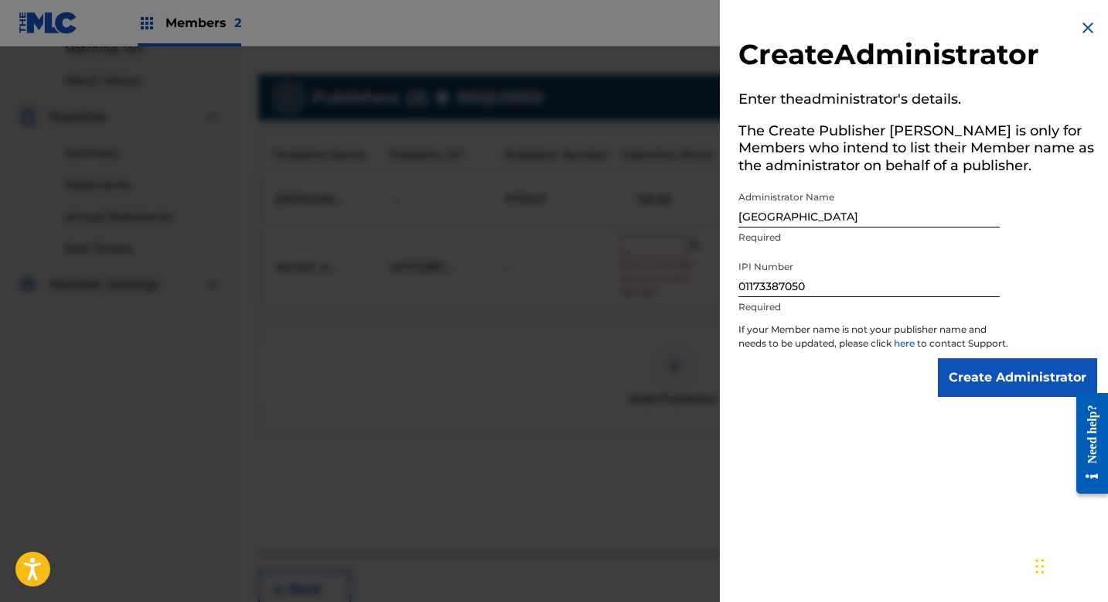
click at [967, 387] on input "Create Administrator" at bounding box center [1017, 377] width 159 height 39
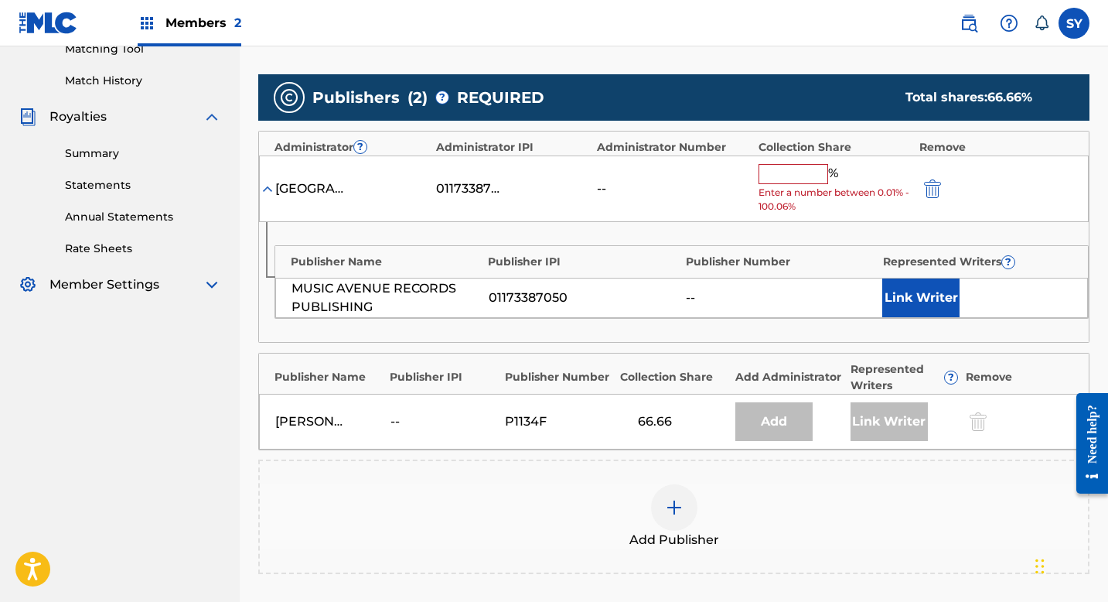
click at [874, 325] on div "Publisher Name Publisher IPI Publisher Number Represented Writers ? MUSIC AVENU…" at bounding box center [674, 282] width 830 height 120
click at [919, 308] on button "Link Writer" at bounding box center [920, 297] width 77 height 39
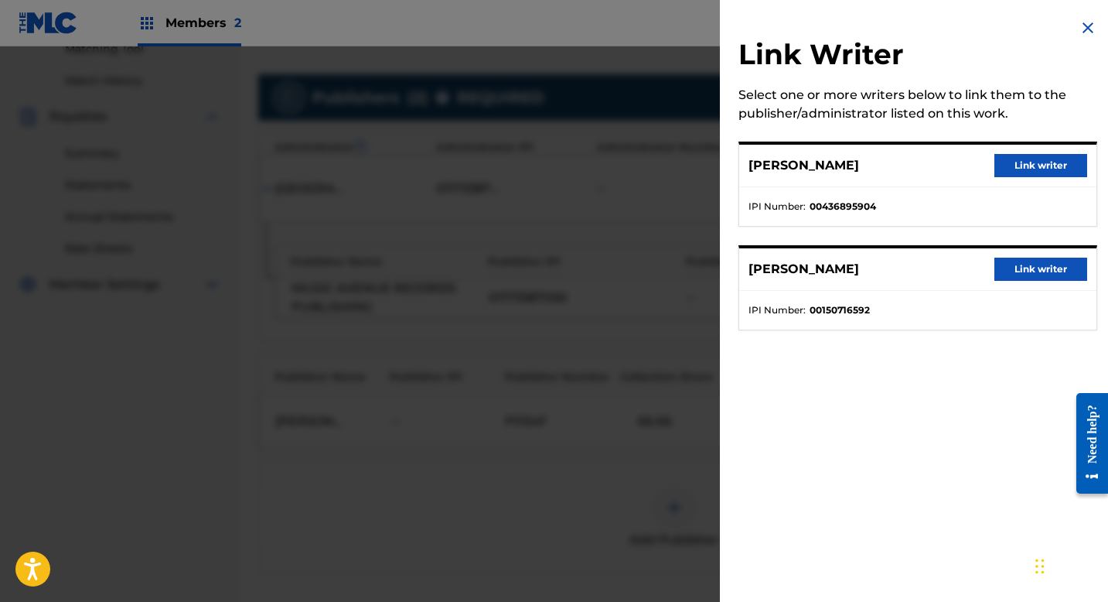
click at [1014, 271] on button "Link writer" at bounding box center [1041, 269] width 93 height 23
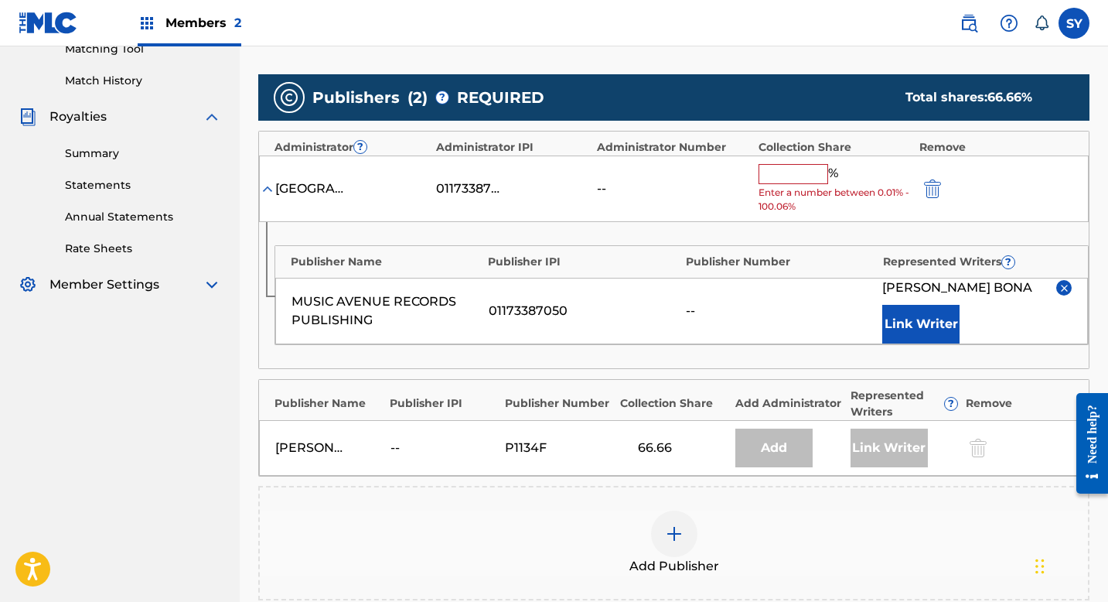
click at [760, 169] on input "text" at bounding box center [794, 174] width 70 height 20
type input "33.34"
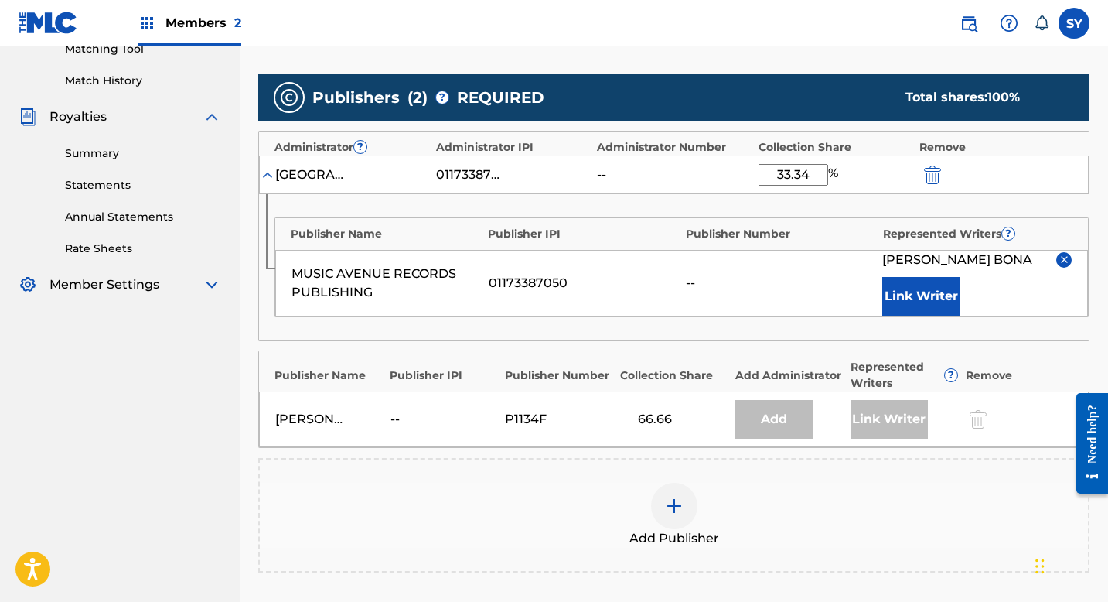
click at [1027, 452] on div "Publishers ( 2 ) ? REQUIRED Total shares: 100 % Administrator ? Administrator I…" at bounding box center [673, 323] width 831 height 498
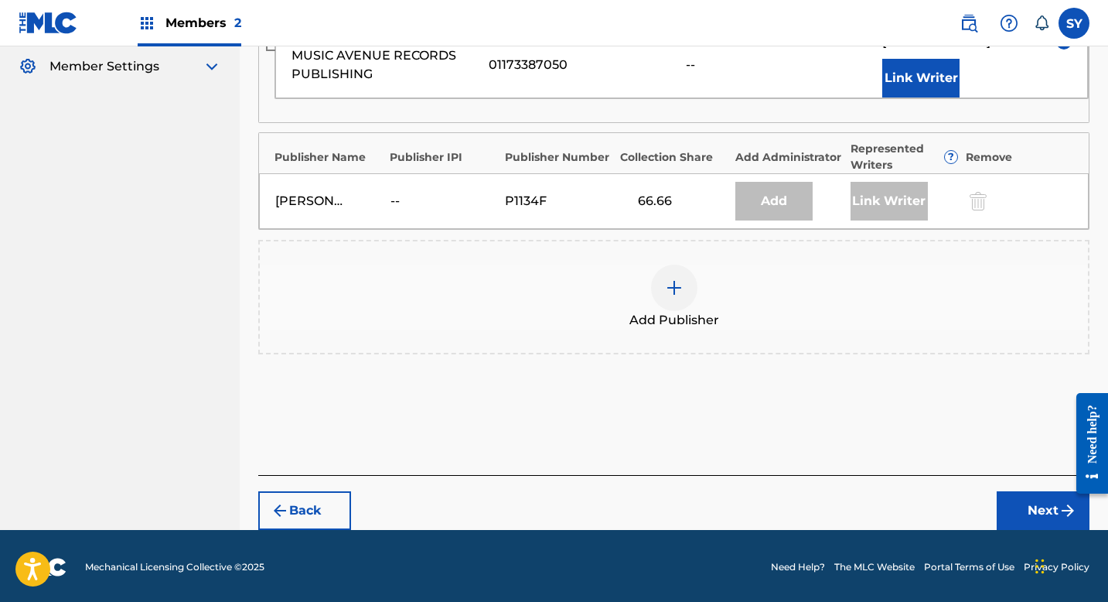
scroll to position [630, 0]
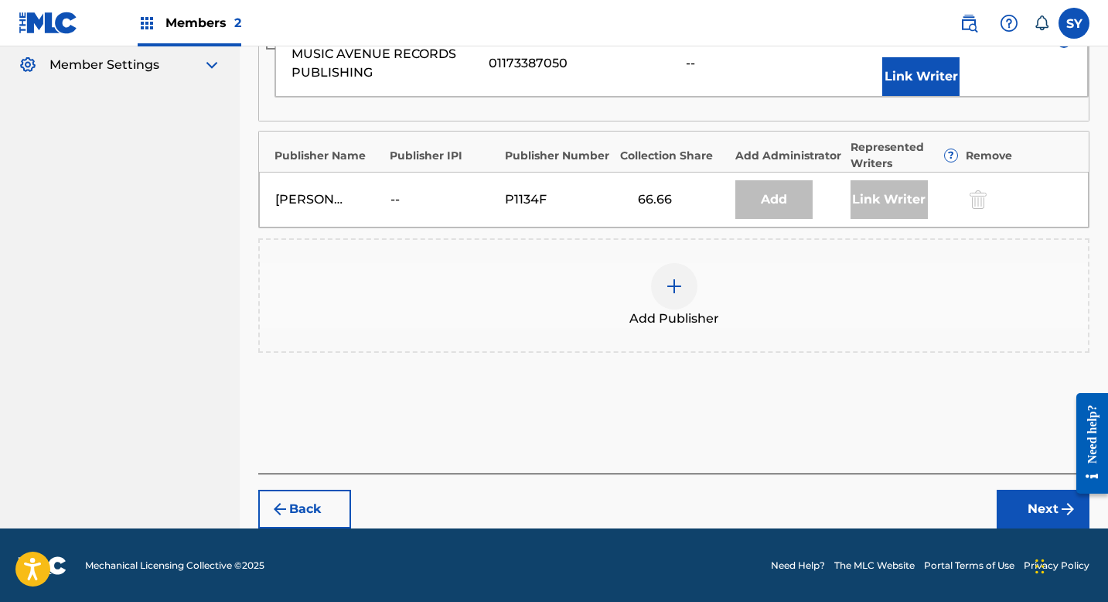
click at [1053, 518] on button "Next" at bounding box center [1043, 509] width 93 height 39
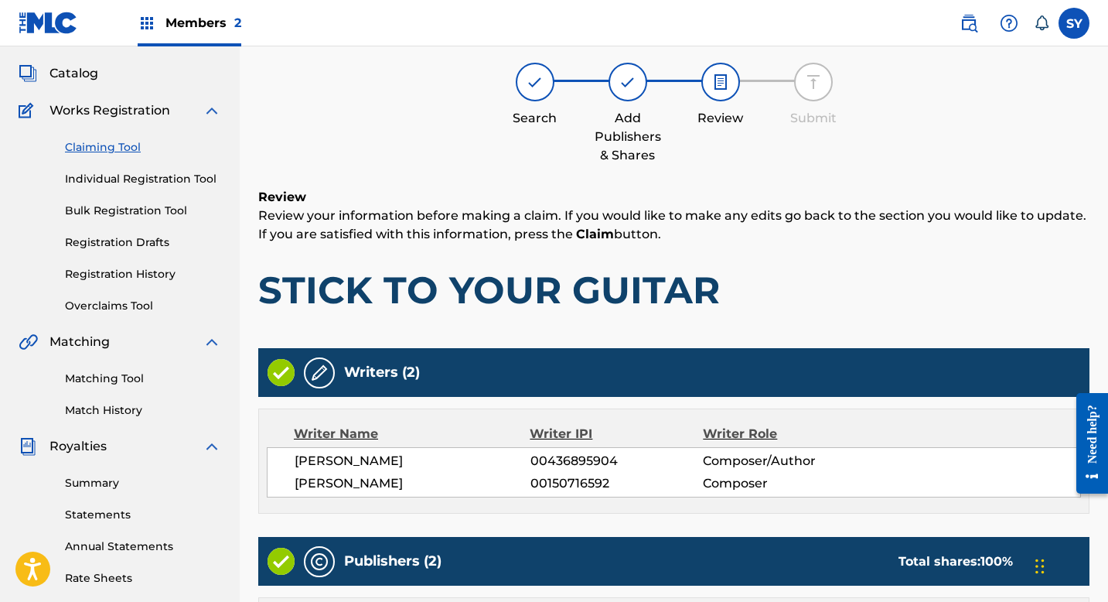
scroll to position [70, 0]
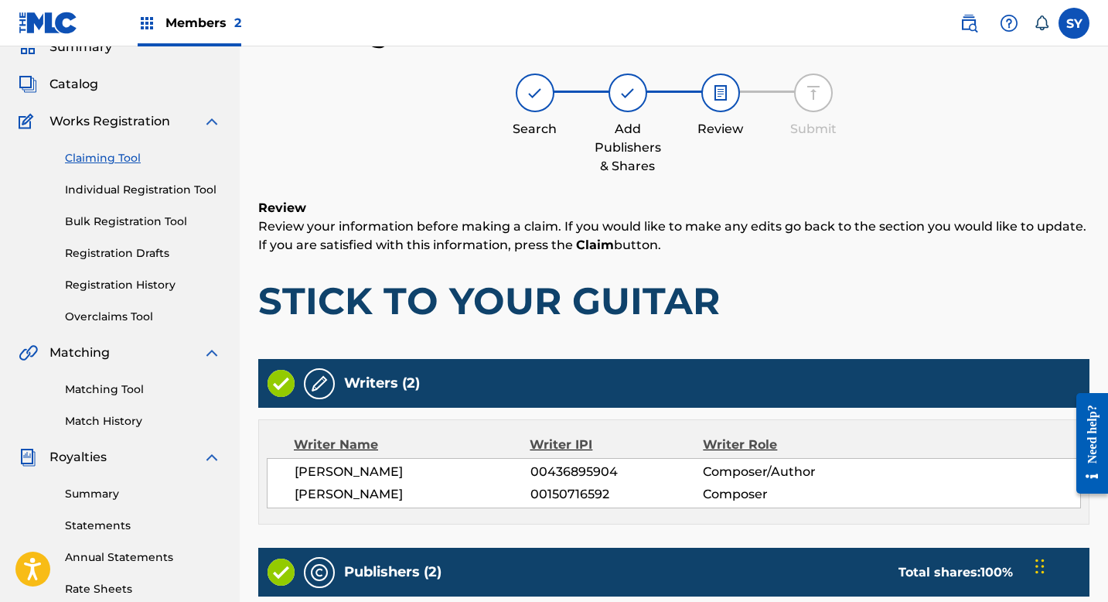
click at [979, 323] on h1 "STICK TO YOUR GUITAR" at bounding box center [673, 301] width 831 height 46
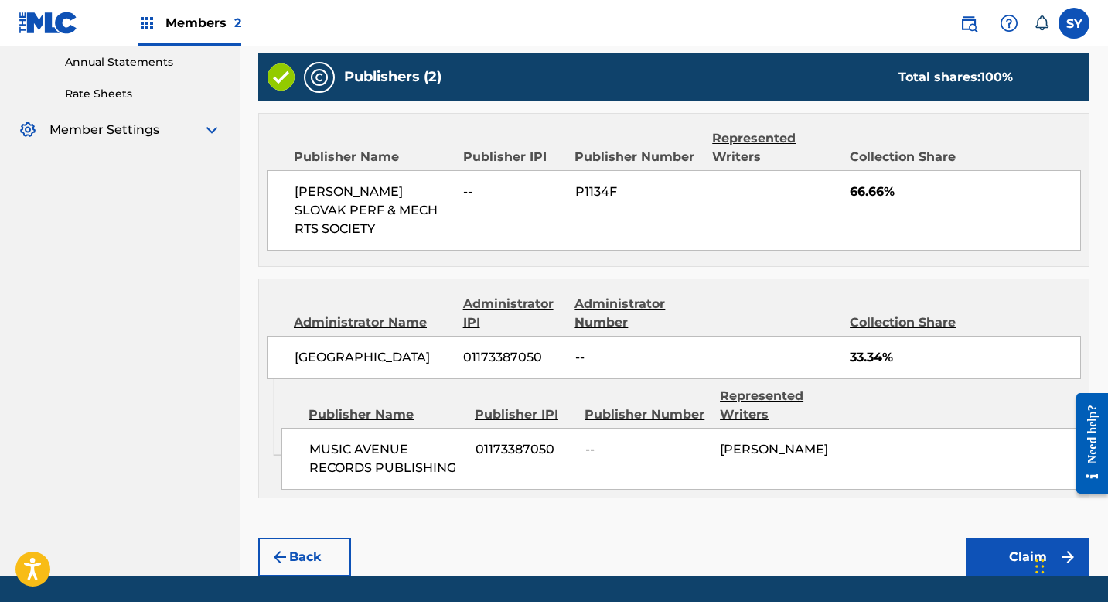
scroll to position [592, 0]
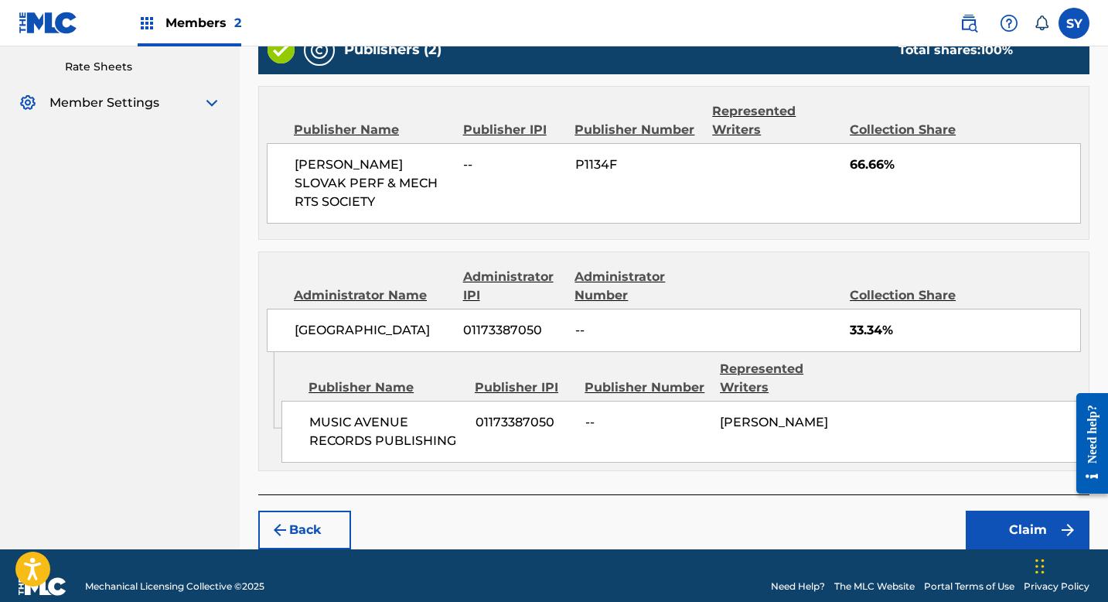
click at [1026, 510] on button "Claim" at bounding box center [1028, 529] width 124 height 39
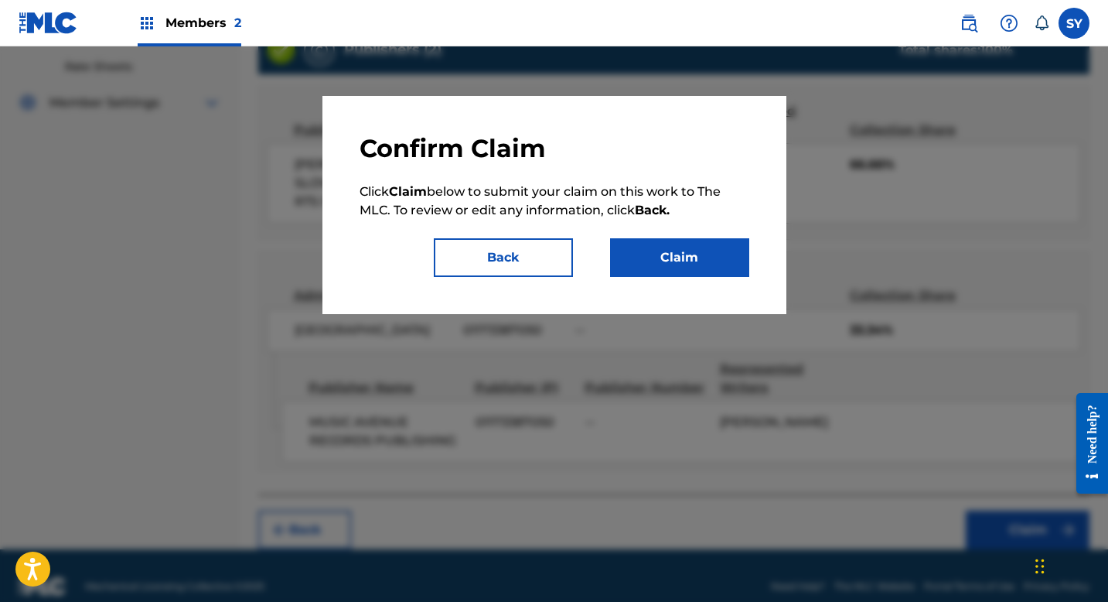
click at [727, 258] on button "Claim" at bounding box center [679, 257] width 139 height 39
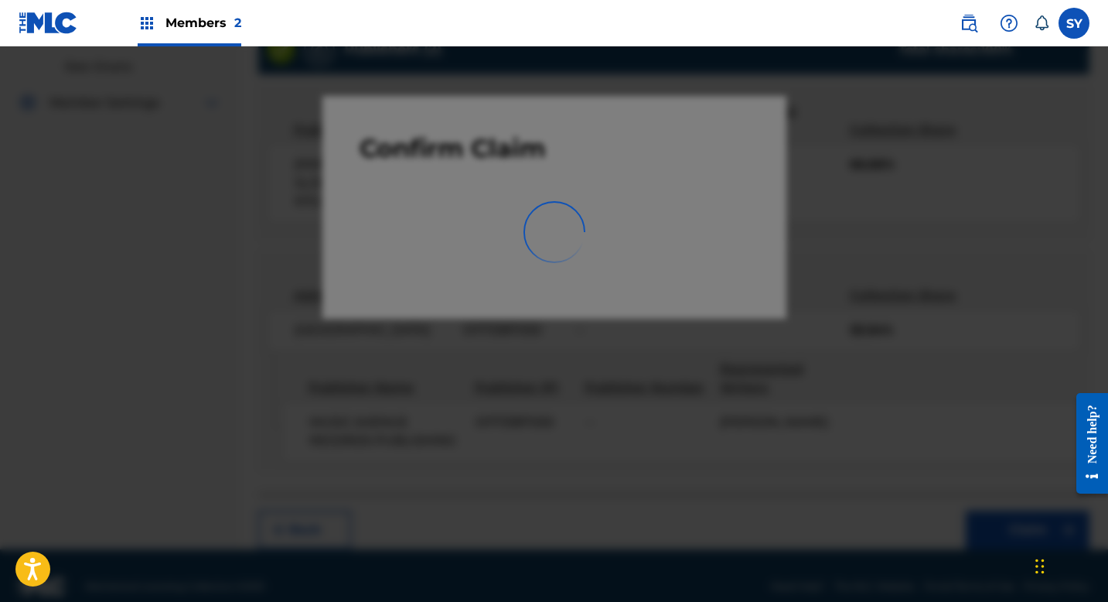
scroll to position [195, 0]
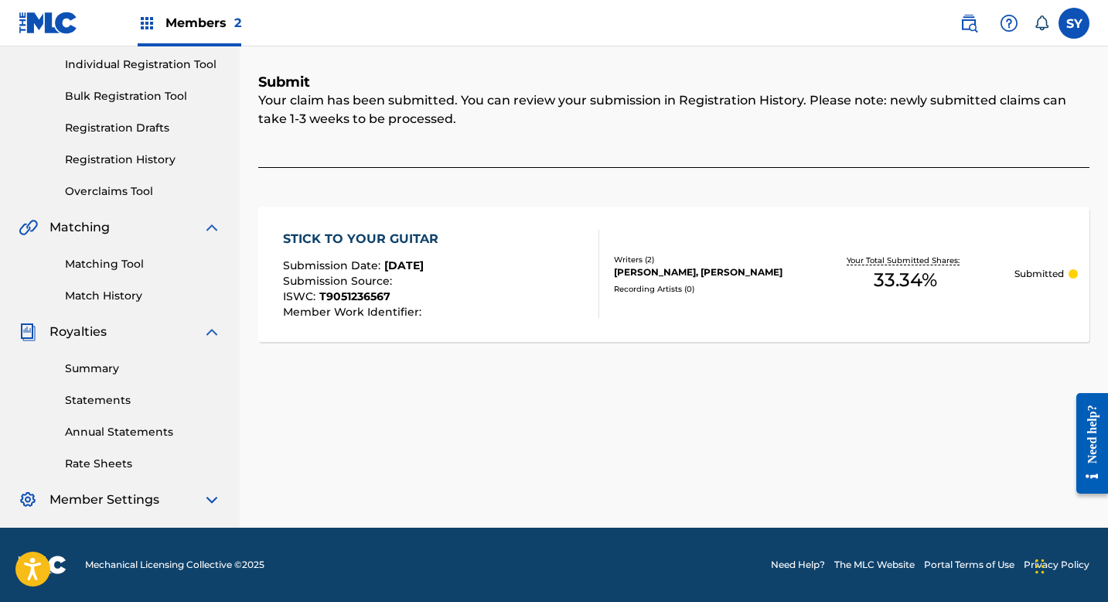
click at [251, 189] on div "Claiming Tool Search Add Publishers & Shares Review Submit Submit Your claim ha…" at bounding box center [674, 208] width 869 height 637
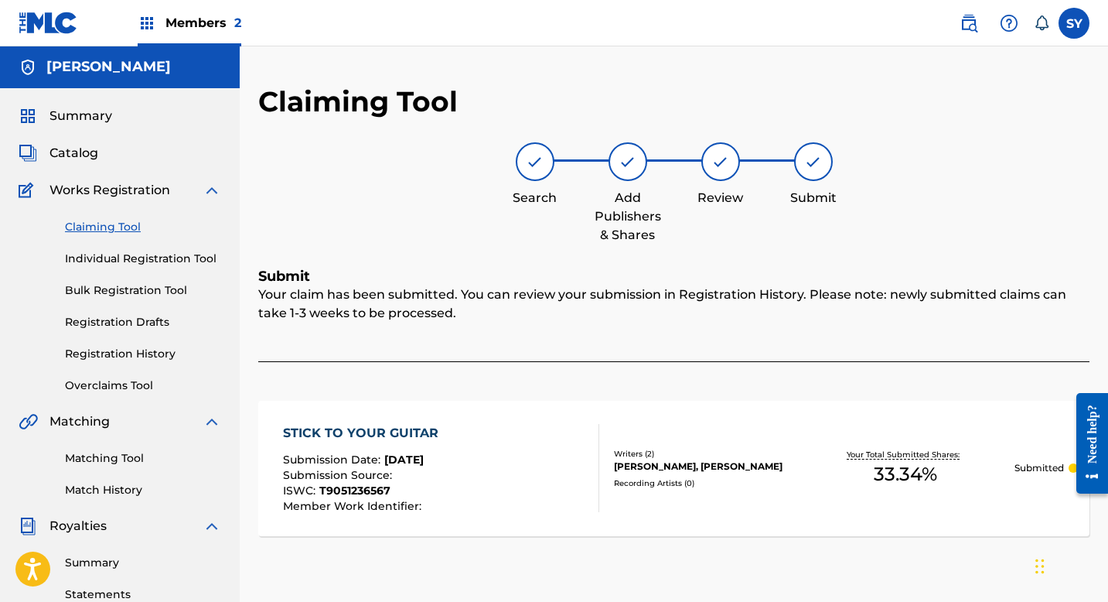
scroll to position [0, 0]
click at [108, 223] on link "Claiming Tool" at bounding box center [143, 228] width 156 height 16
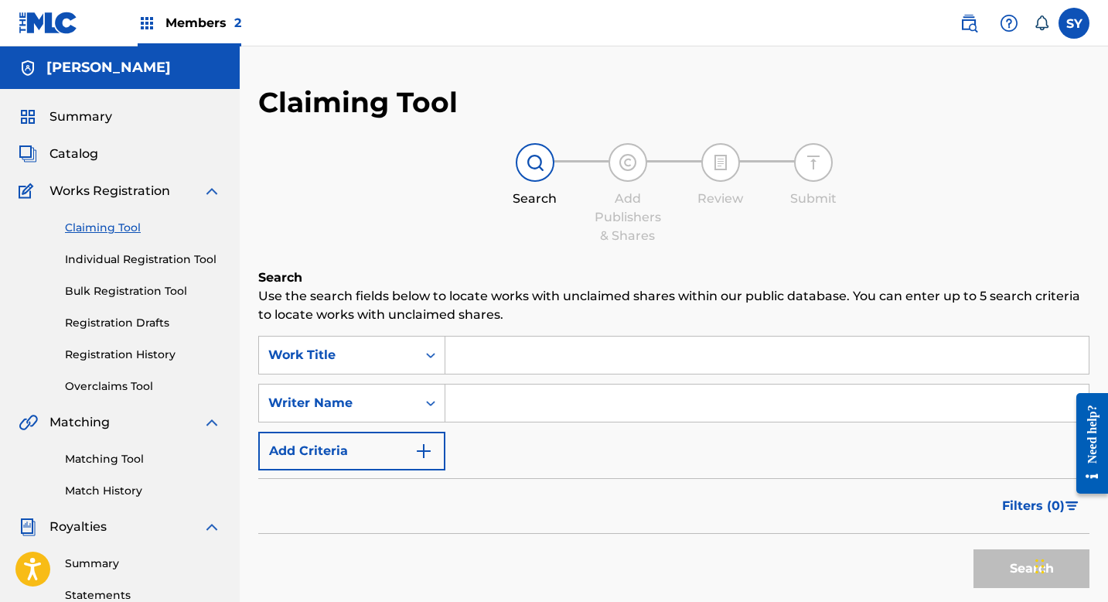
click at [497, 401] on input "Search Form" at bounding box center [768, 402] width 644 height 37
type input "[PERSON_NAME]"
click at [986, 565] on button "Search" at bounding box center [1032, 568] width 116 height 39
click at [799, 496] on div "Filters ( 0 )" at bounding box center [673, 506] width 831 height 56
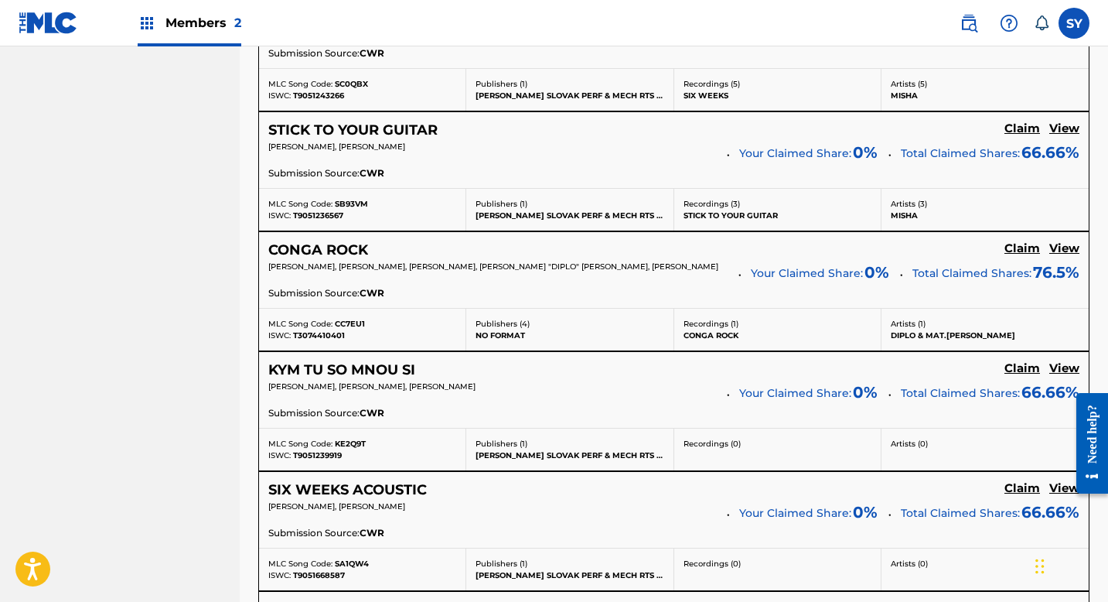
scroll to position [897, 0]
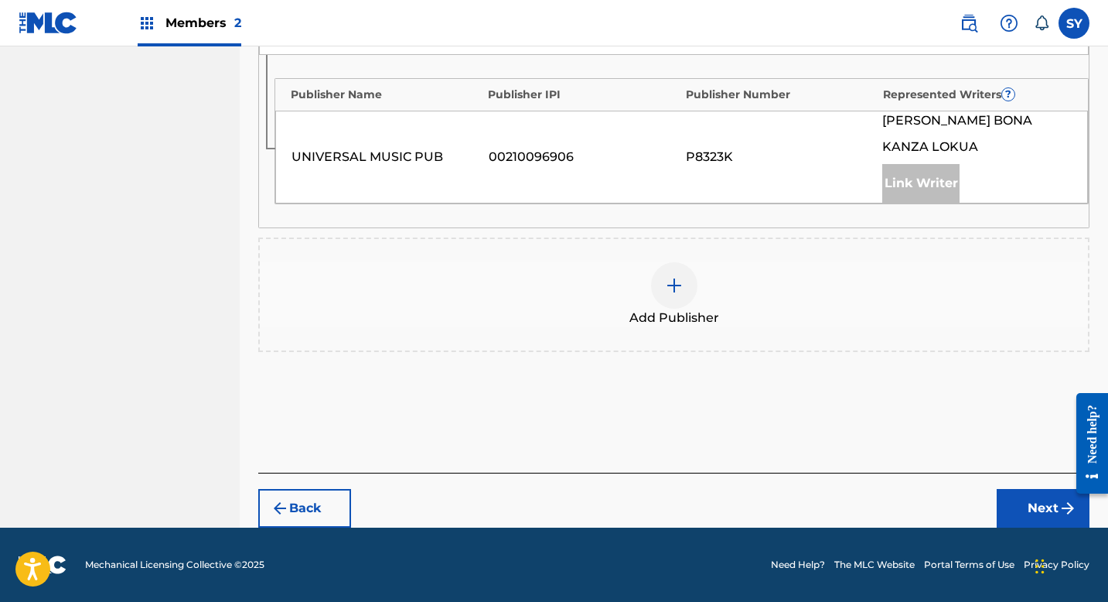
scroll to position [728, 0]
click at [687, 288] on div at bounding box center [674, 285] width 46 height 46
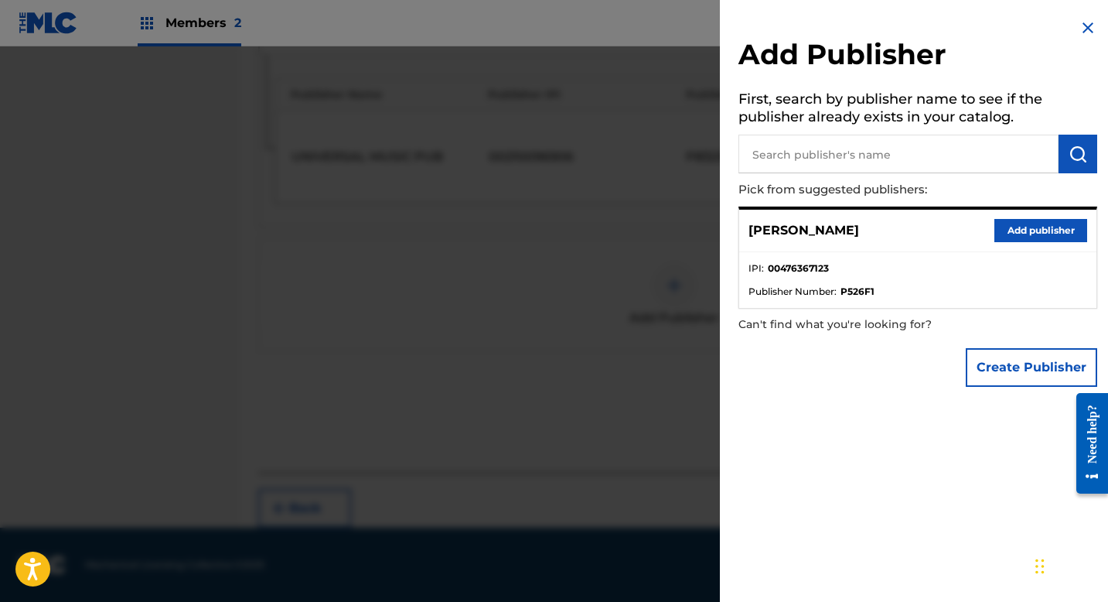
click at [988, 367] on button "Create Publisher" at bounding box center [1031, 367] width 131 height 39
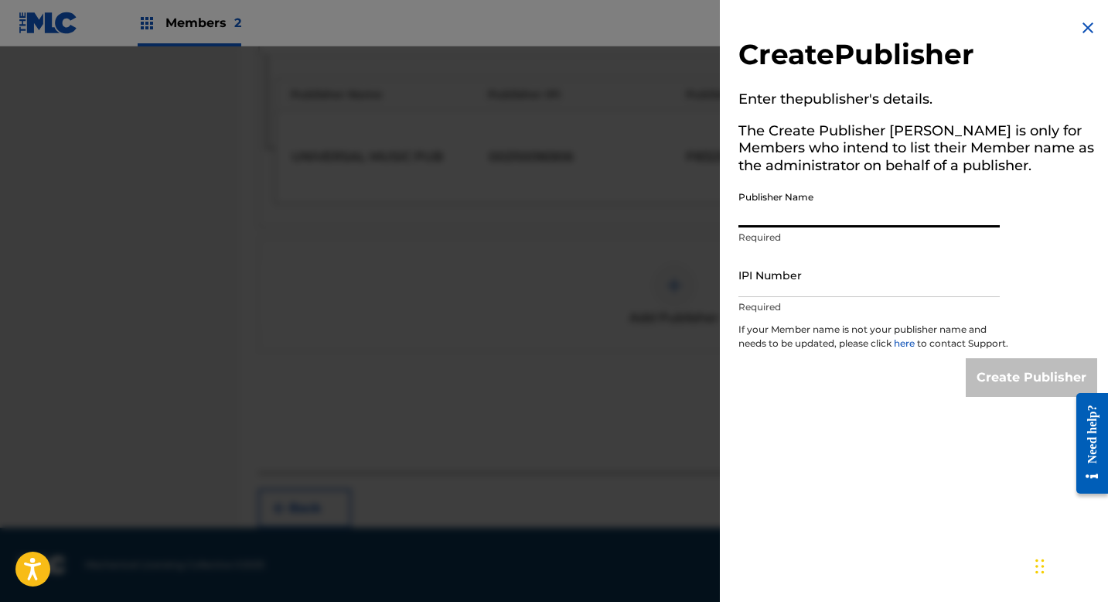
click at [868, 197] on input "Publisher Name" at bounding box center [869, 205] width 261 height 44
type input "MUSIC AVENUE RECORDS PUBLISHING"
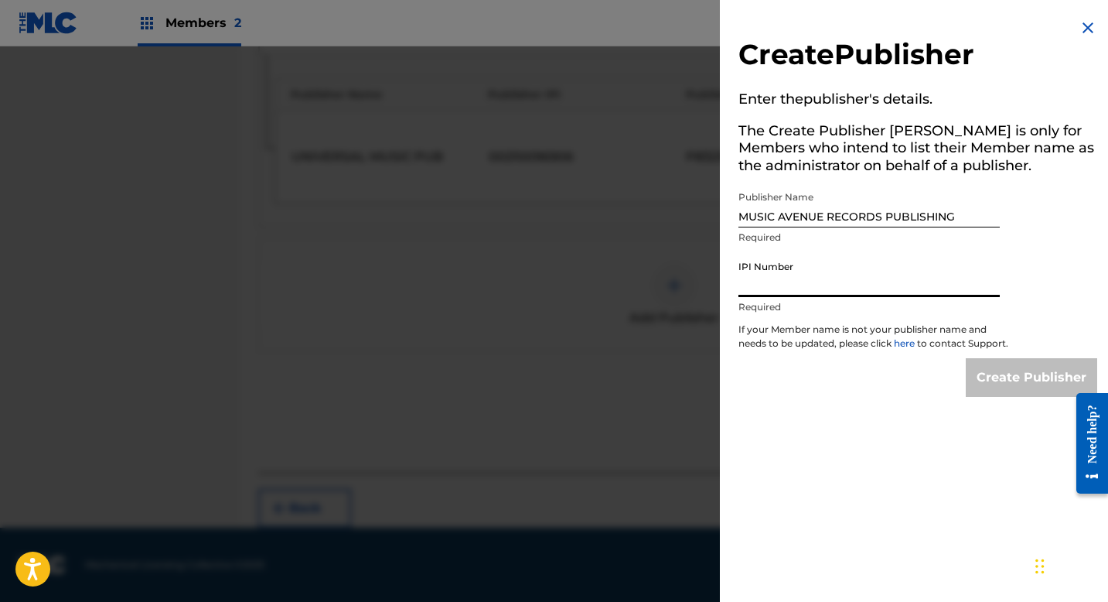
click at [819, 295] on input "IPI Number" at bounding box center [869, 275] width 261 height 44
type input "01173387050"
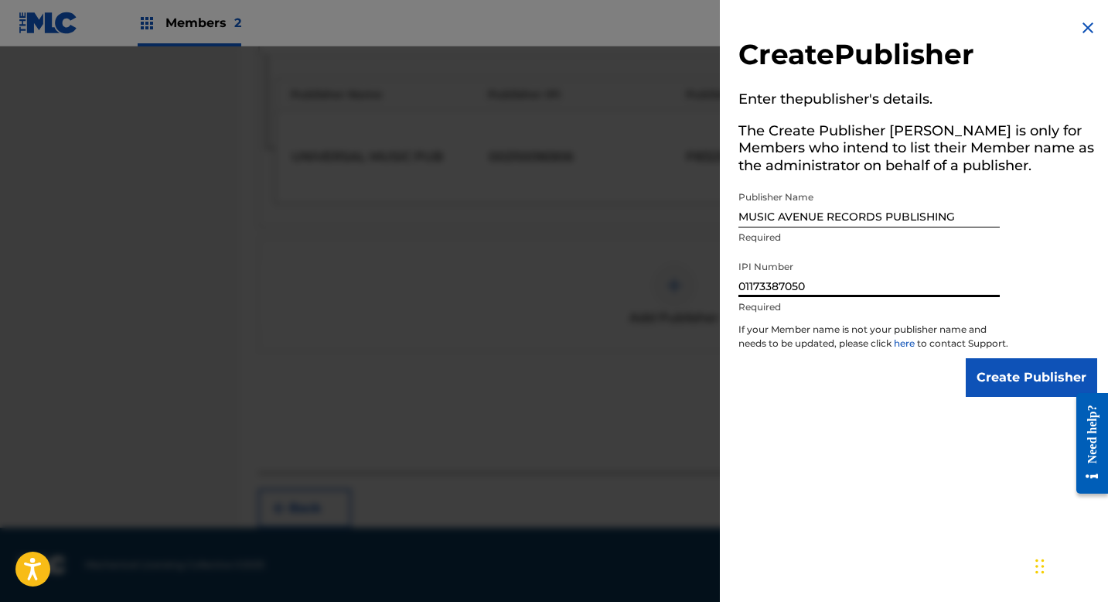
click at [992, 387] on input "Create Publisher" at bounding box center [1031, 377] width 131 height 39
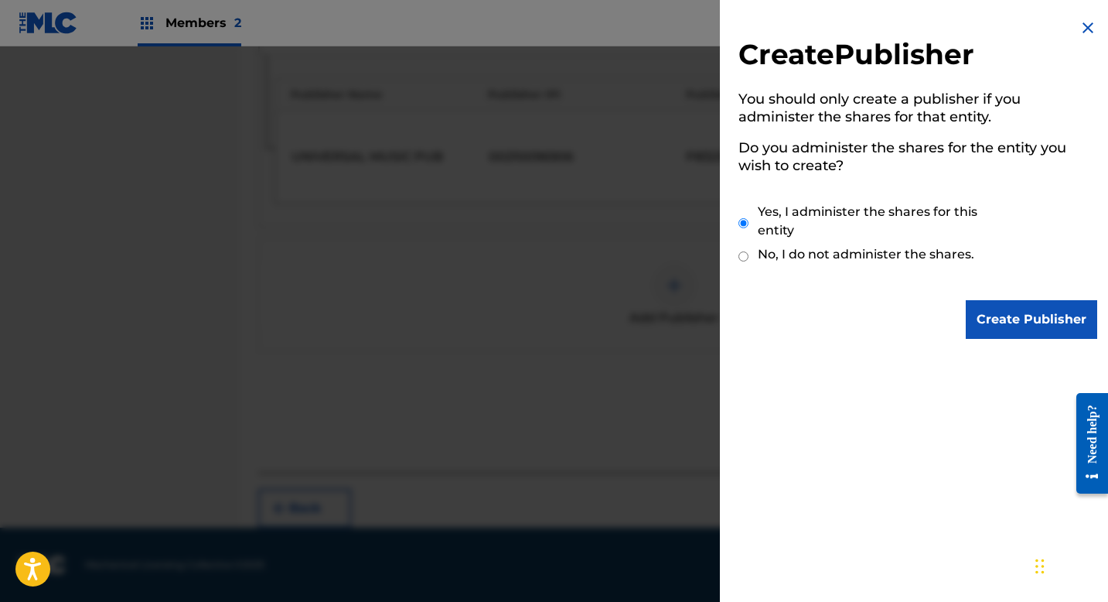
click at [991, 315] on input "Create Publisher" at bounding box center [1031, 319] width 131 height 39
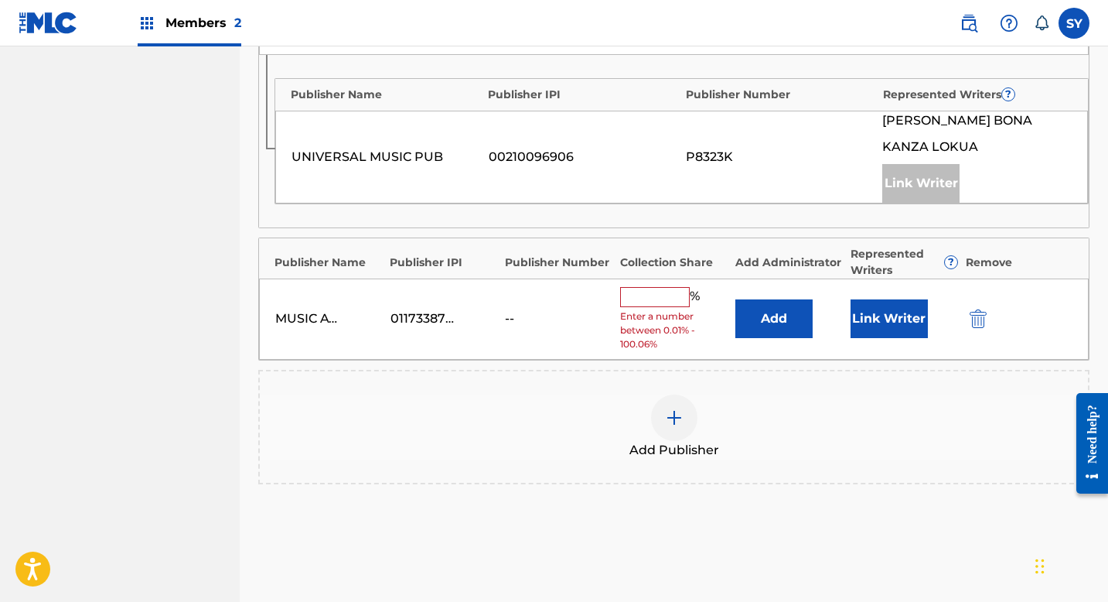
click at [778, 320] on button "Add" at bounding box center [774, 318] width 77 height 39
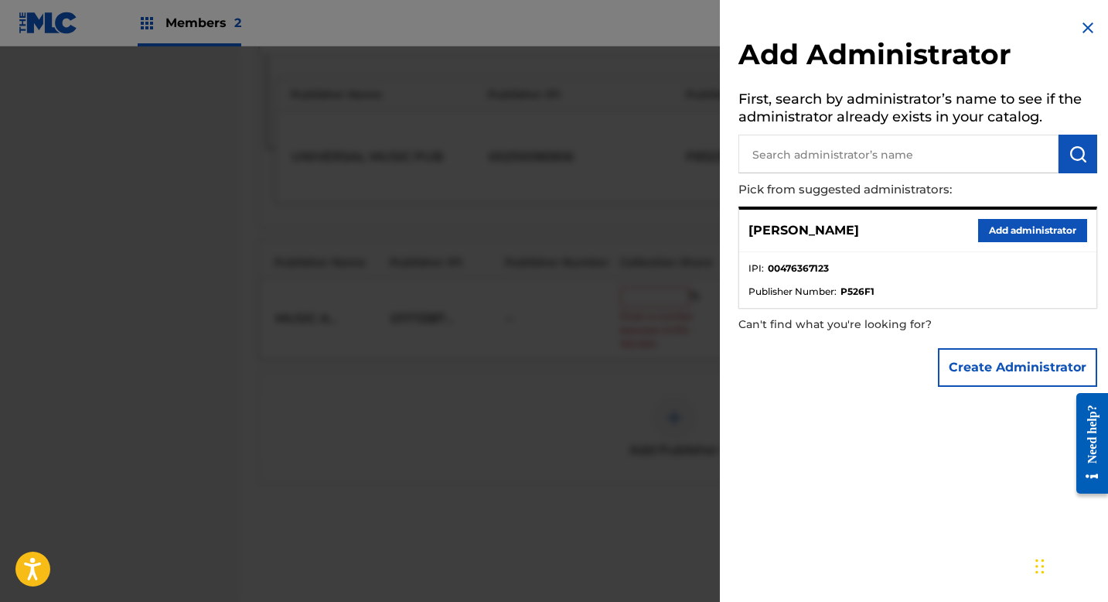
click at [961, 369] on button "Create Administrator" at bounding box center [1017, 367] width 159 height 39
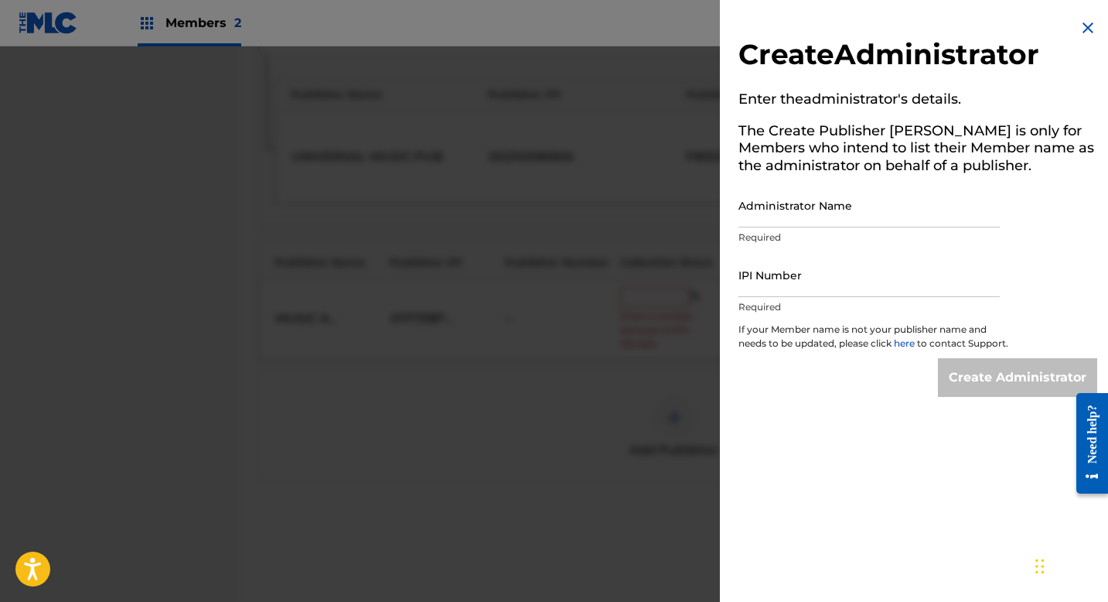
click at [790, 219] on input "Administrator Name" at bounding box center [869, 205] width 261 height 44
type input "[GEOGRAPHIC_DATA]"
click at [815, 271] on input "IPI Number" at bounding box center [869, 275] width 261 height 44
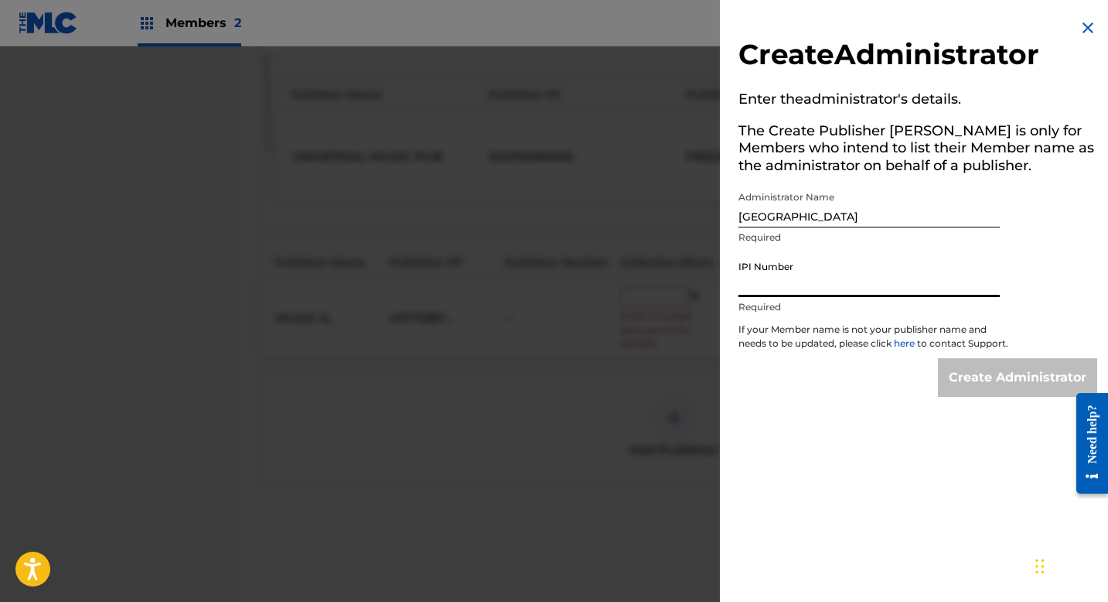
type input "01173387050"
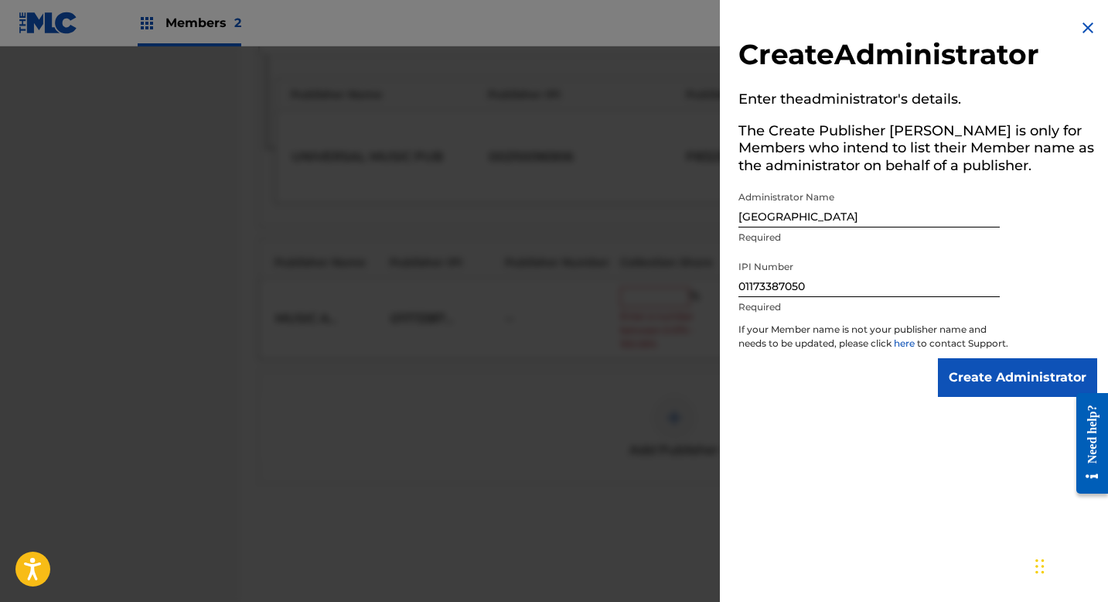
click at [954, 379] on input "Create Administrator" at bounding box center [1017, 377] width 159 height 39
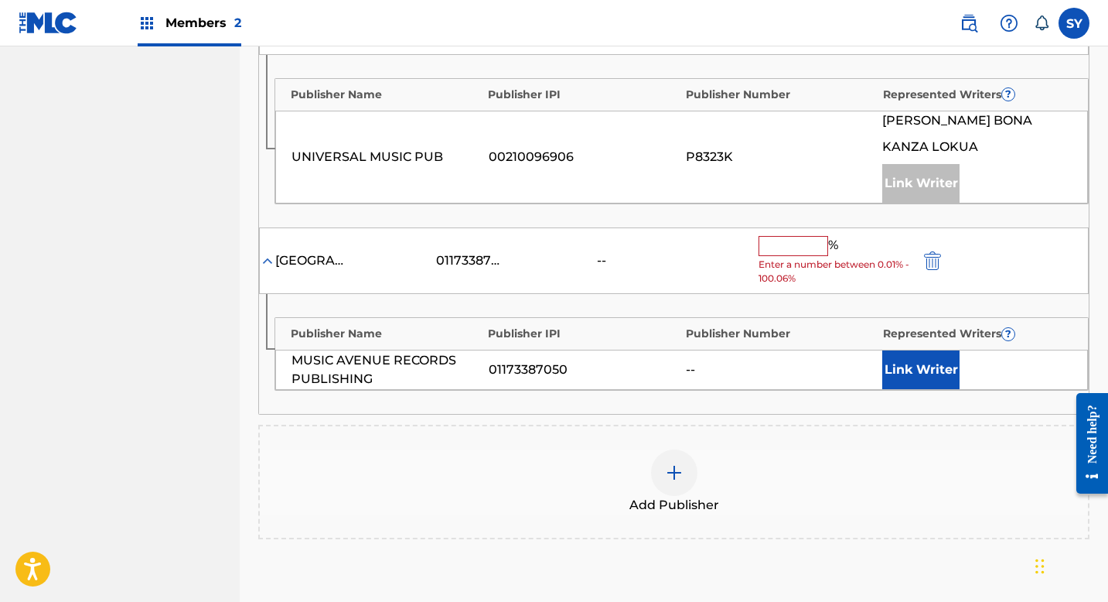
click at [918, 367] on button "Link Writer" at bounding box center [920, 369] width 77 height 39
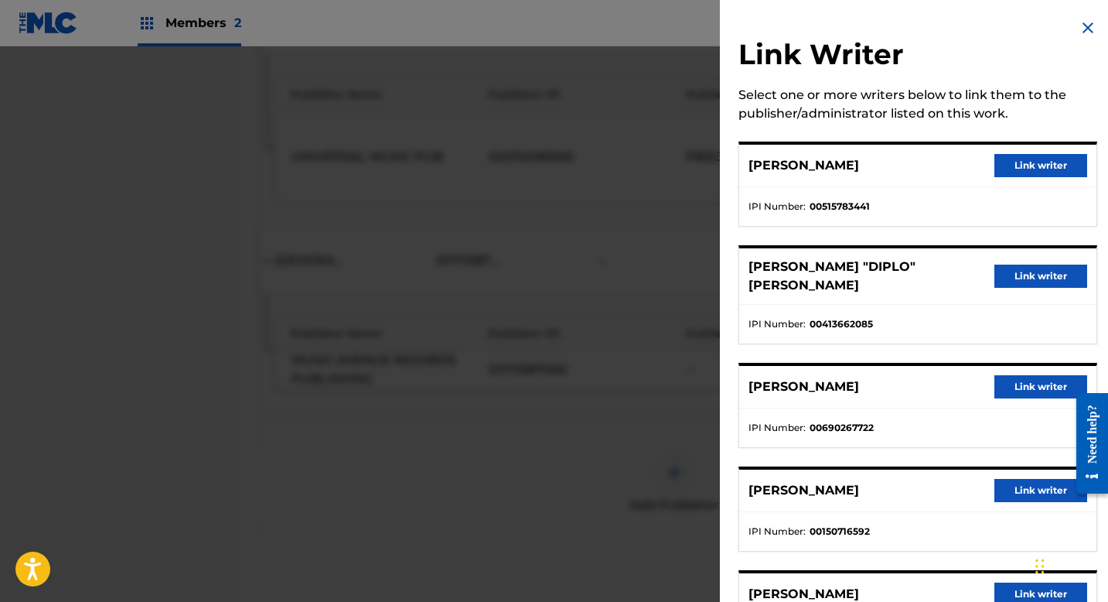
click at [1014, 479] on button "Link writer" at bounding box center [1041, 490] width 93 height 23
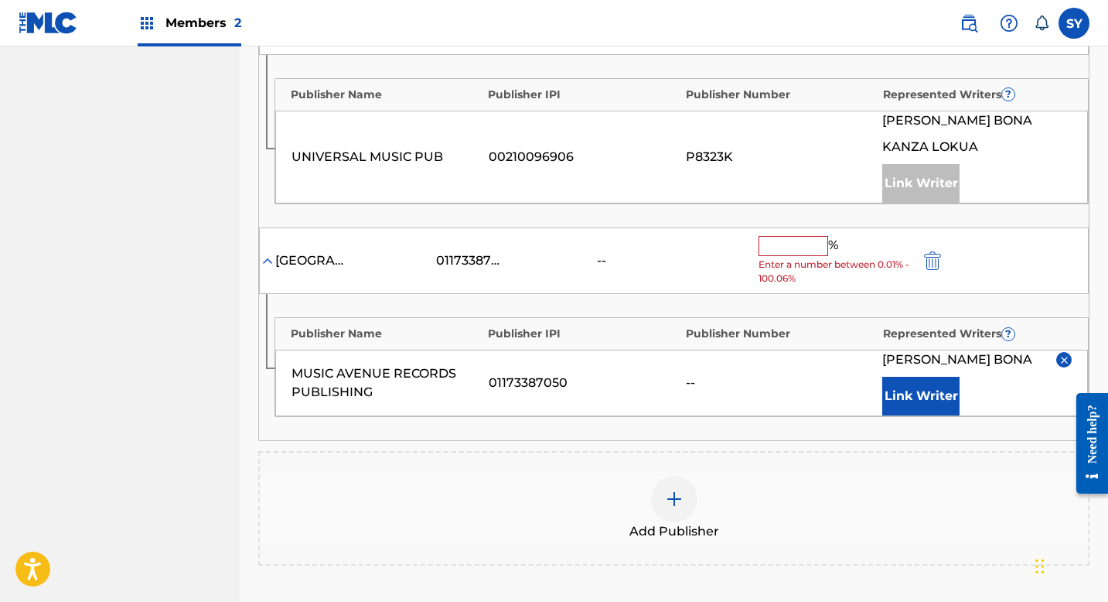
click at [811, 304] on div "Publisher Name Publisher IPI Publisher Number Represented Writers ? MUSIC AVENU…" at bounding box center [674, 367] width 830 height 146
click at [679, 228] on div "MUSIC AVENUE 01173387050 -- % Enter a number between 0.01% - 100.06%" at bounding box center [674, 260] width 830 height 67
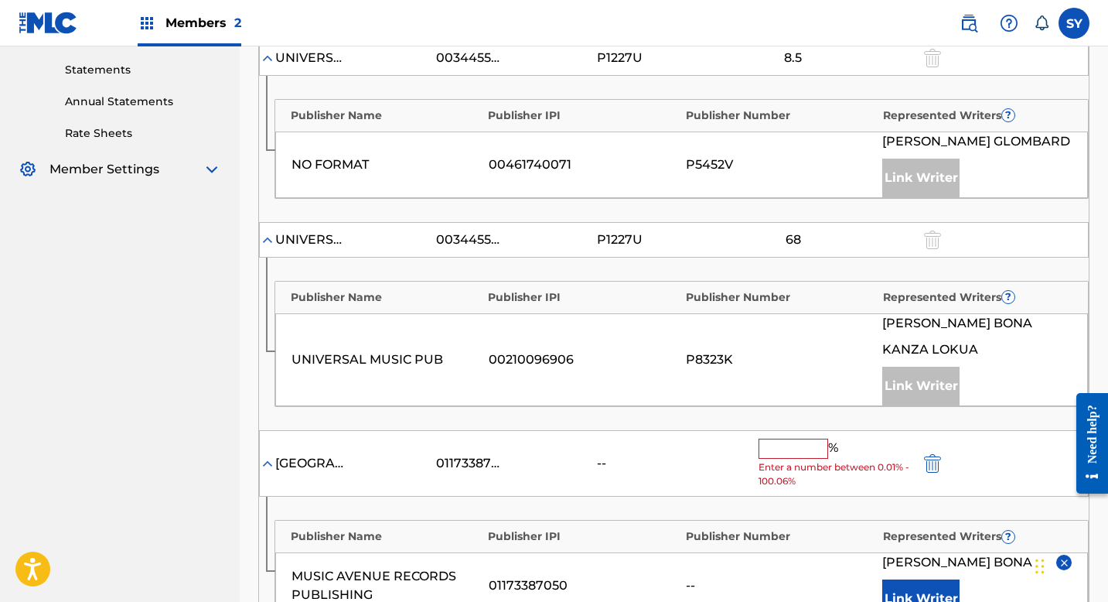
scroll to position [542, 0]
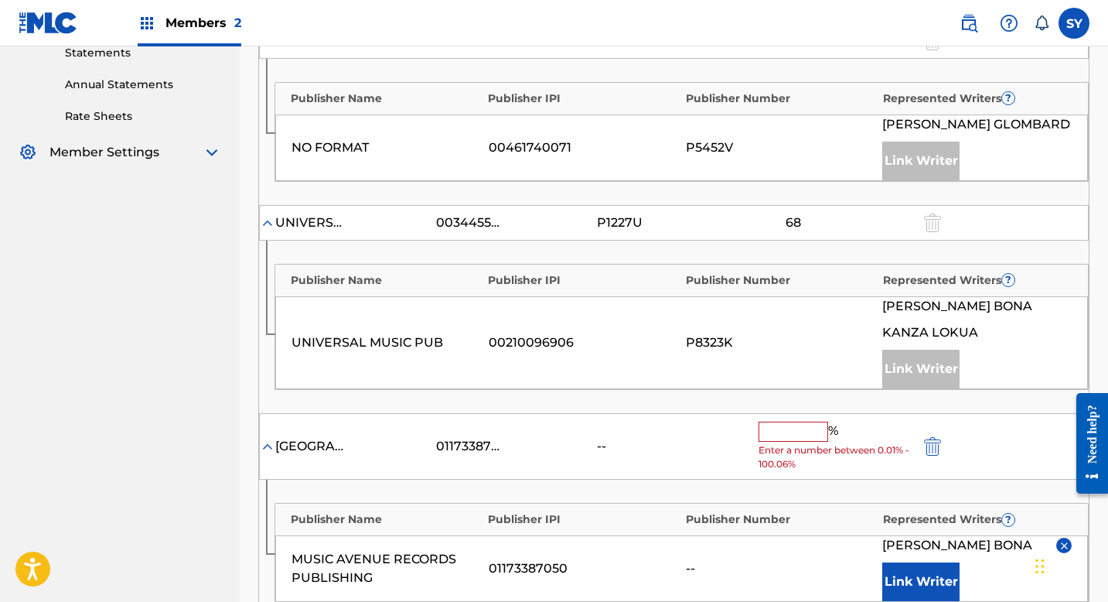
click at [1100, 220] on div "Claiming Tool Search Add Publishers & Shares Review Submit Add Publishers & Sha…" at bounding box center [674, 235] width 869 height 1384
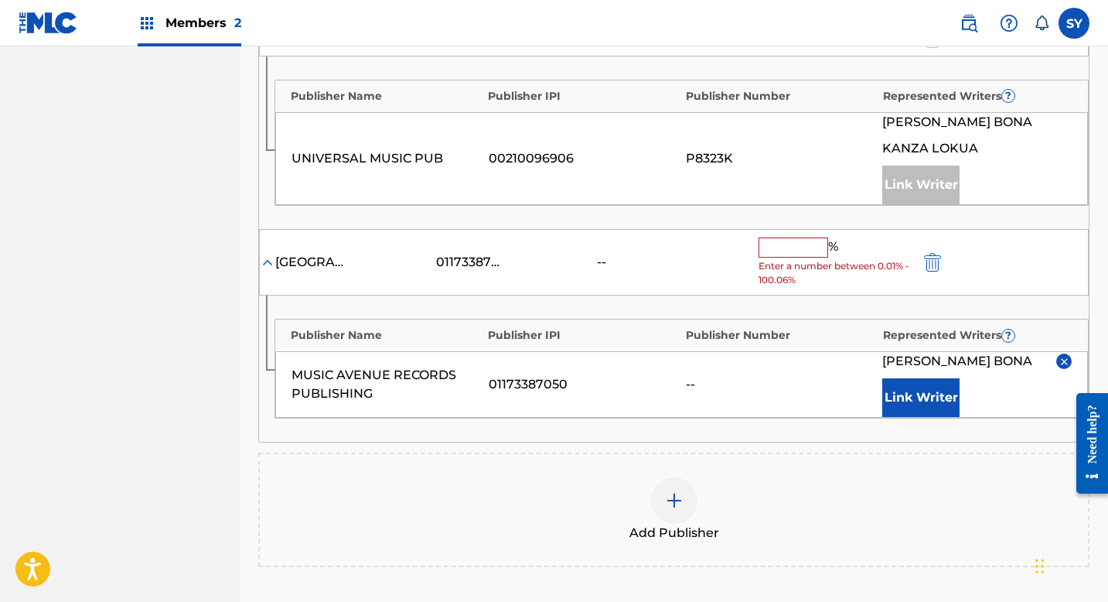
scroll to position [728, 0]
click at [929, 273] on div "MUSIC AVENUE 01173387050 -- % Enter a number between 0.01% - 100.06%" at bounding box center [674, 260] width 830 height 67
click at [933, 260] on img "submit" at bounding box center [932, 260] width 17 height 19
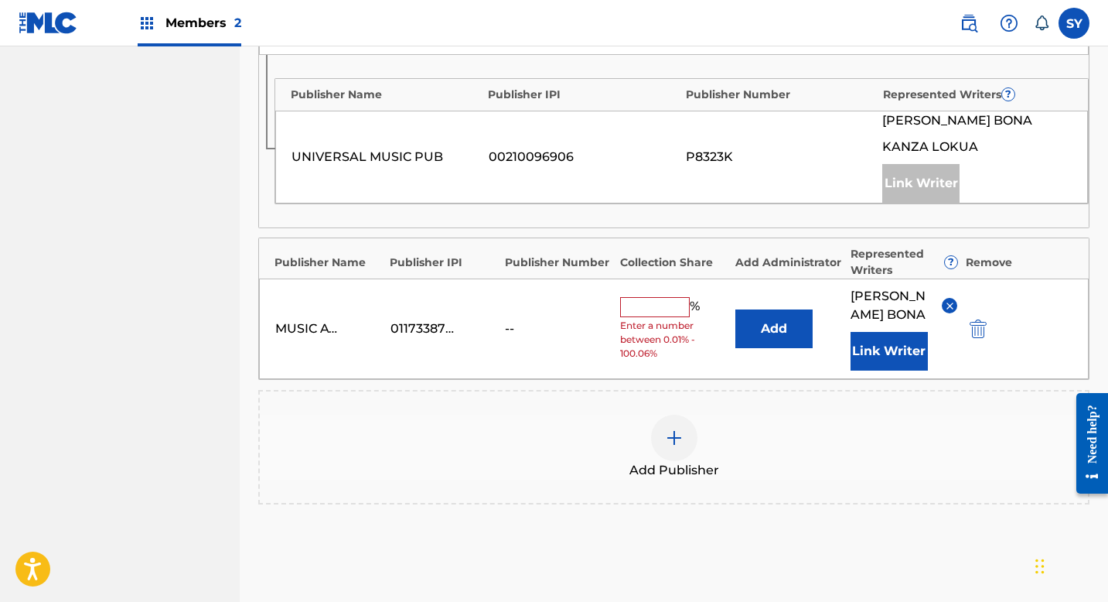
click at [982, 330] on img "submit" at bounding box center [978, 328] width 17 height 19
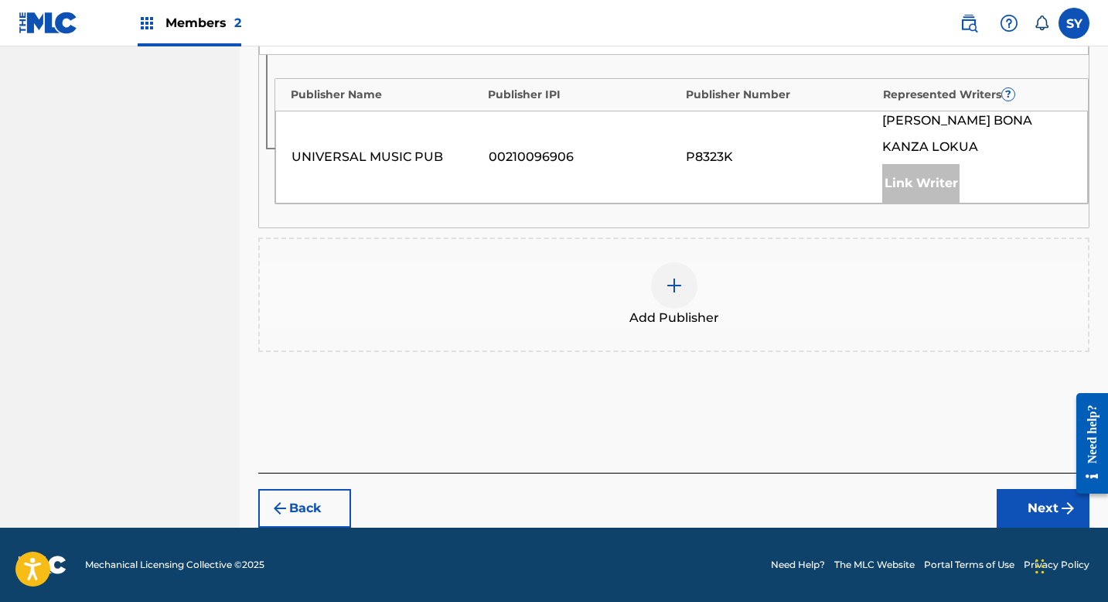
drag, startPoint x: 1113, startPoint y: 335, endPoint x: 1113, endPoint y: 135, distance: 200.3
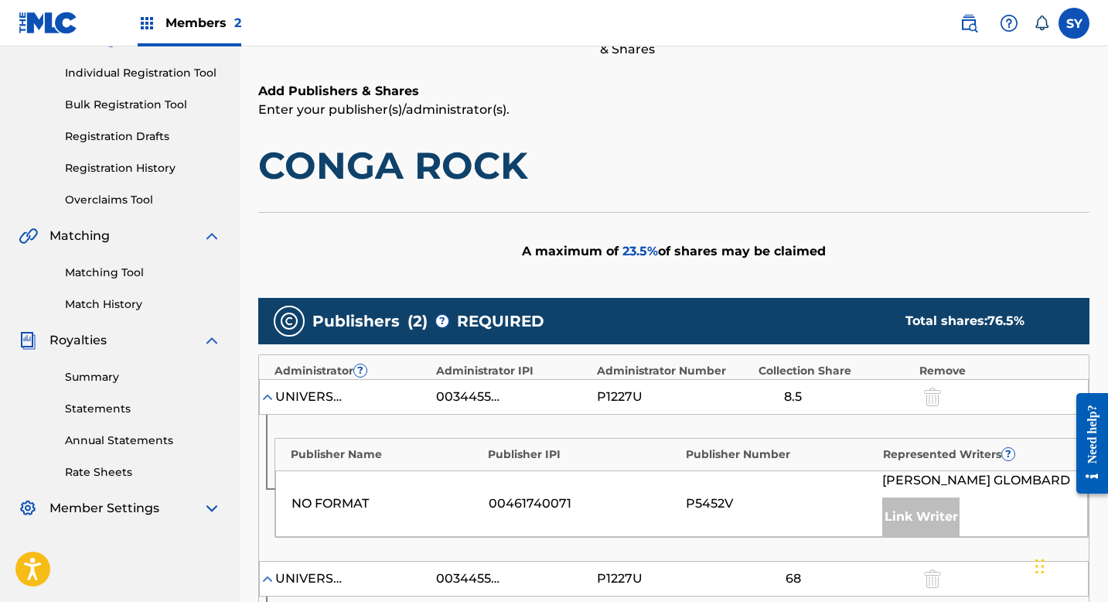
scroll to position [0, 0]
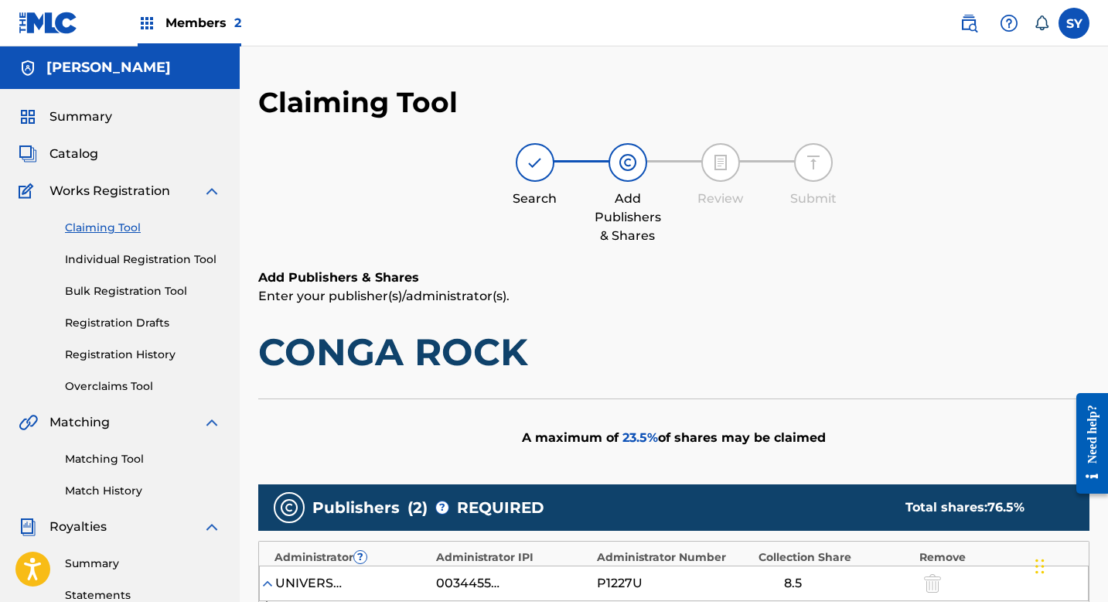
click at [753, 324] on div "Add Publishers & Shares Enter your publisher(s)/administrator(s). CONGA ROCK" at bounding box center [673, 321] width 831 height 107
click at [117, 227] on link "Claiming Tool" at bounding box center [143, 228] width 156 height 16
click at [111, 230] on link "Claiming Tool" at bounding box center [143, 228] width 156 height 16
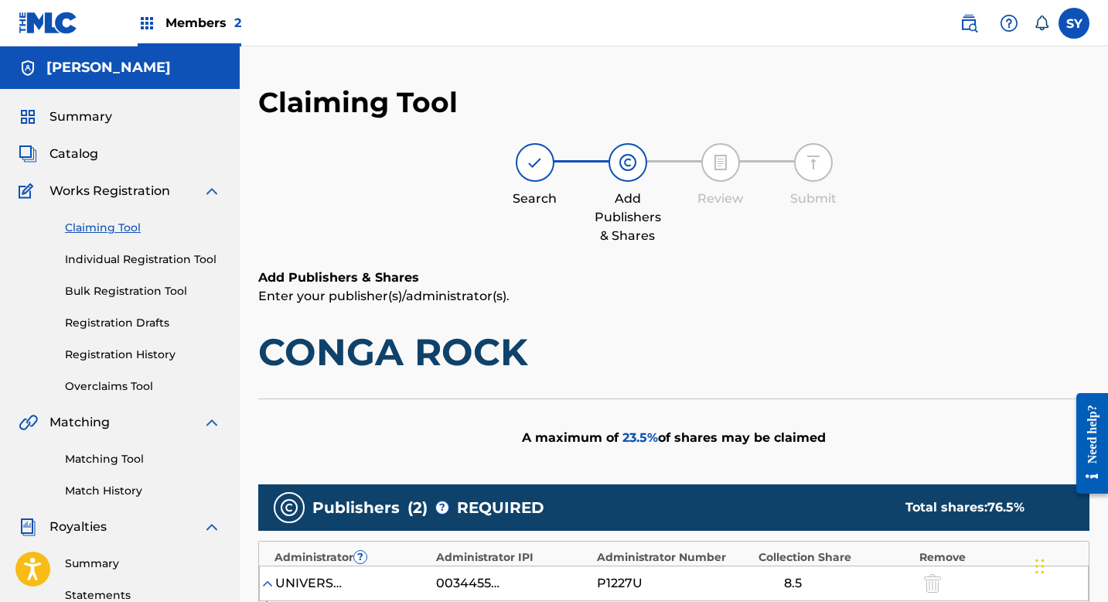
click at [107, 223] on link "Claiming Tool" at bounding box center [143, 228] width 156 height 16
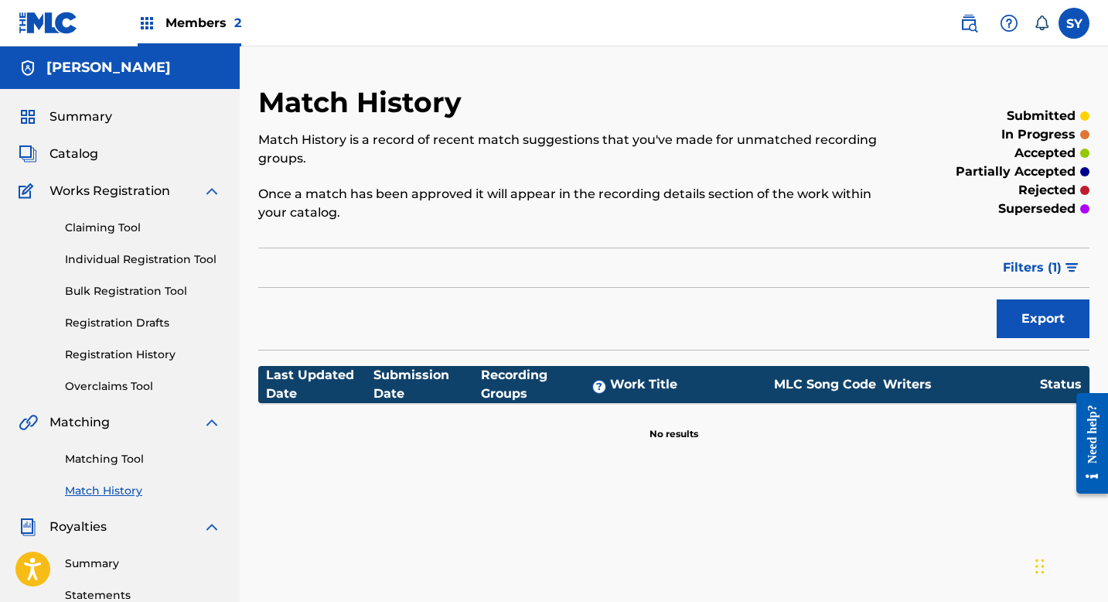
click at [109, 231] on link "Claiming Tool" at bounding box center [143, 228] width 156 height 16
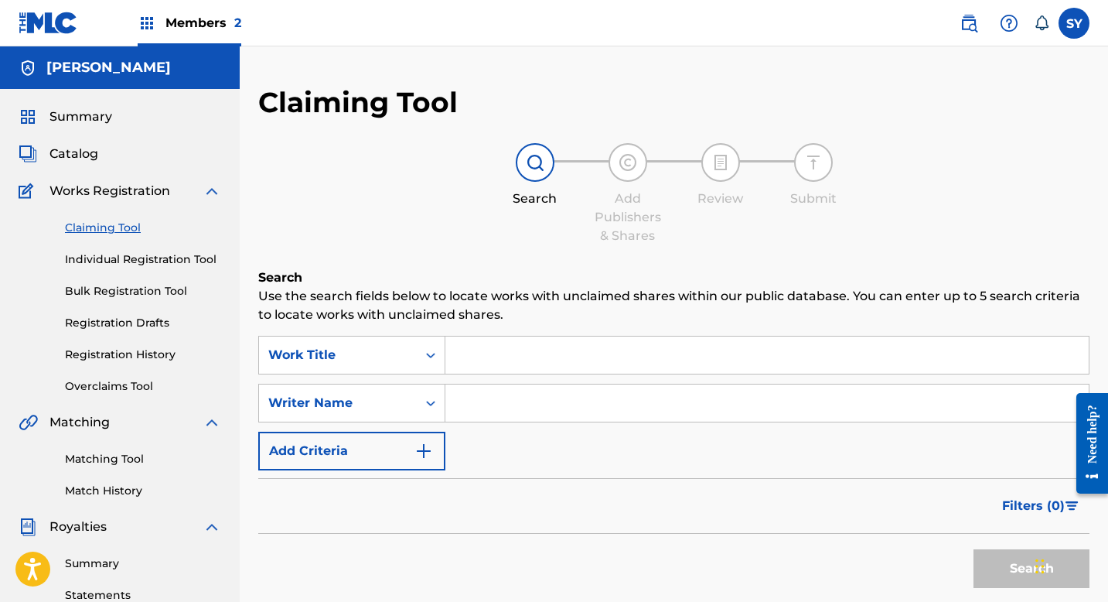
click at [473, 420] on input "Search Form" at bounding box center [768, 402] width 644 height 37
type input "[PERSON_NAME]"
click at [1008, 555] on button "Search" at bounding box center [1032, 568] width 116 height 39
click at [811, 568] on div "Search" at bounding box center [673, 565] width 831 height 62
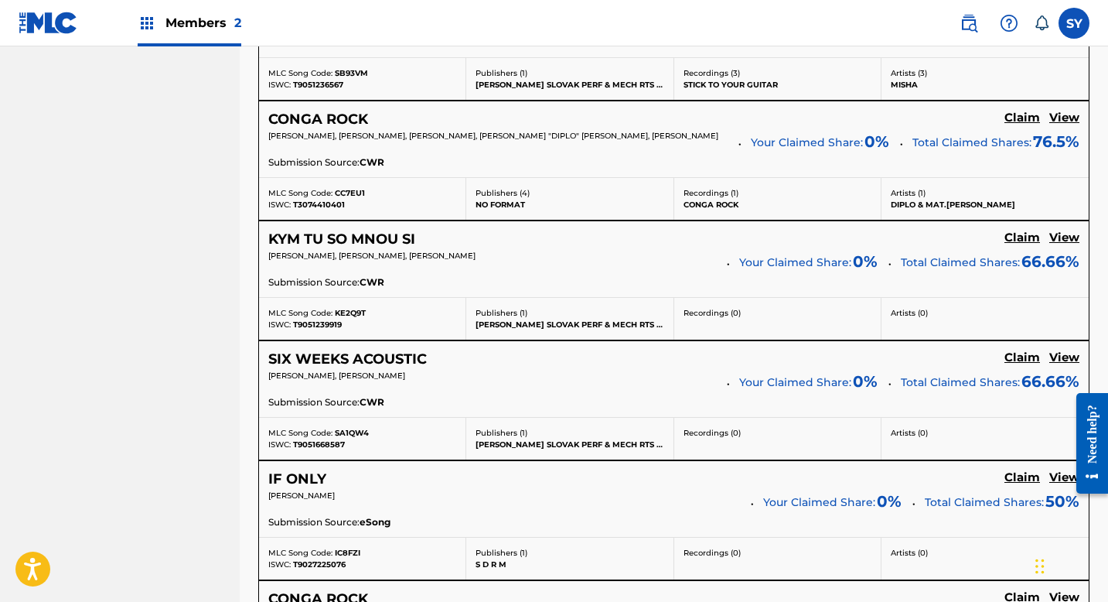
scroll to position [1021, 0]
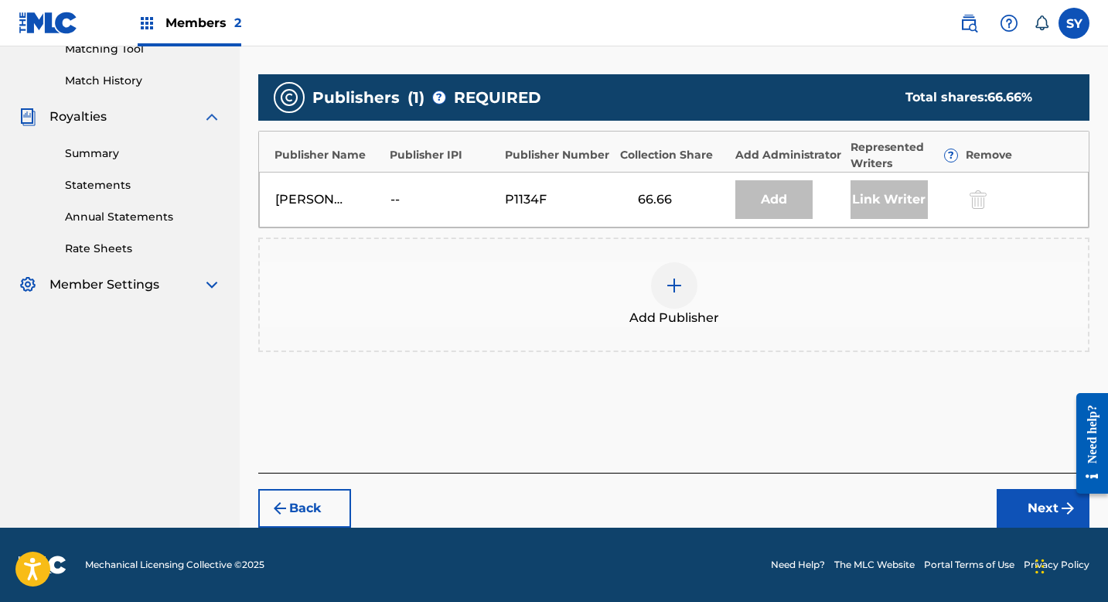
click at [694, 299] on div "Add Publisher" at bounding box center [674, 294] width 828 height 65
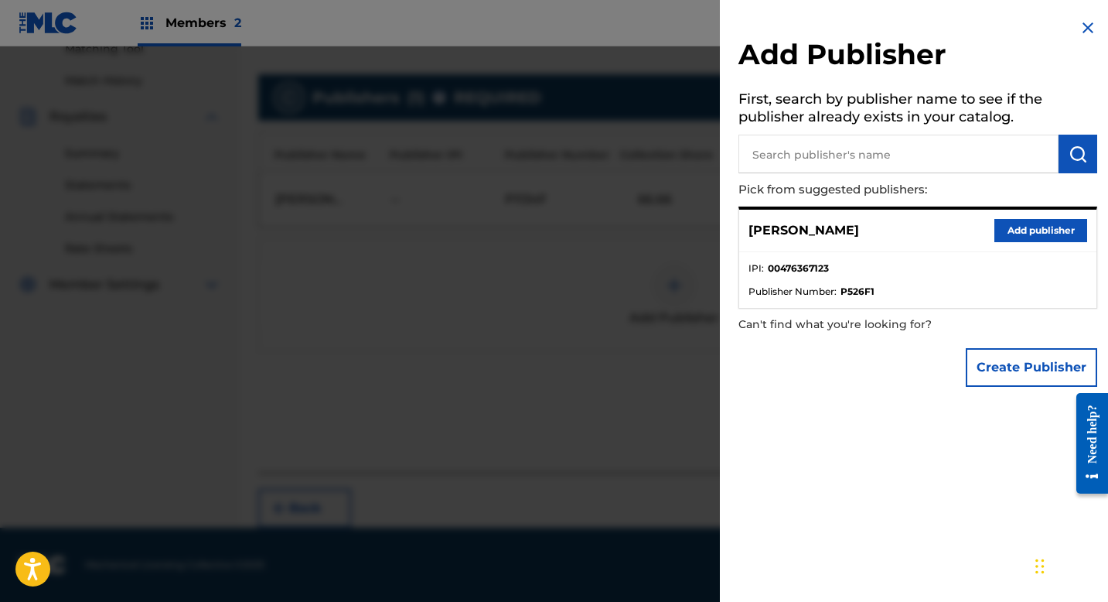
click at [1010, 368] on button "Create Publisher" at bounding box center [1031, 367] width 131 height 39
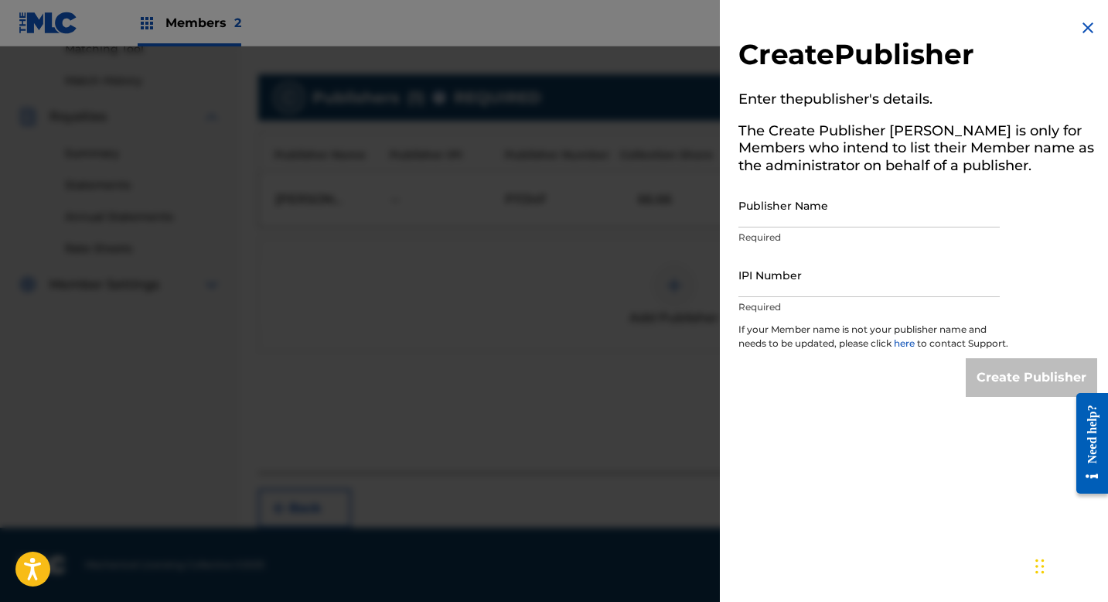
click at [899, 197] on input "Publisher Name" at bounding box center [869, 205] width 261 height 44
type input "MUSIC AVENUE RECORDS PUBLISHING"
click at [880, 281] on input "IPI Number" at bounding box center [869, 275] width 261 height 44
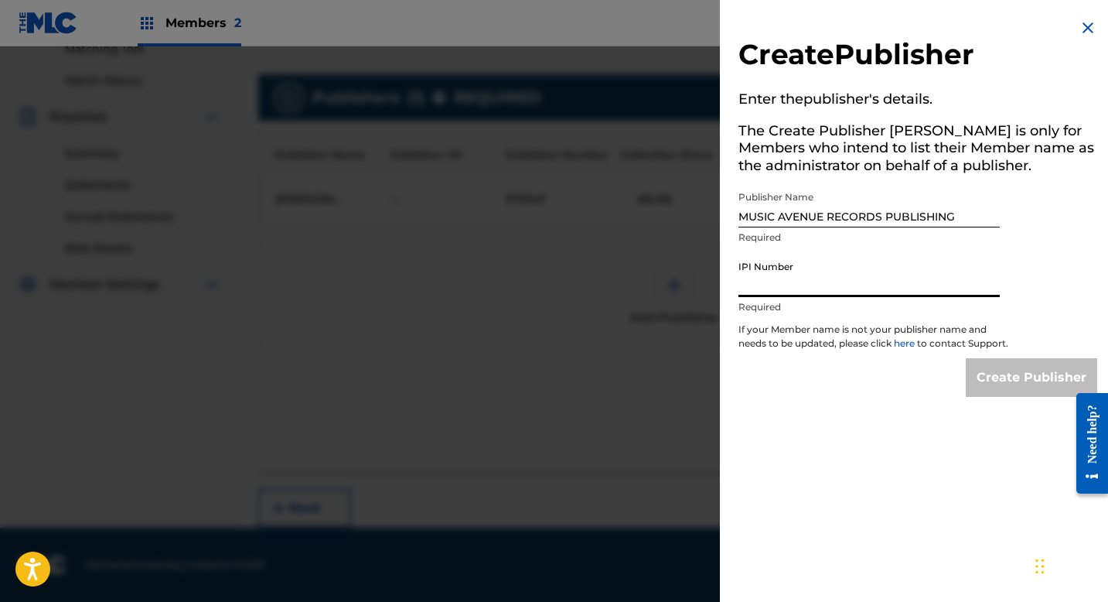
type input "01173387050"
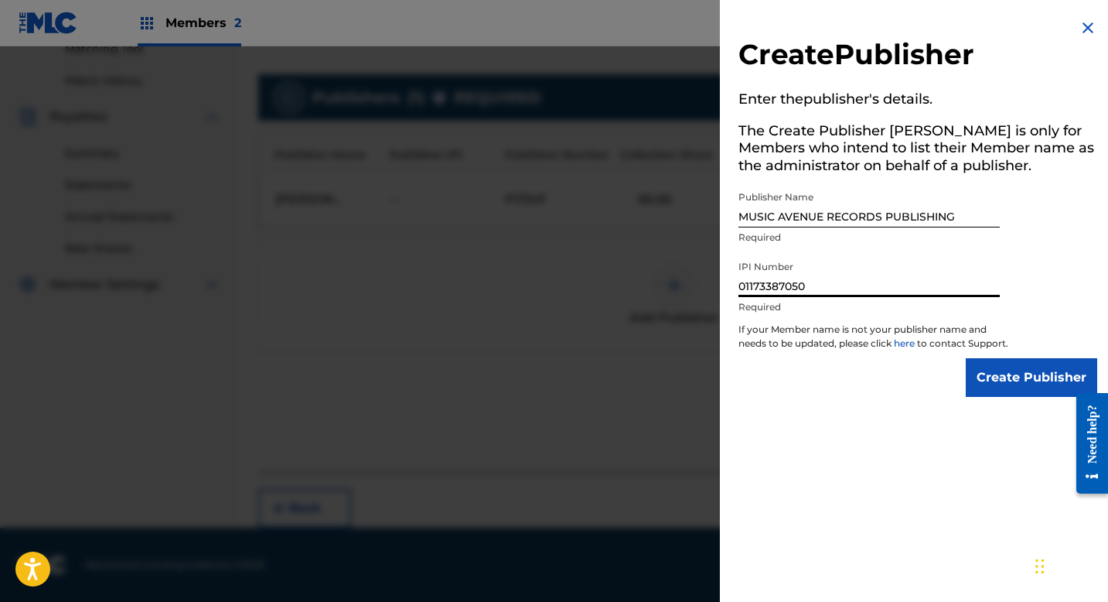
click at [1000, 381] on input "Create Publisher" at bounding box center [1031, 377] width 131 height 39
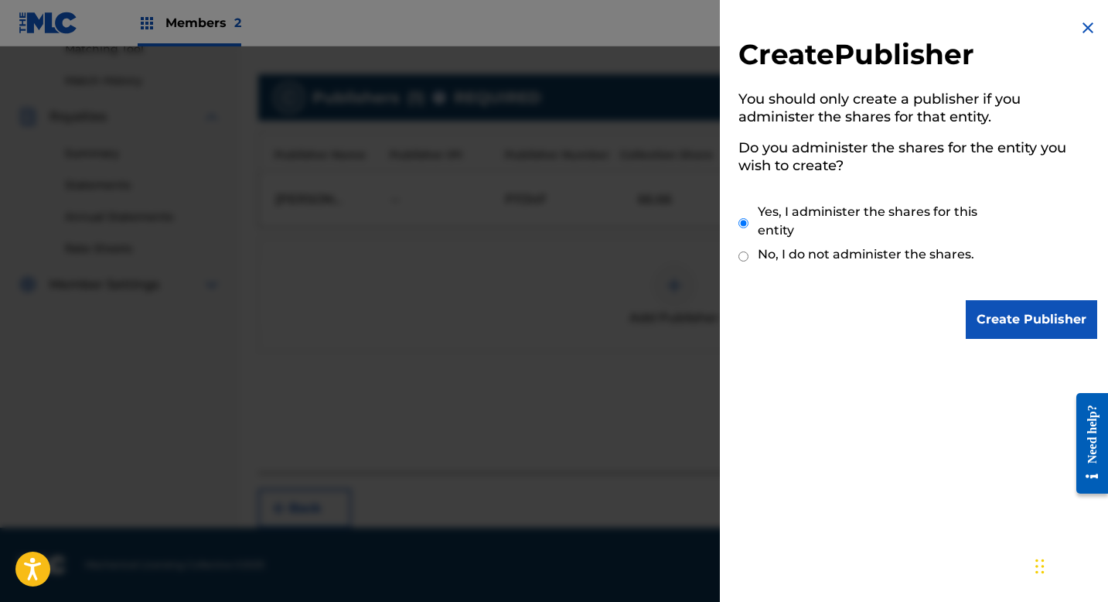
click at [984, 326] on input "Create Publisher" at bounding box center [1031, 319] width 131 height 39
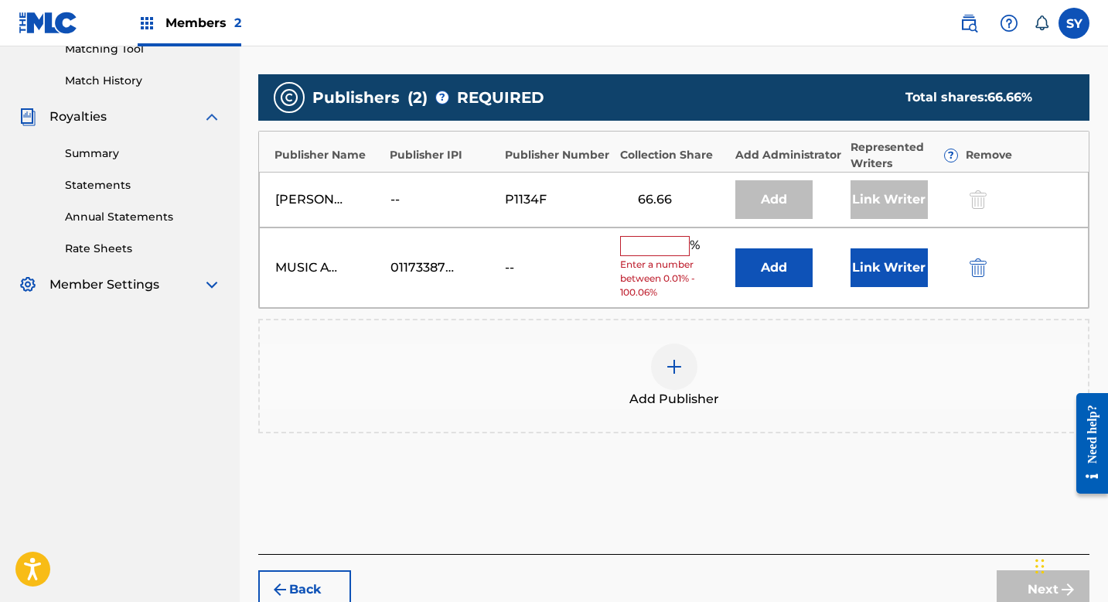
click at [777, 288] on div "MUSIC AVENUE RECORDS PUBLISHING 01173387050 -- % Enter a number between 0.01% -…" at bounding box center [674, 267] width 830 height 81
click at [786, 268] on button "Add" at bounding box center [774, 267] width 77 height 39
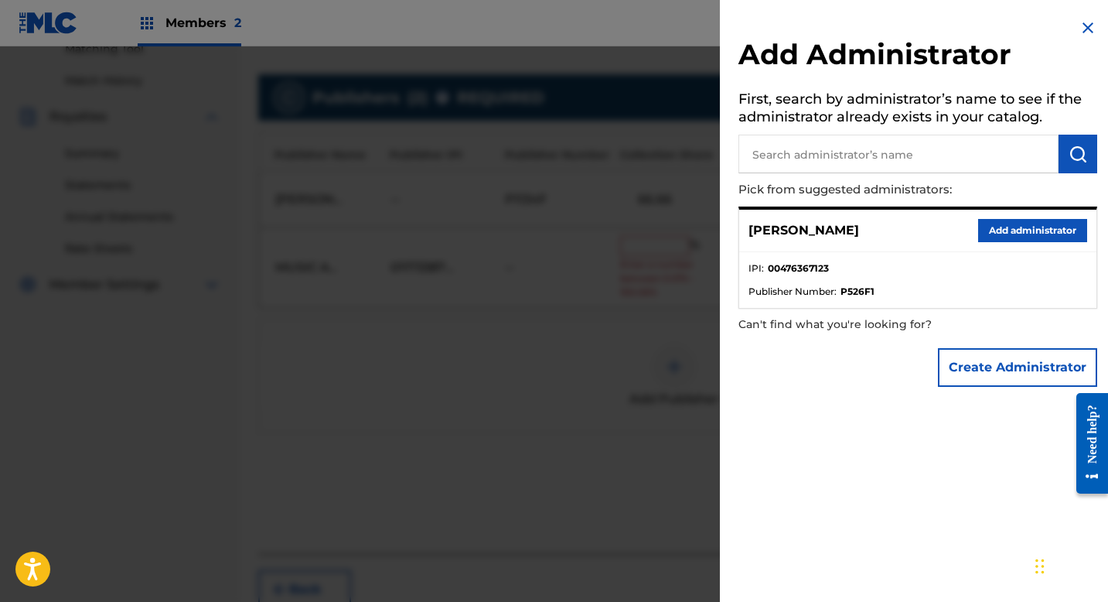
click at [948, 365] on button "Create Administrator" at bounding box center [1017, 367] width 159 height 39
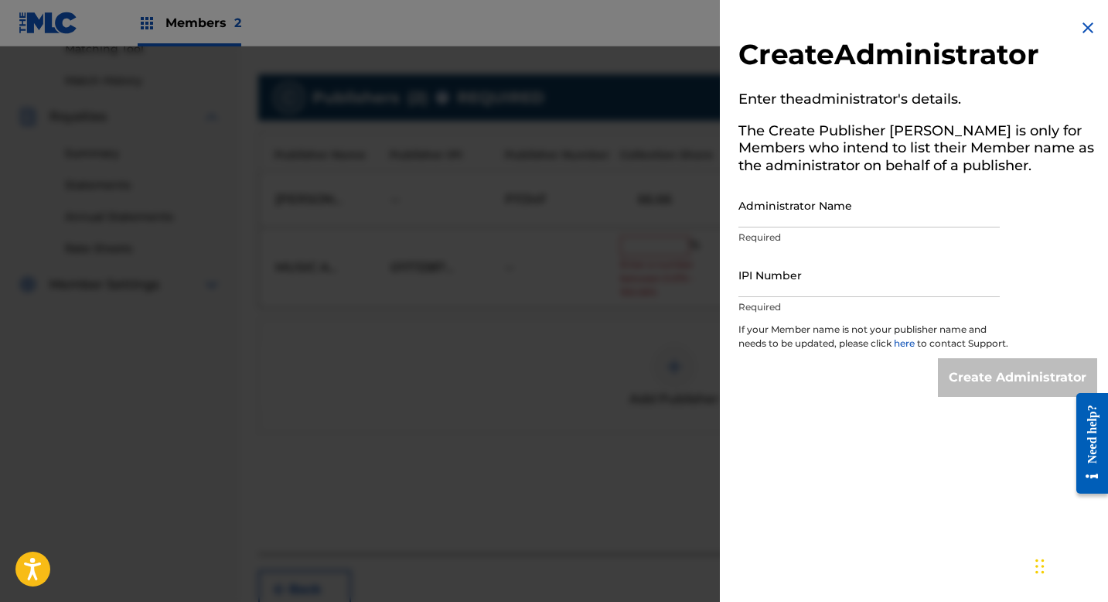
click at [800, 213] on input "Administrator Name" at bounding box center [869, 205] width 261 height 44
type input "[GEOGRAPHIC_DATA]"
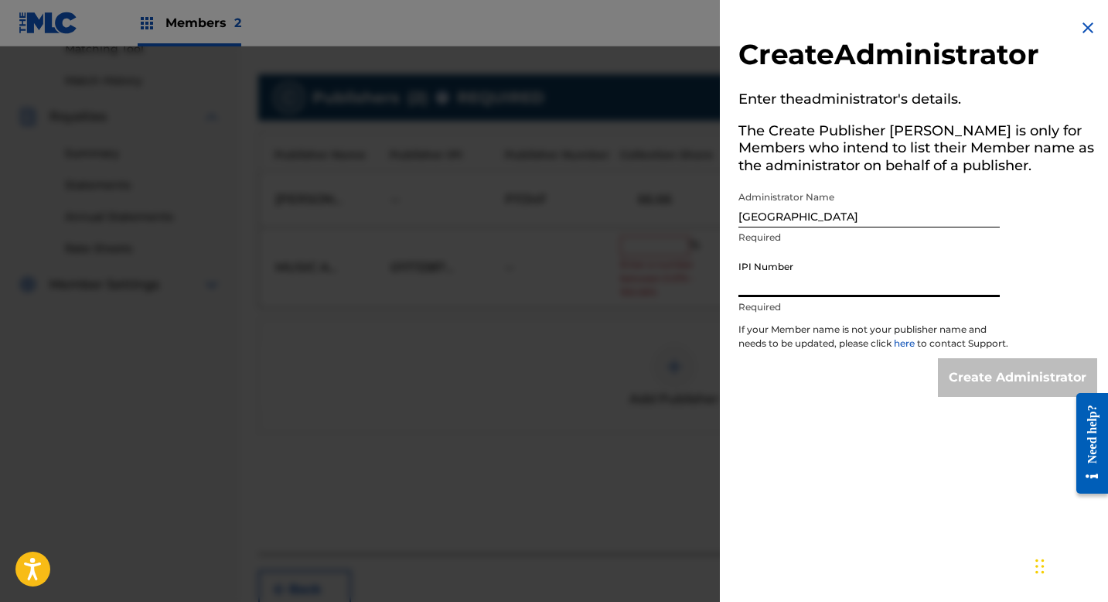
click at [822, 278] on input "IPI Number" at bounding box center [869, 275] width 261 height 44
type input "01173387050"
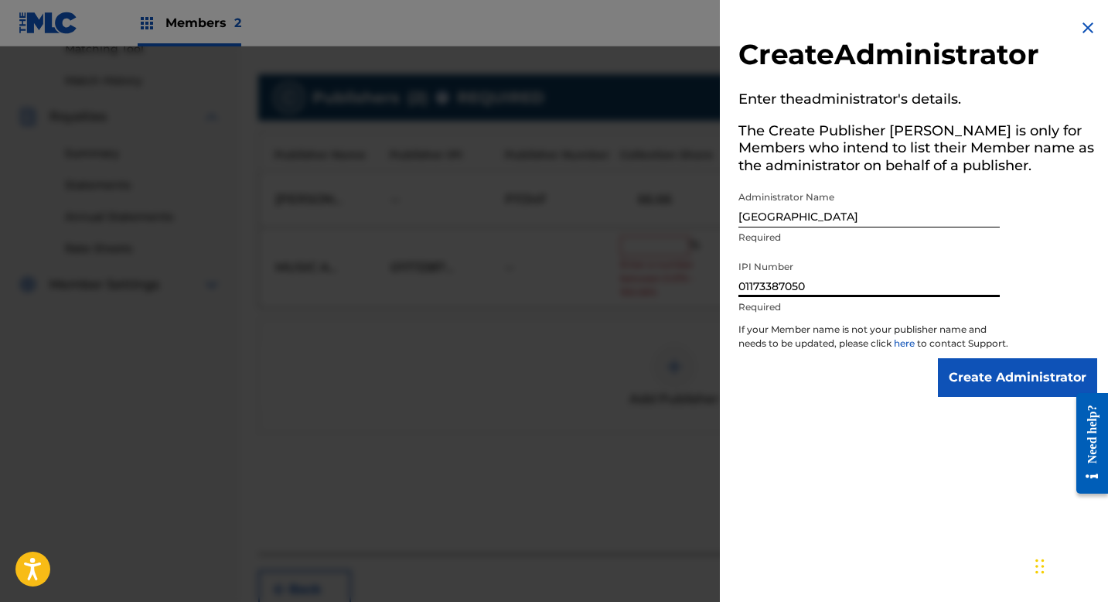
click at [973, 383] on input "Create Administrator" at bounding box center [1017, 377] width 159 height 39
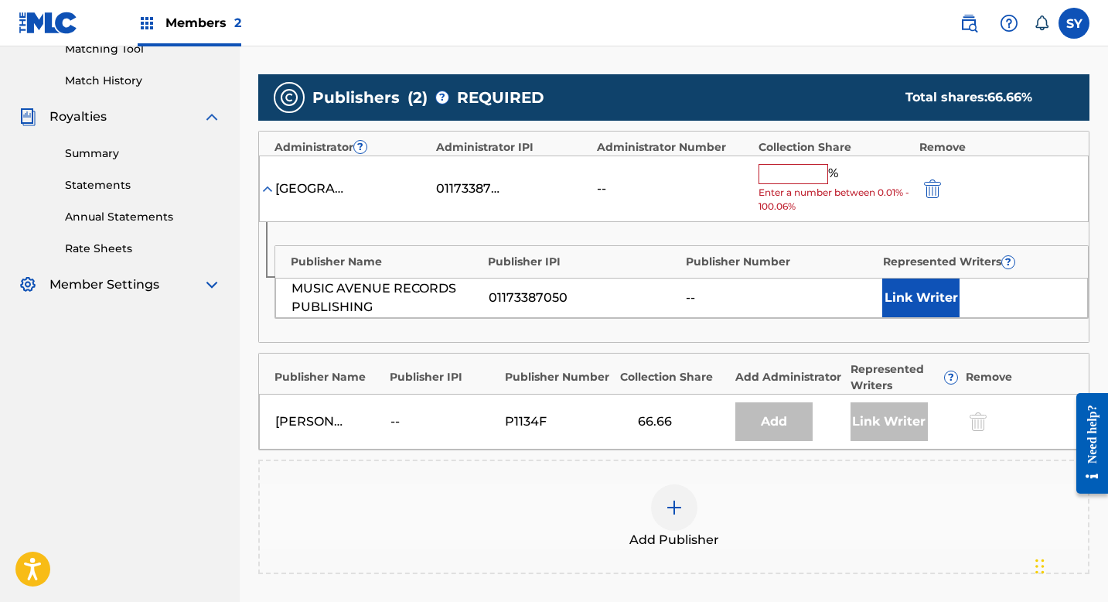
click at [919, 303] on button "Link Writer" at bounding box center [920, 297] width 77 height 39
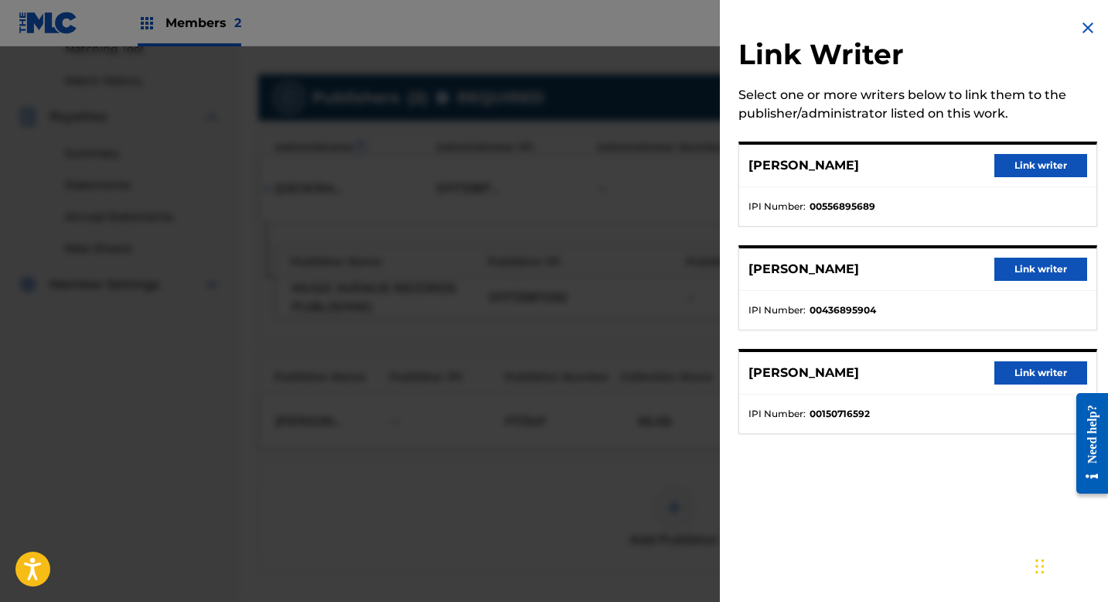
click at [1024, 374] on button "Link writer" at bounding box center [1041, 372] width 93 height 23
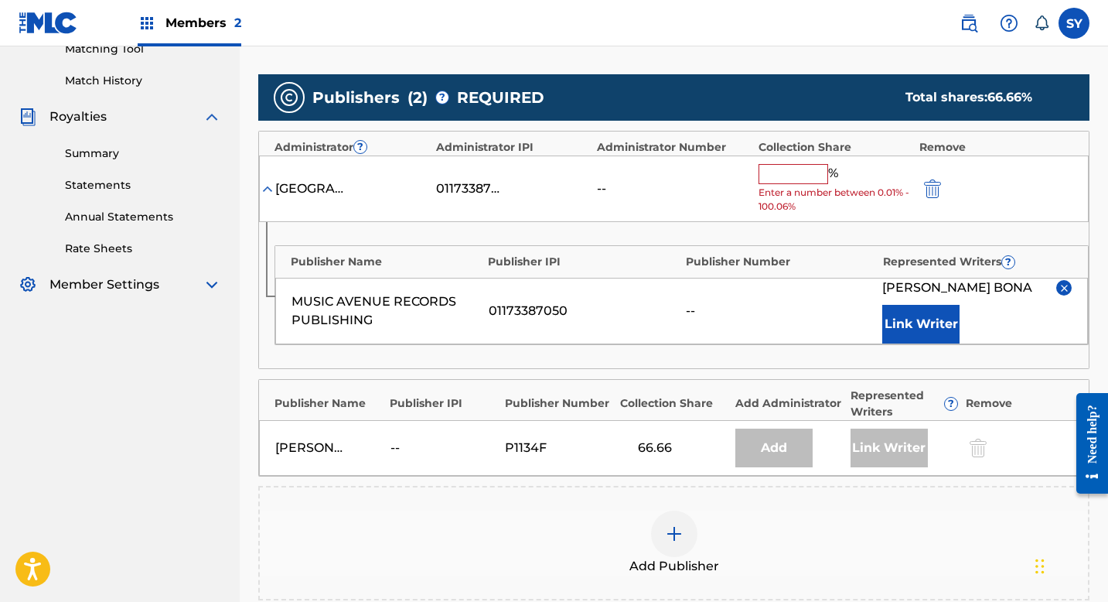
click at [789, 164] on input "text" at bounding box center [794, 174] width 70 height 20
type input "33.34"
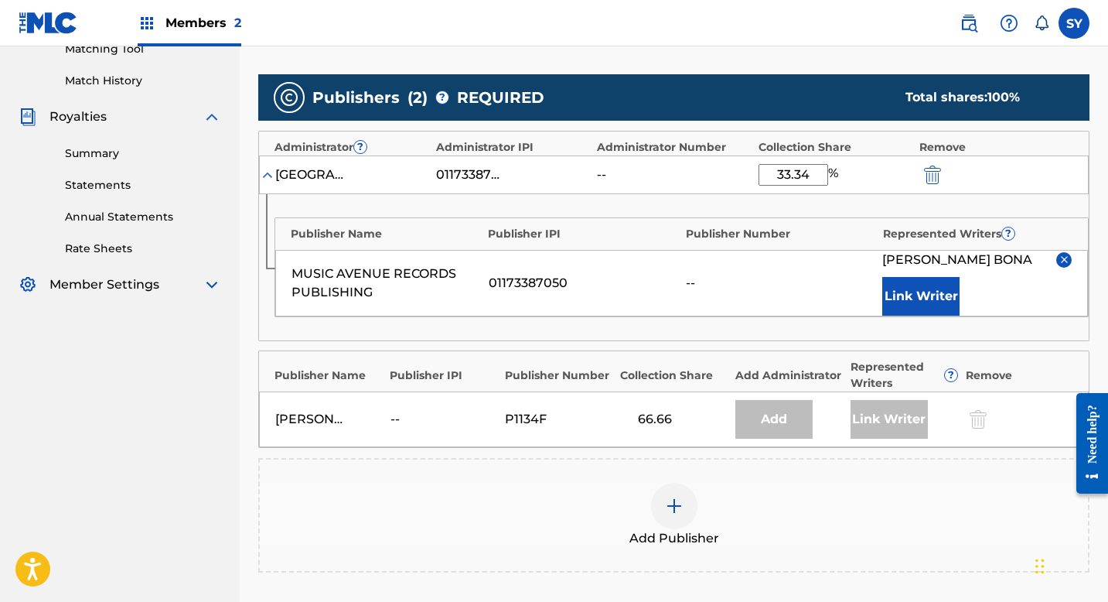
click at [873, 210] on div "Publisher Name Publisher IPI Publisher Number Represented Writers ? MUSIC AVENU…" at bounding box center [674, 267] width 830 height 146
click at [1104, 312] on div "Claiming Tool Search Add Publishers & Shares Review Submit Add Publishers & Sha…" at bounding box center [674, 211] width 869 height 1073
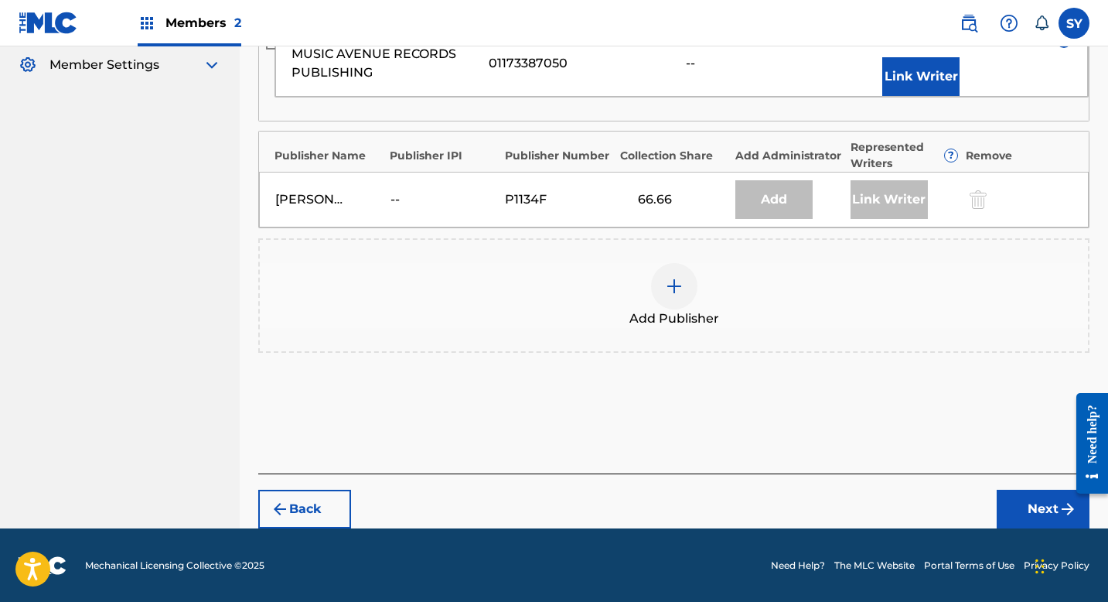
click at [1034, 502] on button "Next" at bounding box center [1043, 509] width 93 height 39
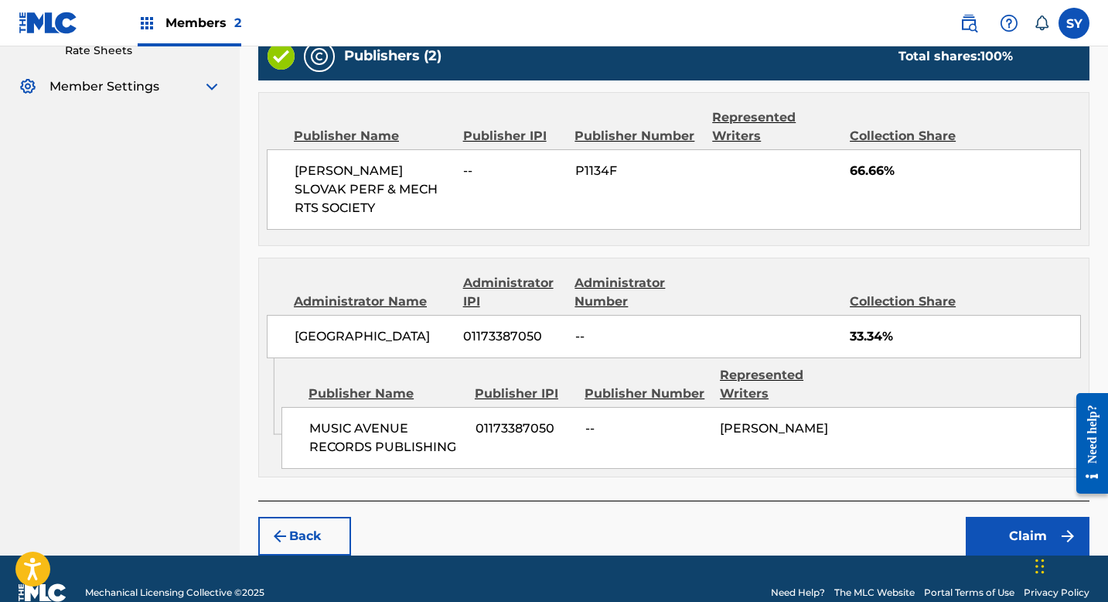
scroll to position [614, 0]
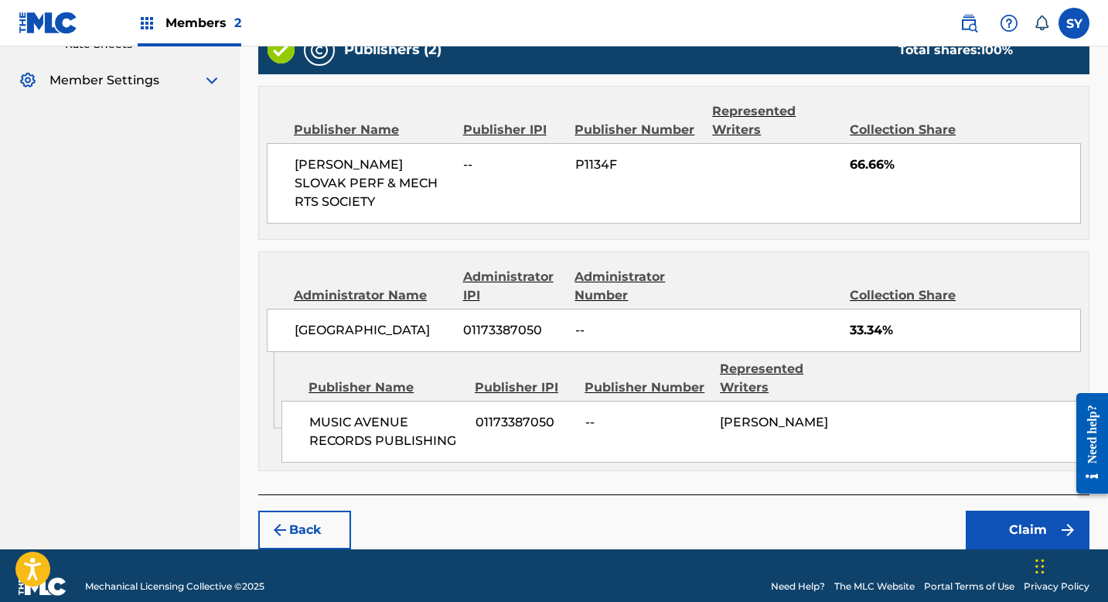
click at [1024, 510] on button "Claim" at bounding box center [1028, 529] width 124 height 39
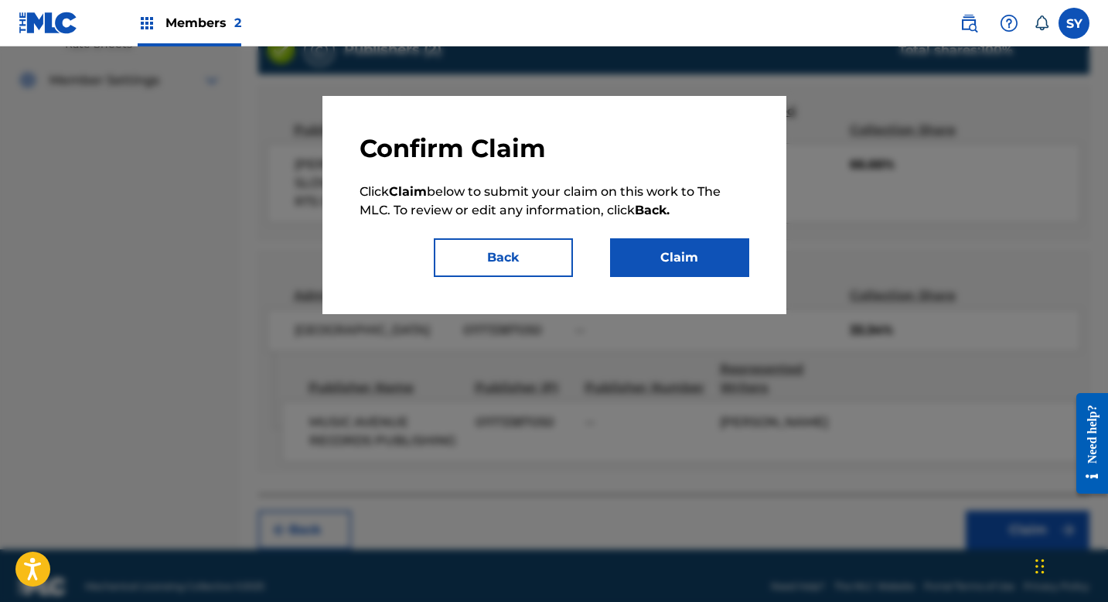
click at [697, 261] on button "Claim" at bounding box center [679, 257] width 139 height 39
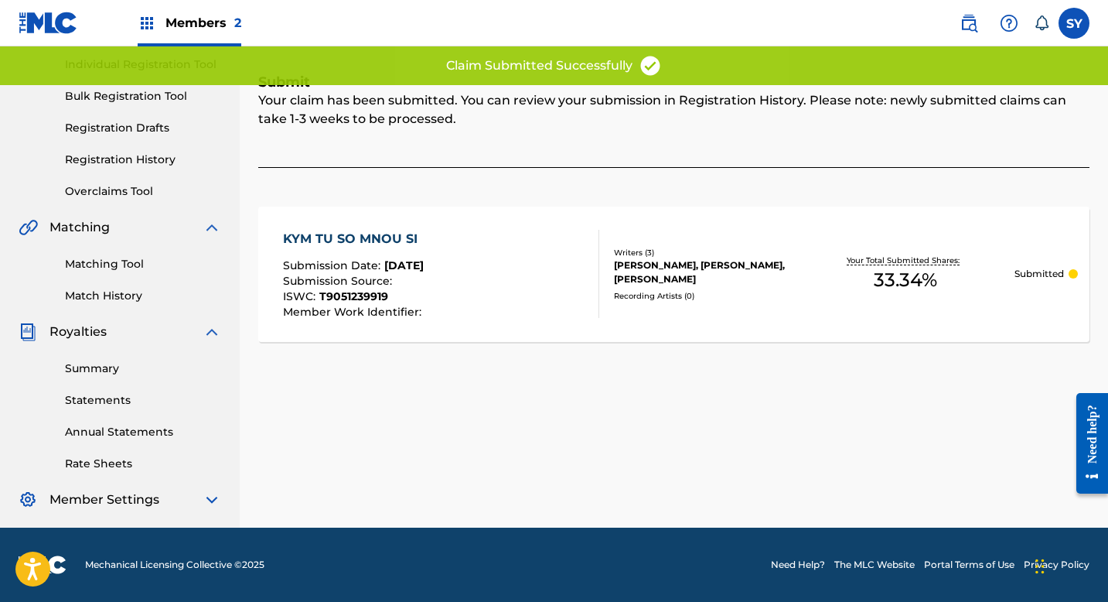
scroll to position [195, 0]
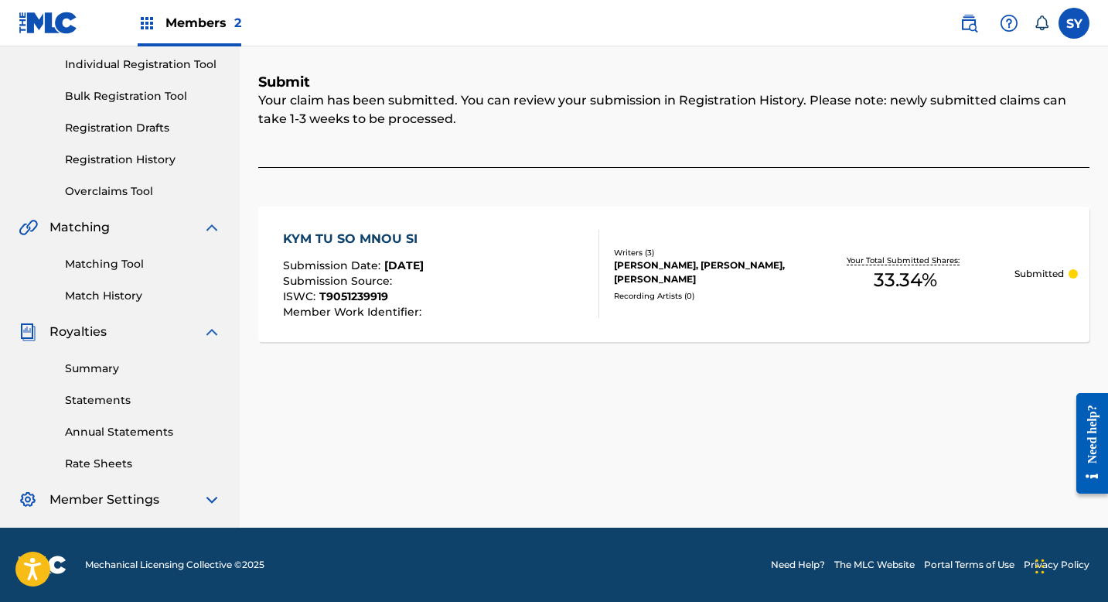
click at [4, 130] on div "Summary Catalog Works Registration Claiming Tool Individual Registration Tool B…" at bounding box center [120, 210] width 240 height 633
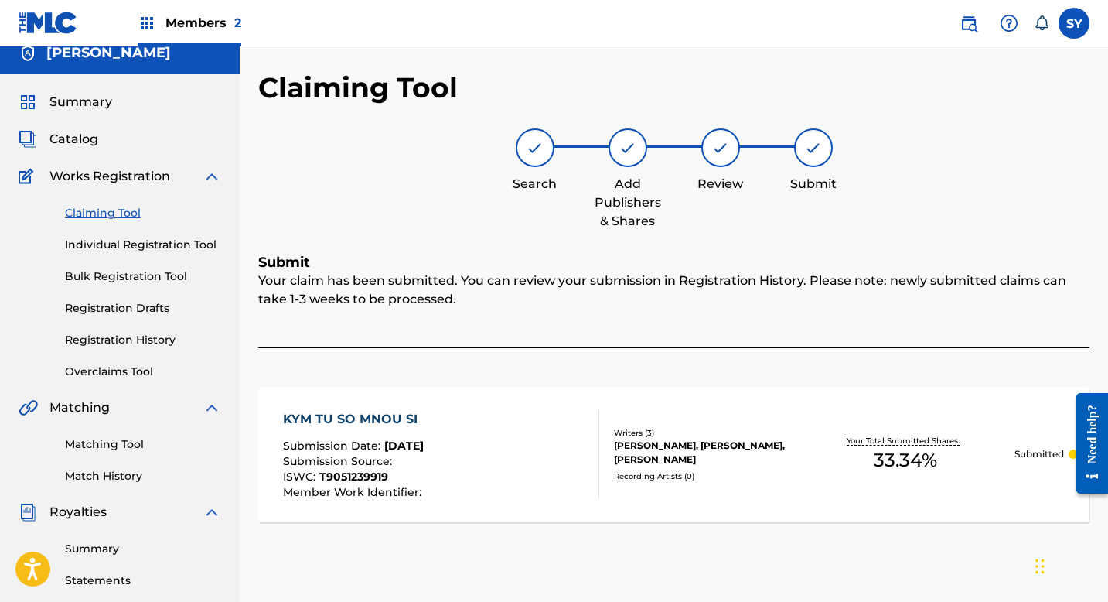
scroll to position [0, 0]
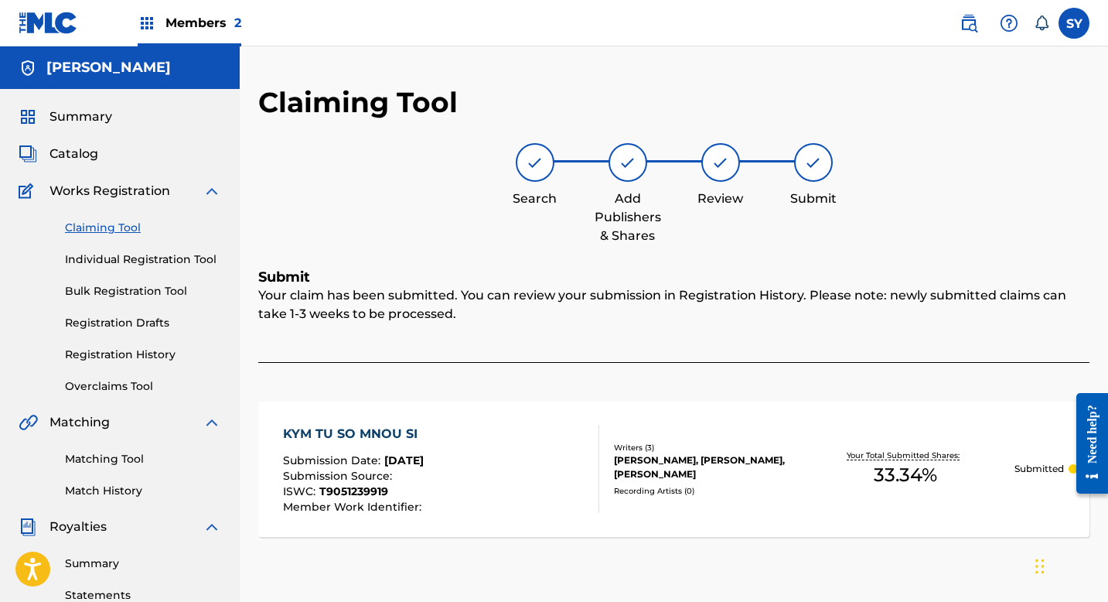
click at [138, 217] on div "Claiming Tool Individual Registration Tool Bulk Registration Tool Registration …" at bounding box center [120, 297] width 203 height 194
click at [128, 218] on div "Claiming Tool Individual Registration Tool Bulk Registration Tool Registration …" at bounding box center [120, 297] width 203 height 194
click at [128, 221] on link "Claiming Tool" at bounding box center [143, 228] width 156 height 16
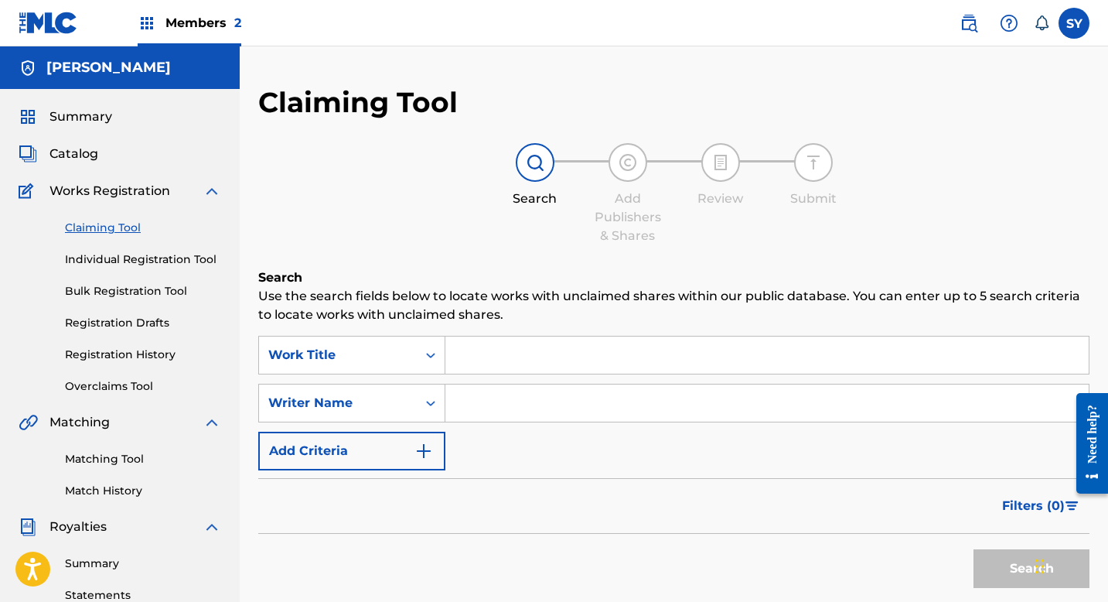
click at [537, 406] on input "Search Form" at bounding box center [768, 402] width 644 height 37
type input "[PERSON_NAME]"
click at [1001, 567] on button "Search" at bounding box center [1032, 568] width 116 height 39
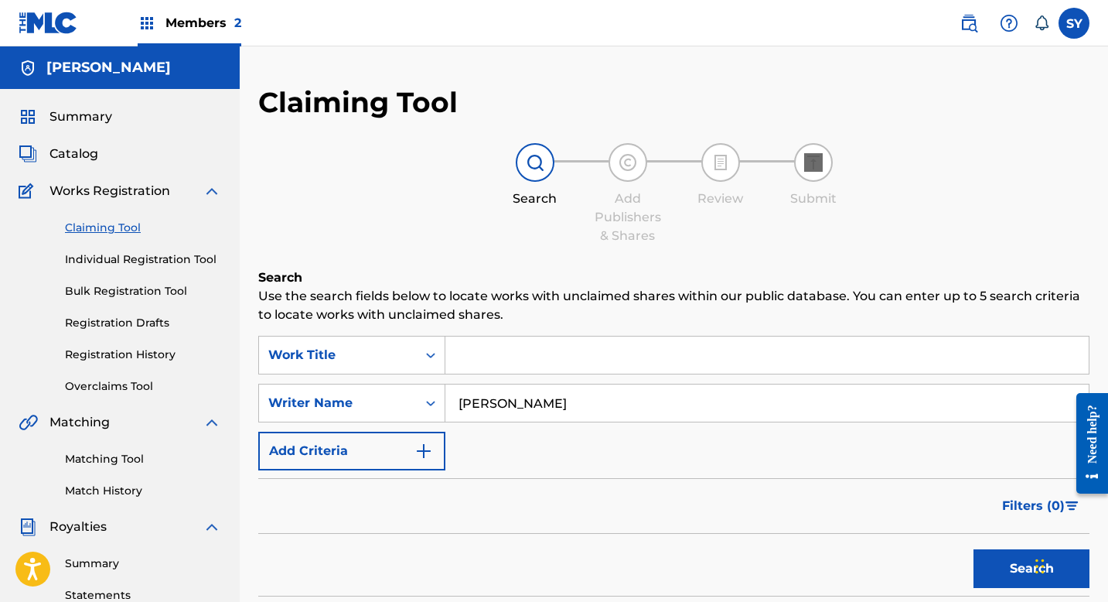
drag, startPoint x: 1113, startPoint y: 39, endPoint x: 1113, endPoint y: 152, distance: 112.9
click at [1108, 152] on html "Accessibility Screen-Reader Guide, Feedback, and Issue Reporting | New window M…" at bounding box center [554, 301] width 1108 height 602
click at [854, 551] on div "Search" at bounding box center [673, 565] width 831 height 62
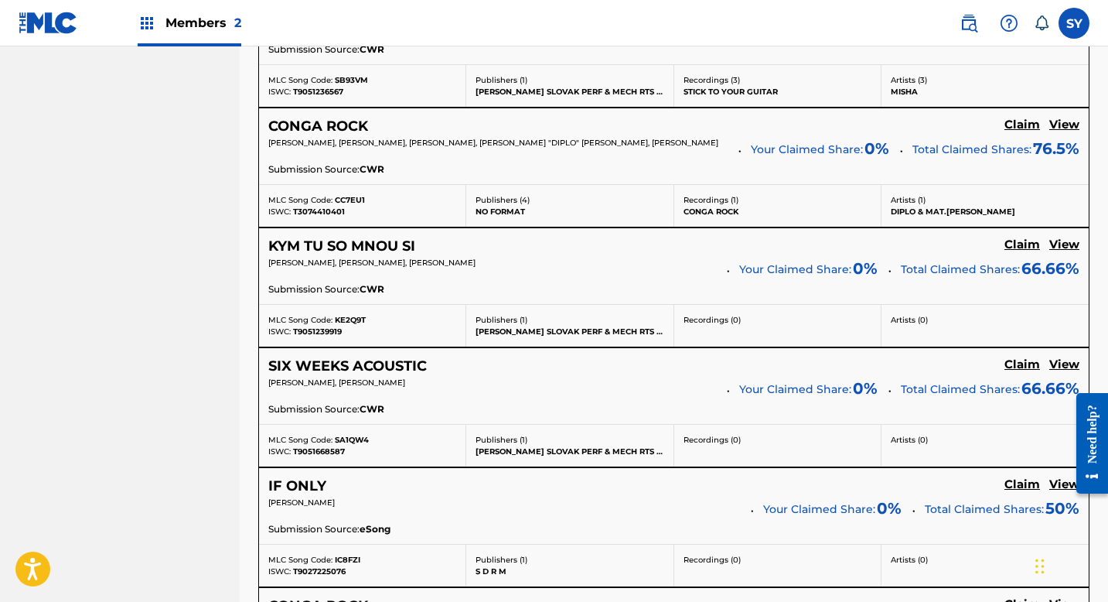
scroll to position [1021, 0]
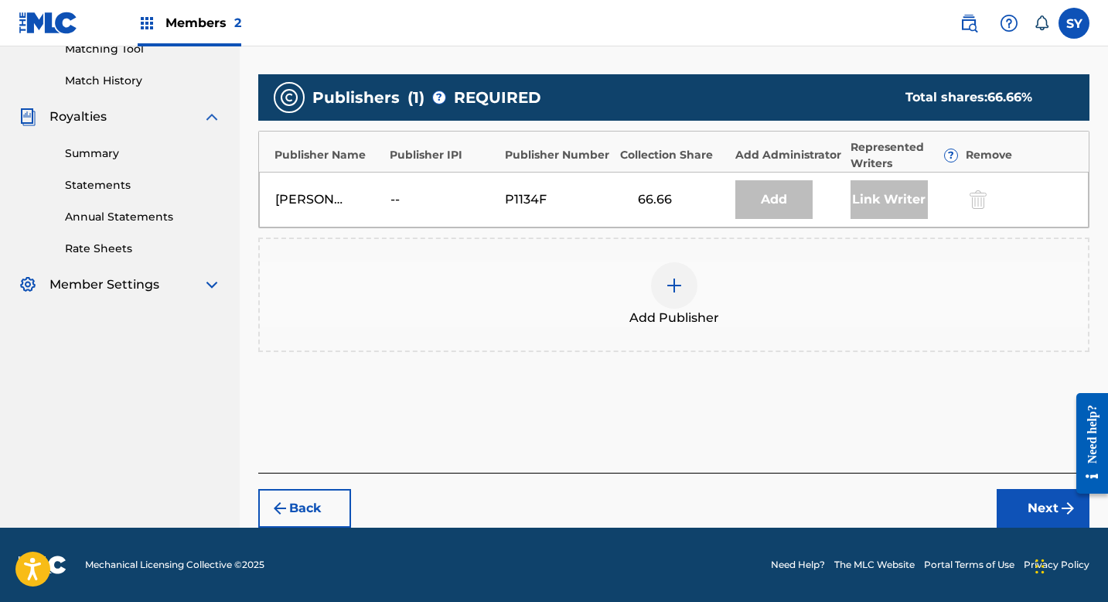
click at [224, 397] on nav "[PERSON_NAME] Summary Catalog Works Registration Claiming Tool Individual Regis…" at bounding box center [120, 81] width 240 height 891
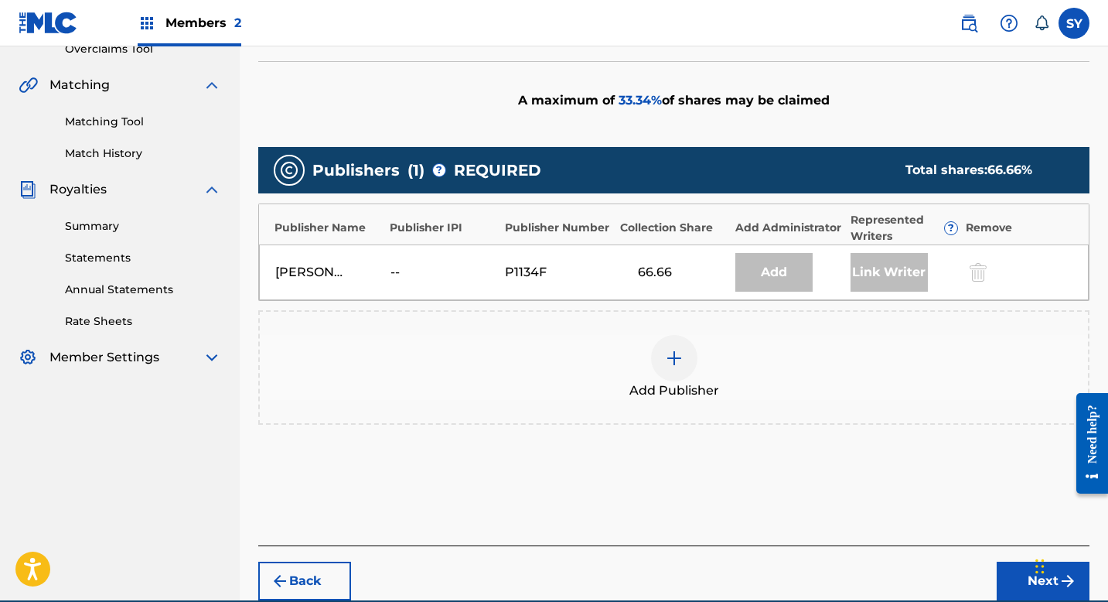
scroll to position [348, 0]
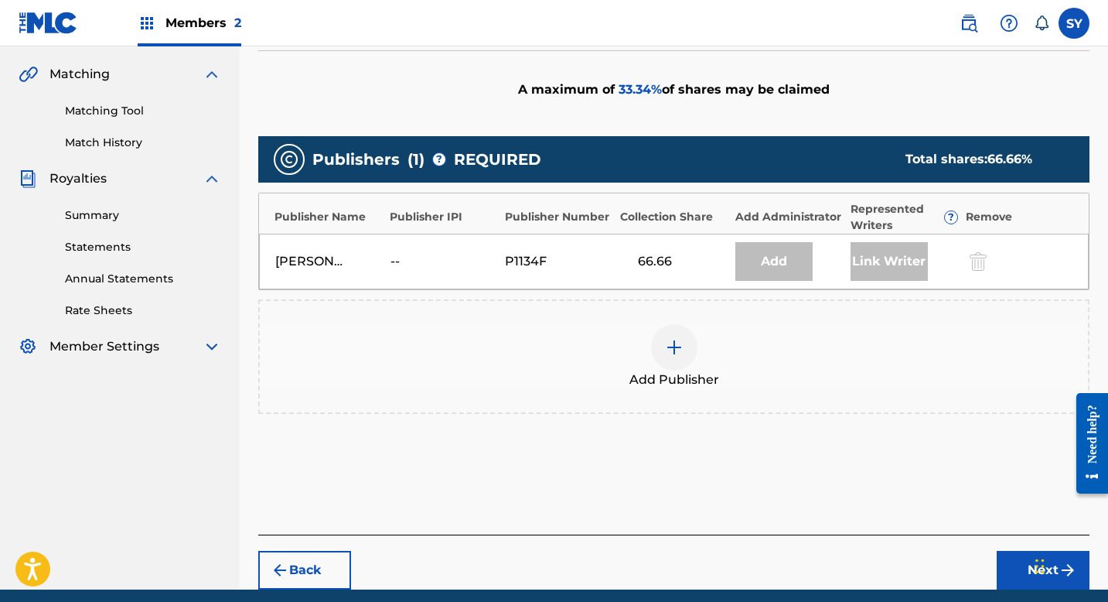
click at [671, 353] on img at bounding box center [674, 347] width 19 height 19
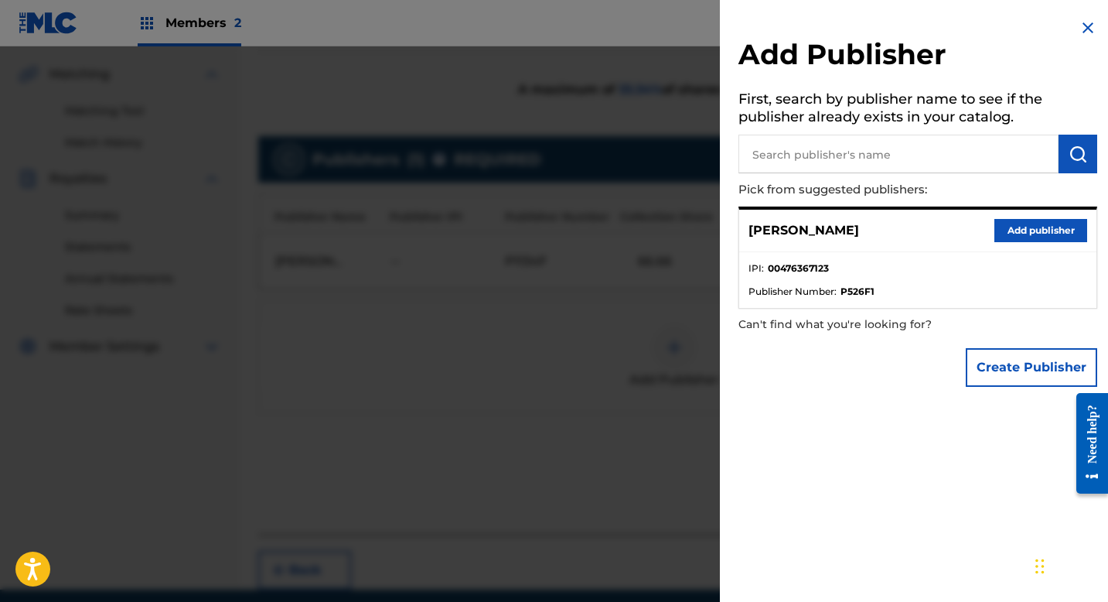
click at [987, 370] on button "Create Publisher" at bounding box center [1031, 367] width 131 height 39
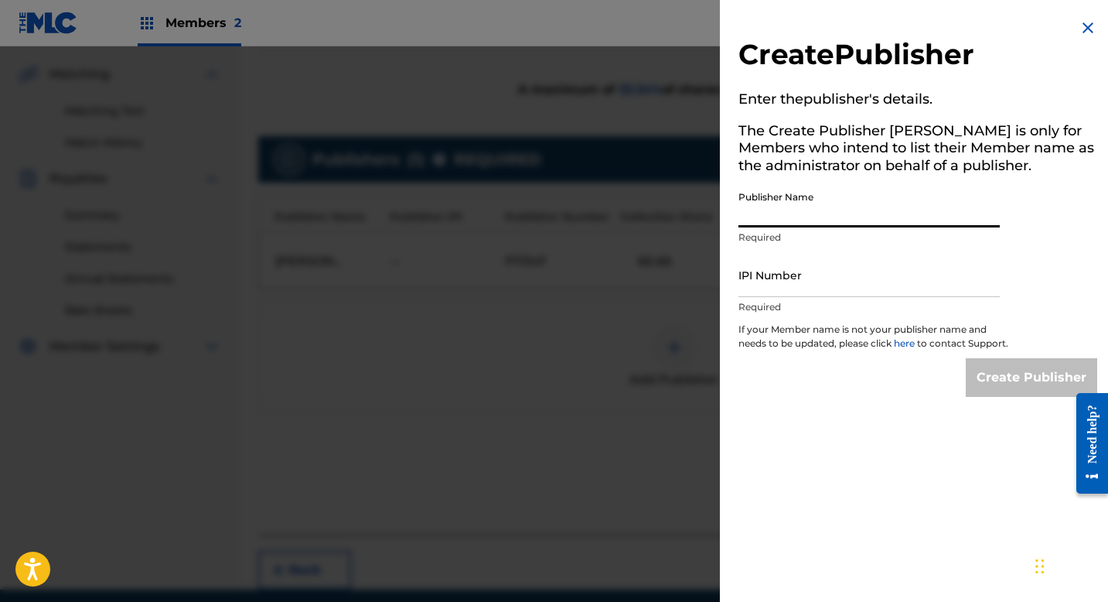
click at [783, 210] on input "Publisher Name" at bounding box center [869, 205] width 261 height 44
type input "MUSIC AVENUE RECORDS PUBLISHING"
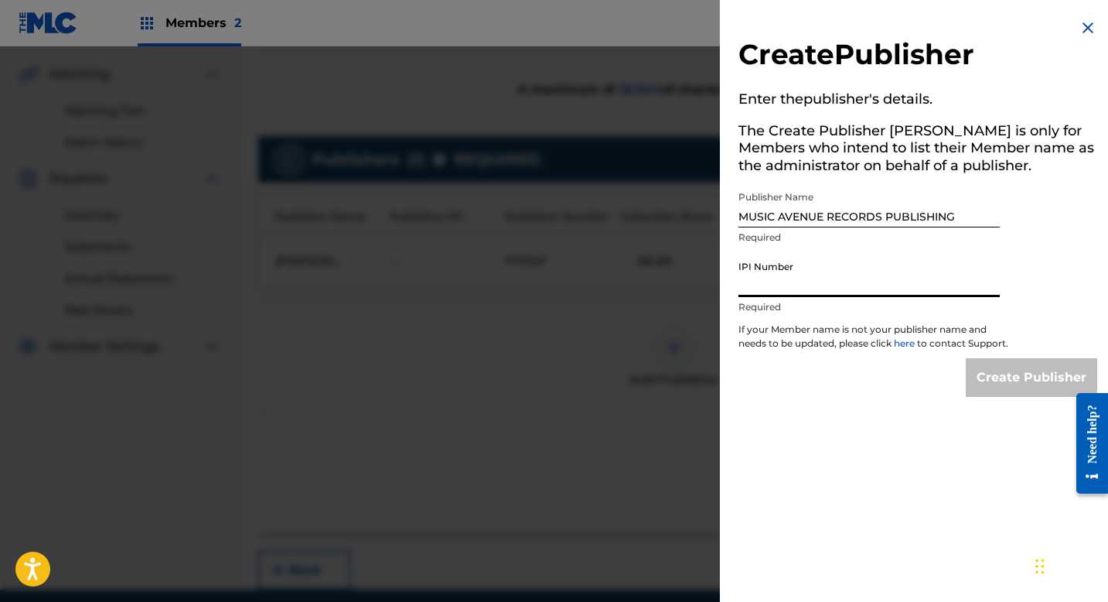
click at [852, 278] on input "IPI Number" at bounding box center [869, 275] width 261 height 44
type input "01173387050"
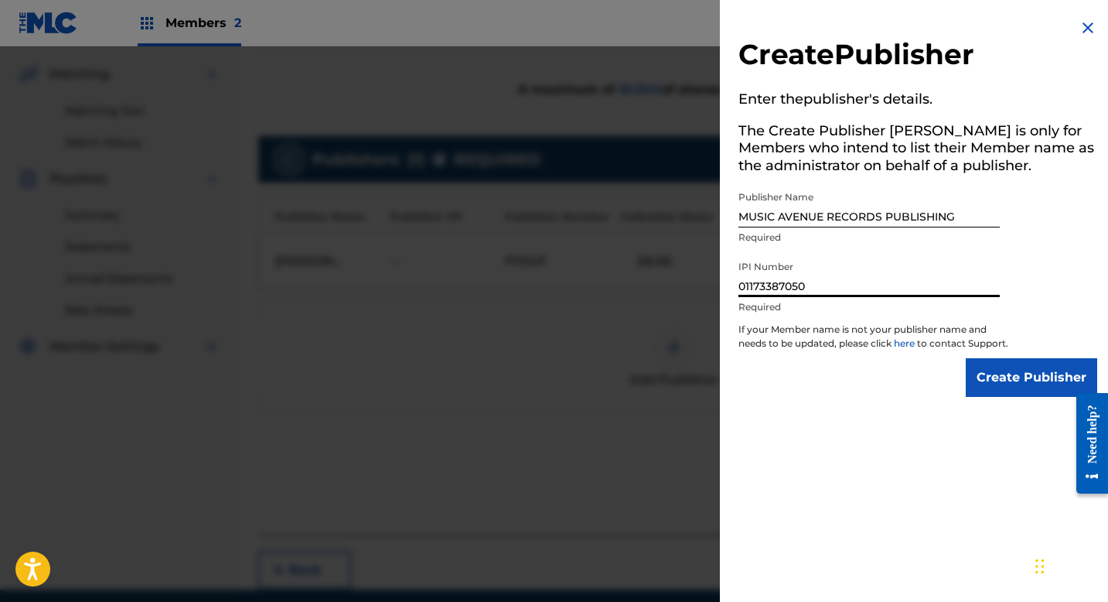
click at [869, 463] on div "Create Publisher Enter the publisher 's details. The Create Publisher button is…" at bounding box center [918, 301] width 396 height 602
click at [1021, 388] on input "Create Publisher" at bounding box center [1031, 377] width 131 height 39
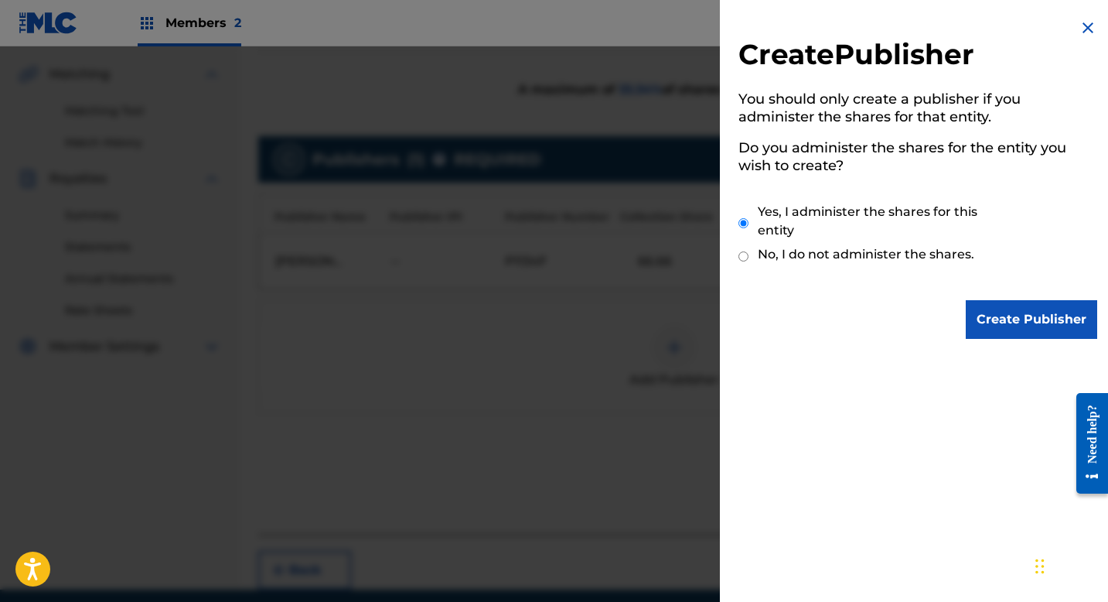
click at [988, 330] on input "Create Publisher" at bounding box center [1031, 319] width 131 height 39
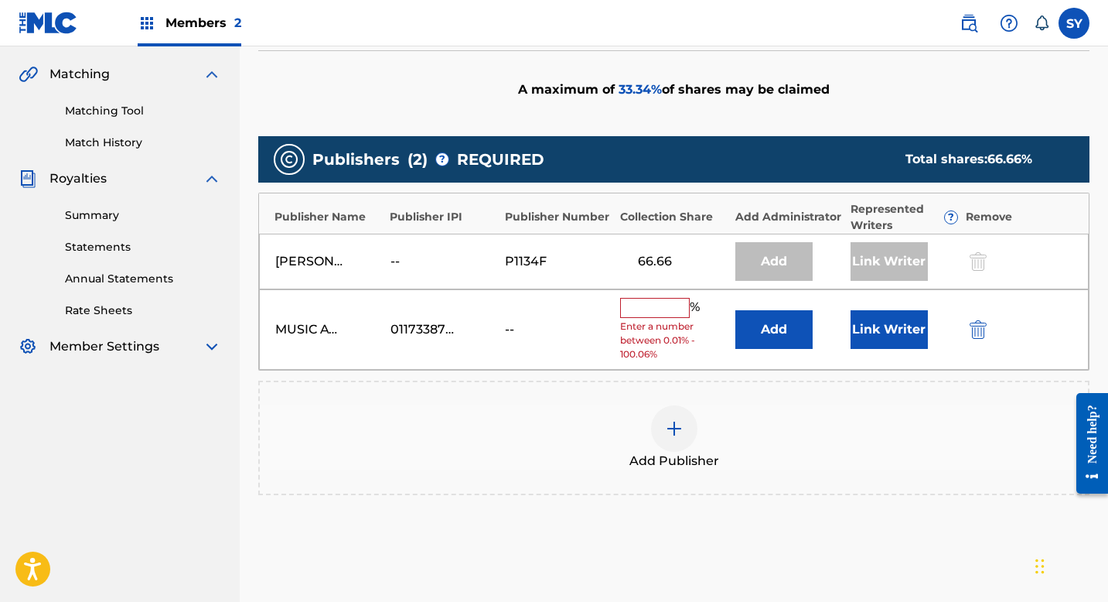
click at [760, 347] on button "Add" at bounding box center [774, 329] width 77 height 39
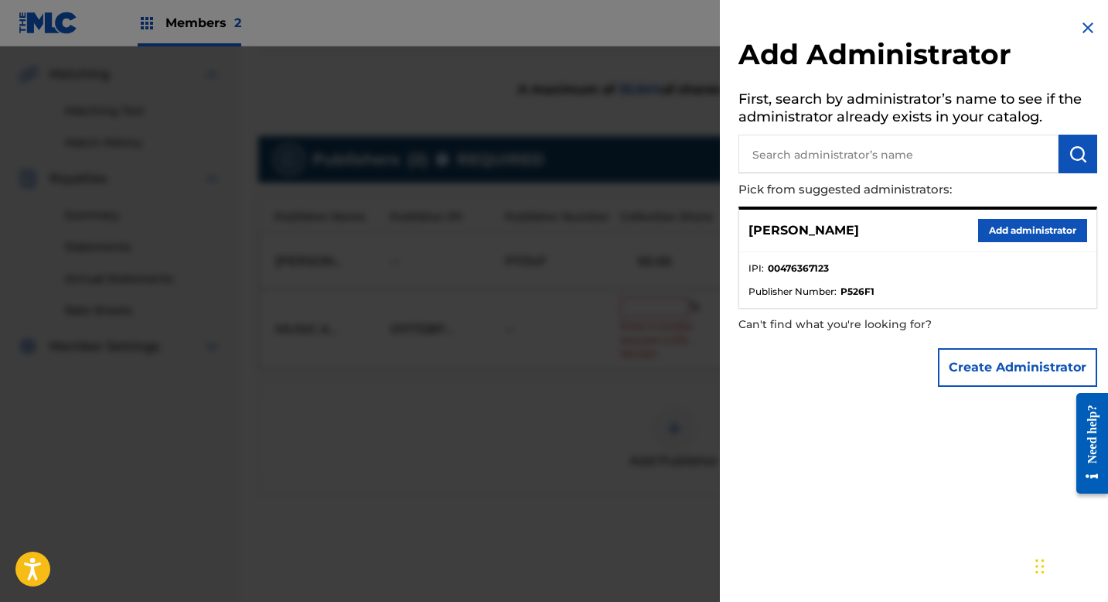
click at [968, 356] on button "Create Administrator" at bounding box center [1017, 367] width 159 height 39
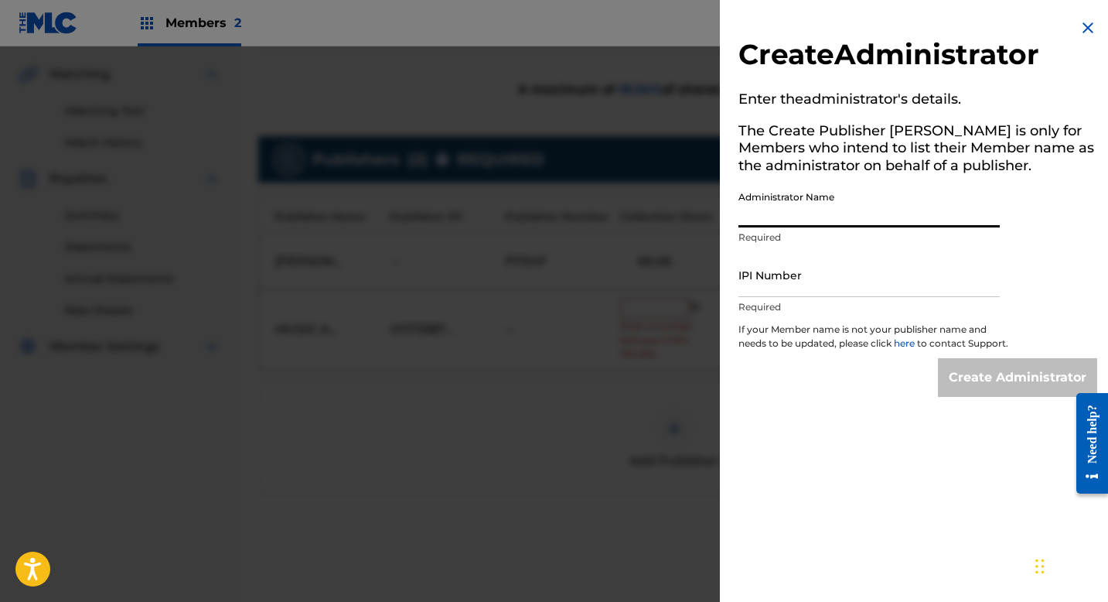
click at [869, 217] on input "Administrator Name" at bounding box center [869, 205] width 261 height 44
type input "[GEOGRAPHIC_DATA]"
click at [887, 285] on input "IPI Number" at bounding box center [869, 275] width 261 height 44
type input "01173387050"
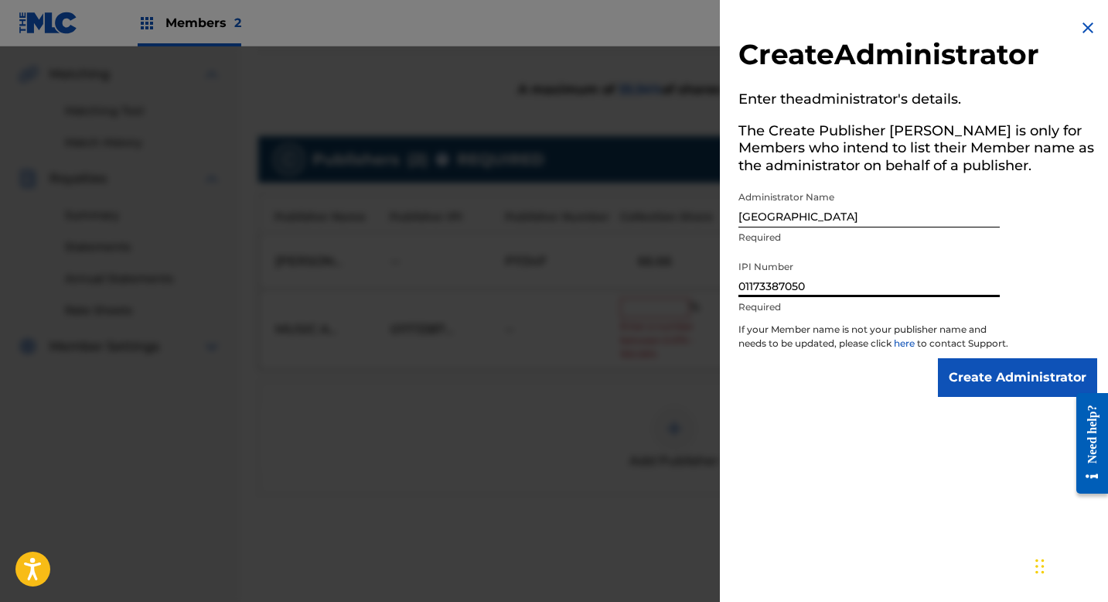
click at [983, 397] on input "Create Administrator" at bounding box center [1017, 377] width 159 height 39
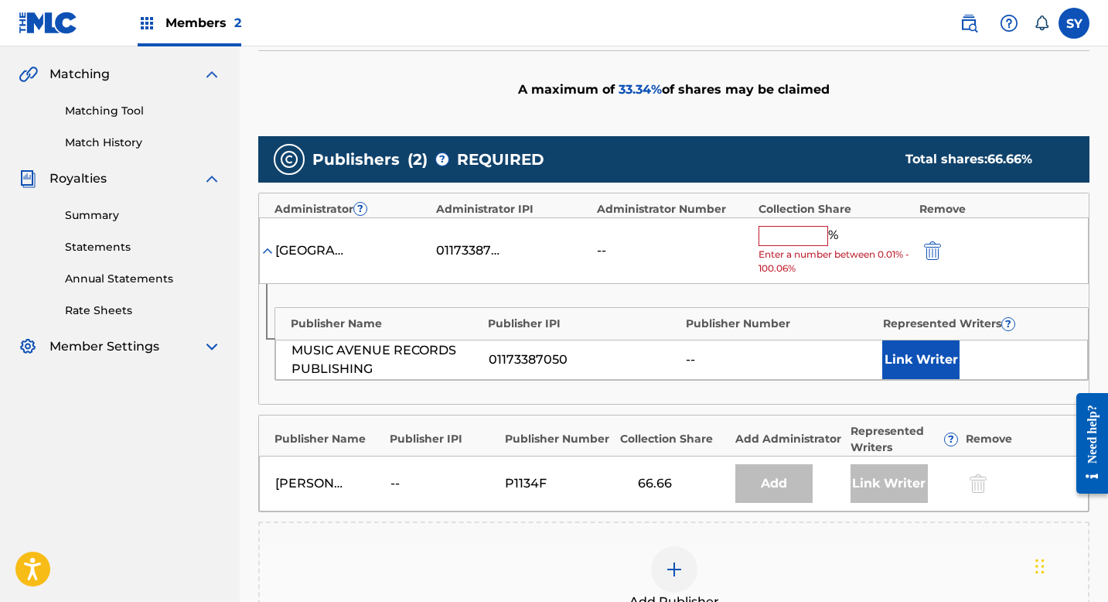
click at [773, 238] on input "text" at bounding box center [794, 236] width 70 height 20
type input "33.34"
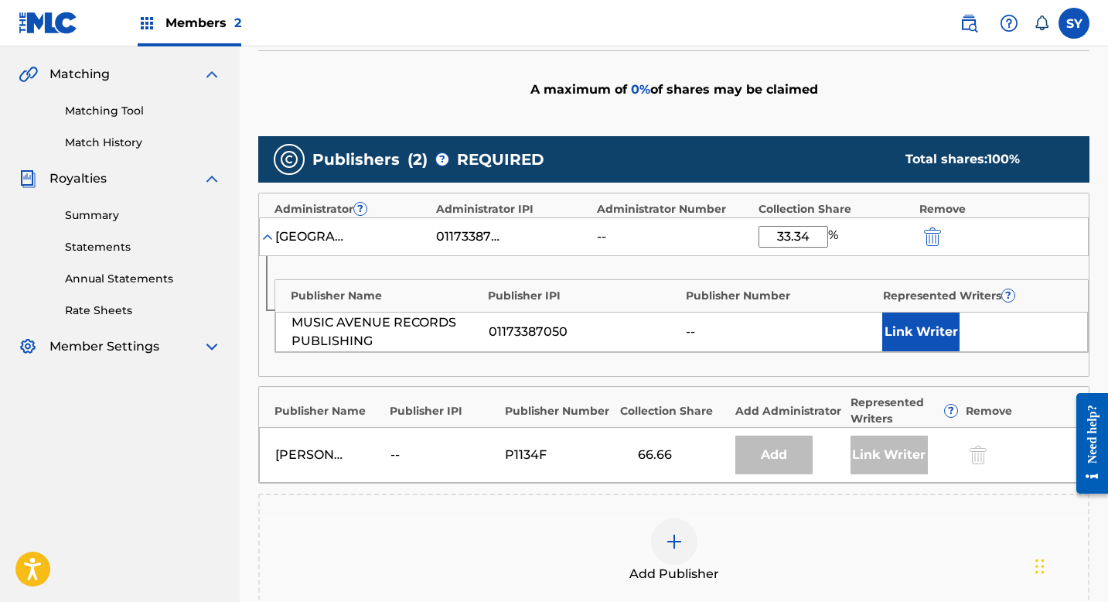
click at [746, 270] on div "Publisher Name Publisher IPI Publisher Number Represented Writers ? MUSIC AVENU…" at bounding box center [674, 316] width 830 height 120
click at [907, 340] on button "Link Writer" at bounding box center [920, 331] width 77 height 39
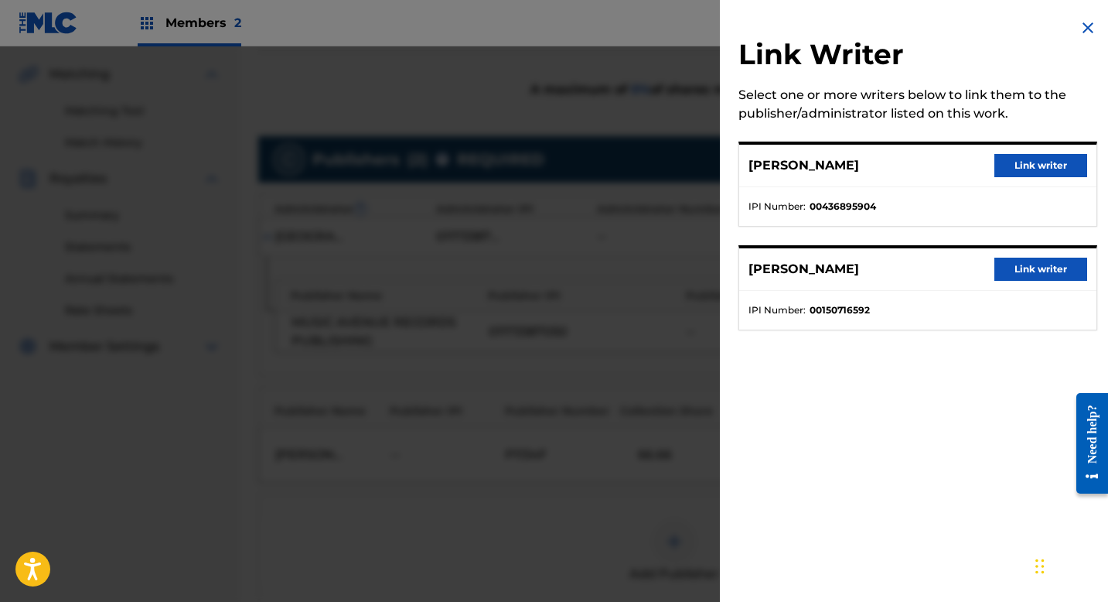
click at [1029, 273] on button "Link writer" at bounding box center [1041, 269] width 93 height 23
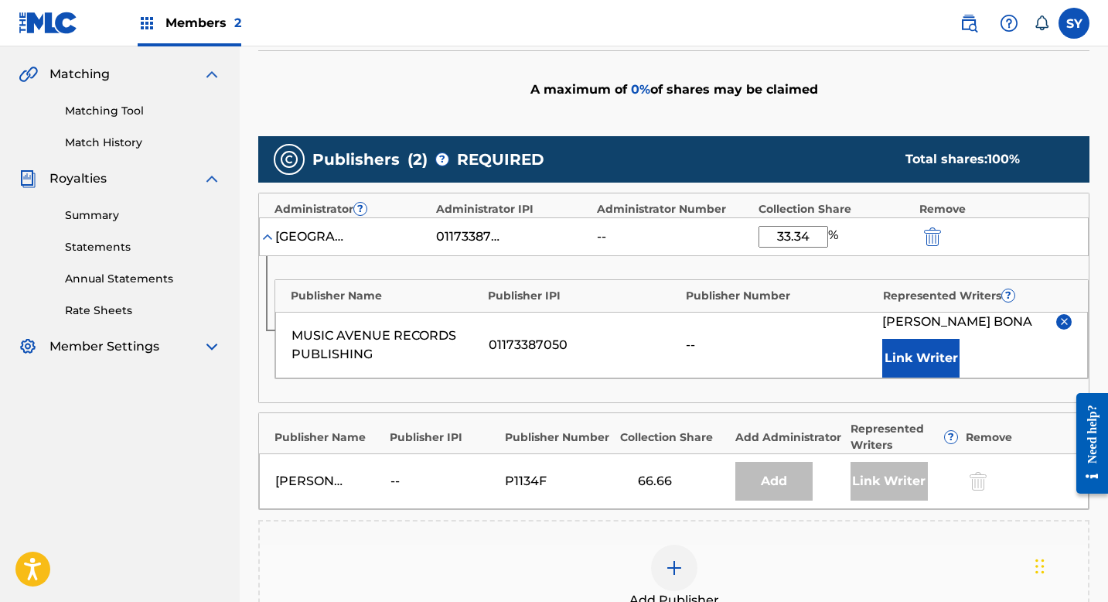
click at [1106, 524] on div "Claiming Tool Search Add Publishers & Shares Review Submit Add Publishers & Sha…" at bounding box center [674, 273] width 869 height 1073
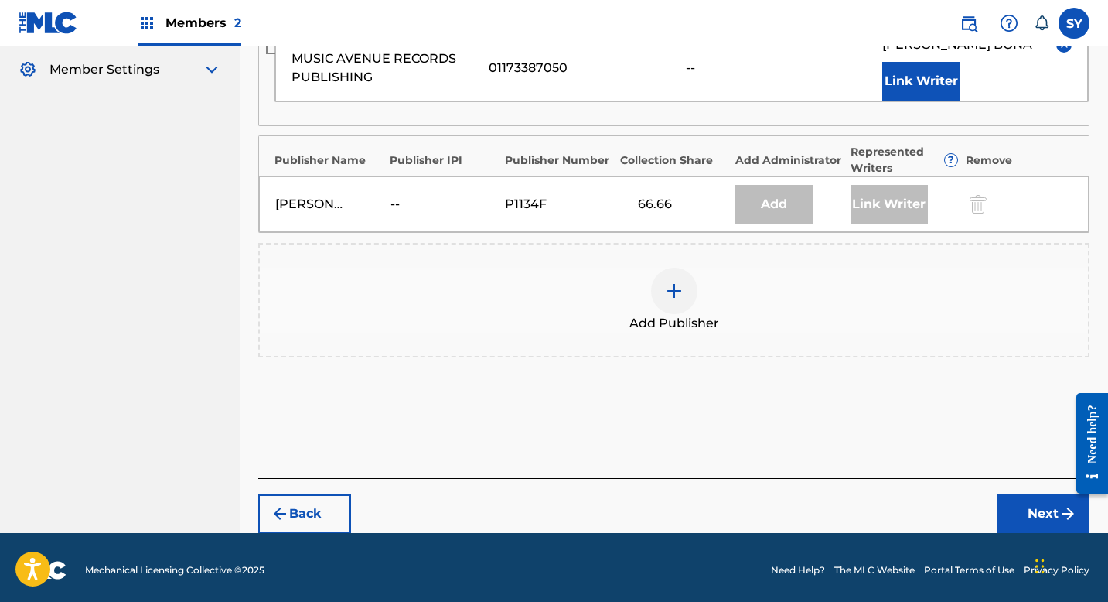
scroll to position [630, 0]
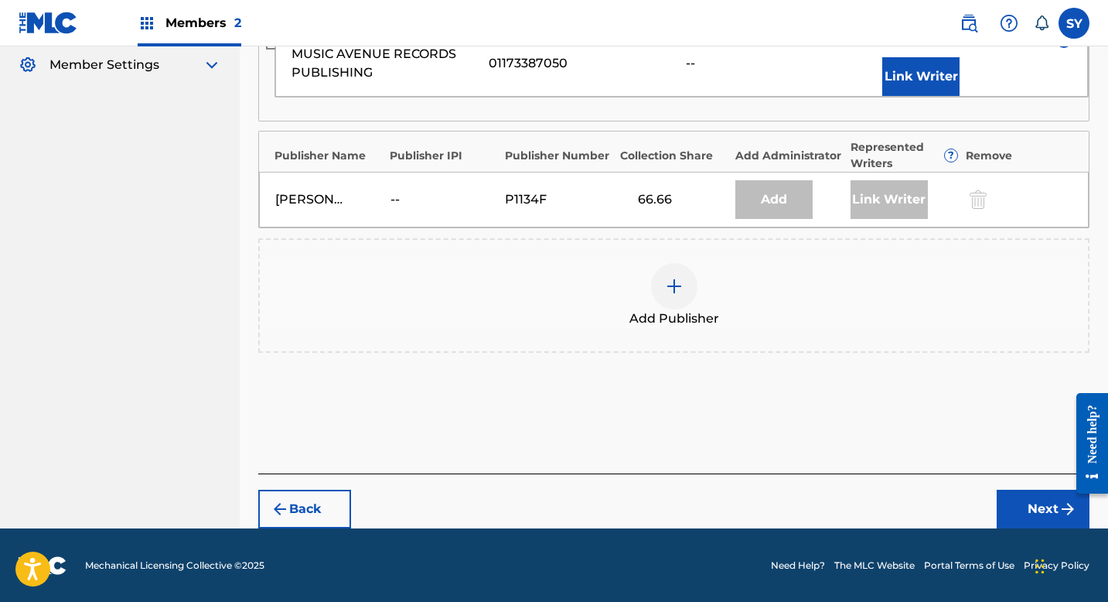
click at [1051, 522] on button "Next" at bounding box center [1043, 509] width 93 height 39
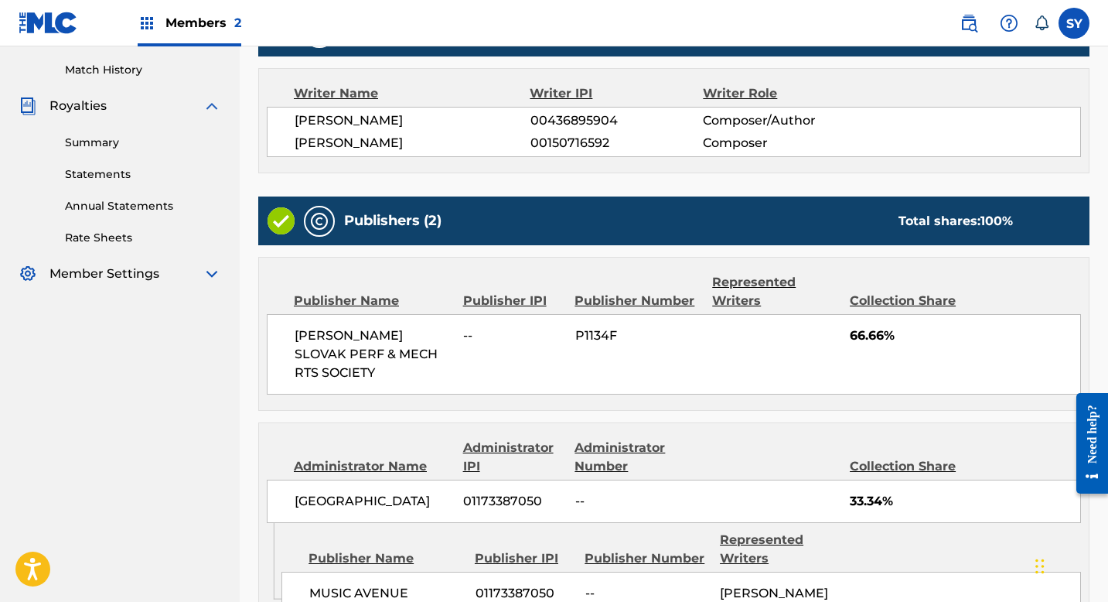
scroll to position [422, 0]
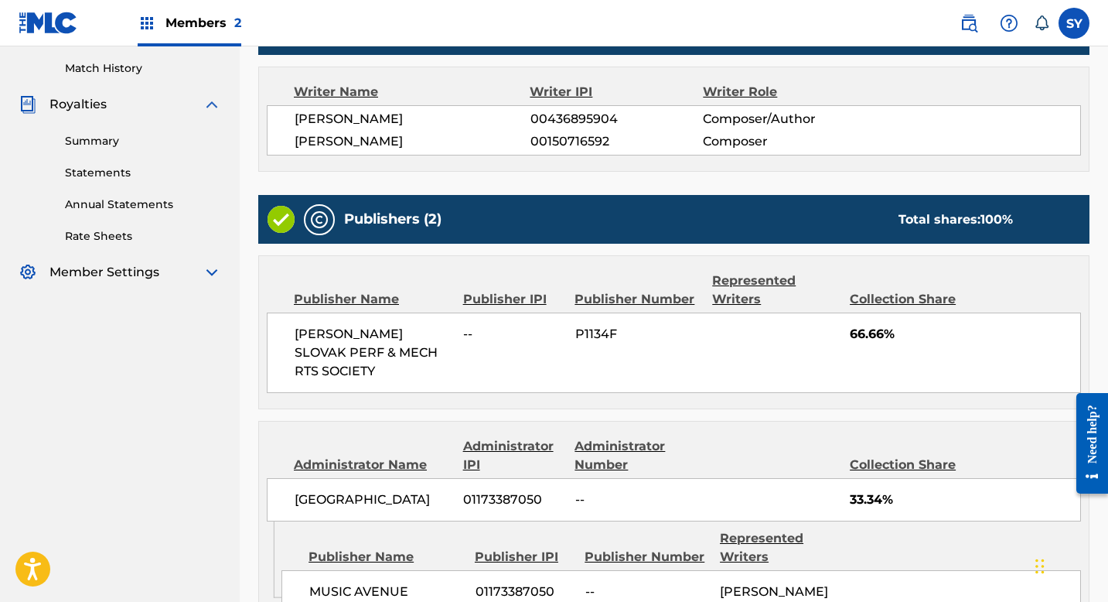
drag, startPoint x: 1113, startPoint y: 264, endPoint x: 1113, endPoint y: 374, distance: 110.6
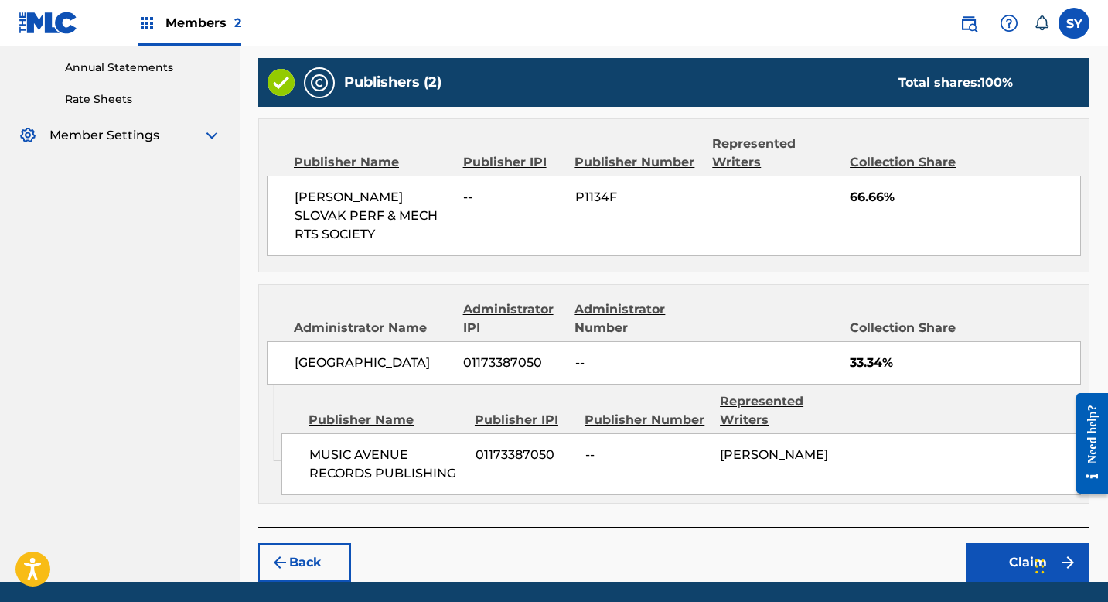
scroll to position [592, 0]
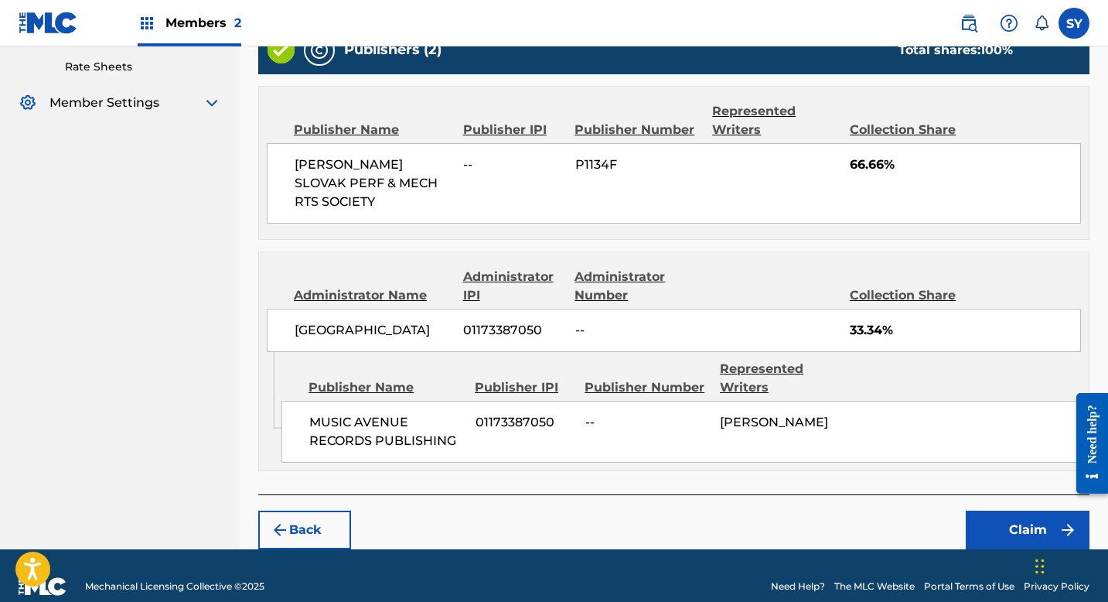
drag, startPoint x: 1113, startPoint y: 314, endPoint x: 1113, endPoint y: 88, distance: 225.8
drag, startPoint x: 1113, startPoint y: 316, endPoint x: 1113, endPoint y: 147, distance: 168.6
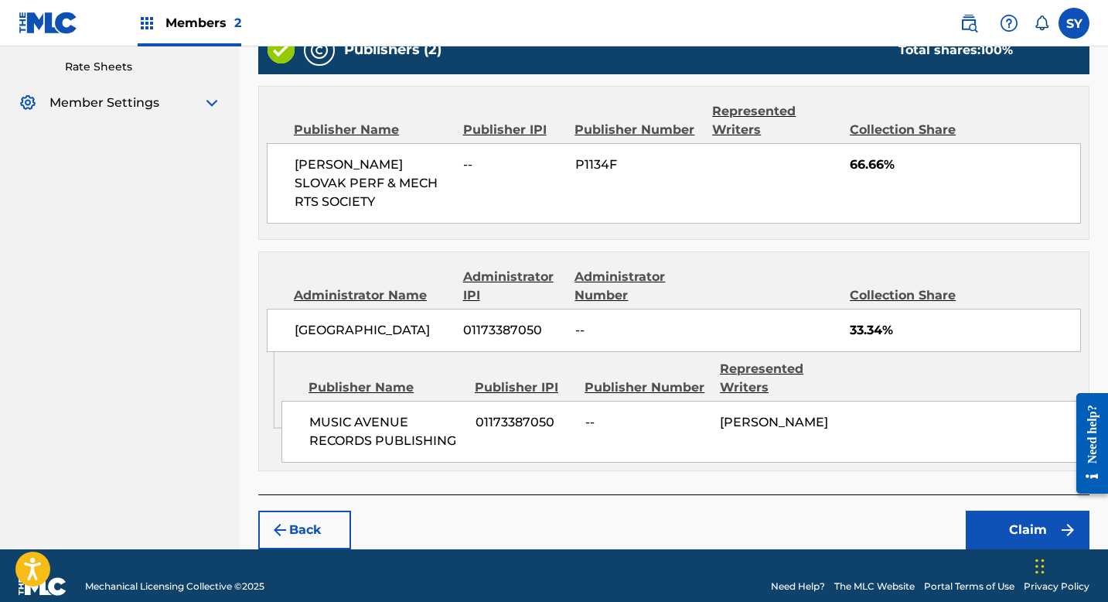
click at [999, 510] on button "Claim" at bounding box center [1028, 529] width 124 height 39
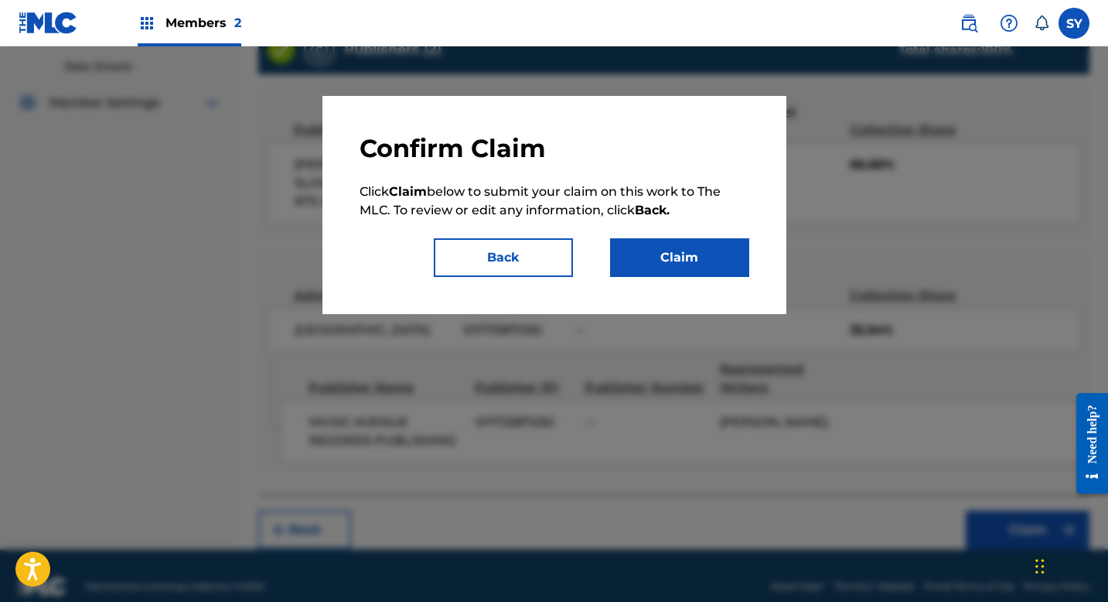
click at [668, 263] on button "Claim" at bounding box center [679, 257] width 139 height 39
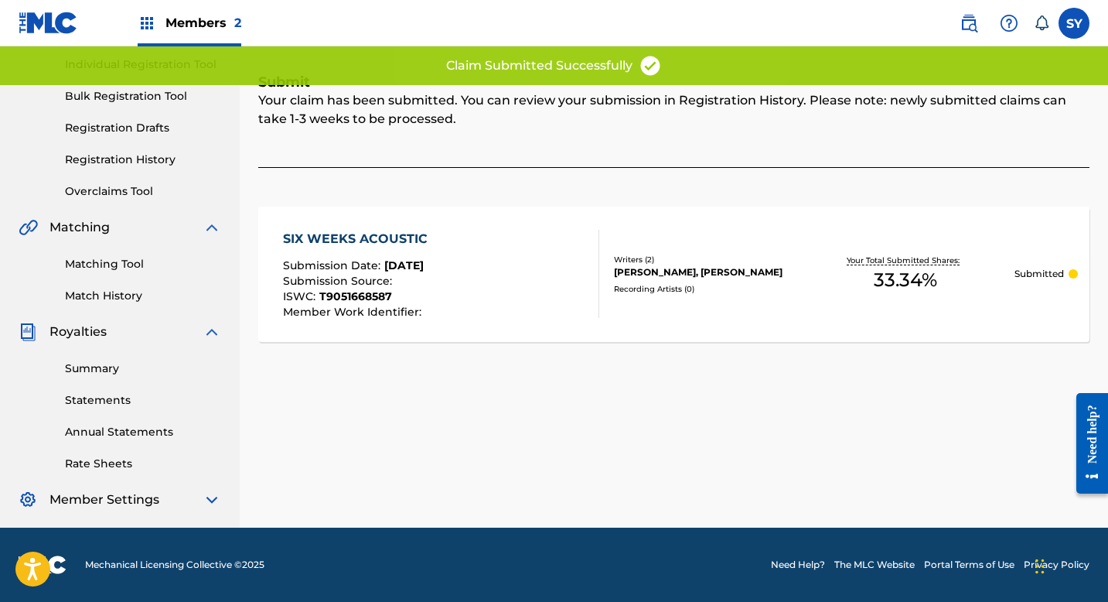
scroll to position [195, 0]
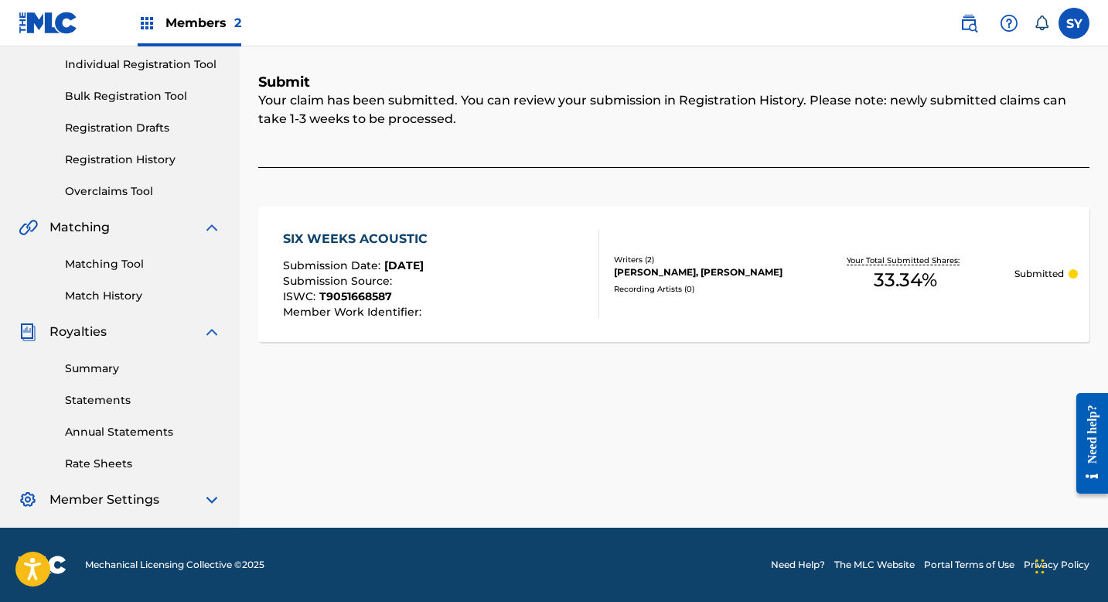
click at [260, 151] on div "Your claim has been submitted. You can review your submission in Registration H…" at bounding box center [673, 129] width 831 height 77
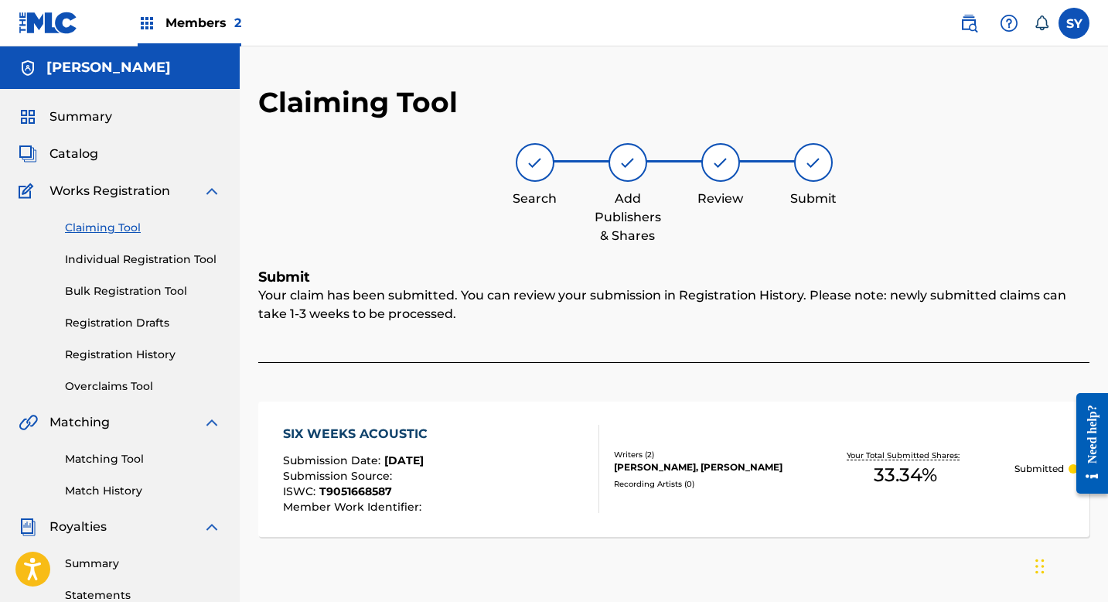
click at [94, 222] on link "Claiming Tool" at bounding box center [143, 228] width 156 height 16
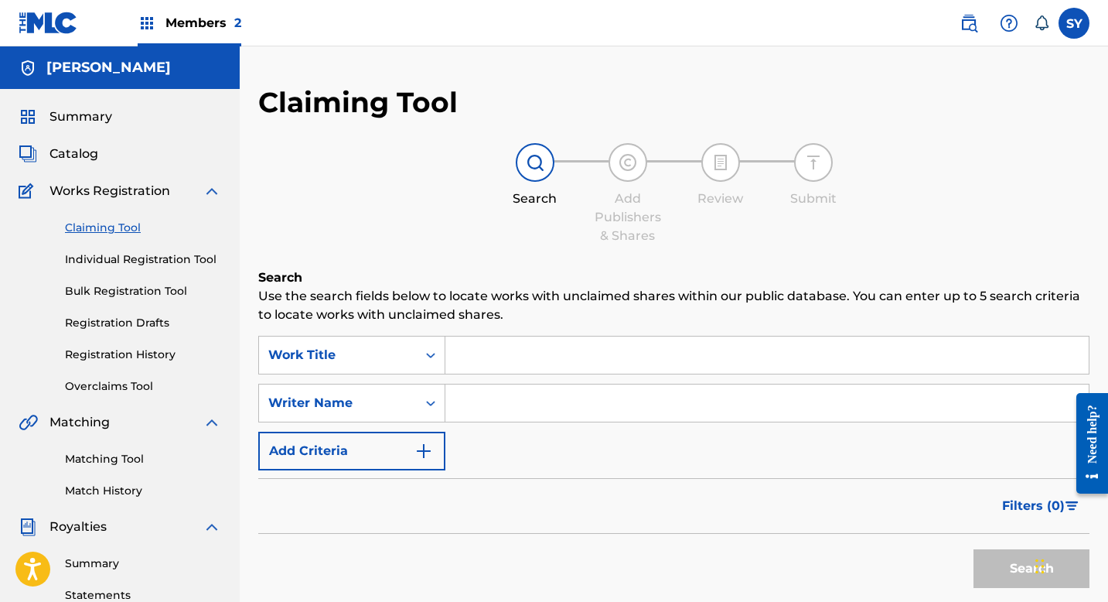
click at [94, 222] on link "Claiming Tool" at bounding box center [143, 228] width 156 height 16
click at [490, 413] on input "Search Form" at bounding box center [768, 402] width 644 height 37
type input "[PERSON_NAME]"
click at [1027, 575] on button "Search" at bounding box center [1032, 568] width 116 height 39
click at [851, 568] on div "Search" at bounding box center [673, 565] width 831 height 62
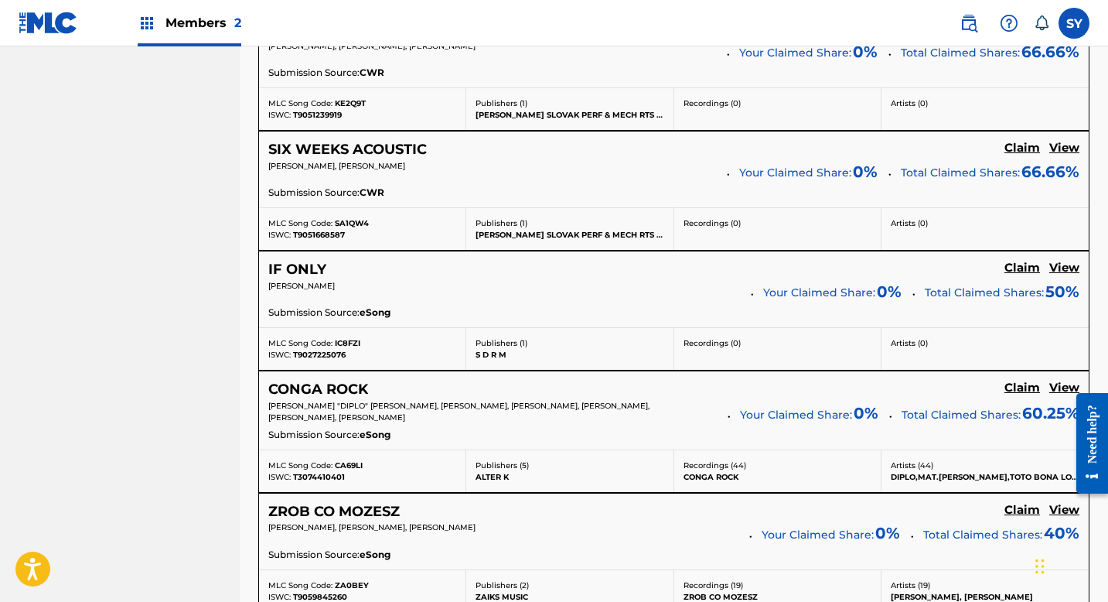
scroll to position [1238, 0]
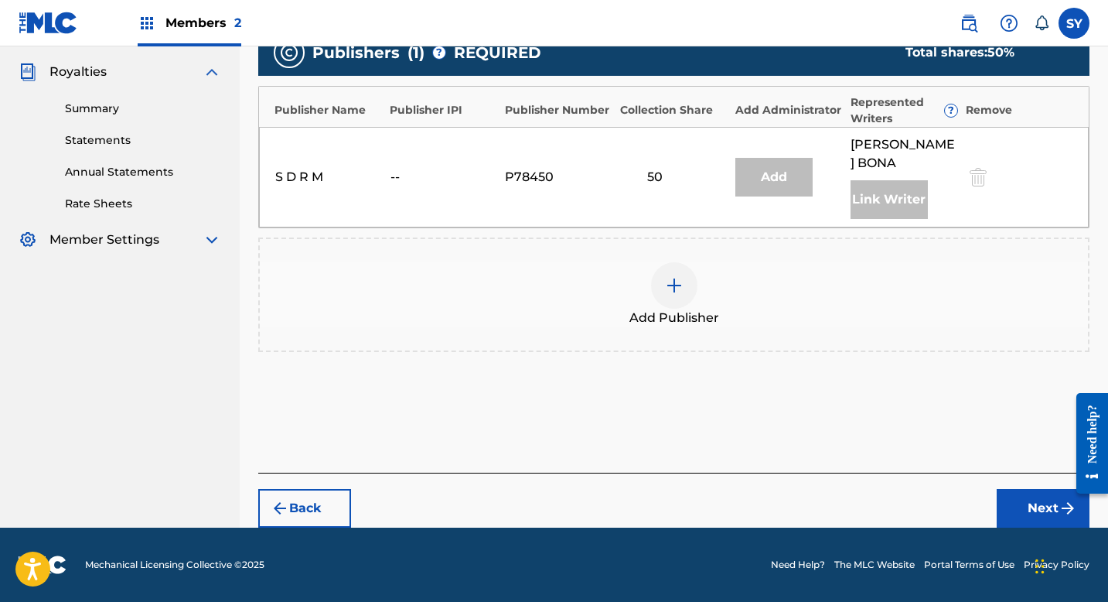
scroll to position [436, 0]
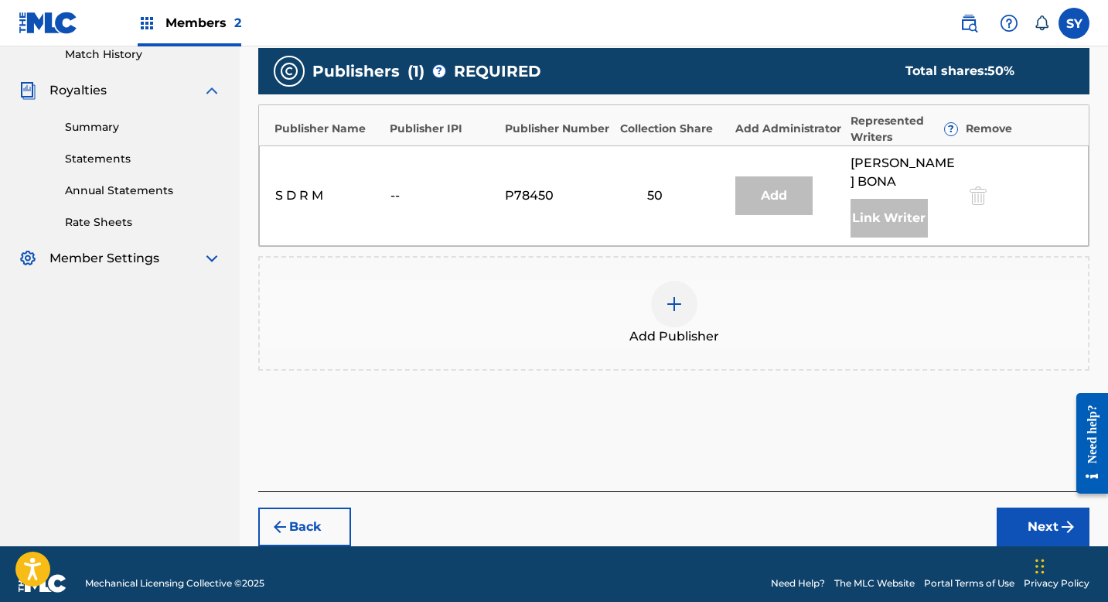
click at [996, 186] on div at bounding box center [1000, 195] width 70 height 18
click at [980, 187] on div at bounding box center [976, 195] width 23 height 18
click at [942, 204] on div "[PERSON_NAME] Link Writer" at bounding box center [905, 196] width 108 height 84
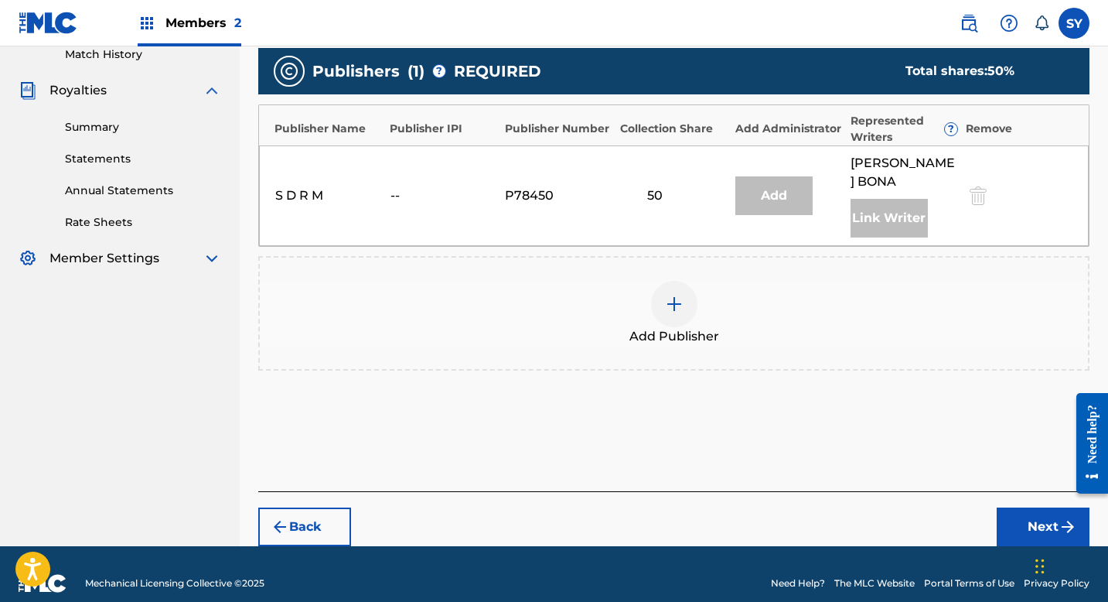
click at [898, 199] on div "Link Writer" at bounding box center [889, 218] width 77 height 39
click at [741, 181] on div "Add" at bounding box center [774, 195] width 77 height 39
click at [303, 192] on div "S D R M" at bounding box center [310, 195] width 70 height 19
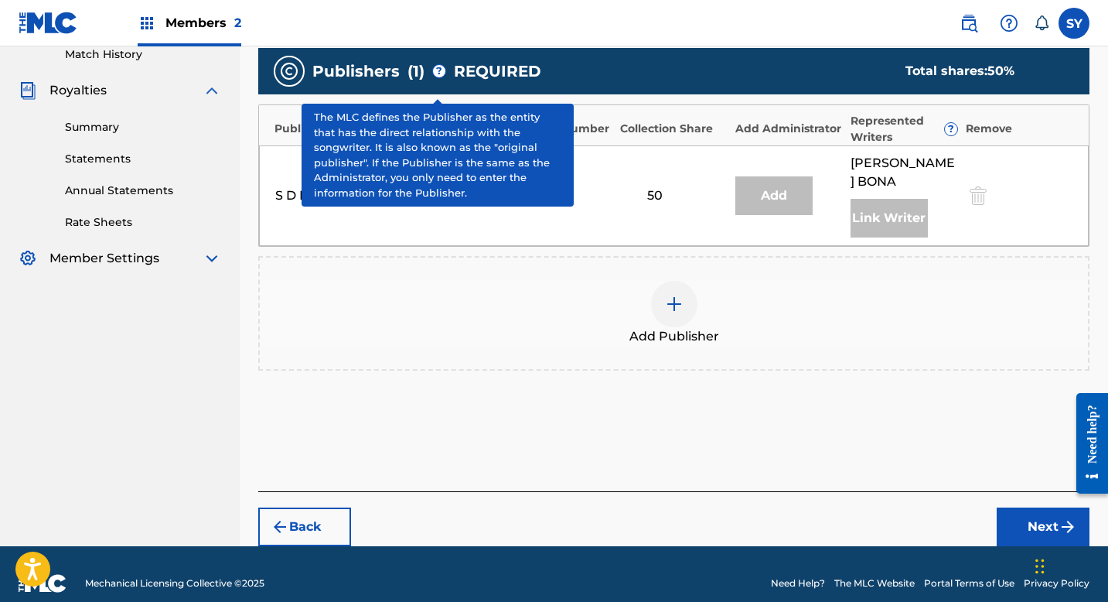
click at [439, 71] on span "?" at bounding box center [439, 71] width 12 height 12
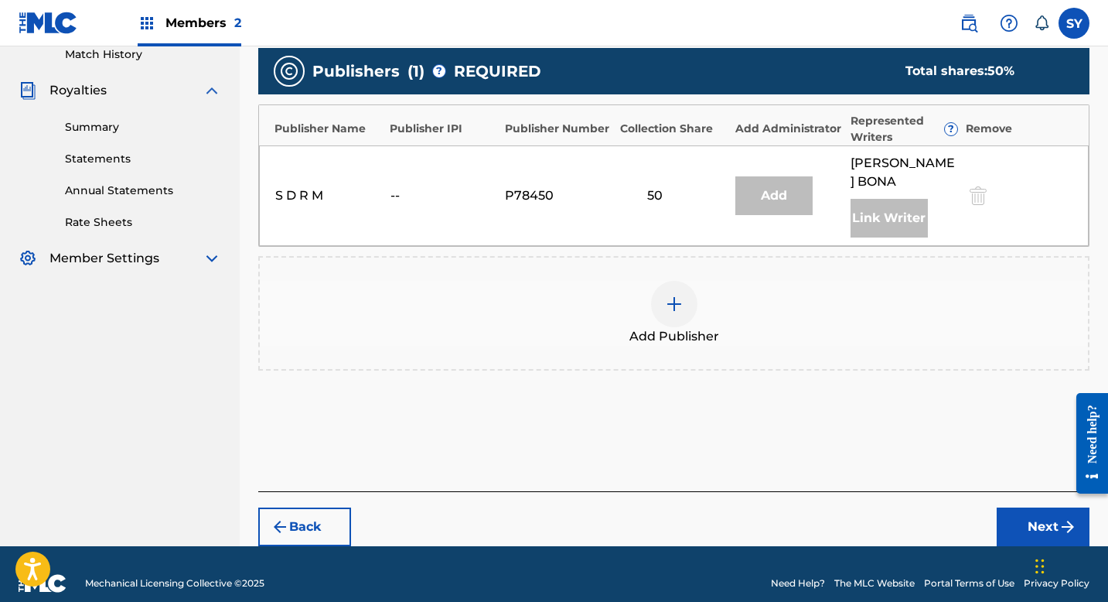
click at [246, 162] on div "Claiming Tool Search Add Publishers & Shares Review Submit Add Publishers & Sha…" at bounding box center [674, 97] width 869 height 897
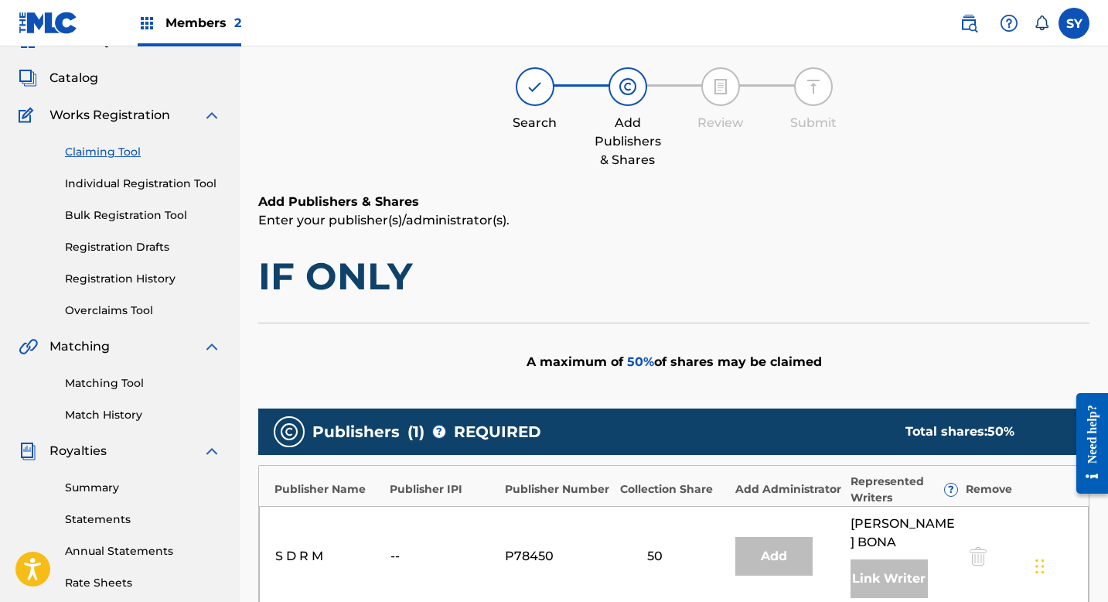
scroll to position [65, 0]
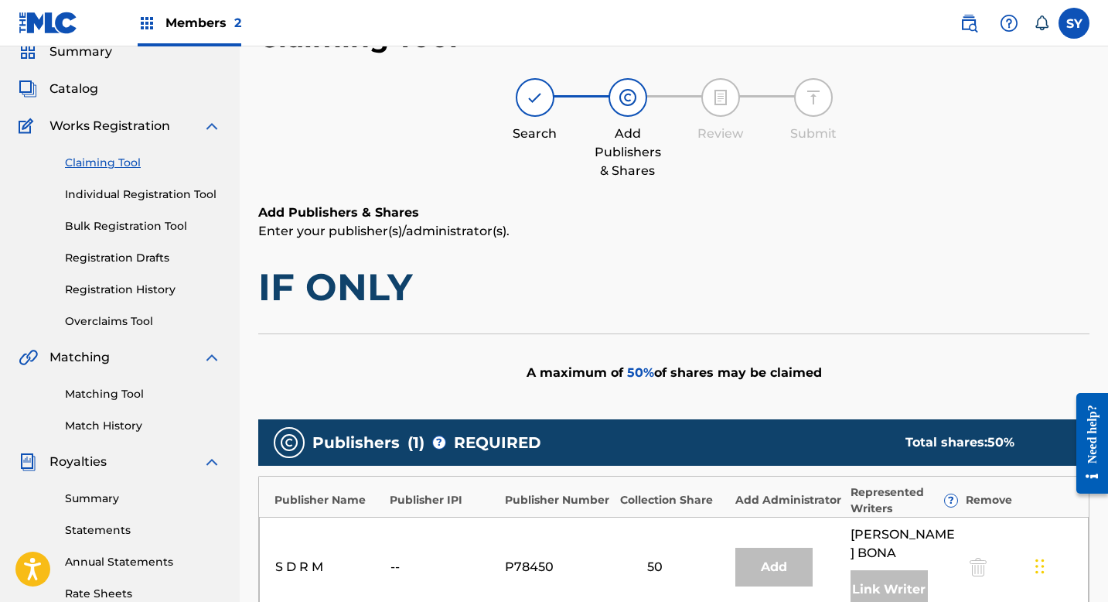
click at [106, 162] on link "Claiming Tool" at bounding box center [143, 163] width 156 height 16
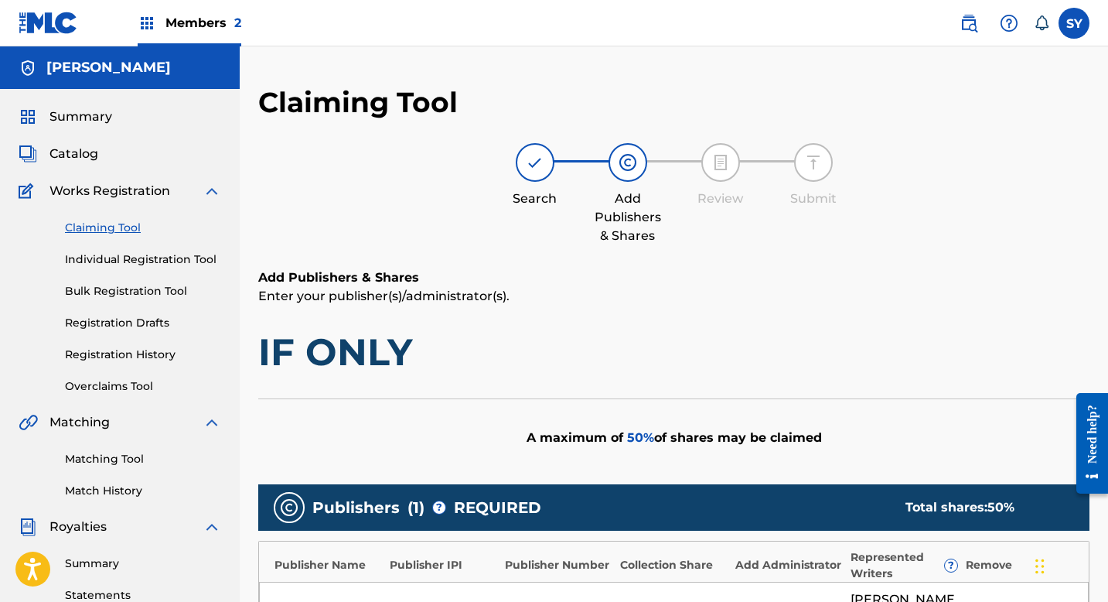
click at [103, 227] on link "Claiming Tool" at bounding box center [143, 228] width 156 height 16
click at [90, 233] on link "Claiming Tool" at bounding box center [143, 228] width 156 height 16
click at [371, 234] on div "Search Add Publishers & Shares Review Submit" at bounding box center [673, 194] width 831 height 102
click at [72, 192] on span "Works Registration" at bounding box center [110, 191] width 121 height 19
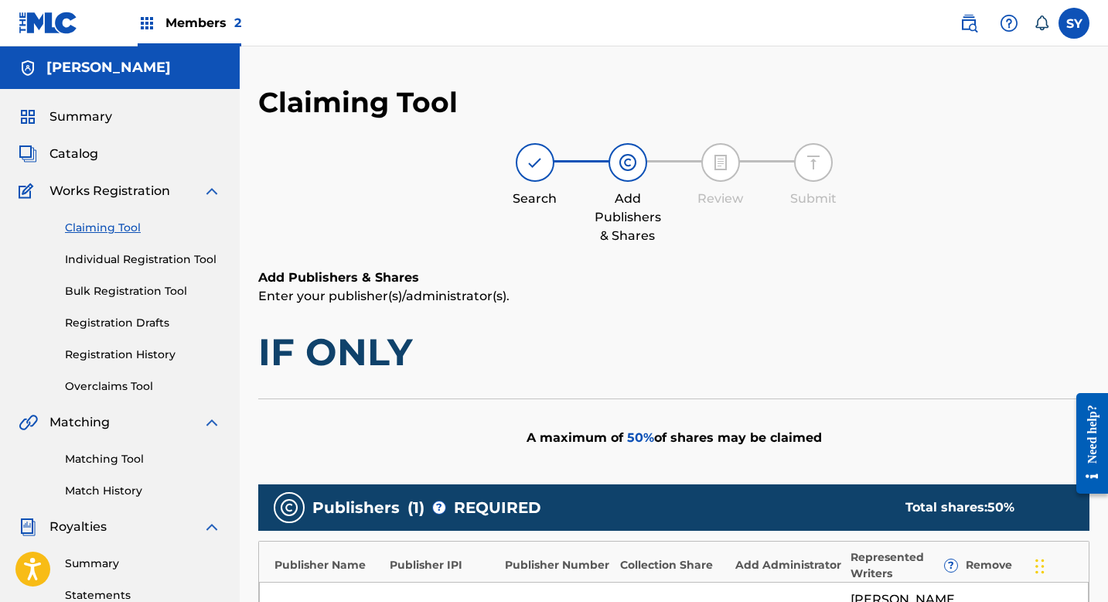
click at [99, 255] on link "Individual Registration Tool" at bounding box center [143, 259] width 156 height 16
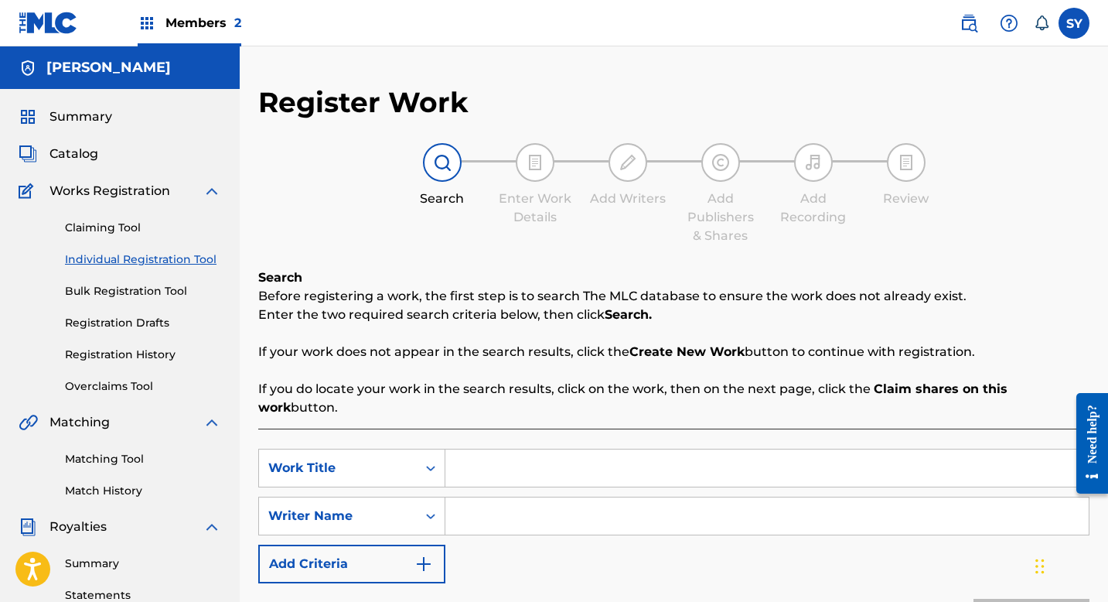
click at [105, 226] on link "Claiming Tool" at bounding box center [143, 228] width 156 height 16
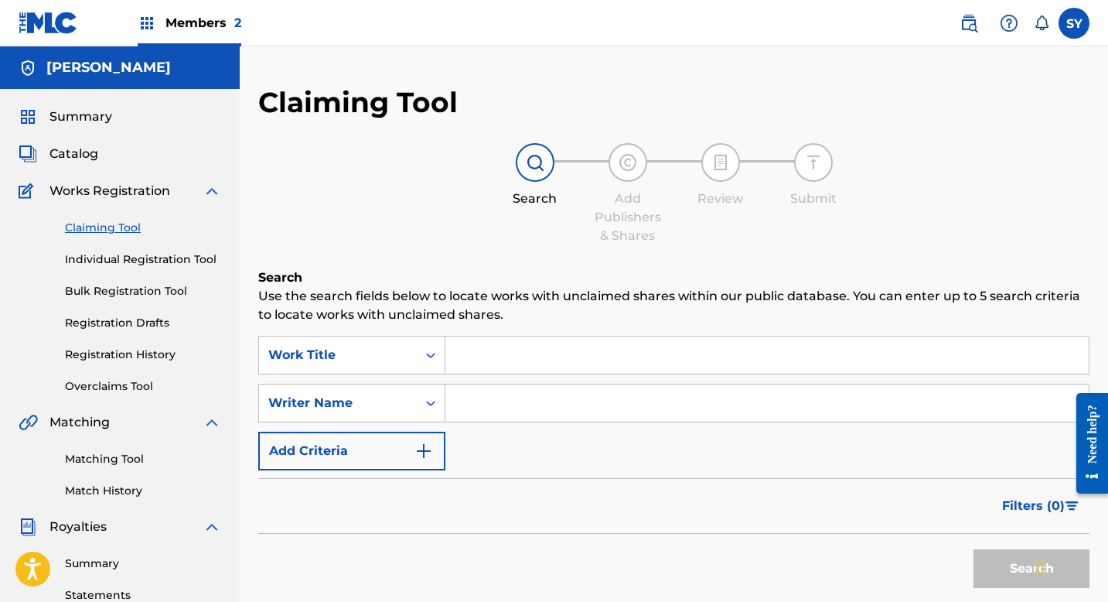
click at [456, 407] on input "Search Form" at bounding box center [768, 402] width 644 height 37
type input "[PERSON_NAME]"
click at [995, 568] on button "Search" at bounding box center [1032, 568] width 116 height 39
click at [653, 520] on div "Filters ( 0 )" at bounding box center [673, 506] width 831 height 56
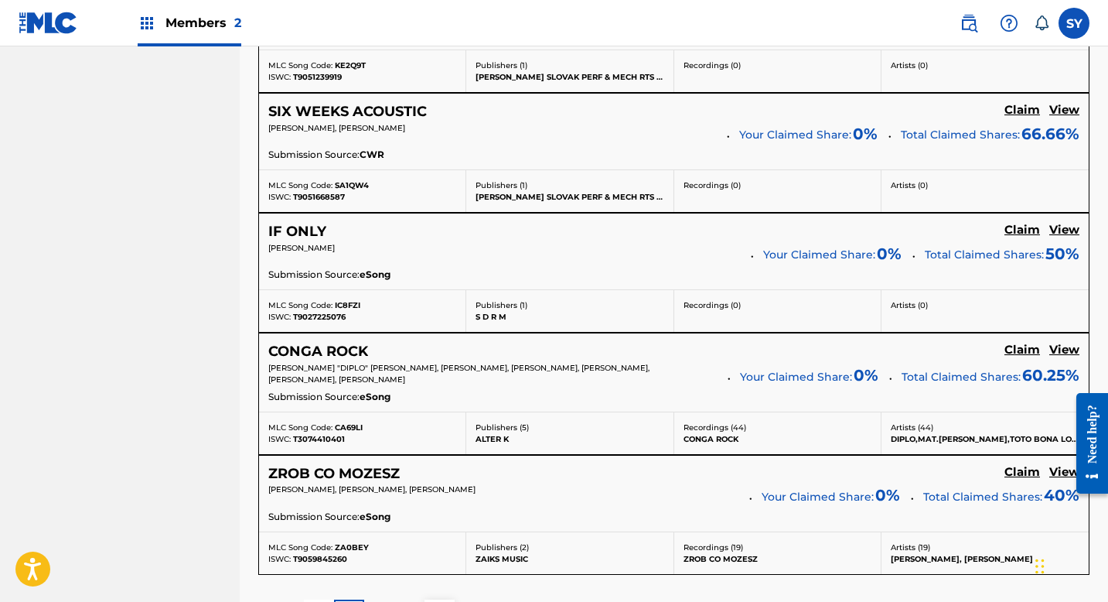
scroll to position [1268, 0]
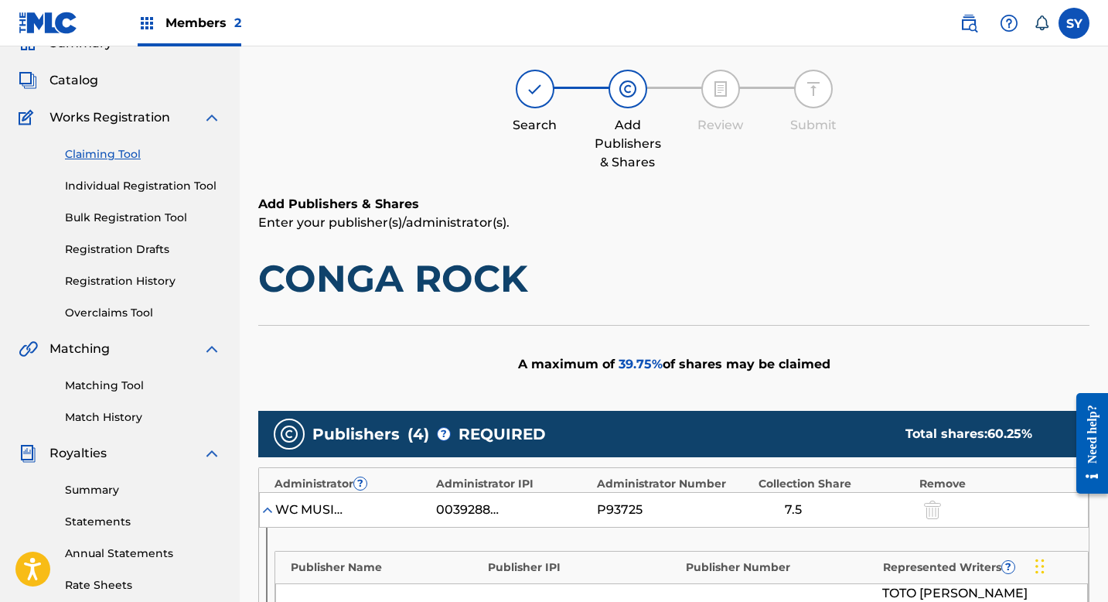
scroll to position [0, 0]
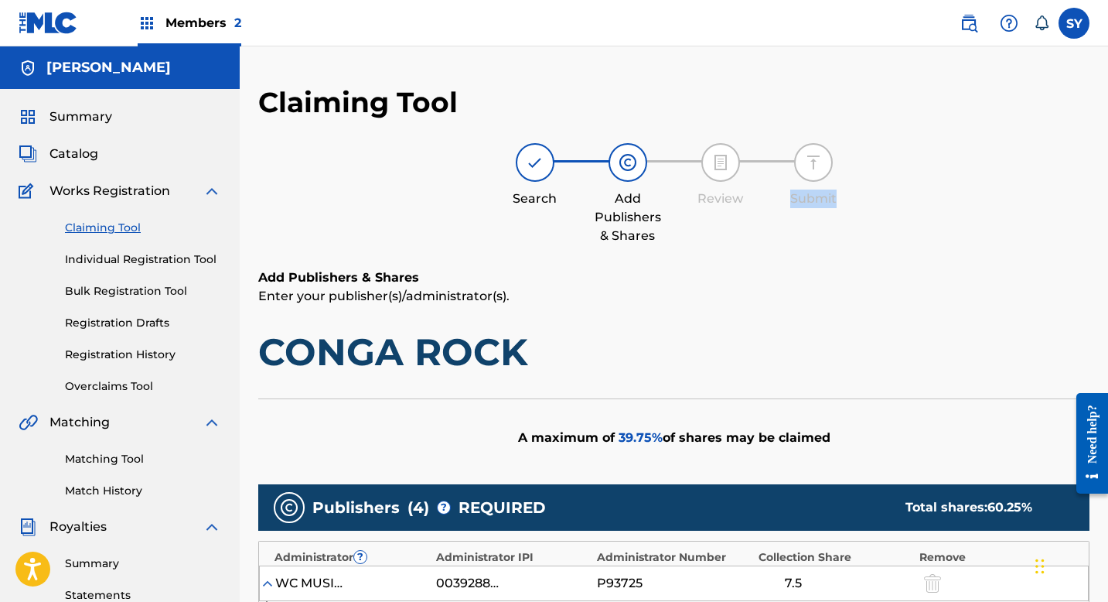
drag, startPoint x: 1113, startPoint y: 175, endPoint x: 1108, endPoint y: 237, distance: 62.1
click at [1108, 237] on html "Accessibility Screen-Reader Guide, Feedback, and Issue Reporting | New window M…" at bounding box center [554, 301] width 1108 height 602
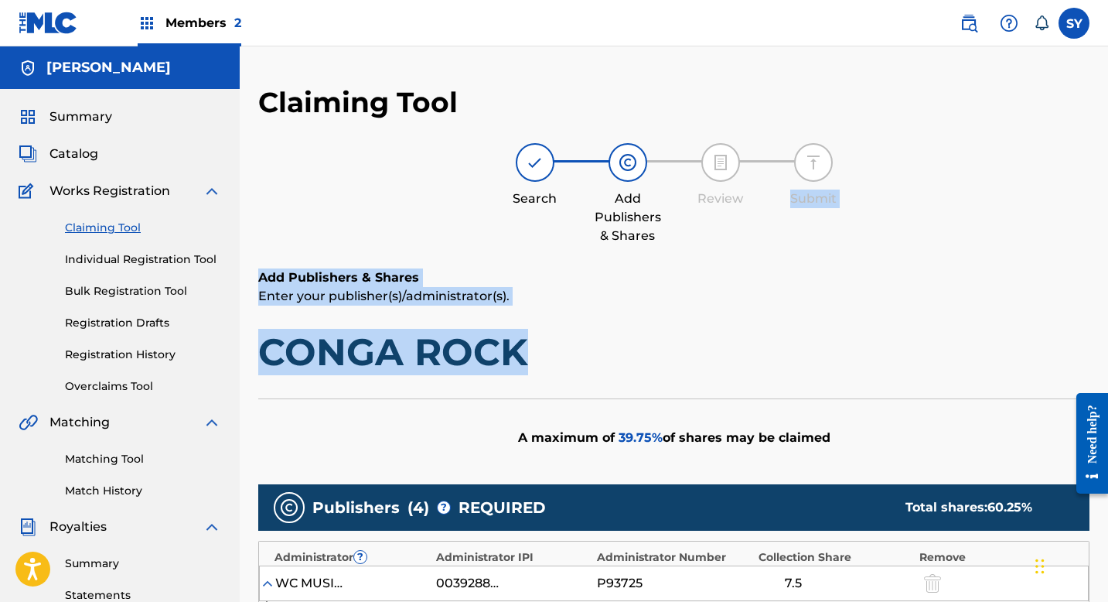
drag, startPoint x: 1113, startPoint y: 94, endPoint x: 1111, endPoint y: 336, distance: 242.1
click at [1108, 336] on html "Accessibility Screen-Reader Guide, Feedback, and Issue Reporting | New window M…" at bounding box center [554, 301] width 1108 height 602
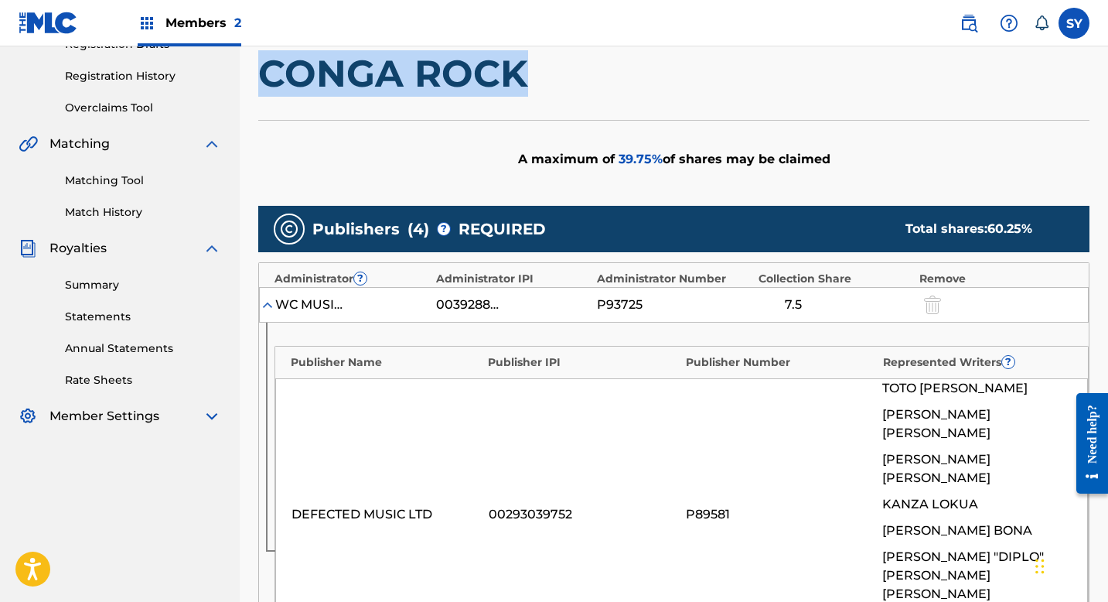
scroll to position [309, 0]
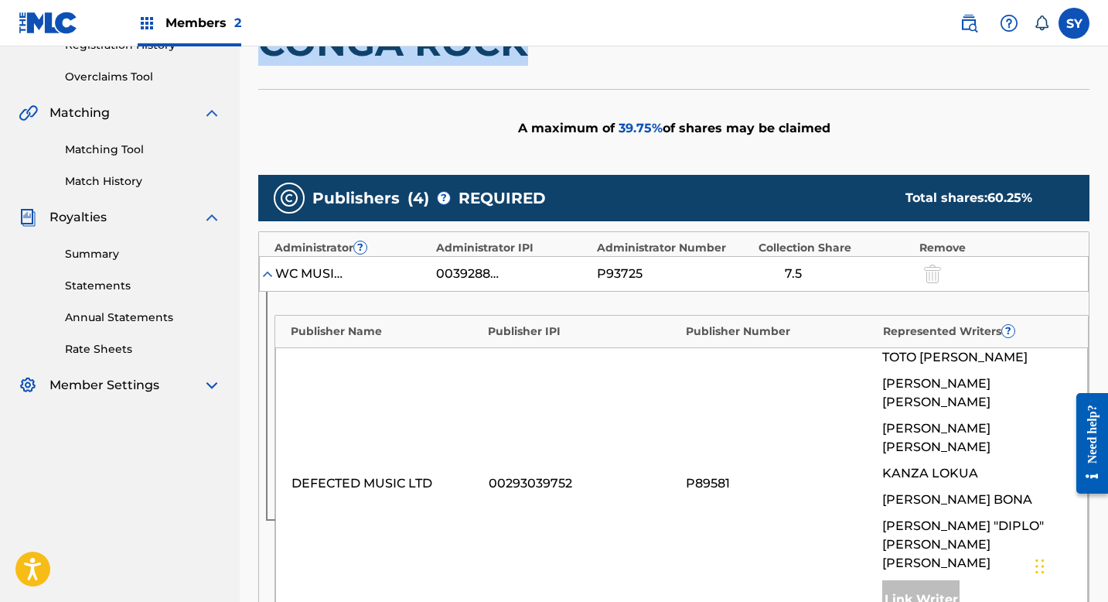
click at [268, 274] on img at bounding box center [267, 273] width 15 height 15
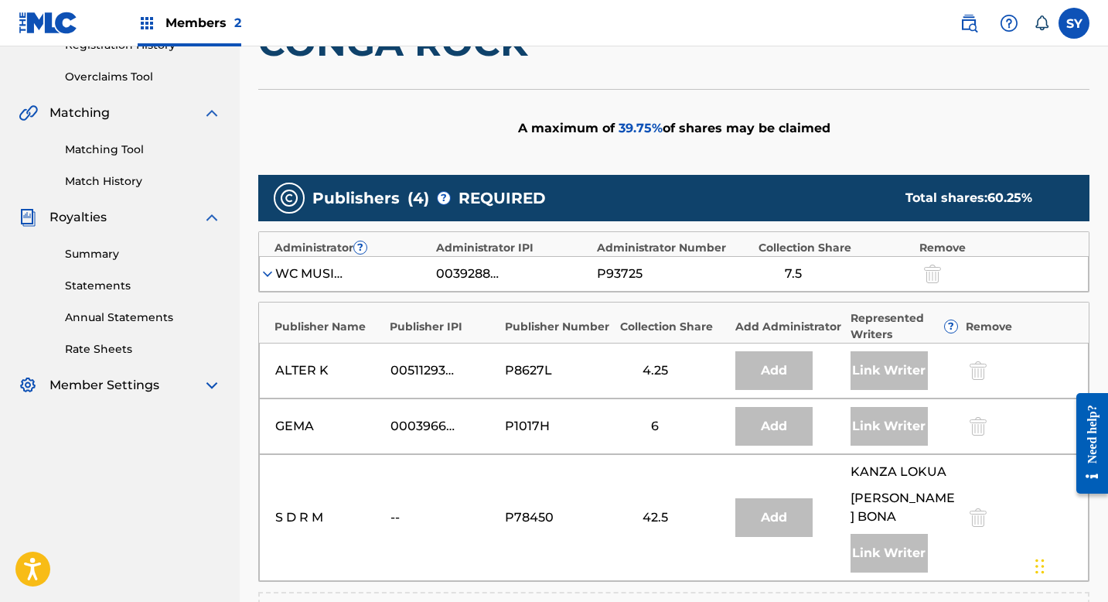
click at [985, 107] on div "A maximum of 39.75 % of shares may be claimed" at bounding box center [673, 128] width 831 height 78
click at [961, 121] on div "A maximum of 39.75 % of shares may be claimed" at bounding box center [673, 128] width 831 height 78
drag, startPoint x: 1113, startPoint y: 193, endPoint x: 1111, endPoint y: 88, distance: 105.2
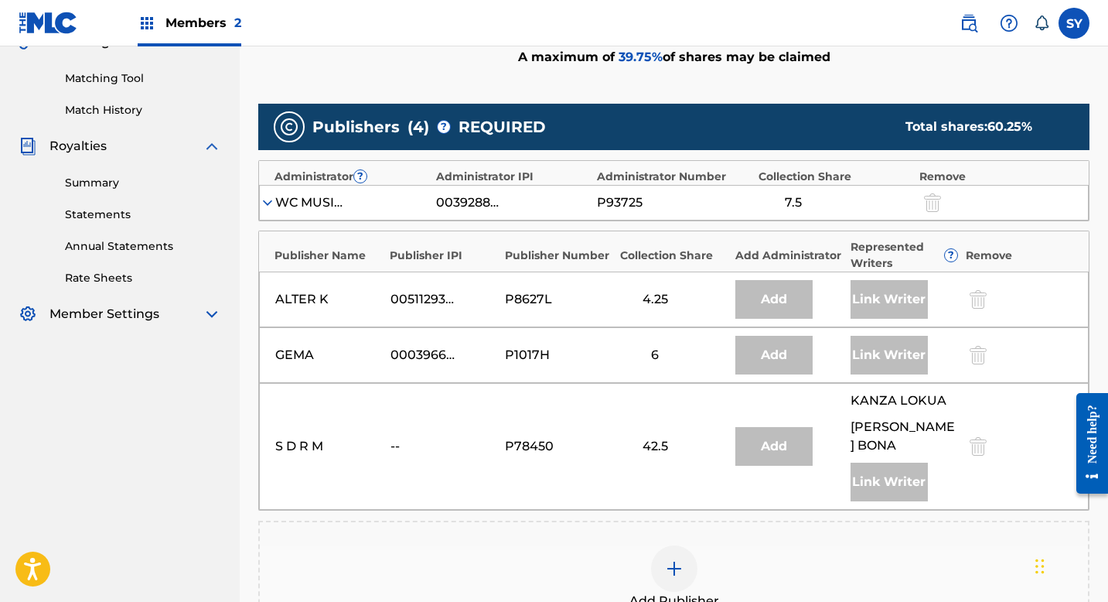
scroll to position [392, 0]
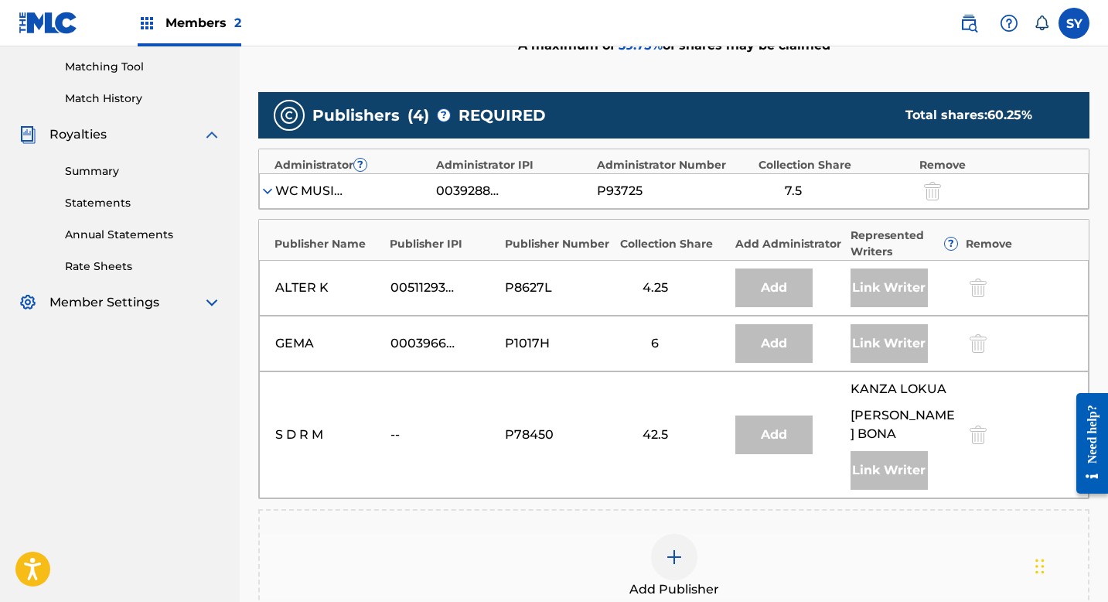
click at [903, 414] on span "[PERSON_NAME]" at bounding box center [905, 424] width 108 height 37
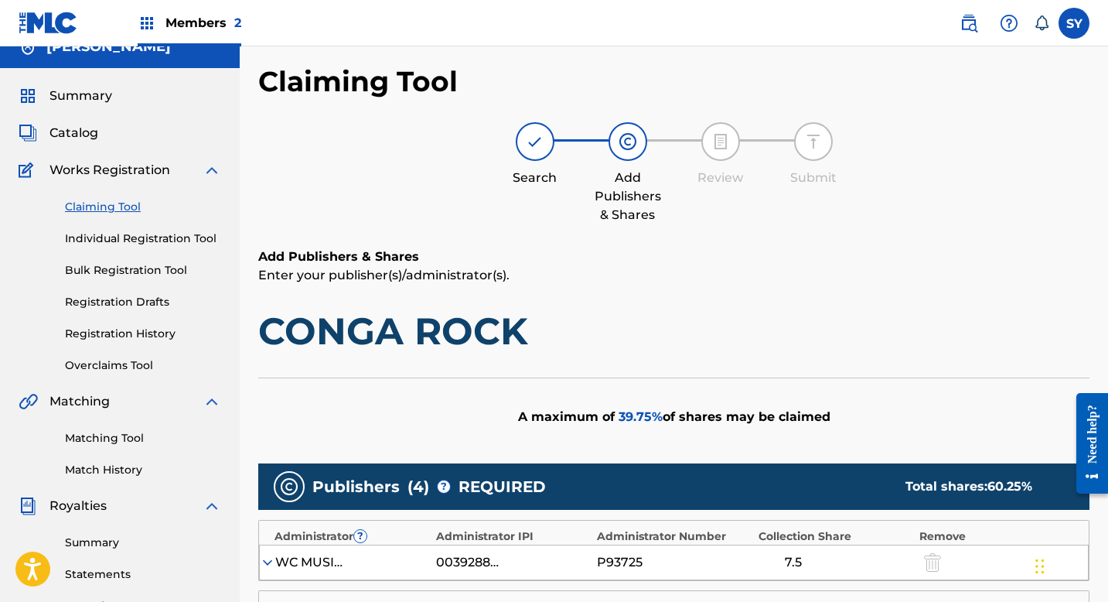
scroll to position [0, 0]
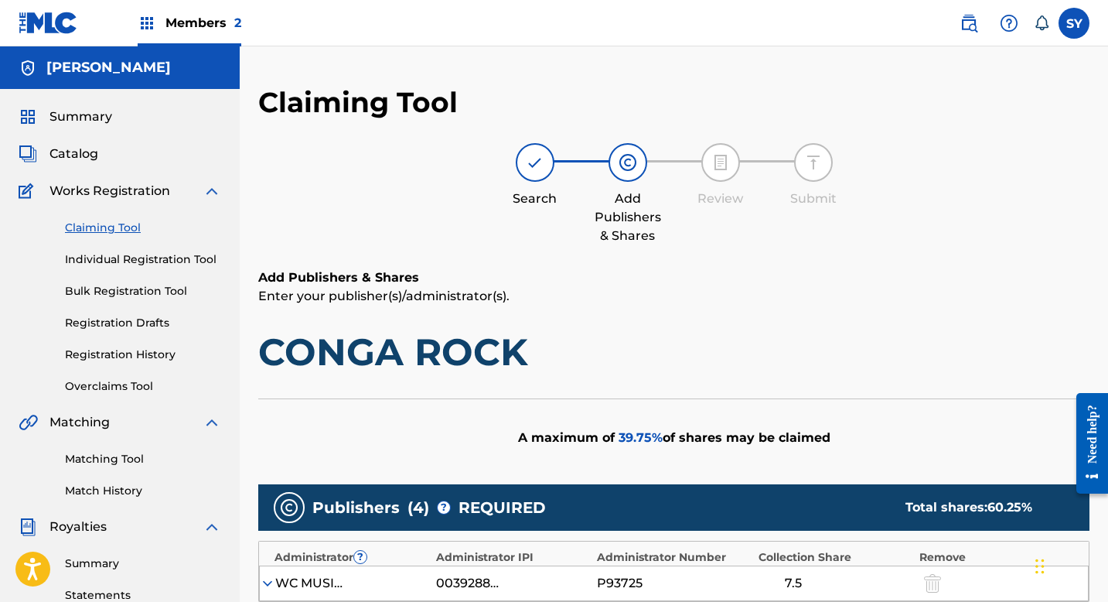
click at [128, 227] on link "Claiming Tool" at bounding box center [143, 228] width 156 height 16
click at [118, 262] on link "Individual Registration Tool" at bounding box center [143, 259] width 156 height 16
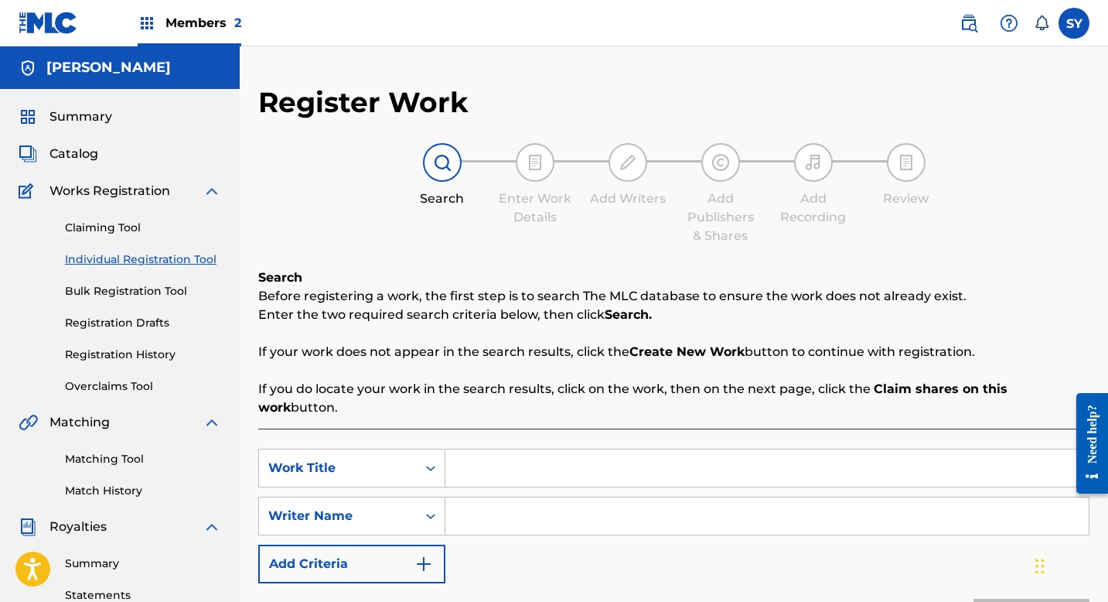
click at [124, 229] on link "Claiming Tool" at bounding box center [143, 228] width 156 height 16
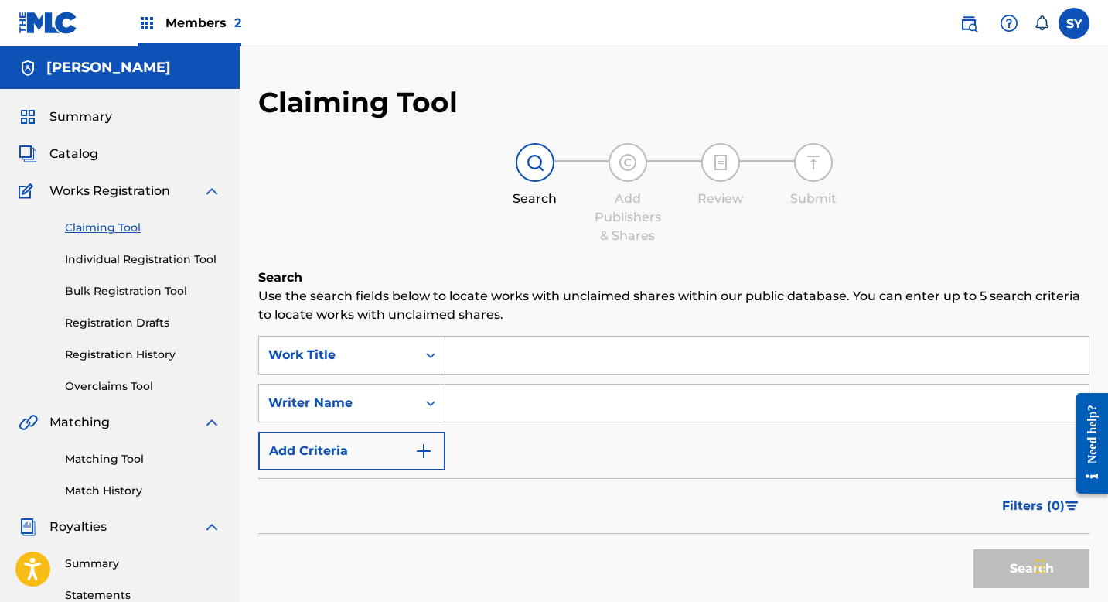
click at [509, 411] on input "Search Form" at bounding box center [768, 402] width 644 height 37
